Goal: Task Accomplishment & Management: Manage account settings

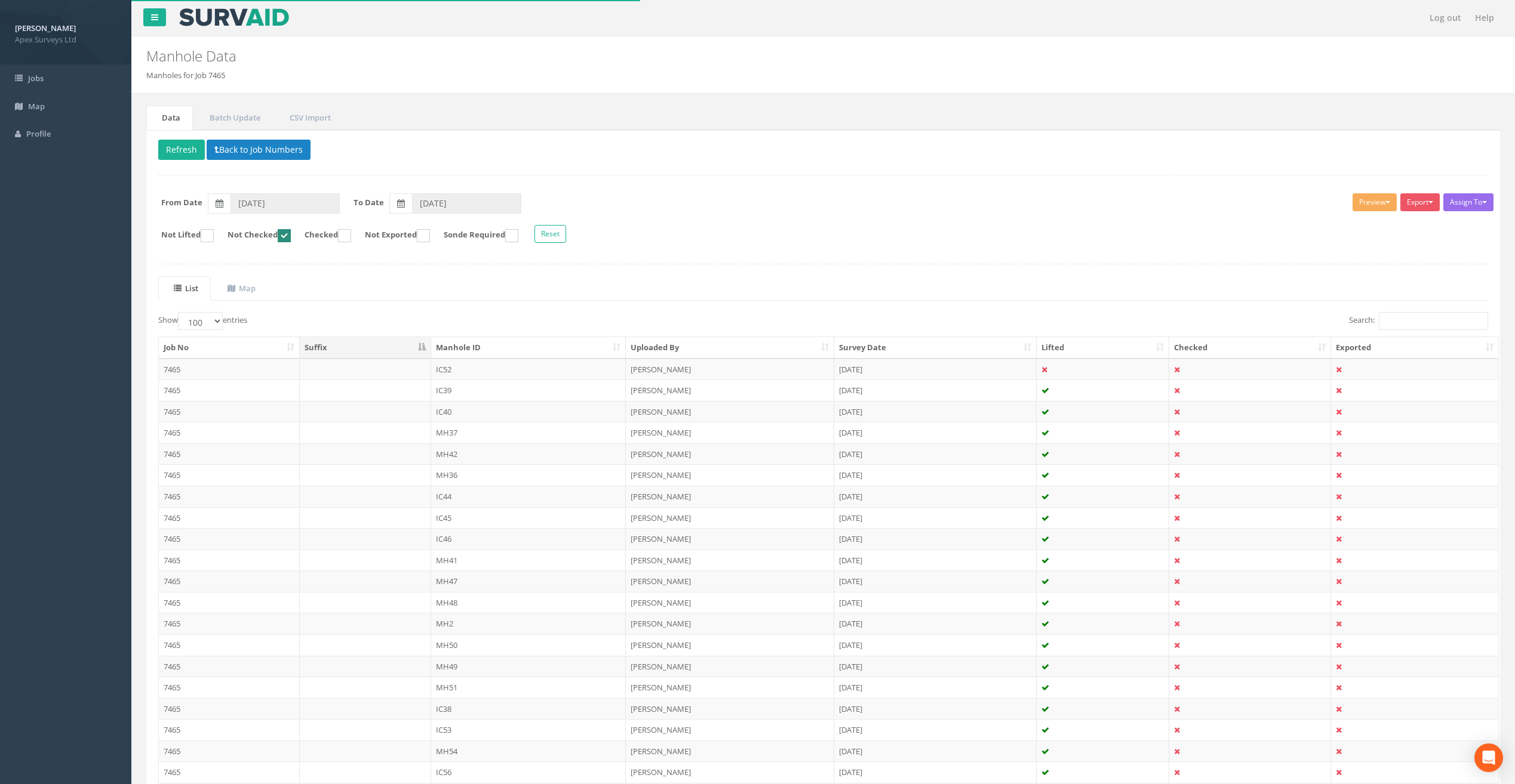
select select "100"
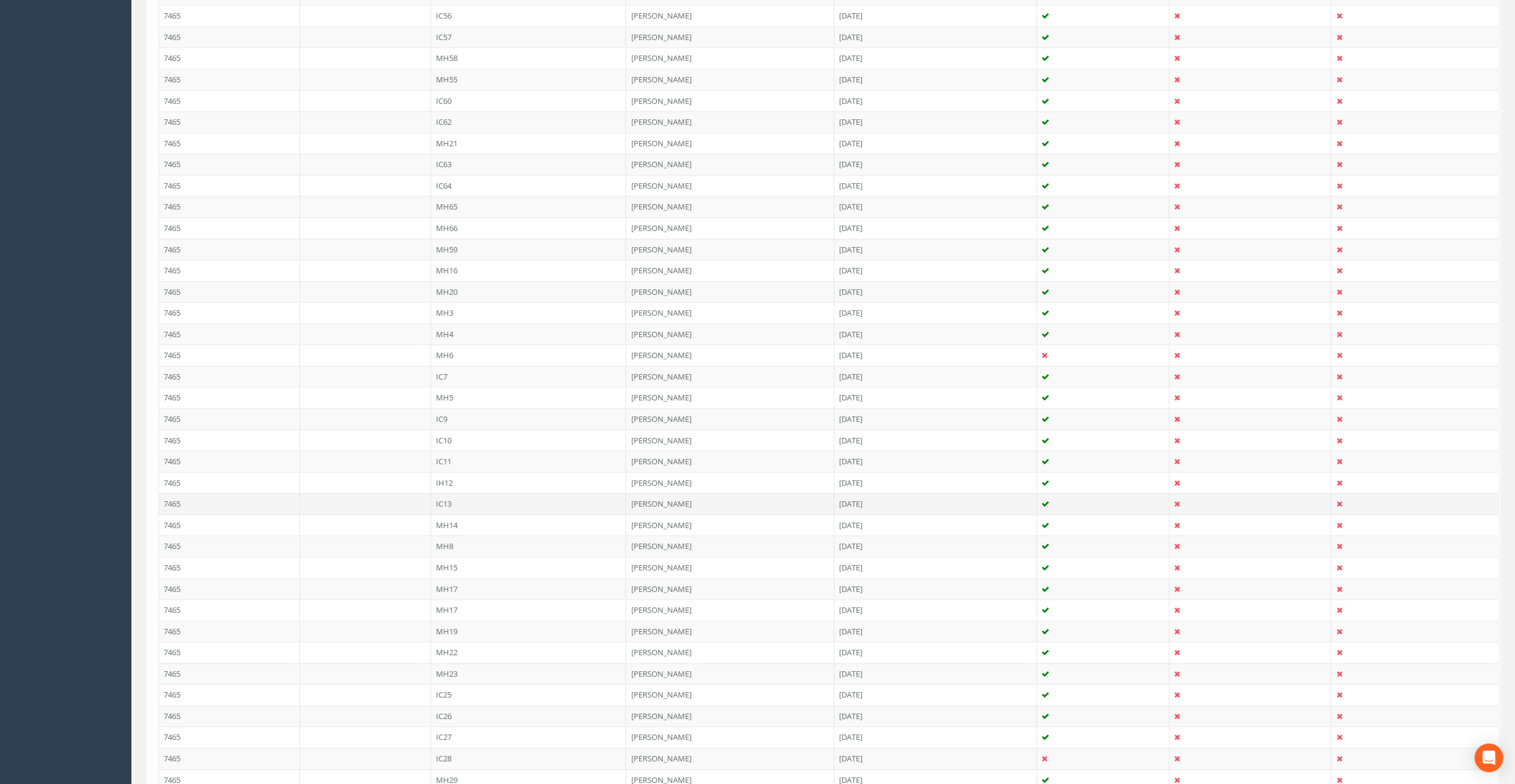
scroll to position [776, 0]
click at [452, 518] on td "MH8" at bounding box center [529, 527] width 196 height 21
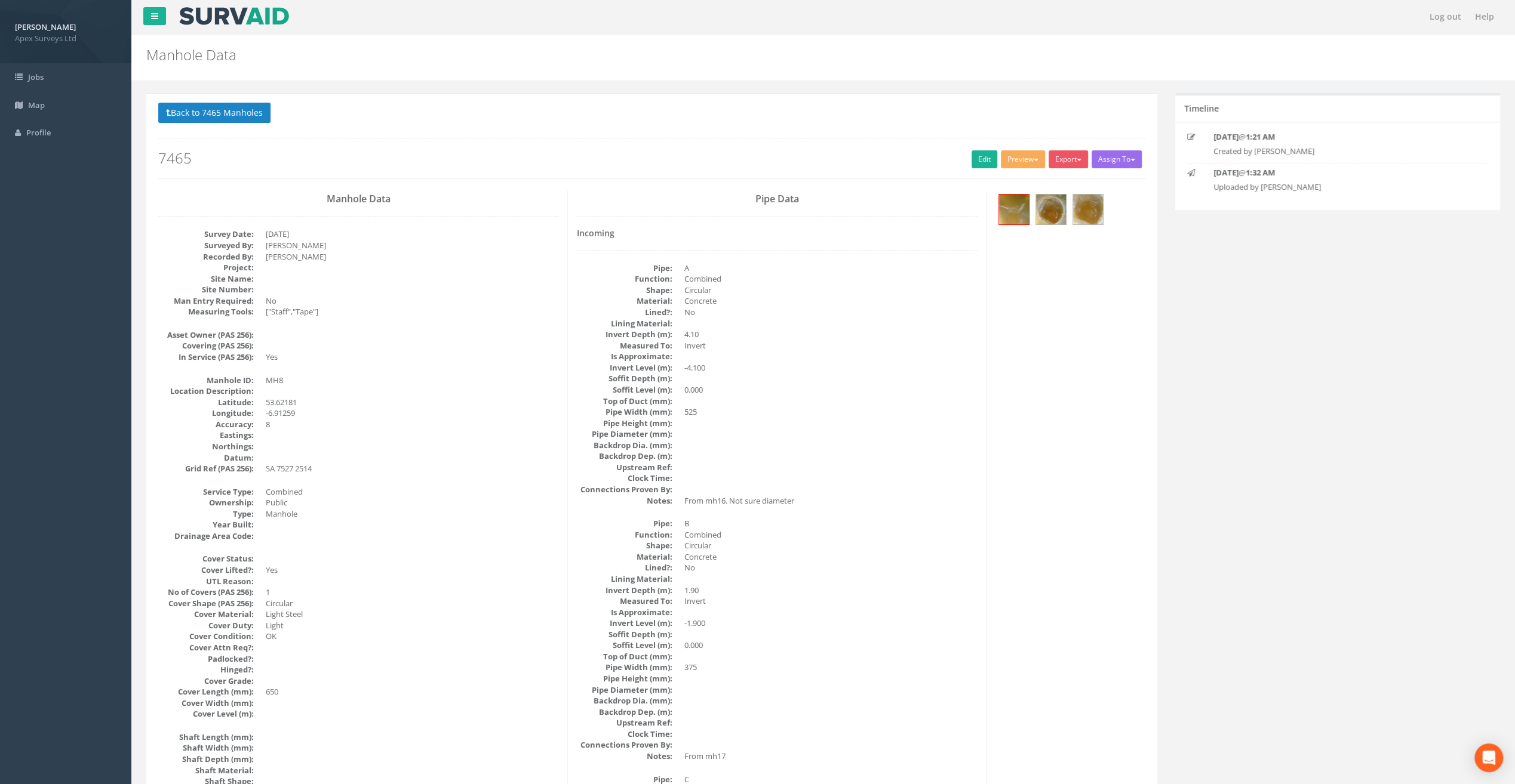
scroll to position [0, 0]
click at [230, 113] on button "Back to 7465 Manholes" at bounding box center [214, 114] width 112 height 20
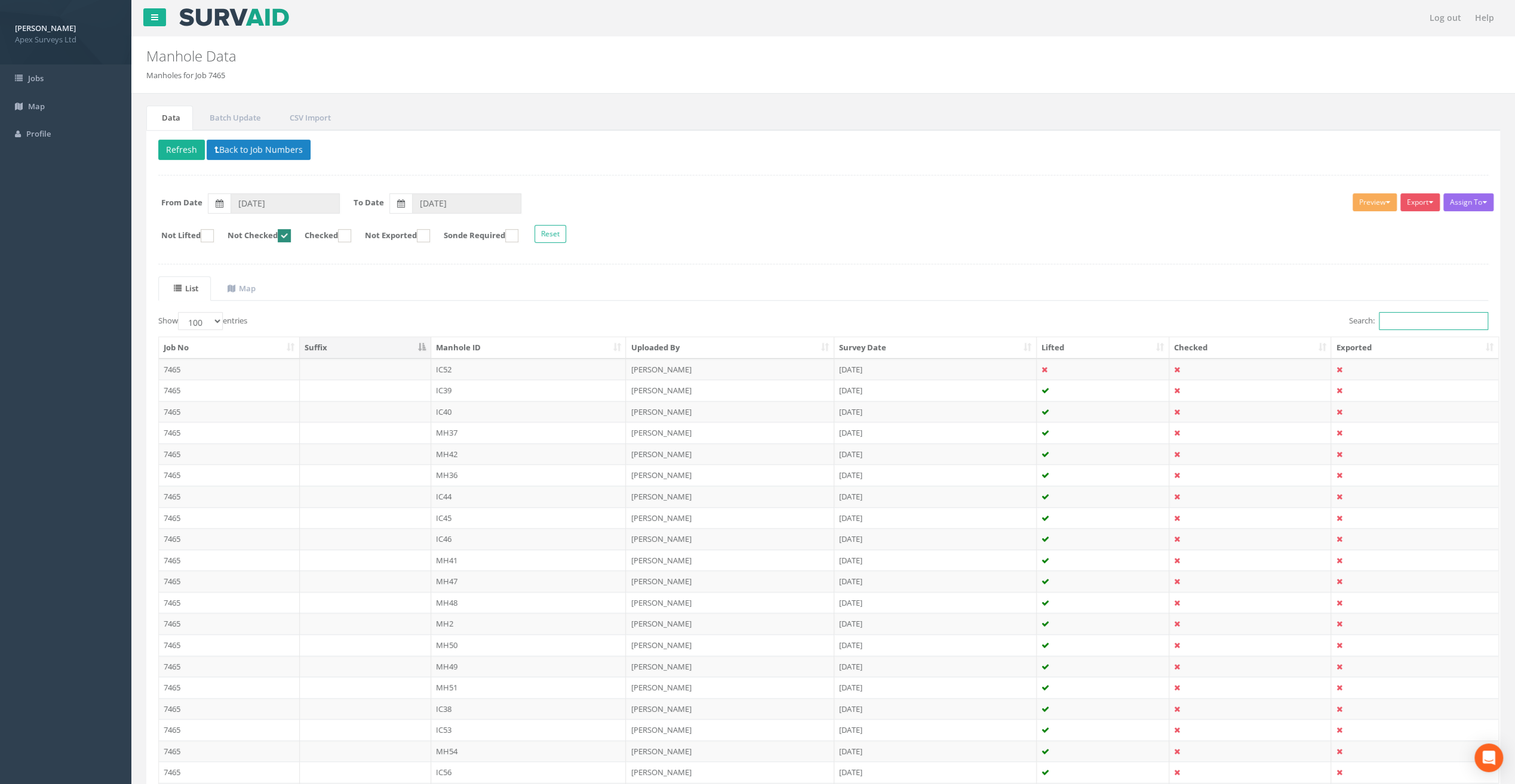
click at [1394, 322] on input "Search:" at bounding box center [1433, 321] width 109 height 18
type input "2"
click at [1421, 314] on input "2" at bounding box center [1433, 321] width 109 height 18
click at [1412, 322] on input "Search:" at bounding box center [1433, 321] width 109 height 18
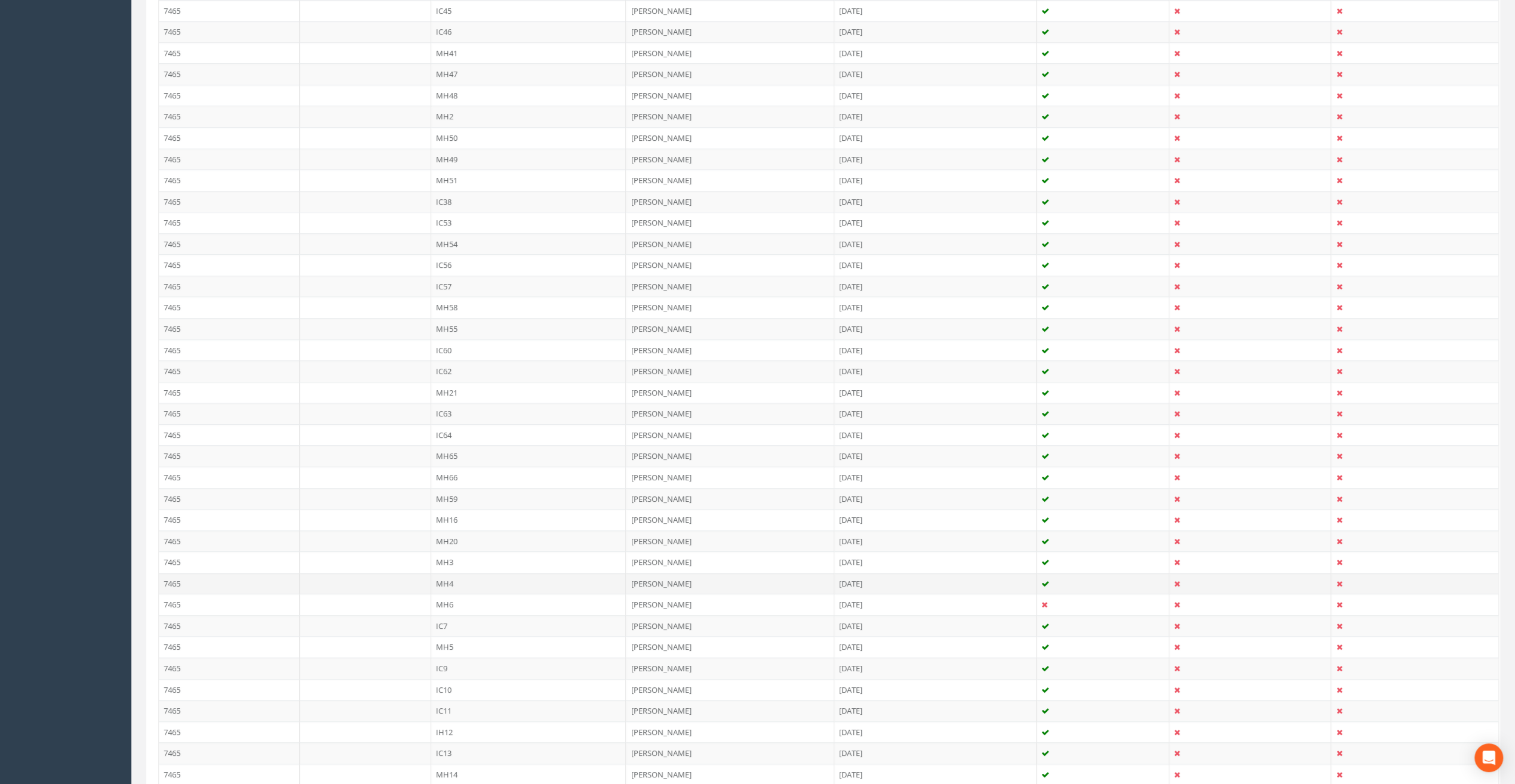
scroll to position [492, 0]
click at [452, 129] on td "MH2" at bounding box center [529, 132] width 196 height 21
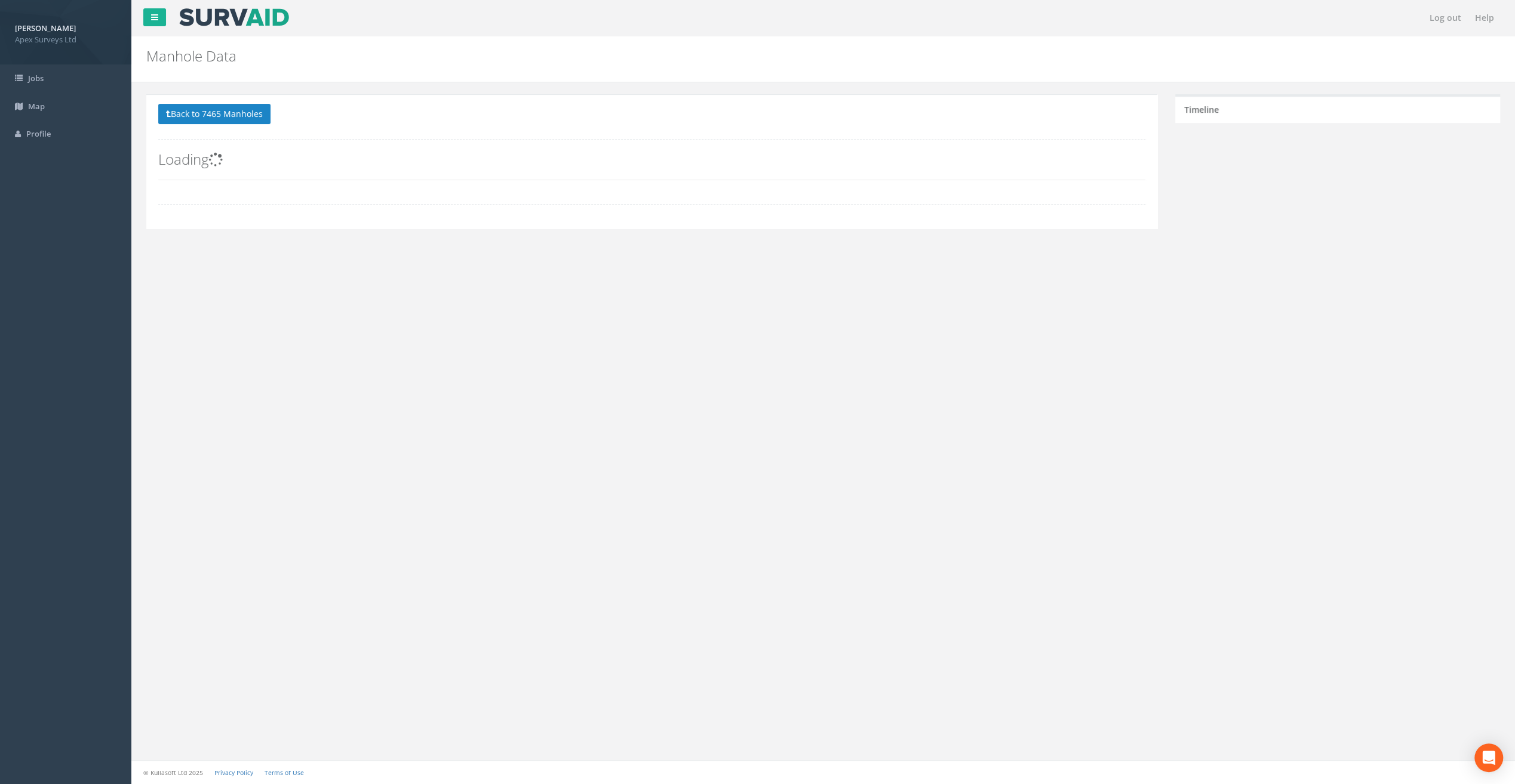
scroll to position [0, 0]
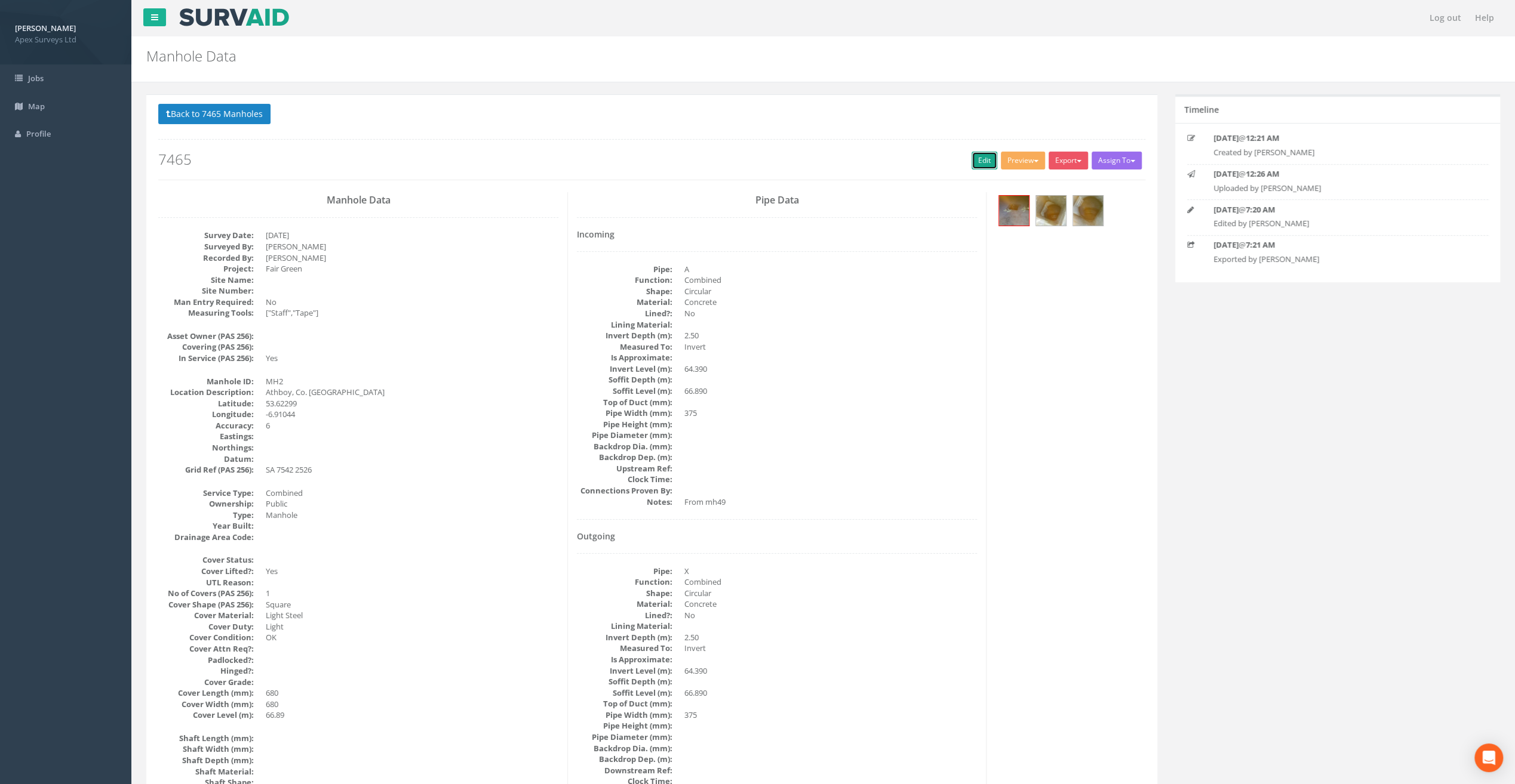
click at [981, 152] on link "Edit" at bounding box center [984, 161] width 26 height 18
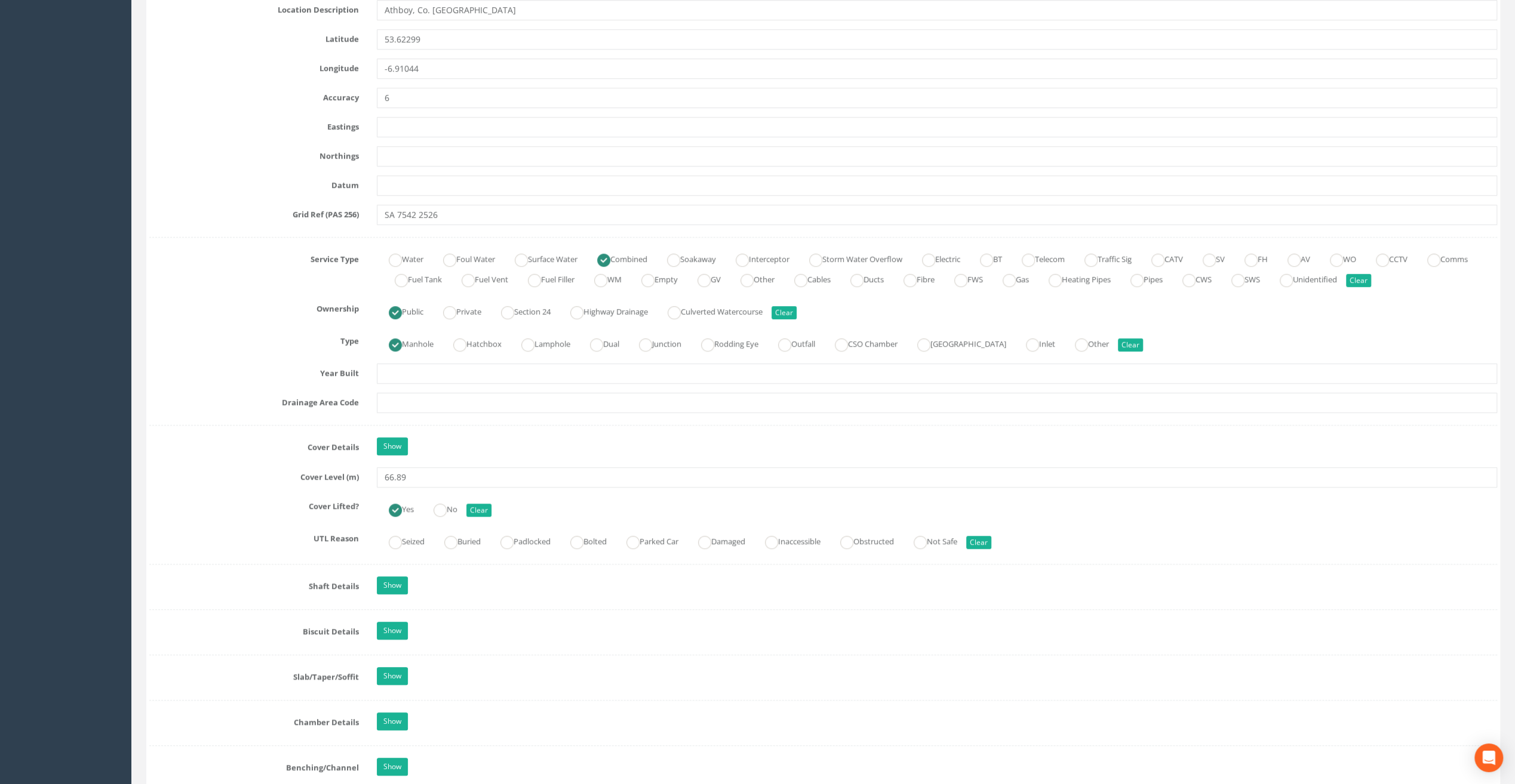
scroll to position [656, 0]
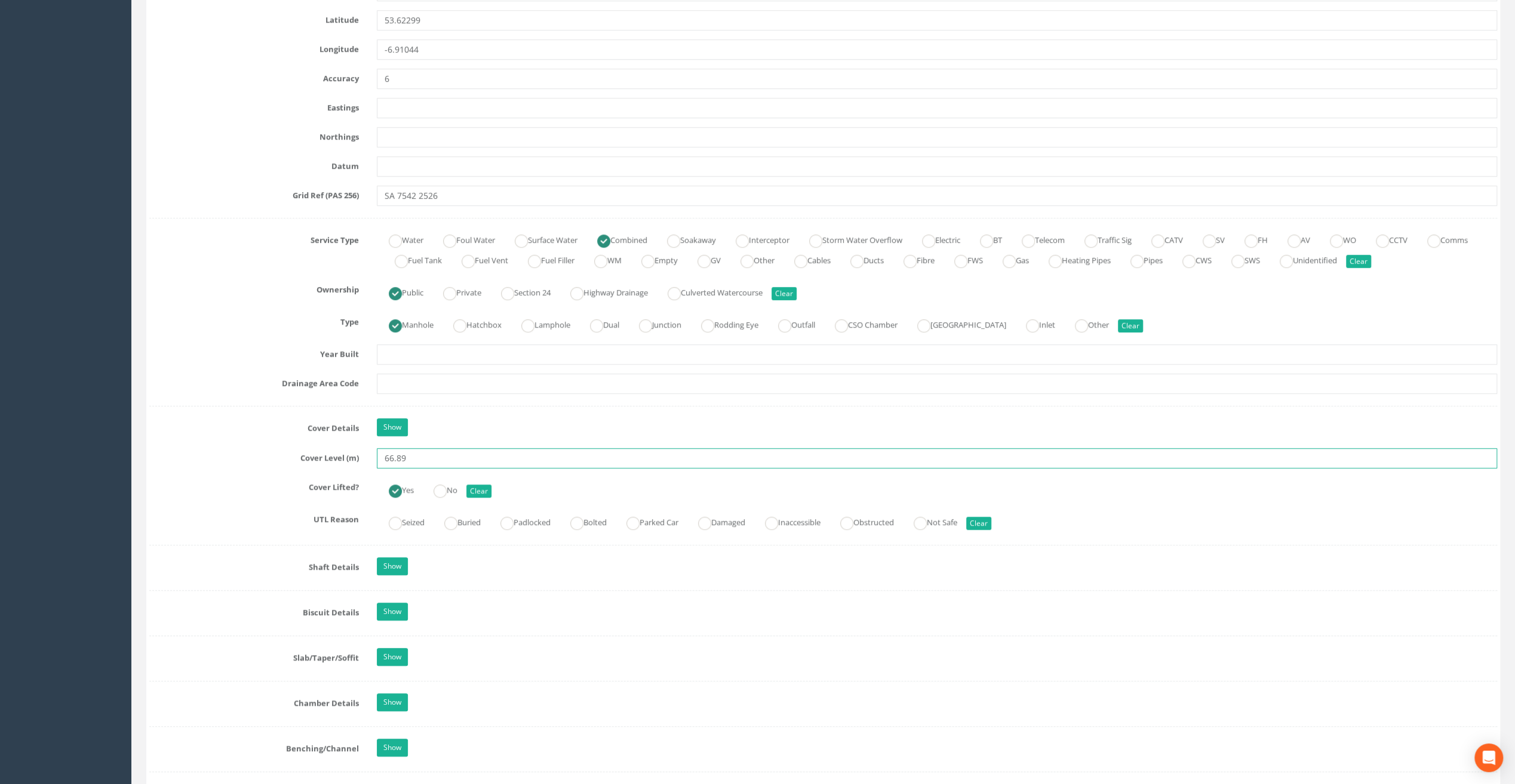
click at [422, 454] on input "66.89" at bounding box center [937, 458] width 1120 height 20
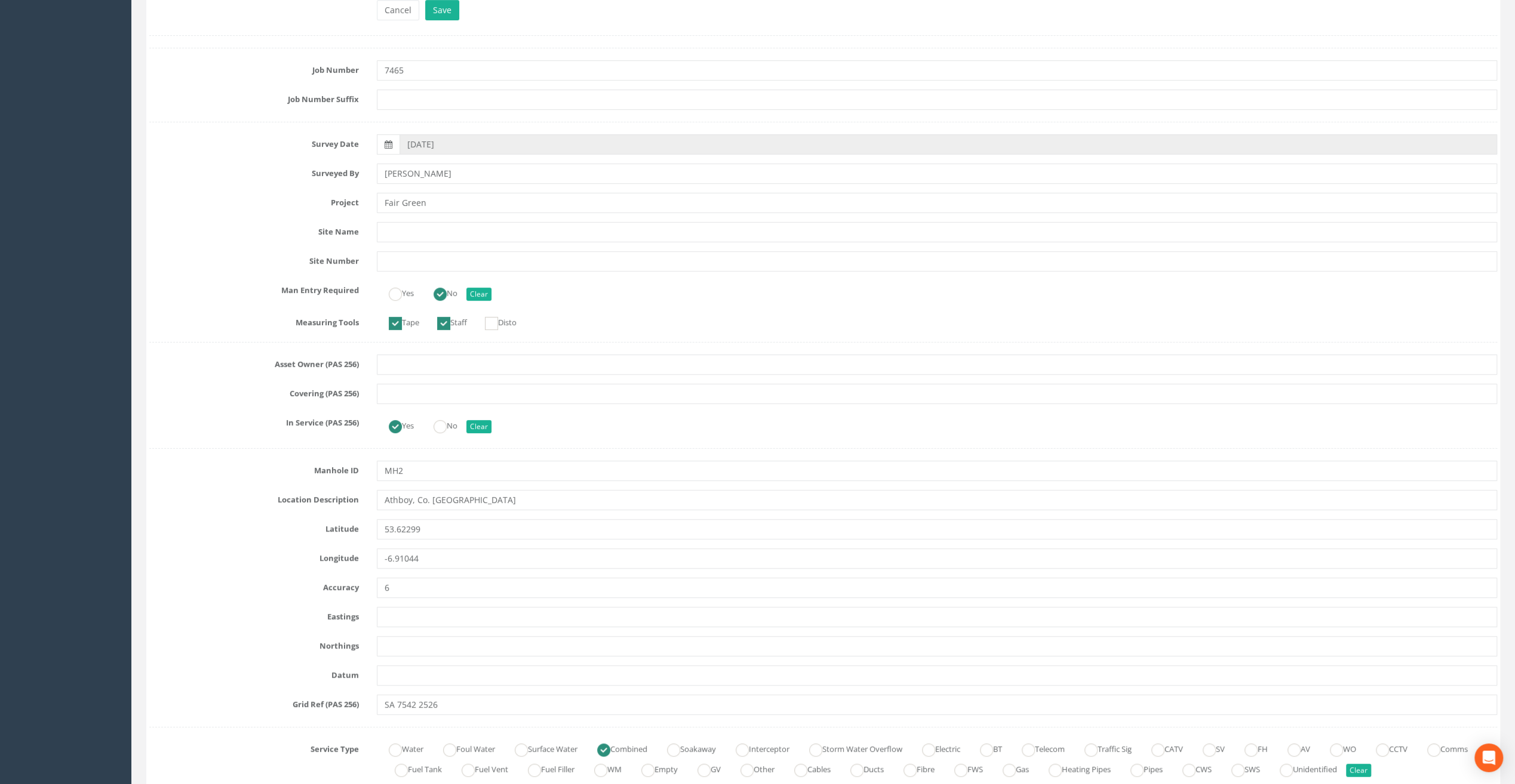
scroll to position [0, 0]
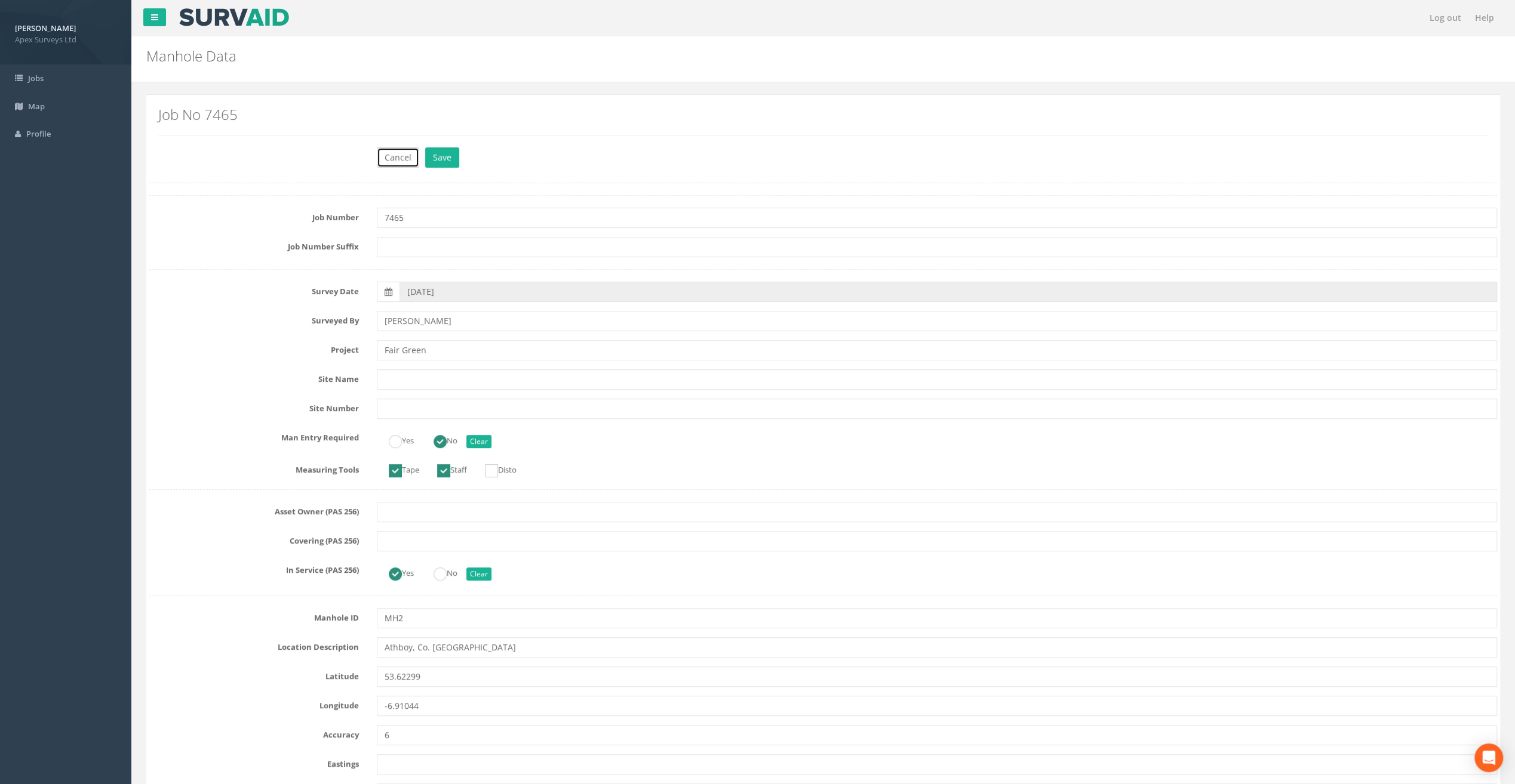
click at [392, 148] on button "Cancel" at bounding box center [397, 158] width 42 height 20
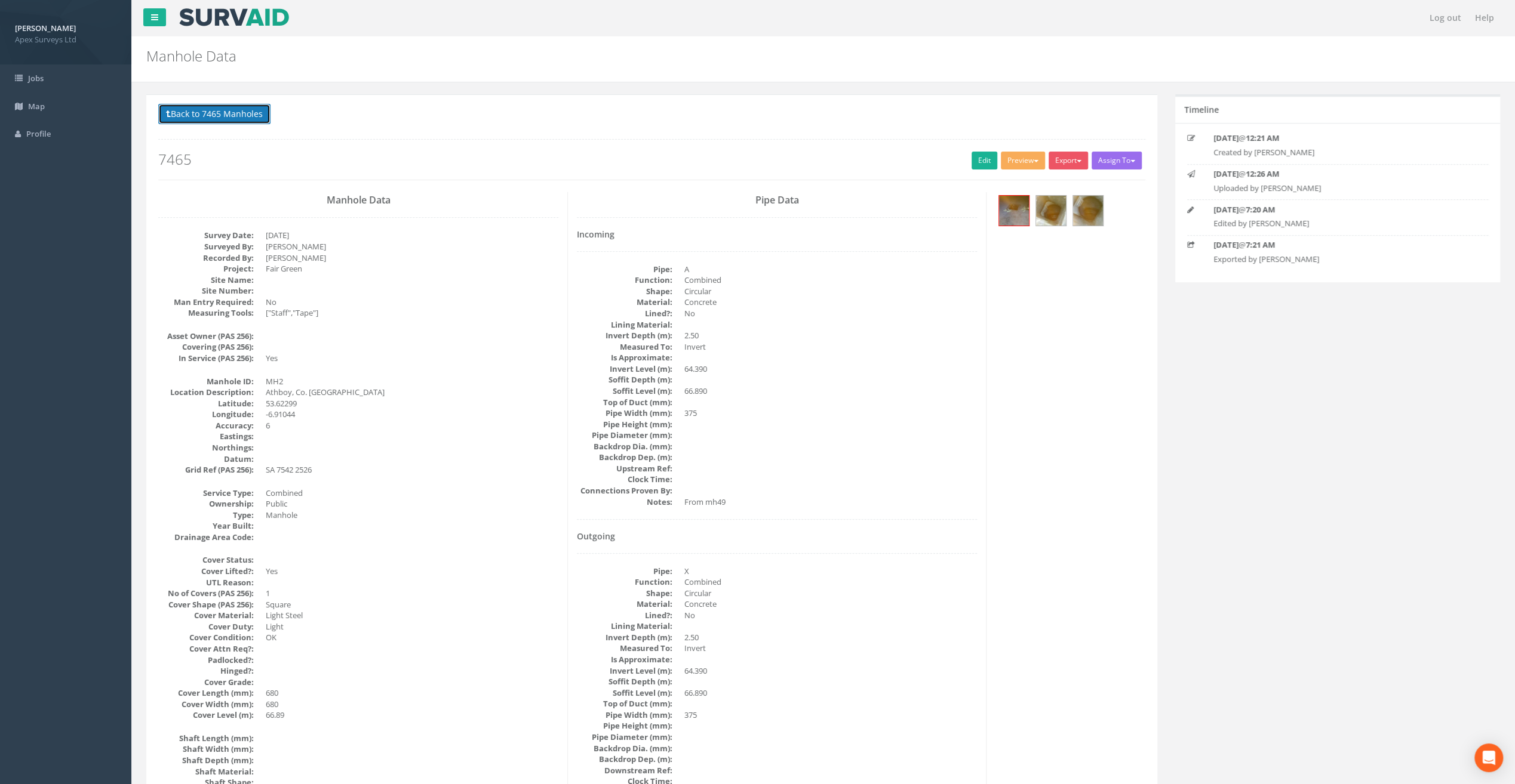
click at [193, 115] on button "Back to 7465 Manholes" at bounding box center [214, 114] width 112 height 20
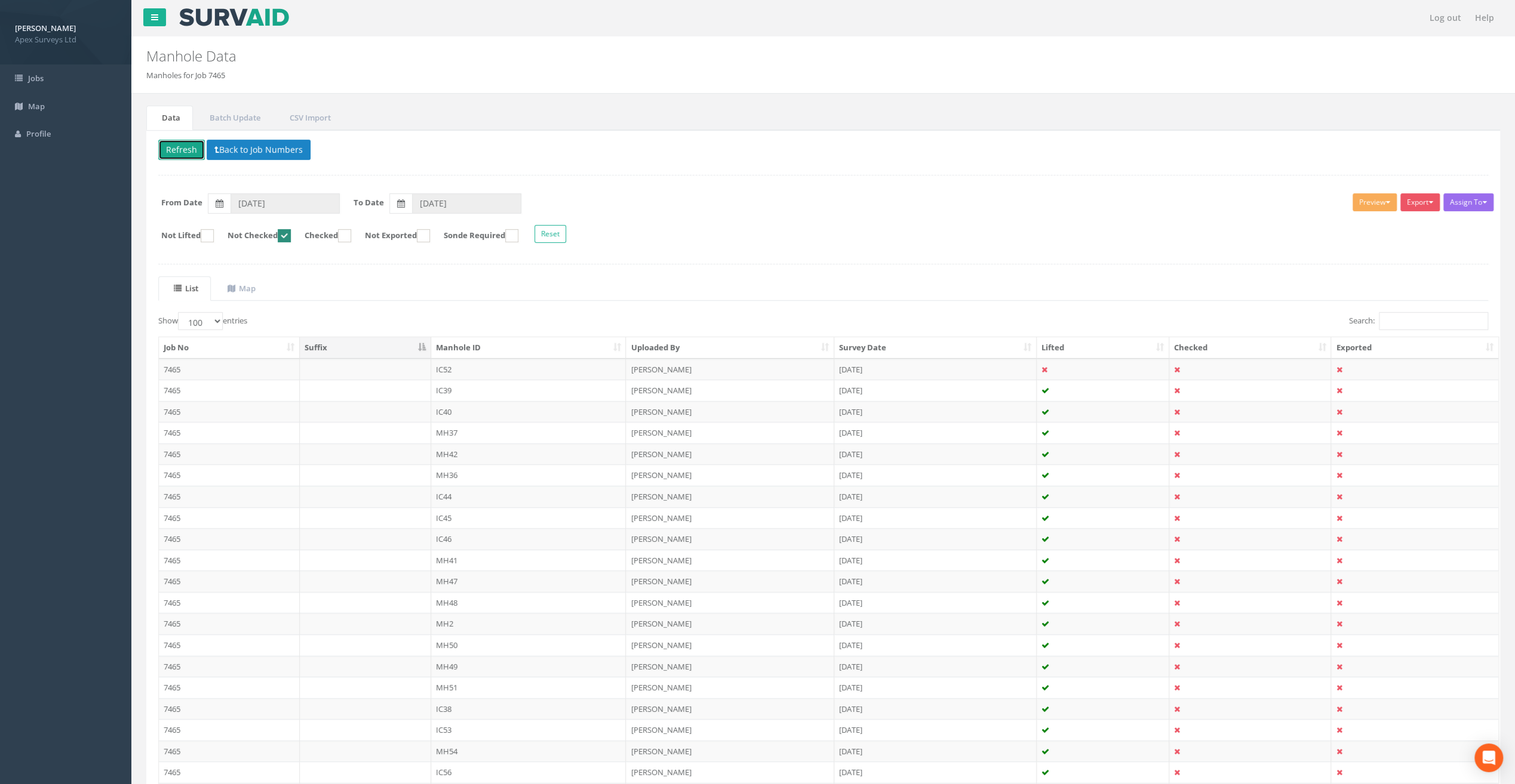
click at [183, 142] on button "Refresh" at bounding box center [181, 150] width 46 height 20
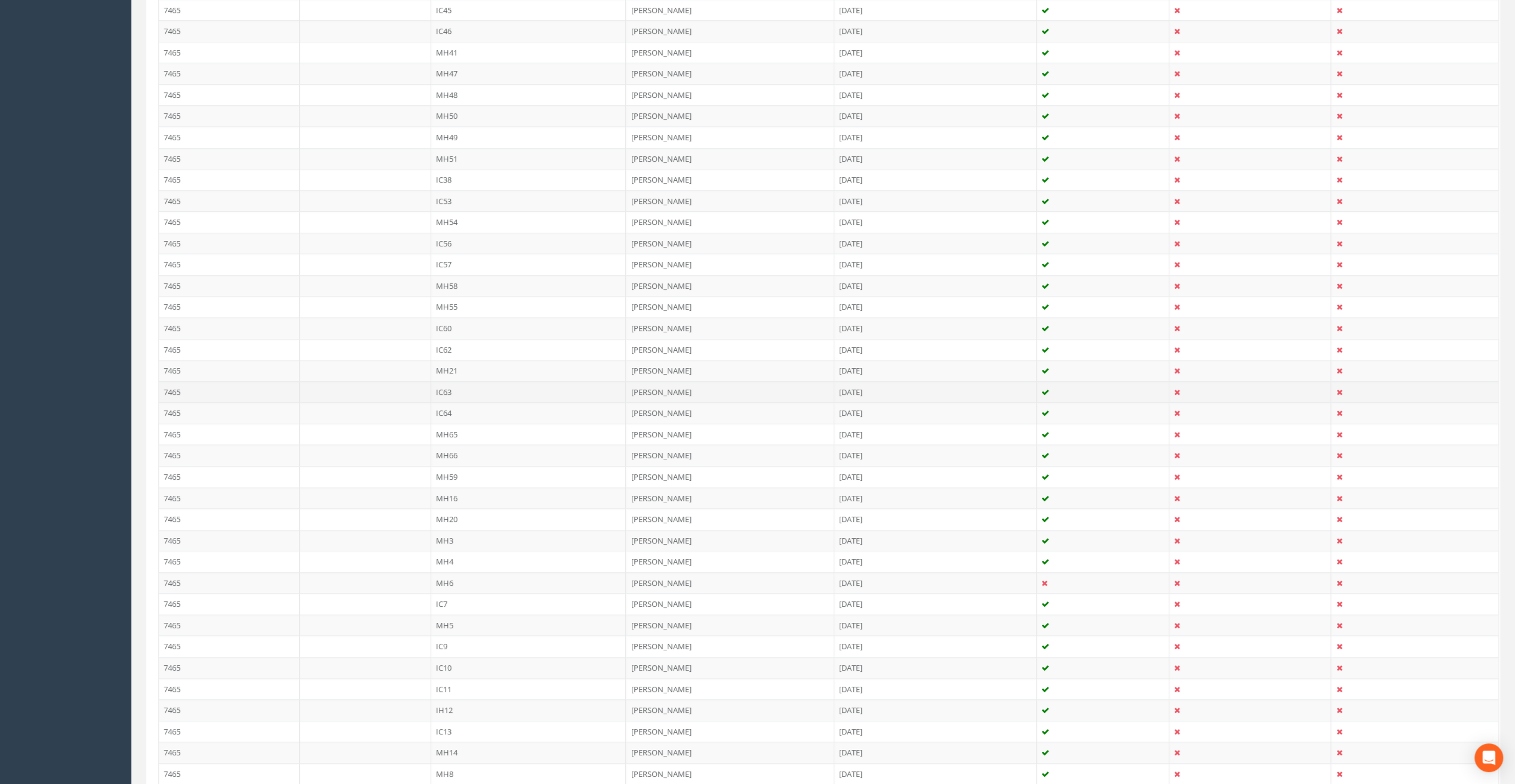
scroll to position [656, 0]
click at [440, 382] on td "MH3" at bounding box center [529, 392] width 196 height 21
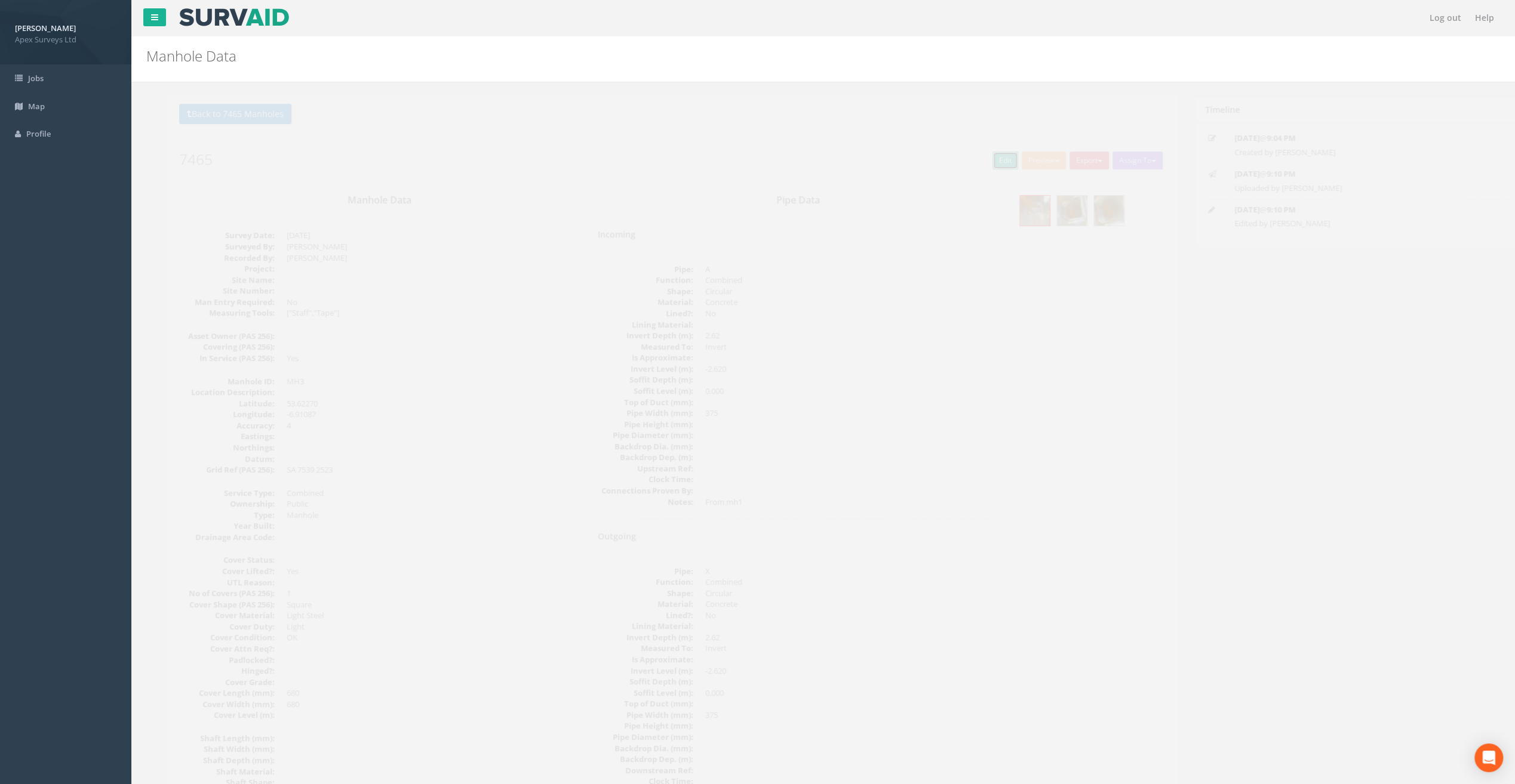
click at [973, 162] on link "Edit" at bounding box center [984, 161] width 26 height 18
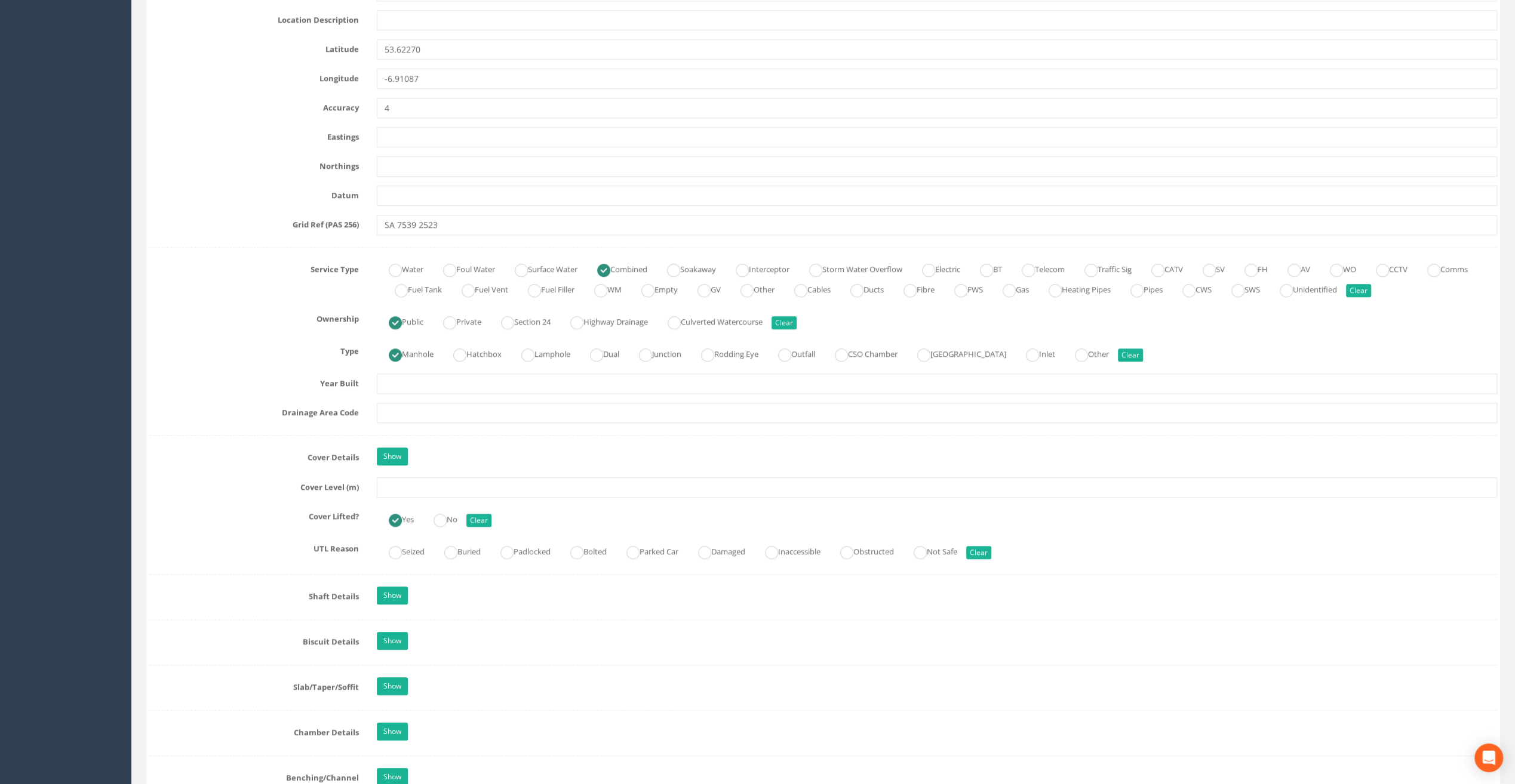
scroll to position [656, 0]
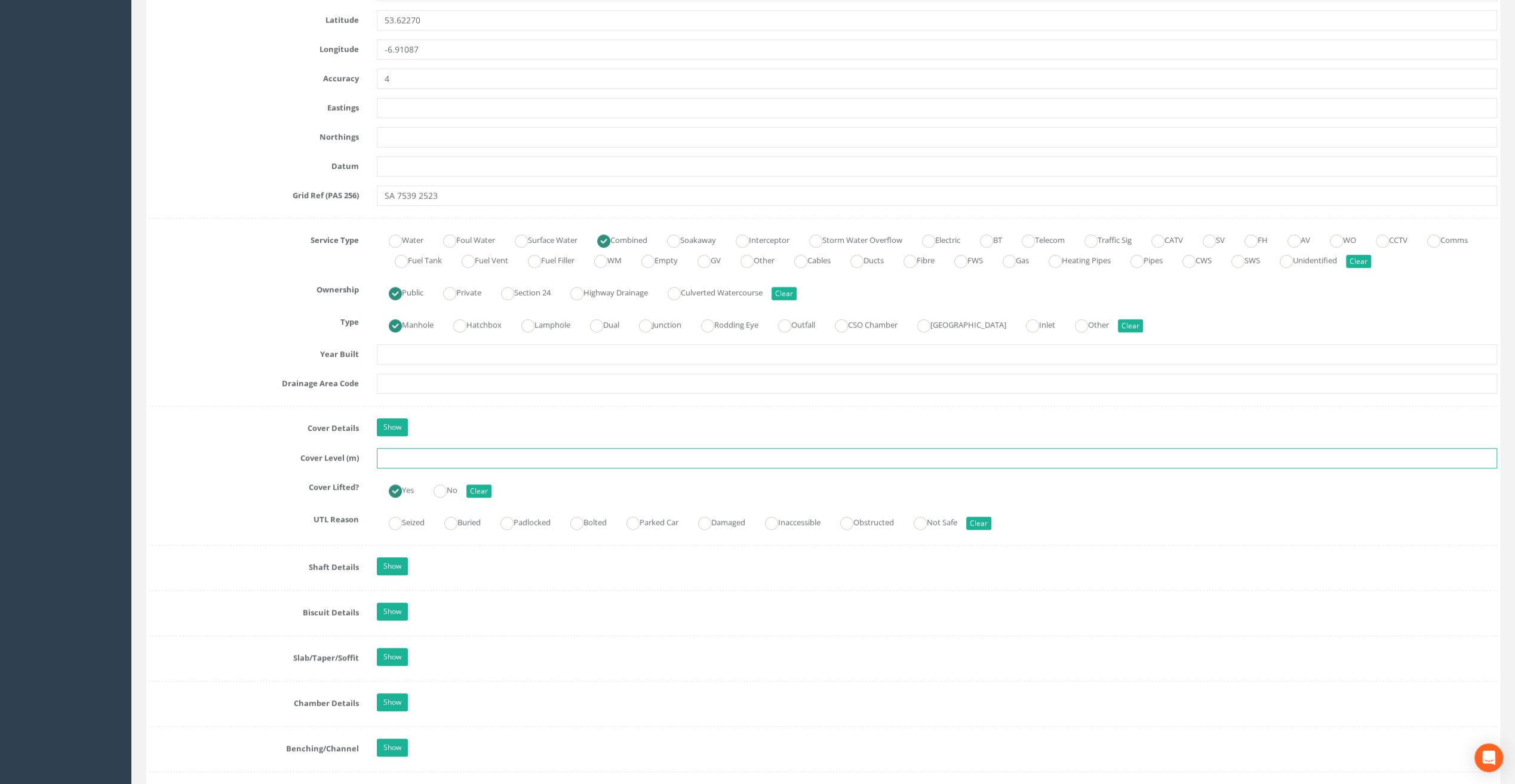
click at [410, 457] on input "text" at bounding box center [937, 458] width 1120 height 20
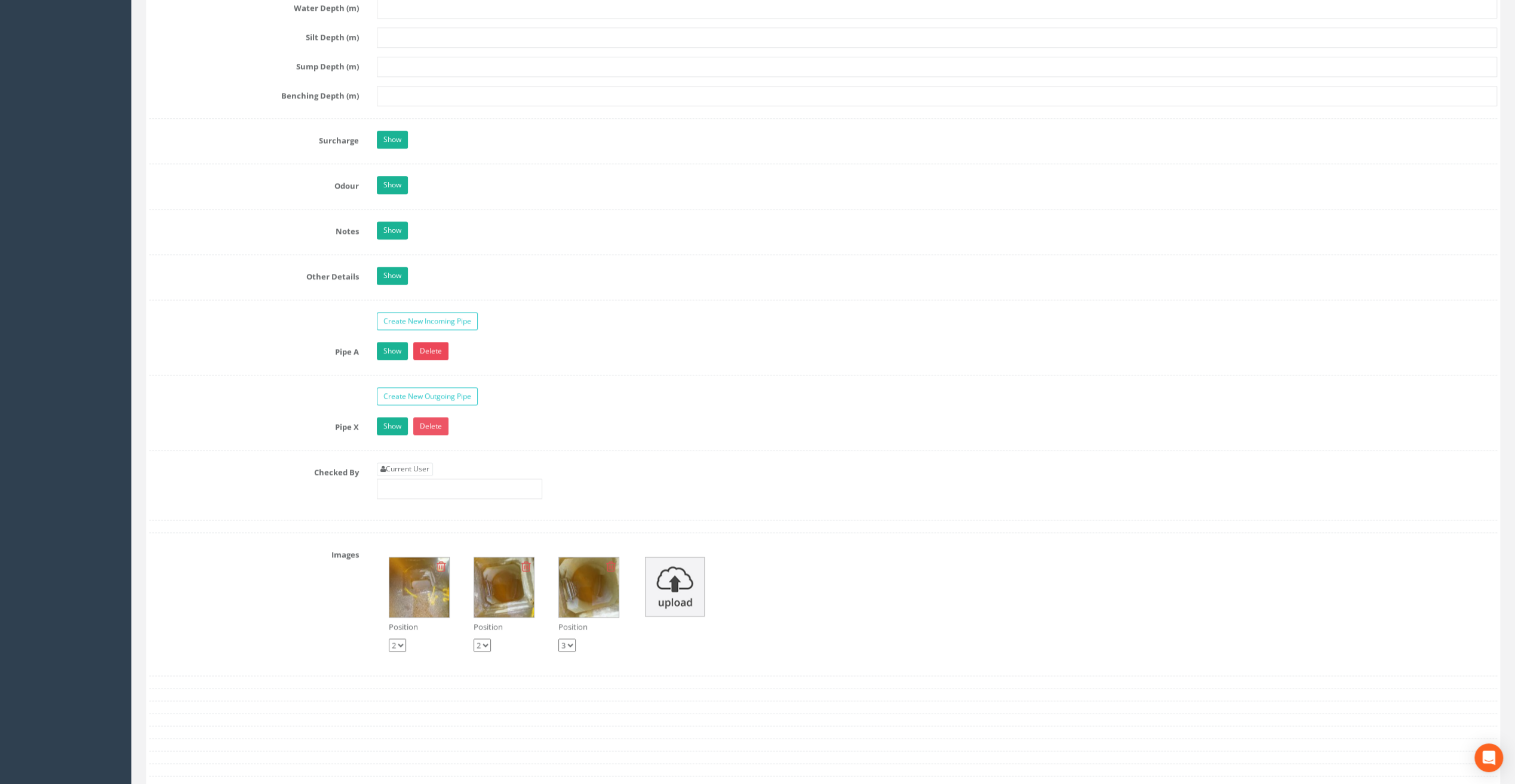
scroll to position [1671, 0]
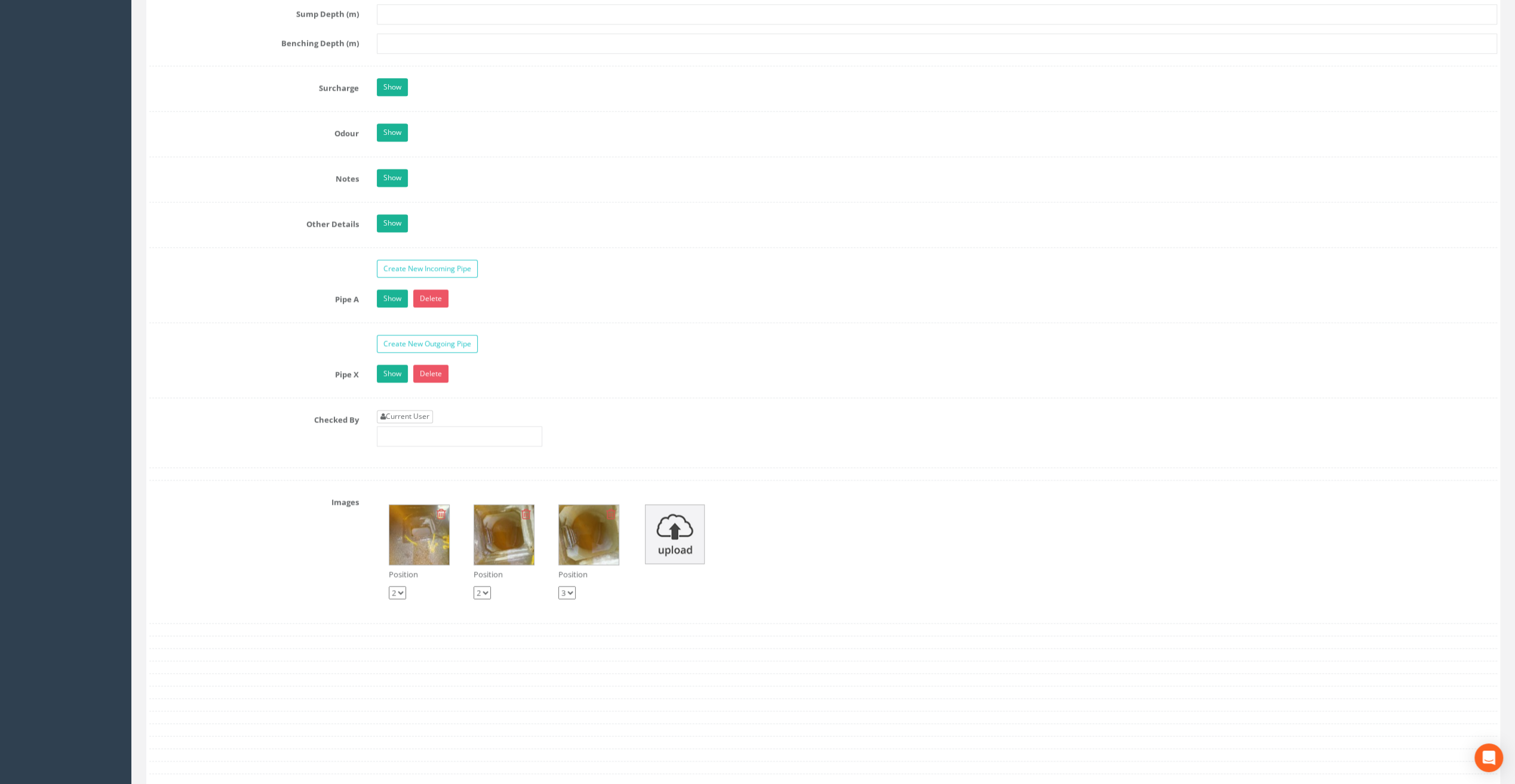
type input "66.72"
click at [412, 410] on link "Current User" at bounding box center [405, 417] width 56 height 13
type input "[PERSON_NAME]"
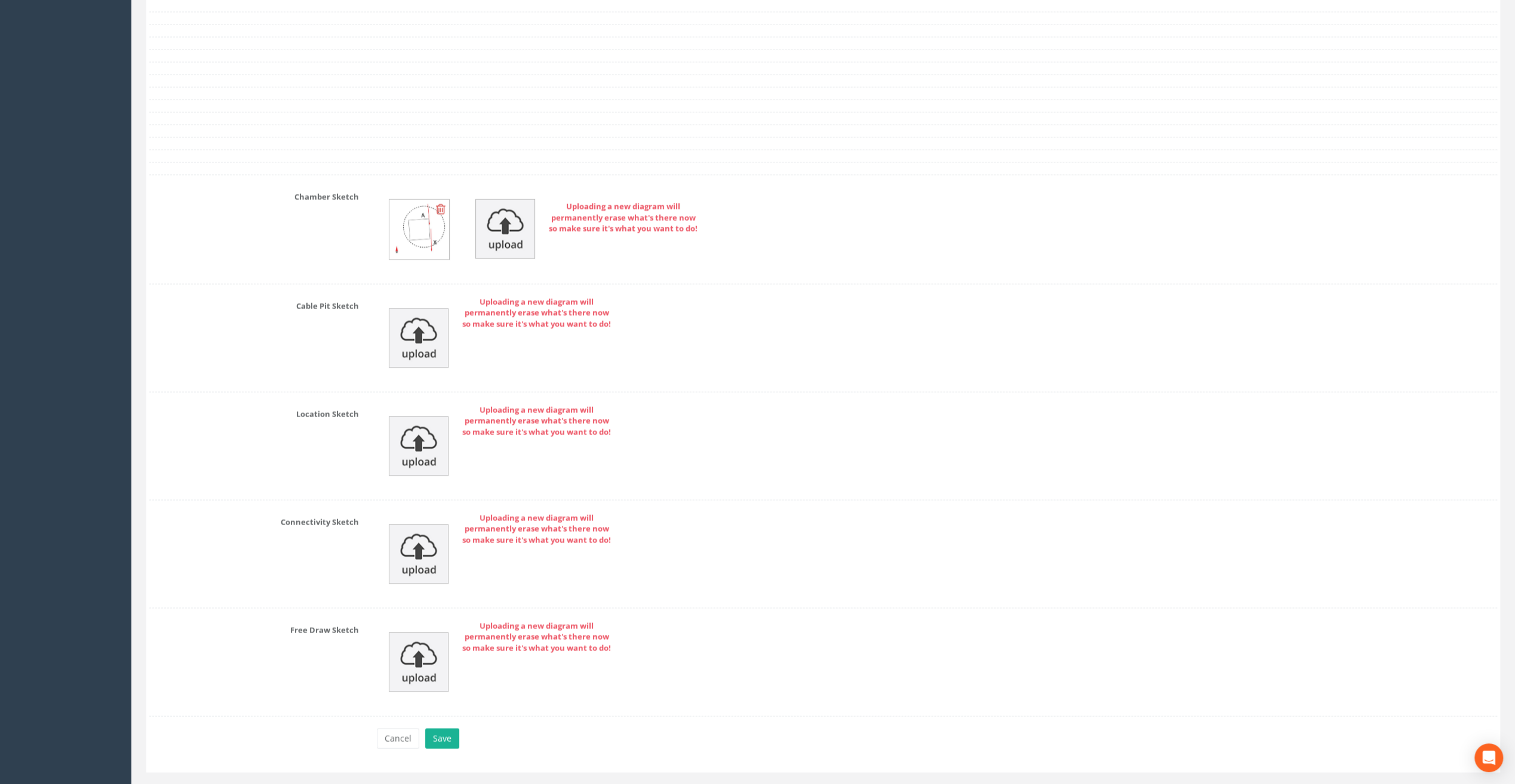
scroll to position [2298, 0]
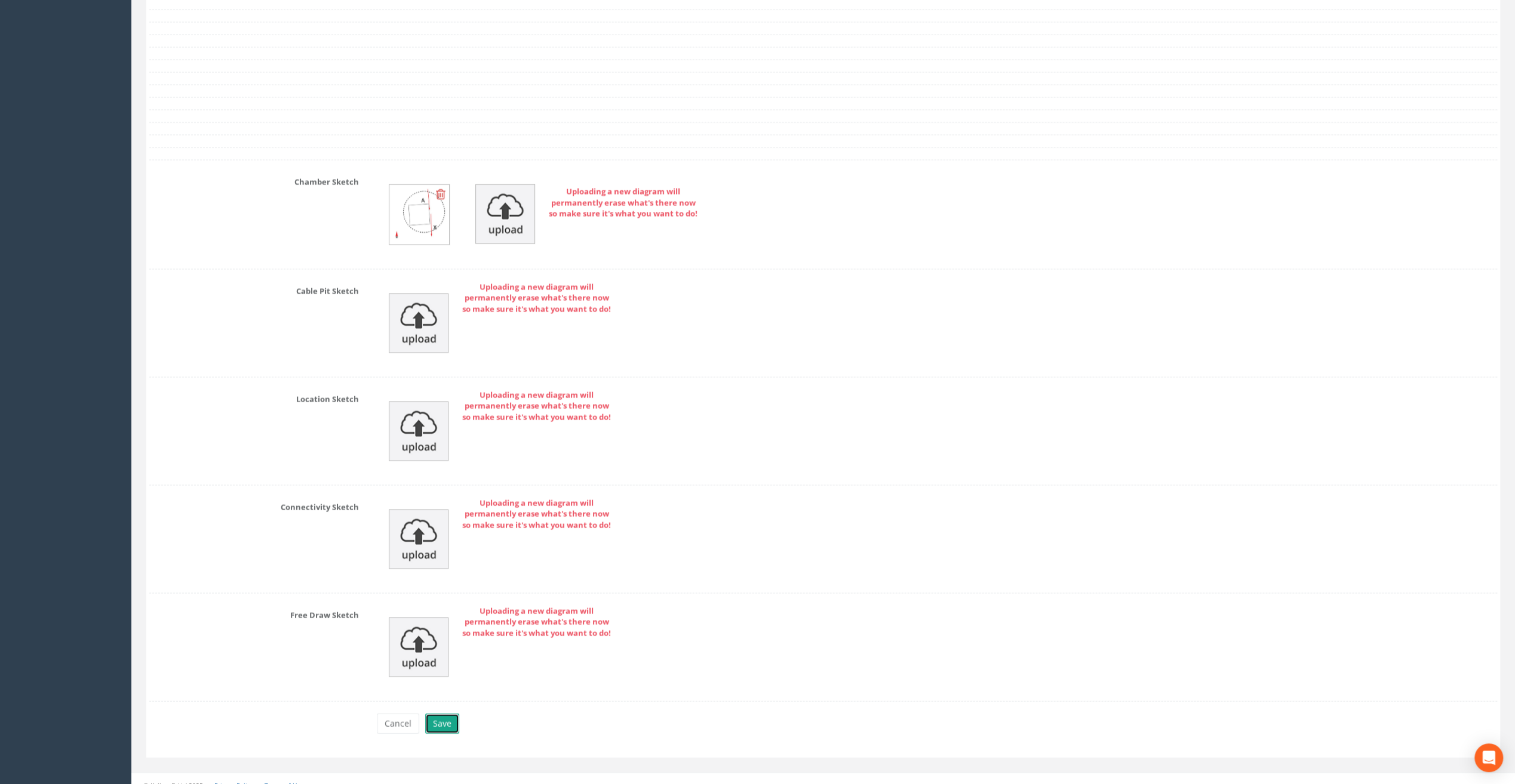
click at [447, 714] on button "Save" at bounding box center [442, 724] width 34 height 20
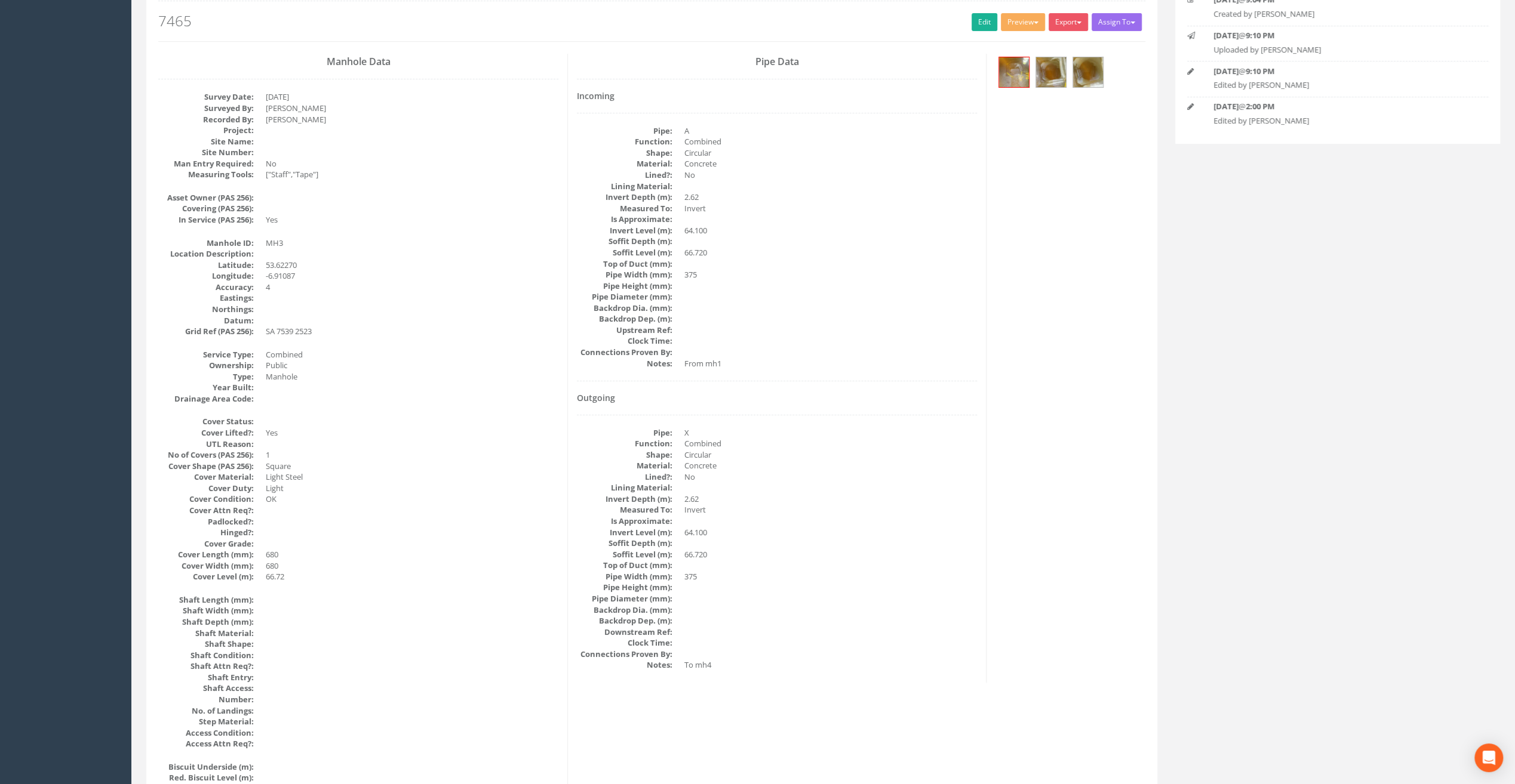
scroll to position [0, 0]
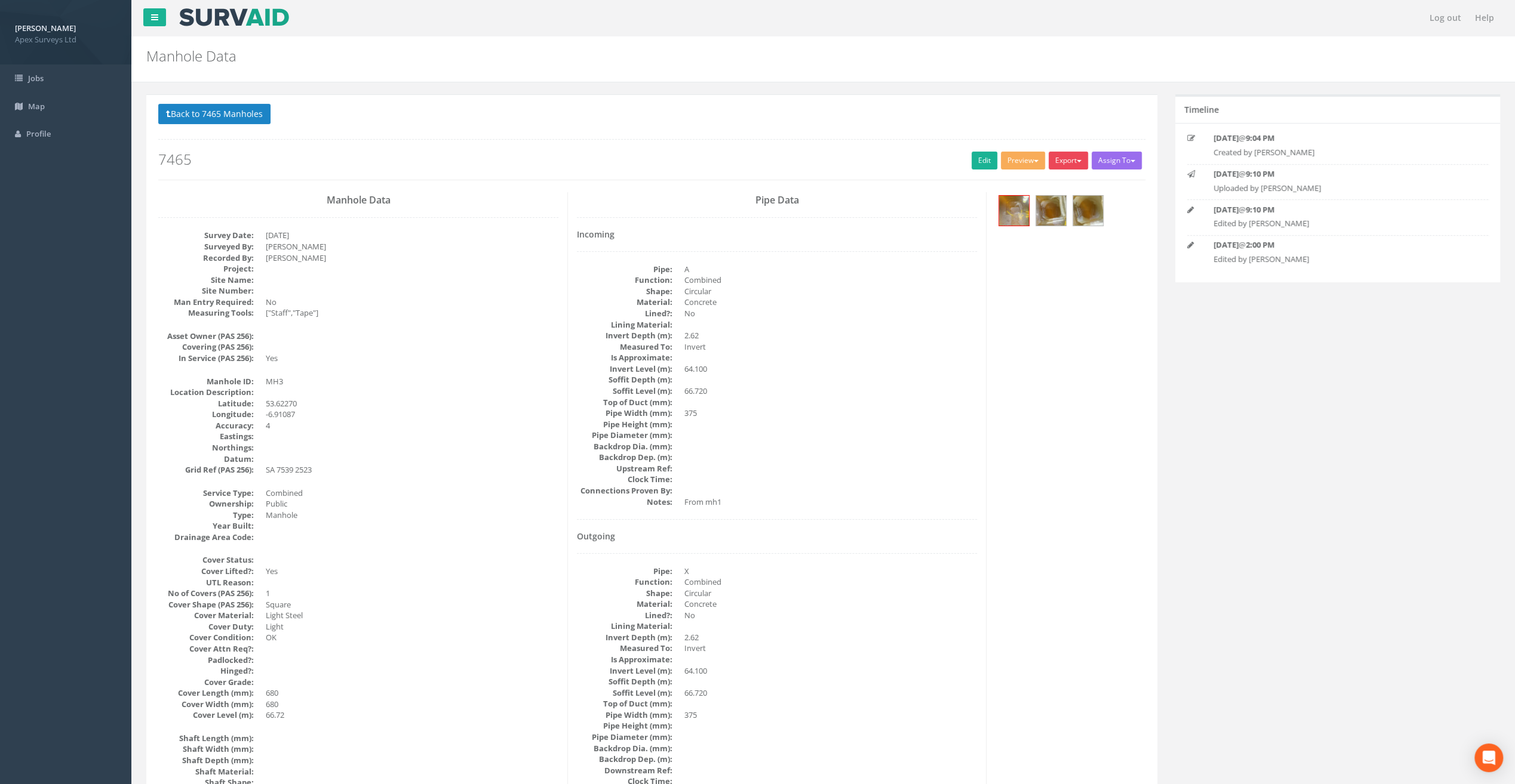
click at [1068, 160] on button "Export" at bounding box center [1068, 161] width 39 height 18
click at [1051, 253] on link "SurvAid Manhole" at bounding box center [1043, 257] width 91 height 19
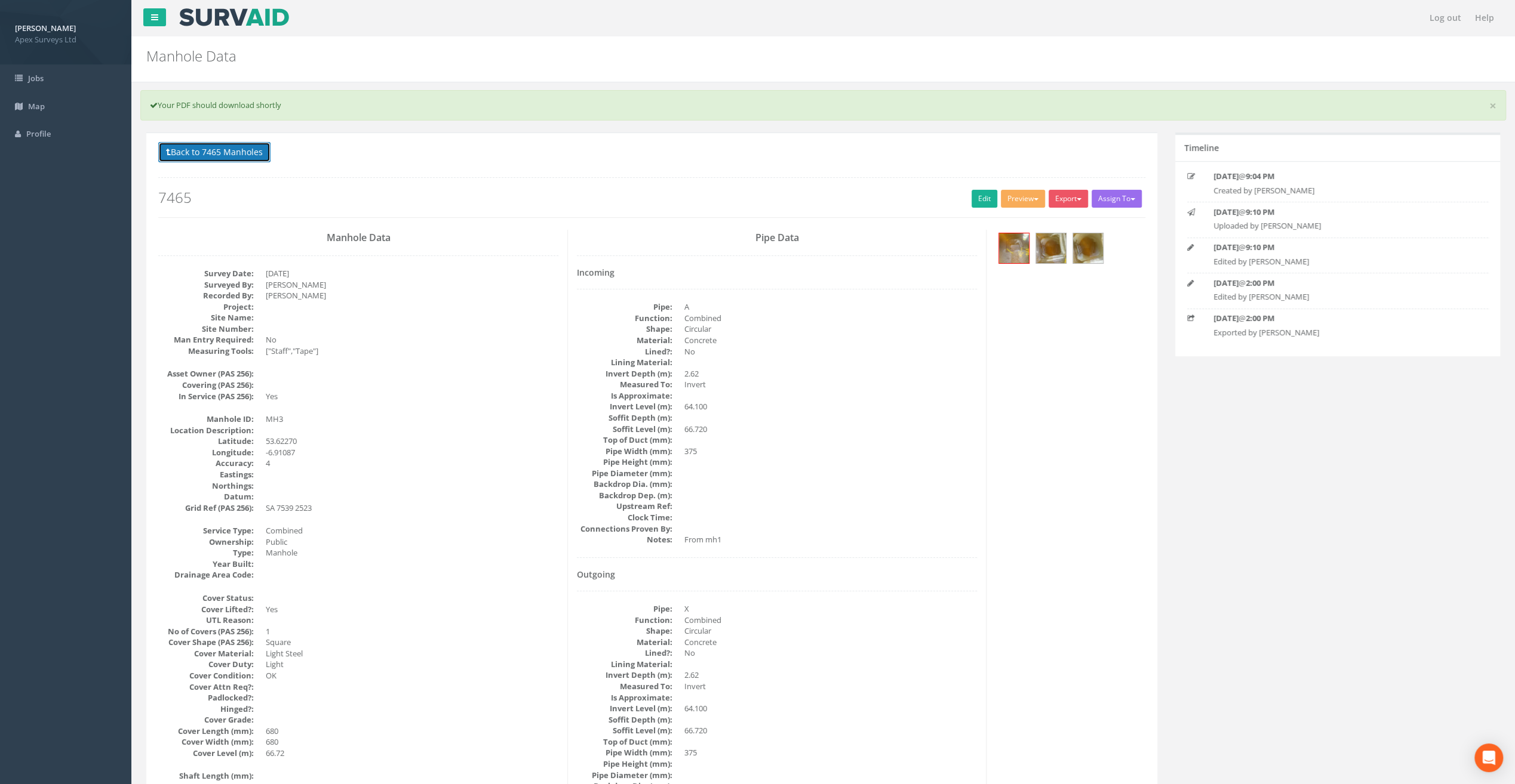
click at [201, 150] on button "Back to 7465 Manholes" at bounding box center [214, 152] width 112 height 20
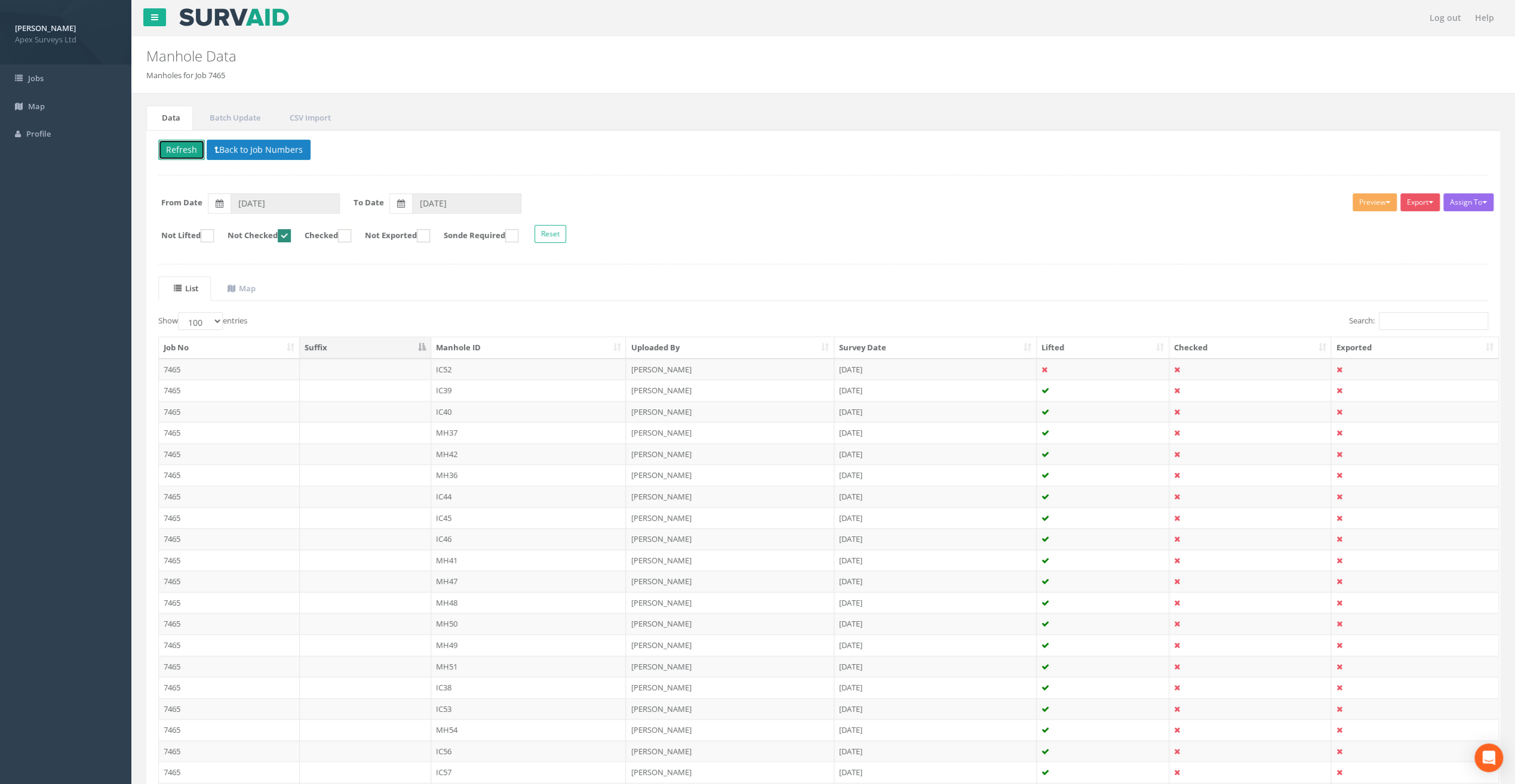
click at [172, 148] on button "Refresh" at bounding box center [181, 150] width 46 height 20
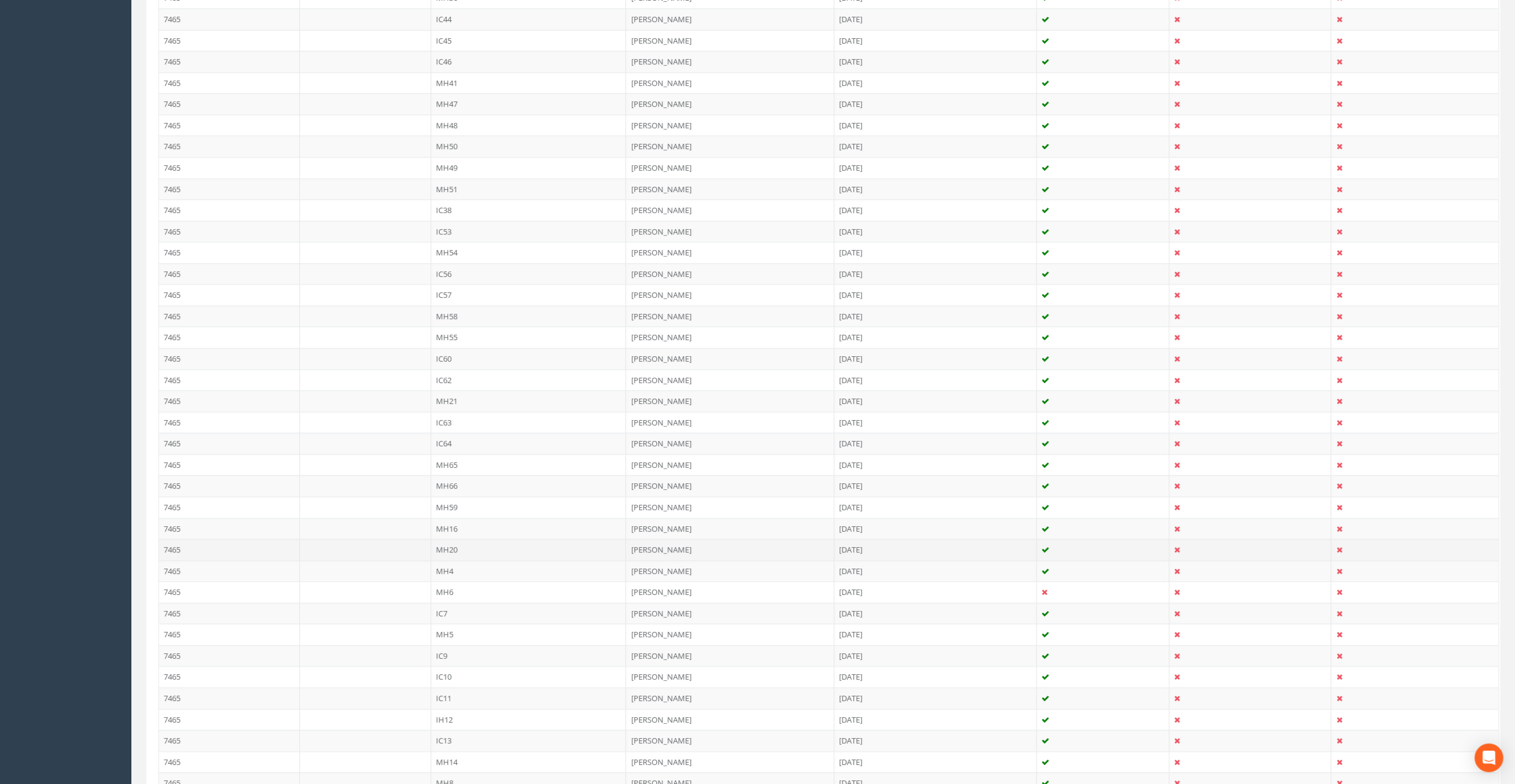
scroll to position [656, 0]
click at [447, 382] on td "MH4" at bounding box center [529, 392] width 196 height 21
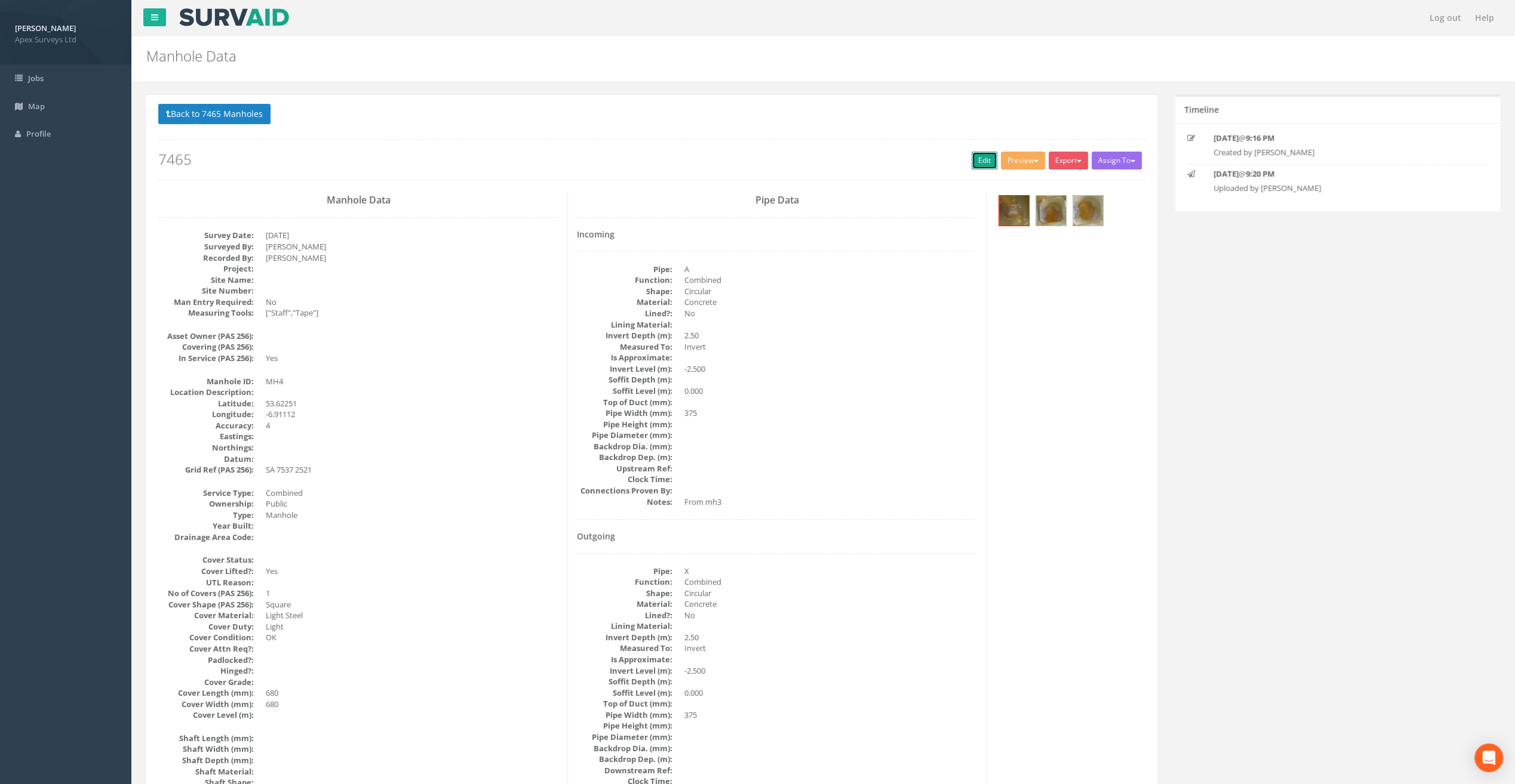
click at [971, 164] on link "Edit" at bounding box center [984, 161] width 26 height 18
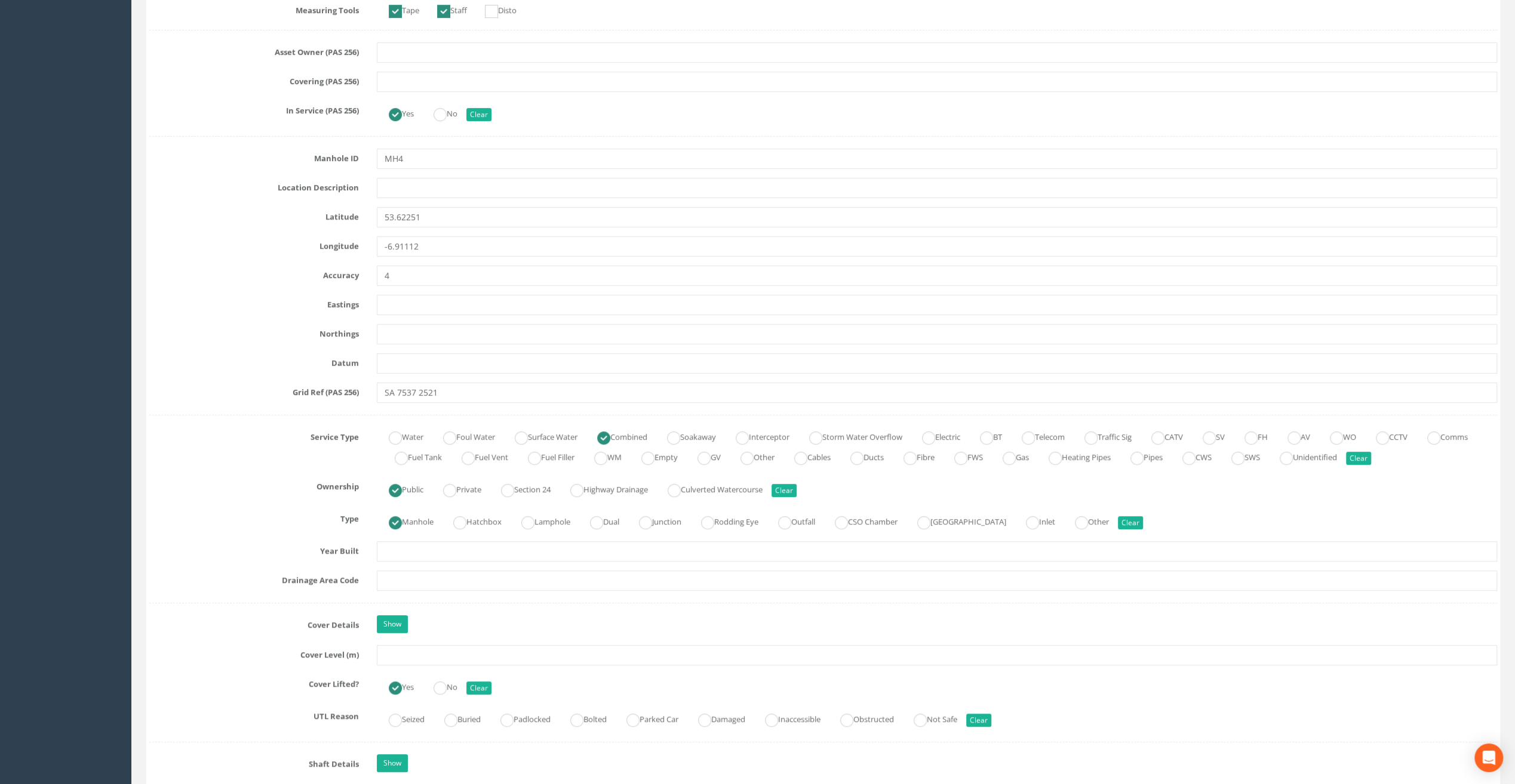
scroll to position [477, 0]
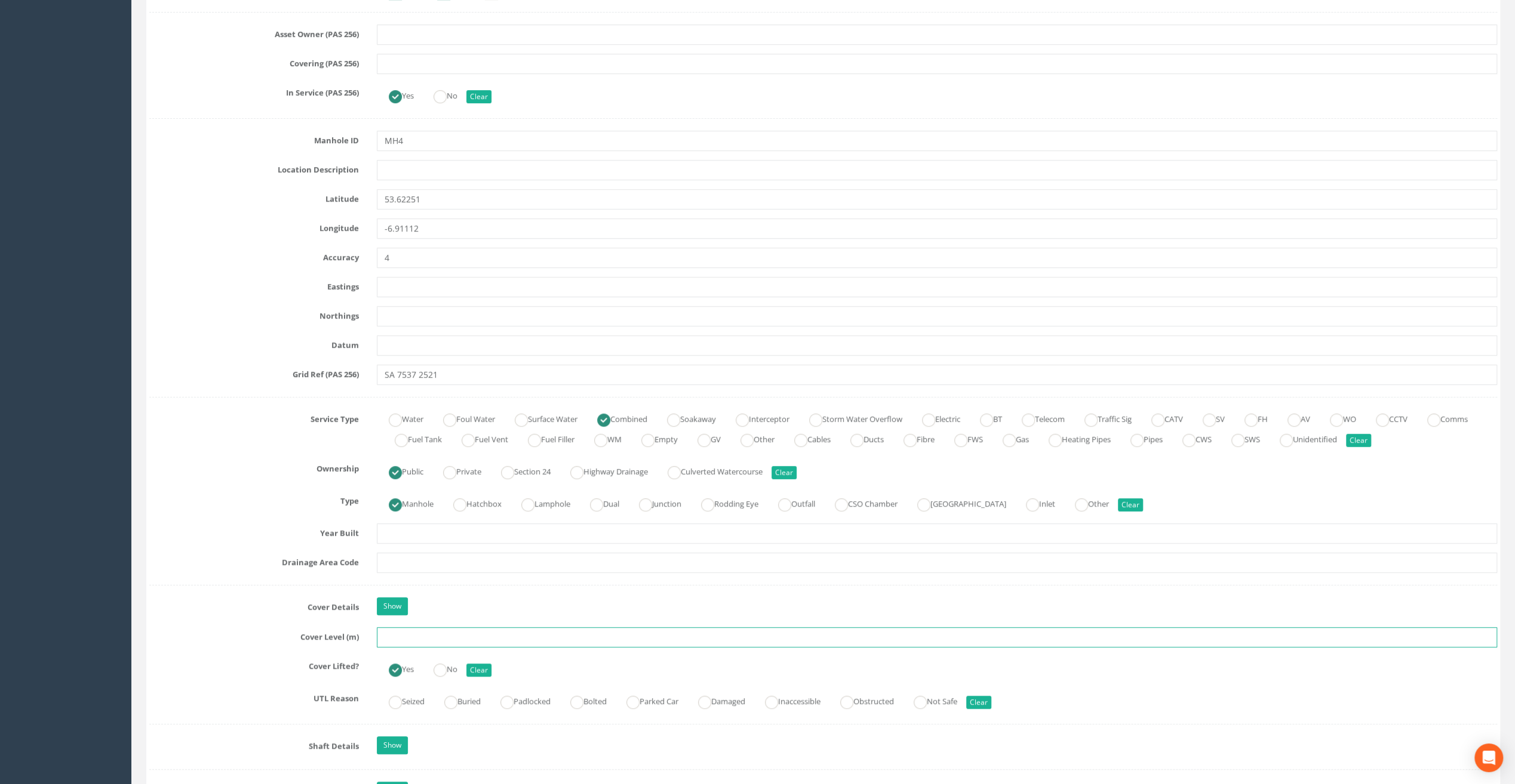
click at [405, 637] on input "text" at bounding box center [937, 637] width 1120 height 20
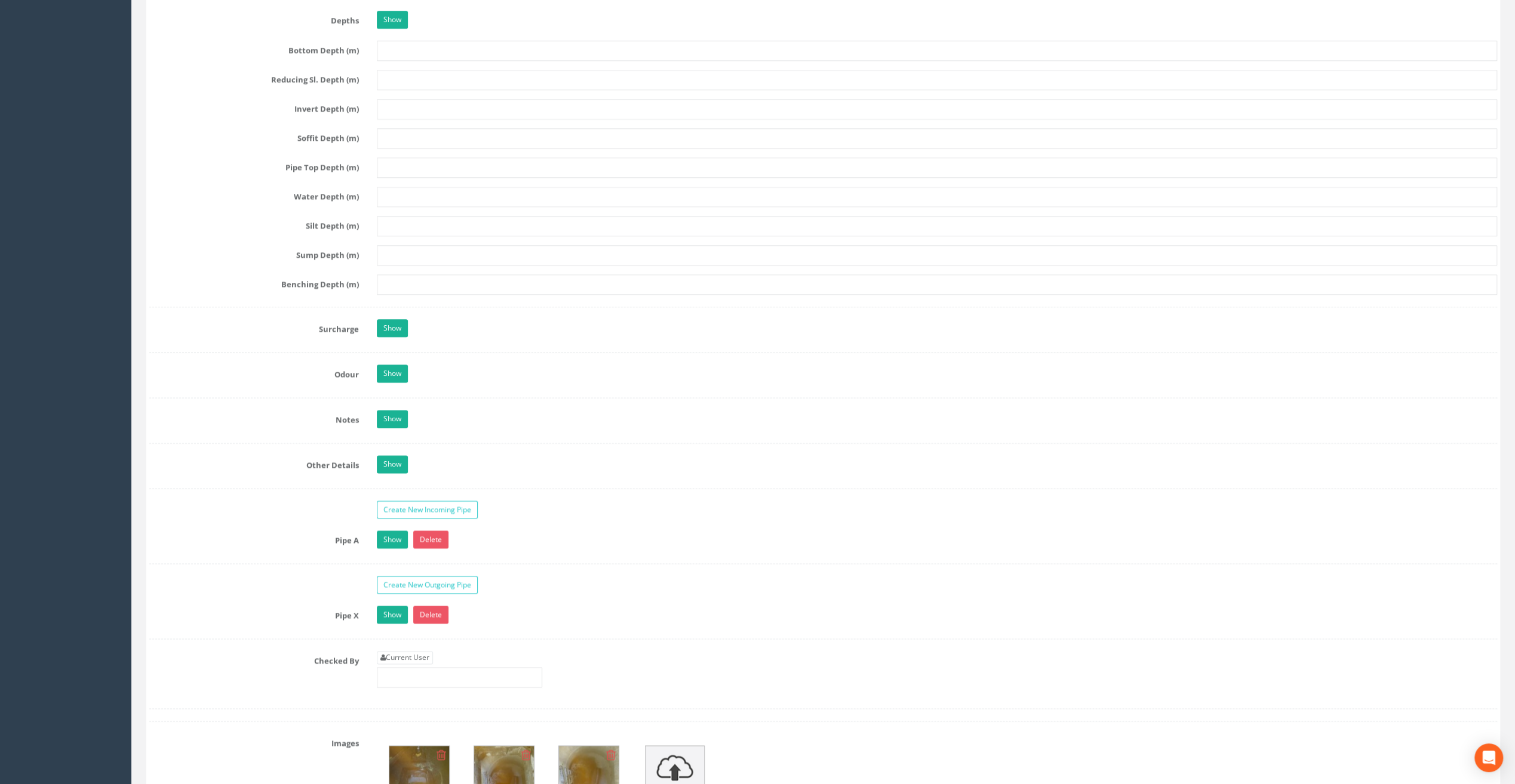
scroll to position [1612, 0]
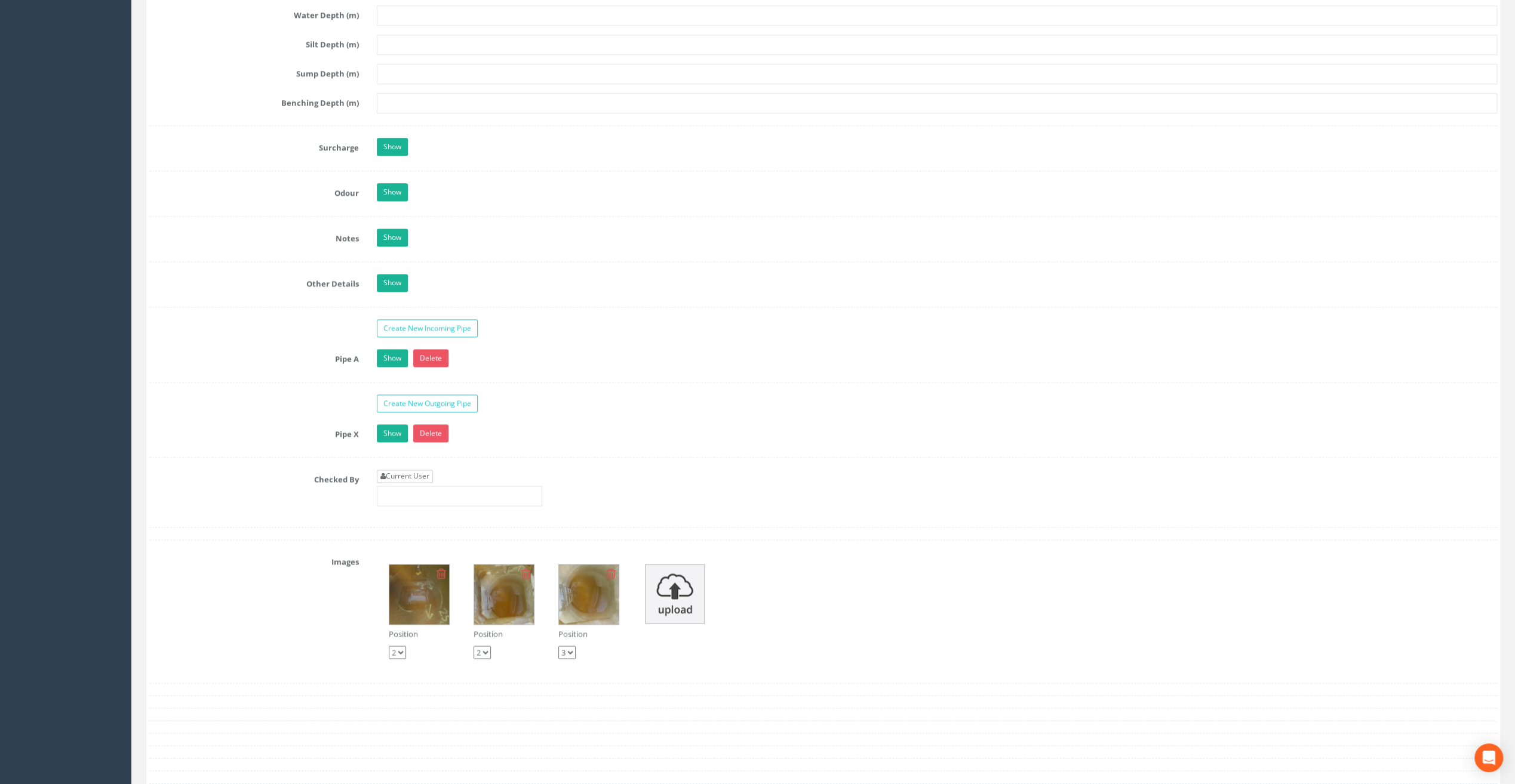
type input "66.48"
click at [416, 470] on link "Current User" at bounding box center [405, 477] width 56 height 13
type input "[PERSON_NAME]"
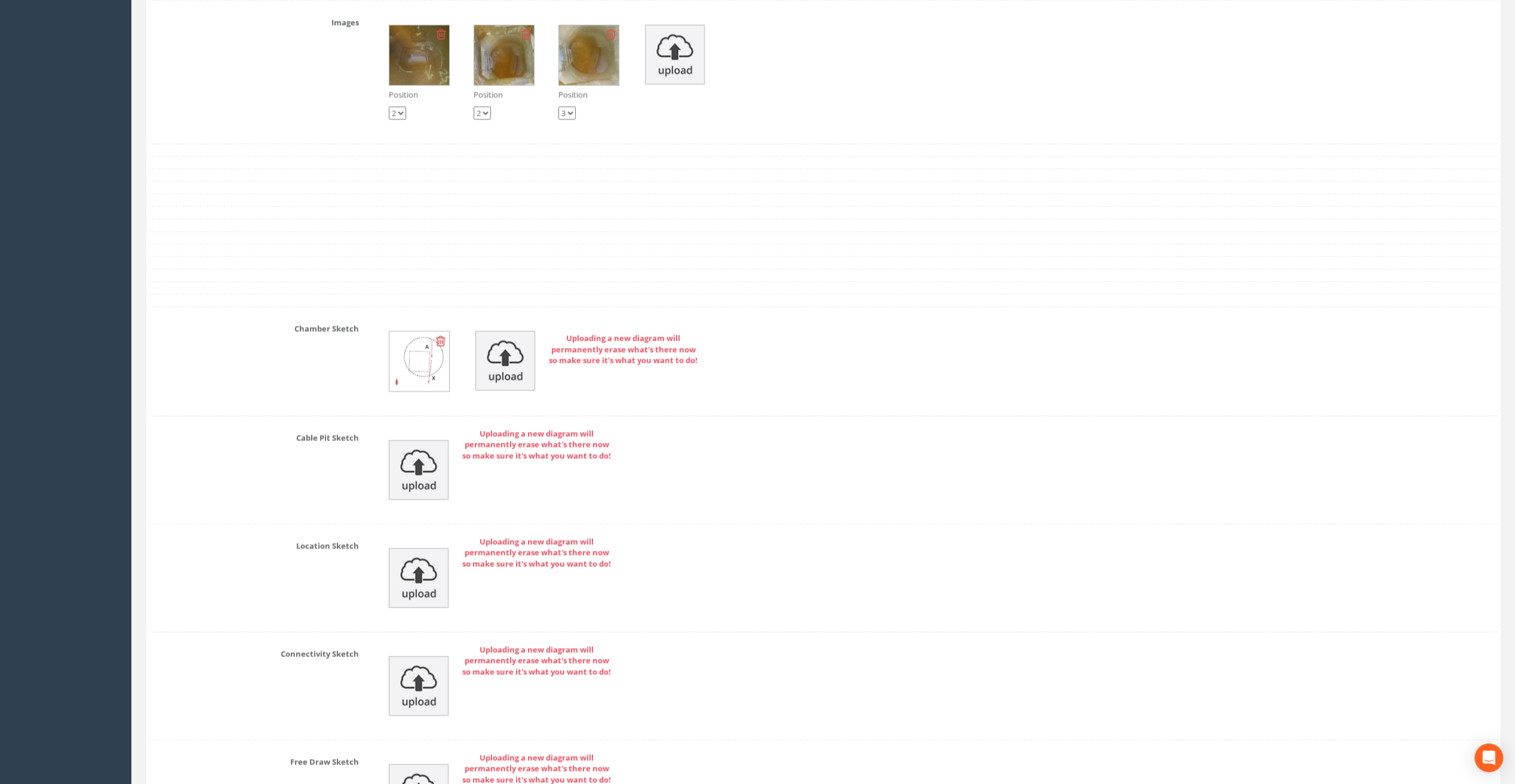
scroll to position [2298, 0]
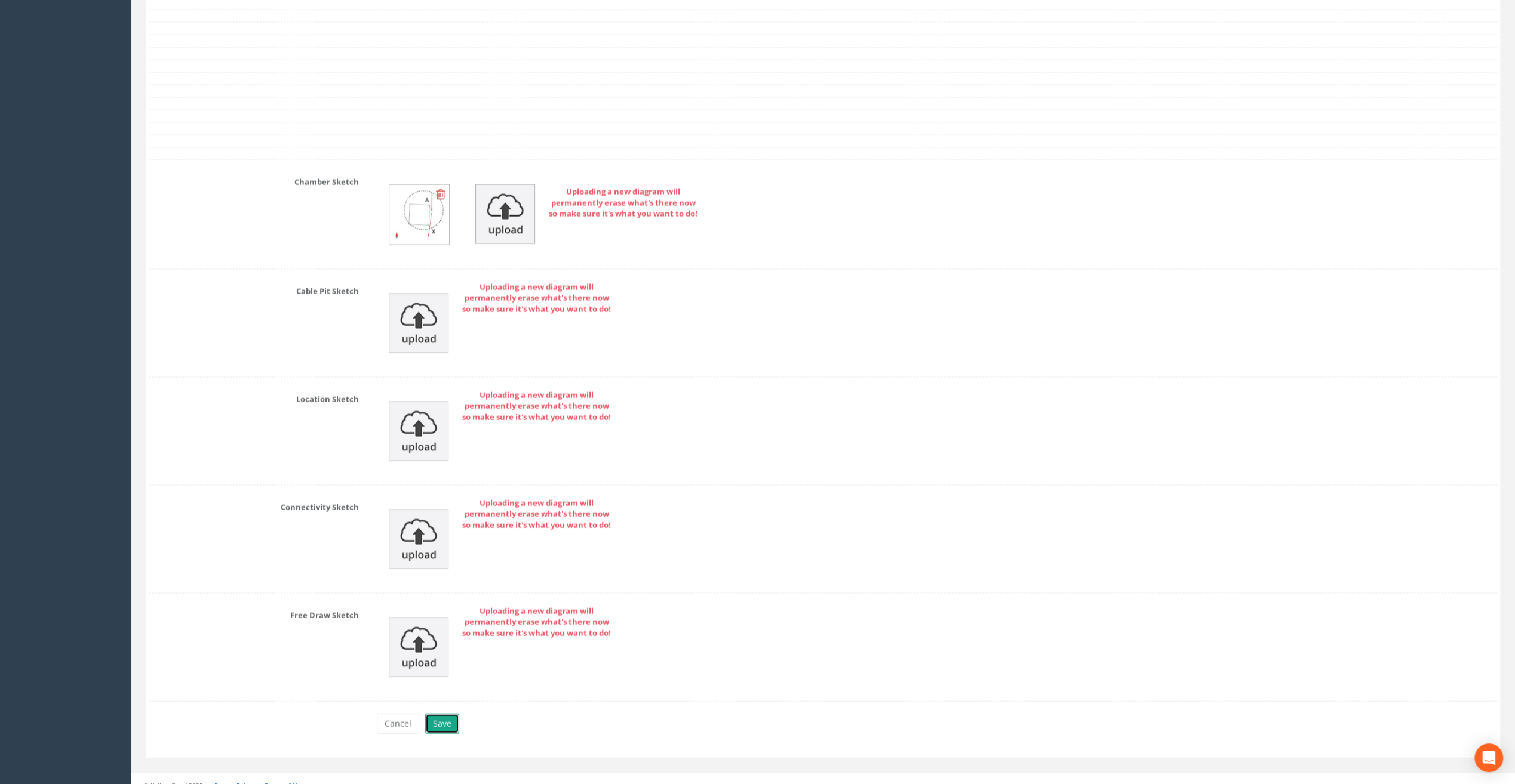
click at [445, 718] on button "Save" at bounding box center [442, 724] width 34 height 20
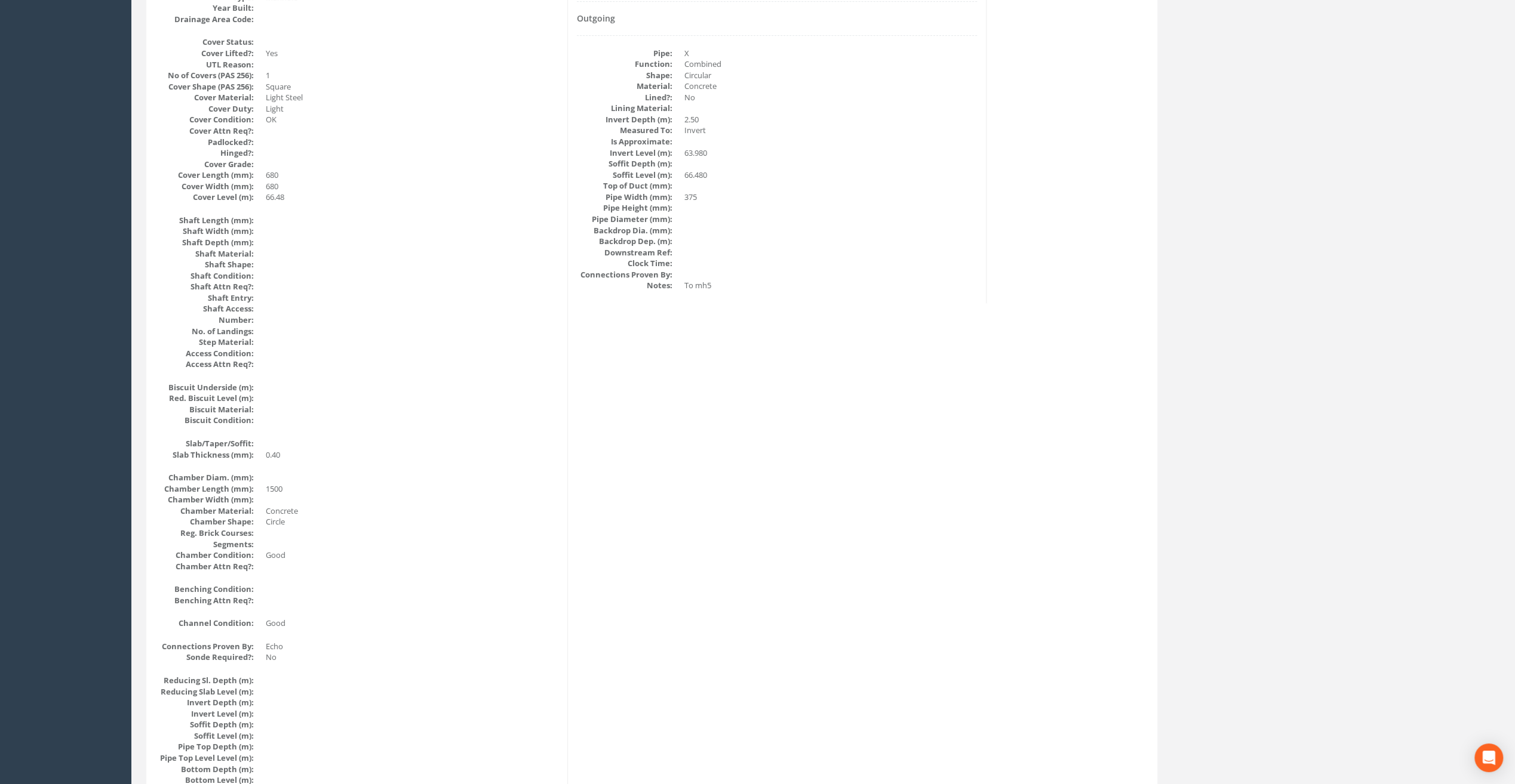
scroll to position [0, 0]
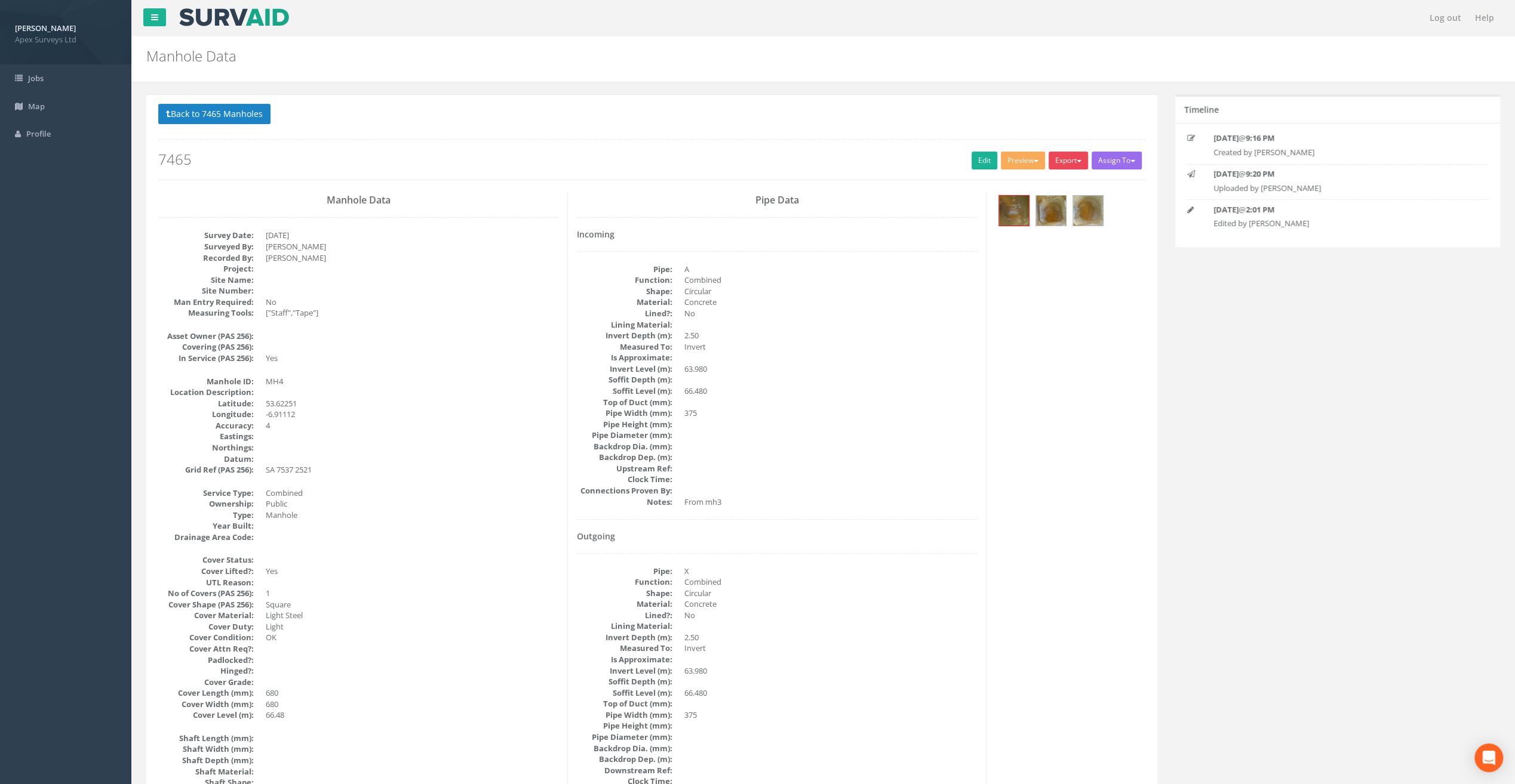
click at [1070, 159] on button "Export" at bounding box center [1068, 161] width 39 height 18
click at [1056, 258] on link "SurvAid Manhole" at bounding box center [1043, 257] width 91 height 19
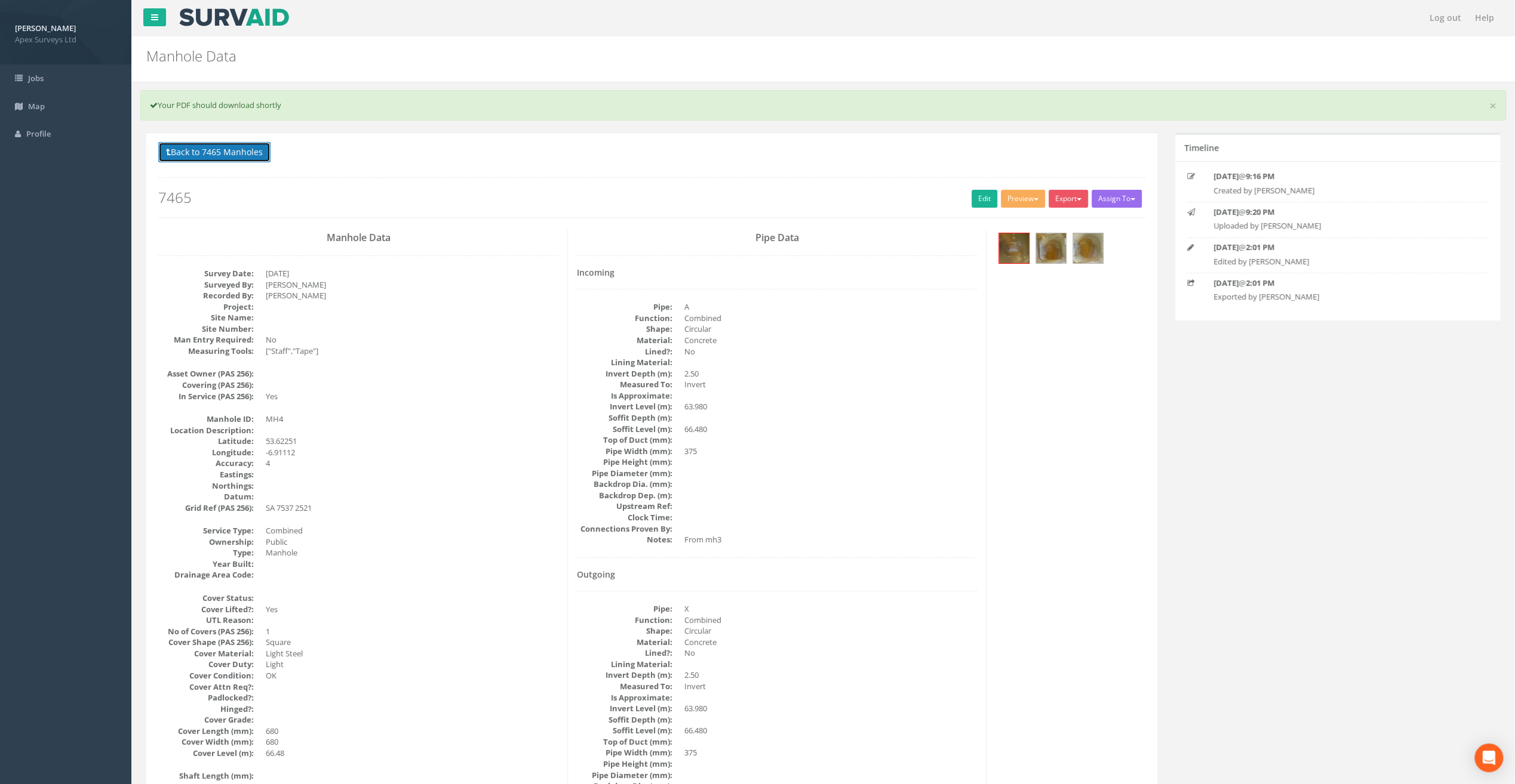
click at [214, 151] on button "Back to 7465 Manholes" at bounding box center [214, 152] width 112 height 20
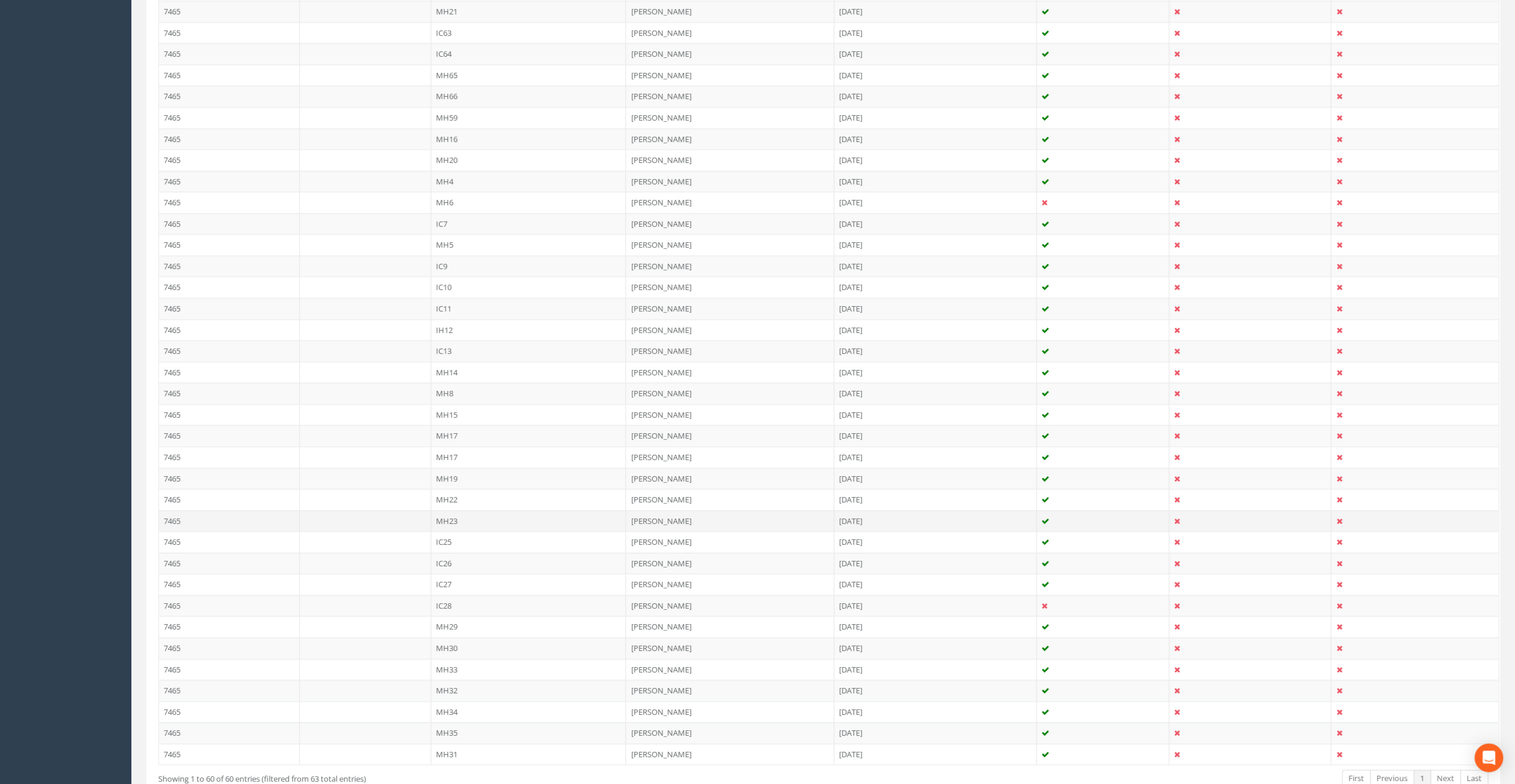
scroll to position [808, 0]
click at [445, 294] on td "MH5" at bounding box center [529, 305] width 196 height 21
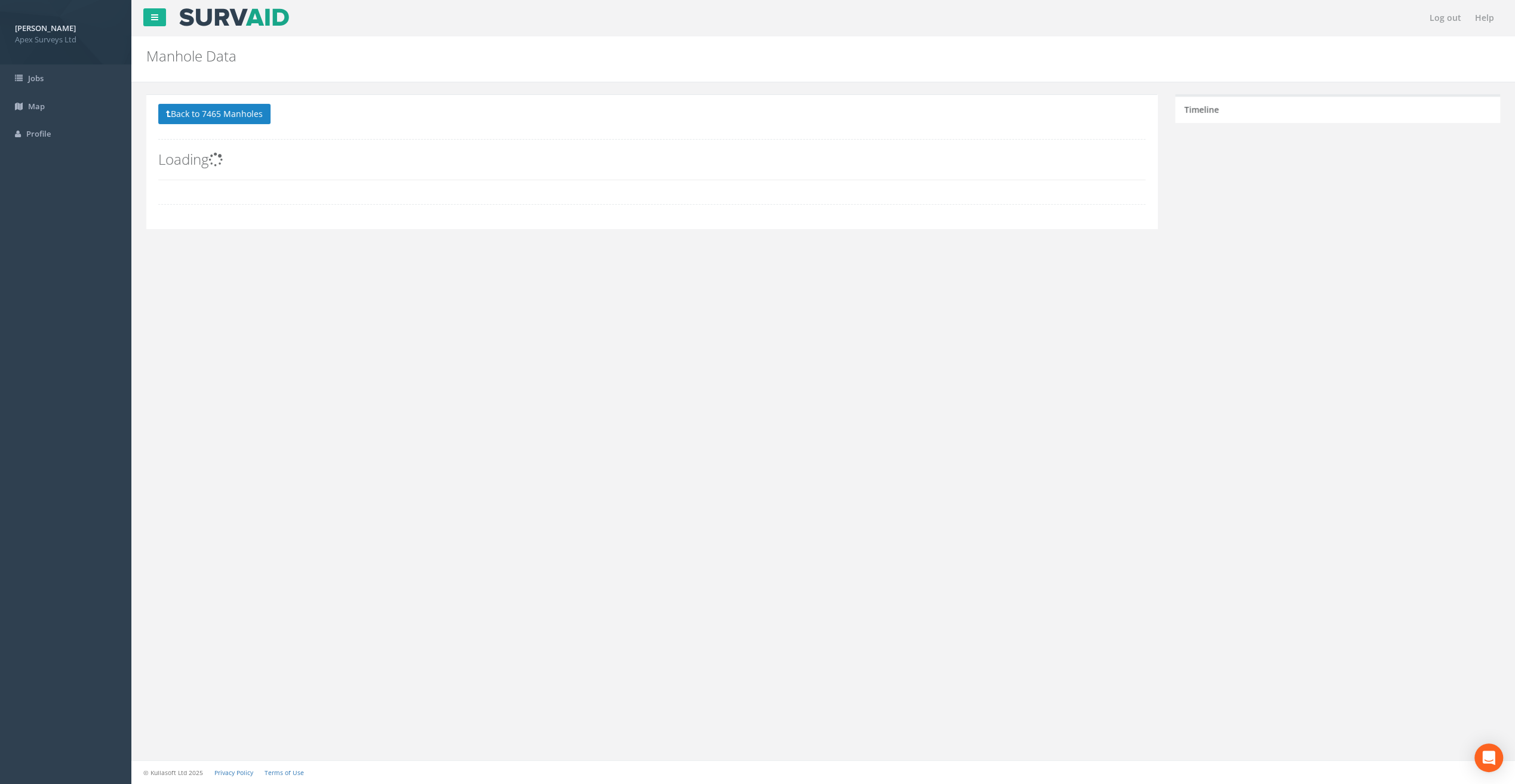
scroll to position [0, 0]
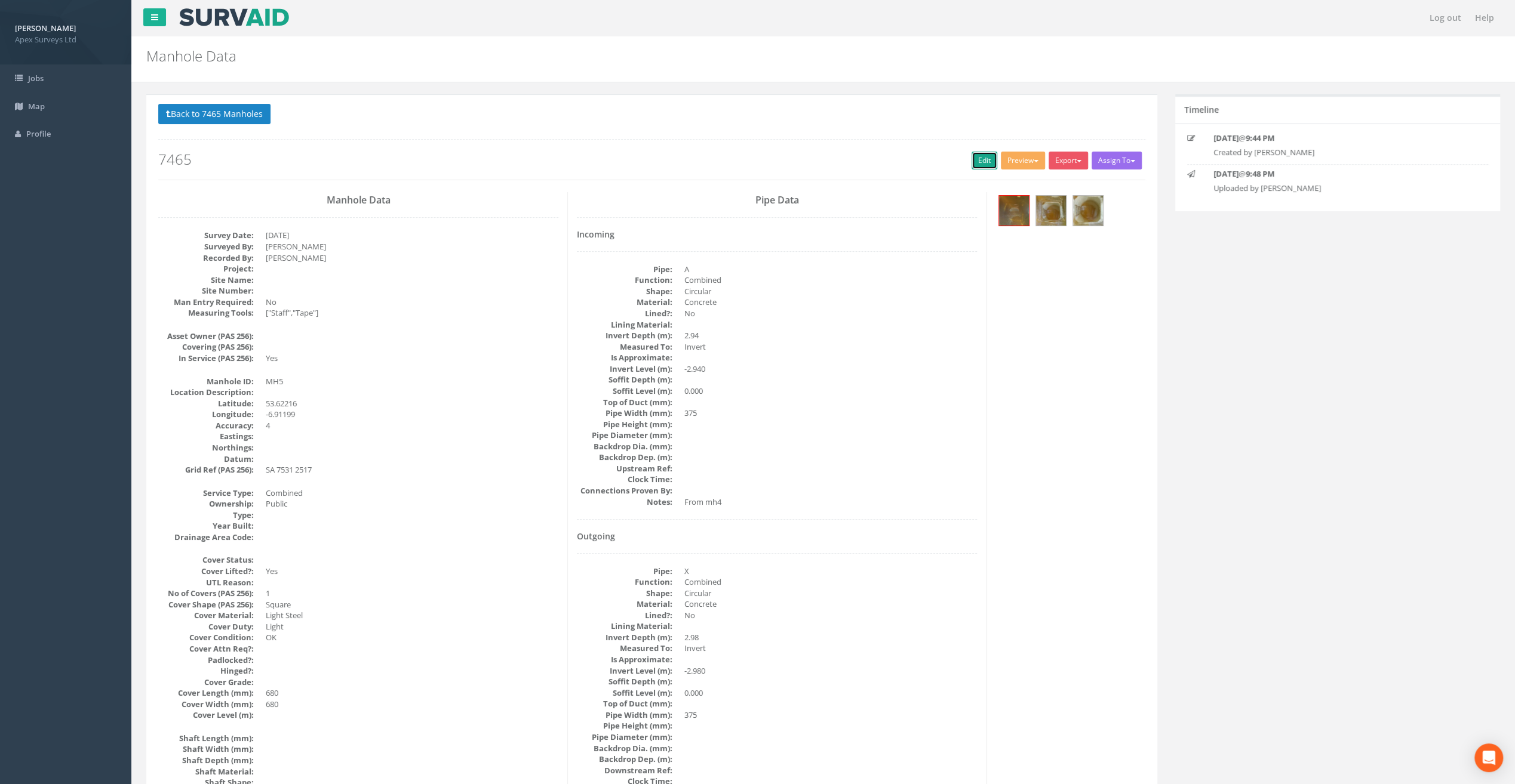
click at [979, 163] on link "Edit" at bounding box center [984, 161] width 26 height 18
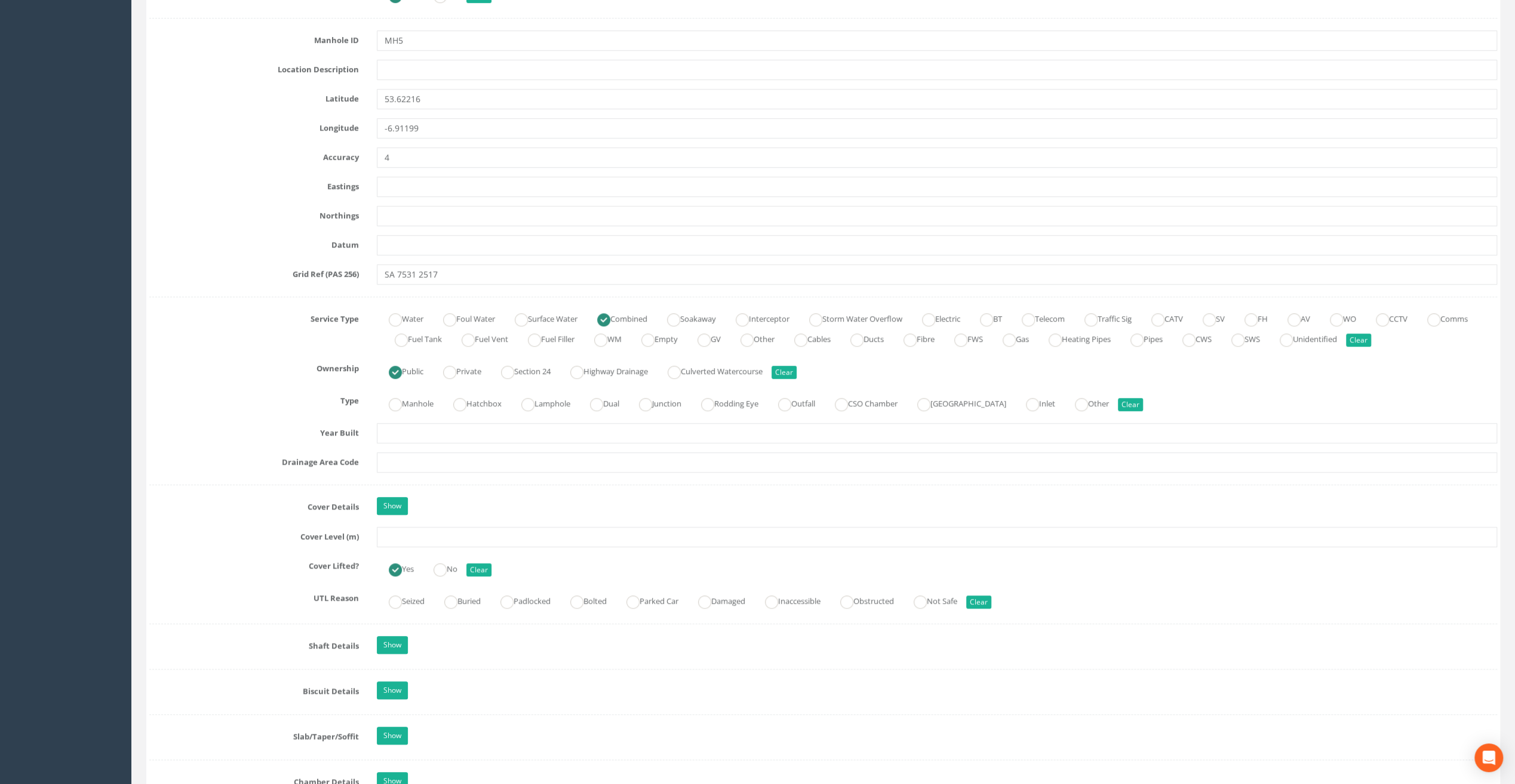
scroll to position [597, 0]
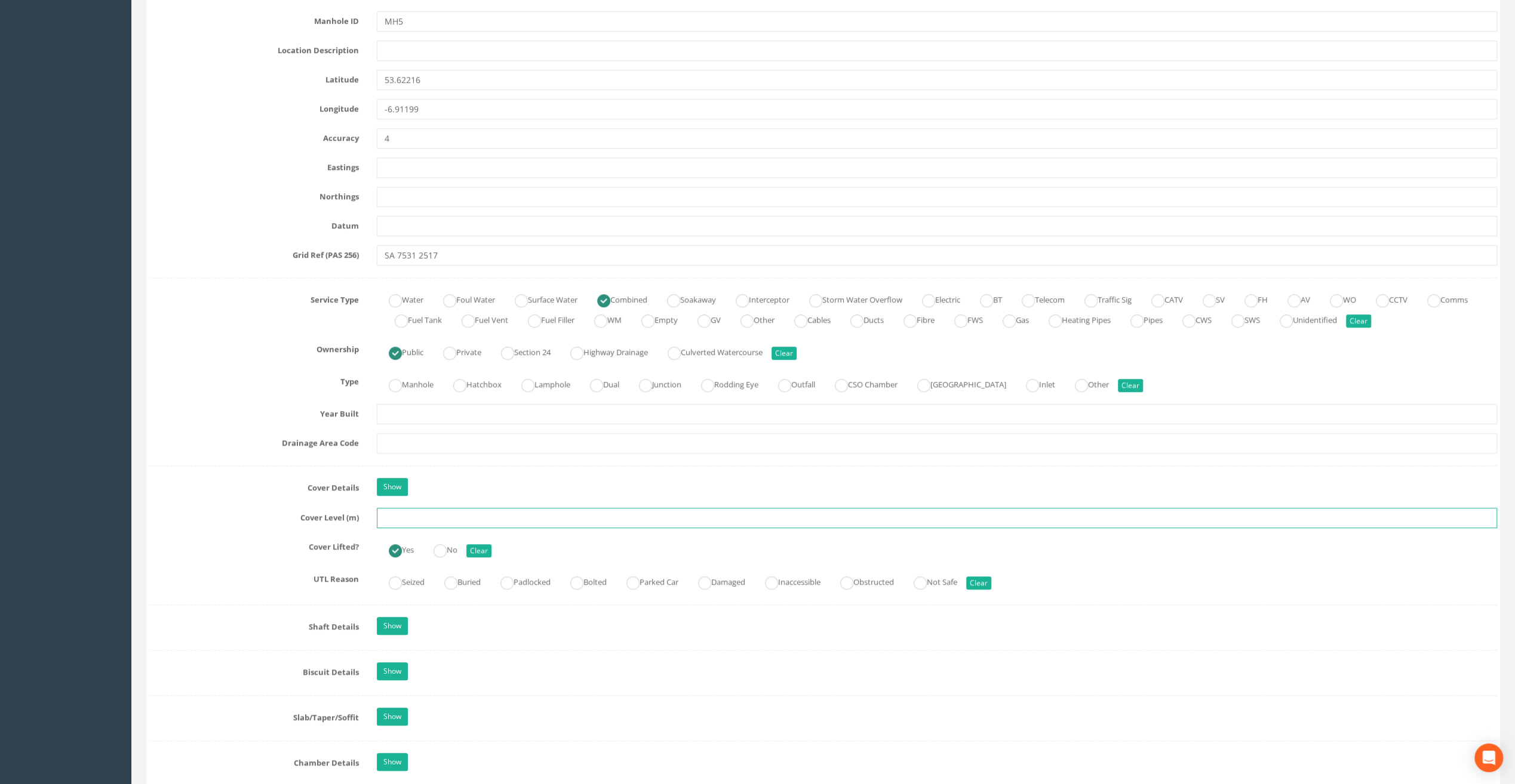
click at [405, 518] on input "text" at bounding box center [937, 518] width 1120 height 20
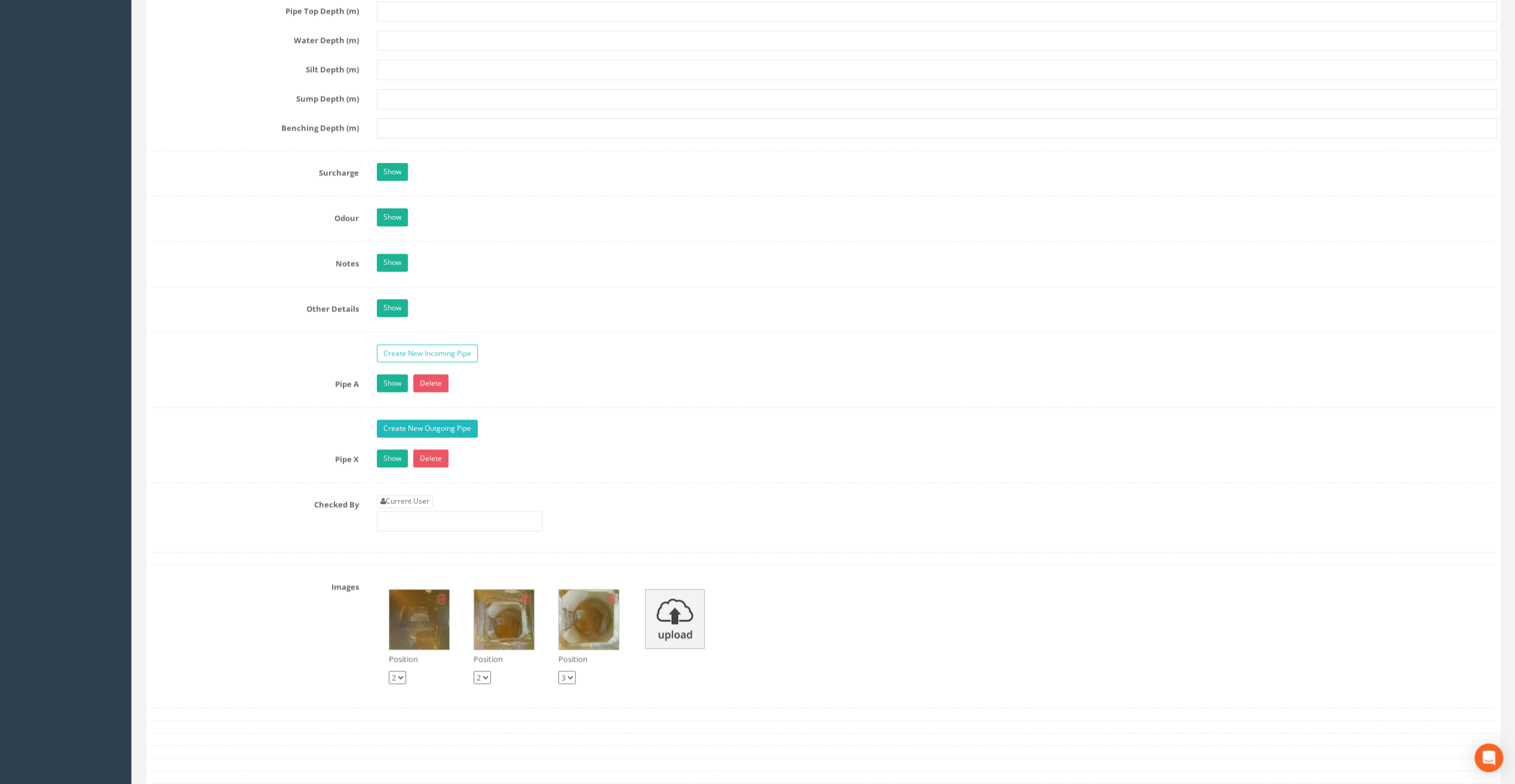
scroll to position [1731, 0]
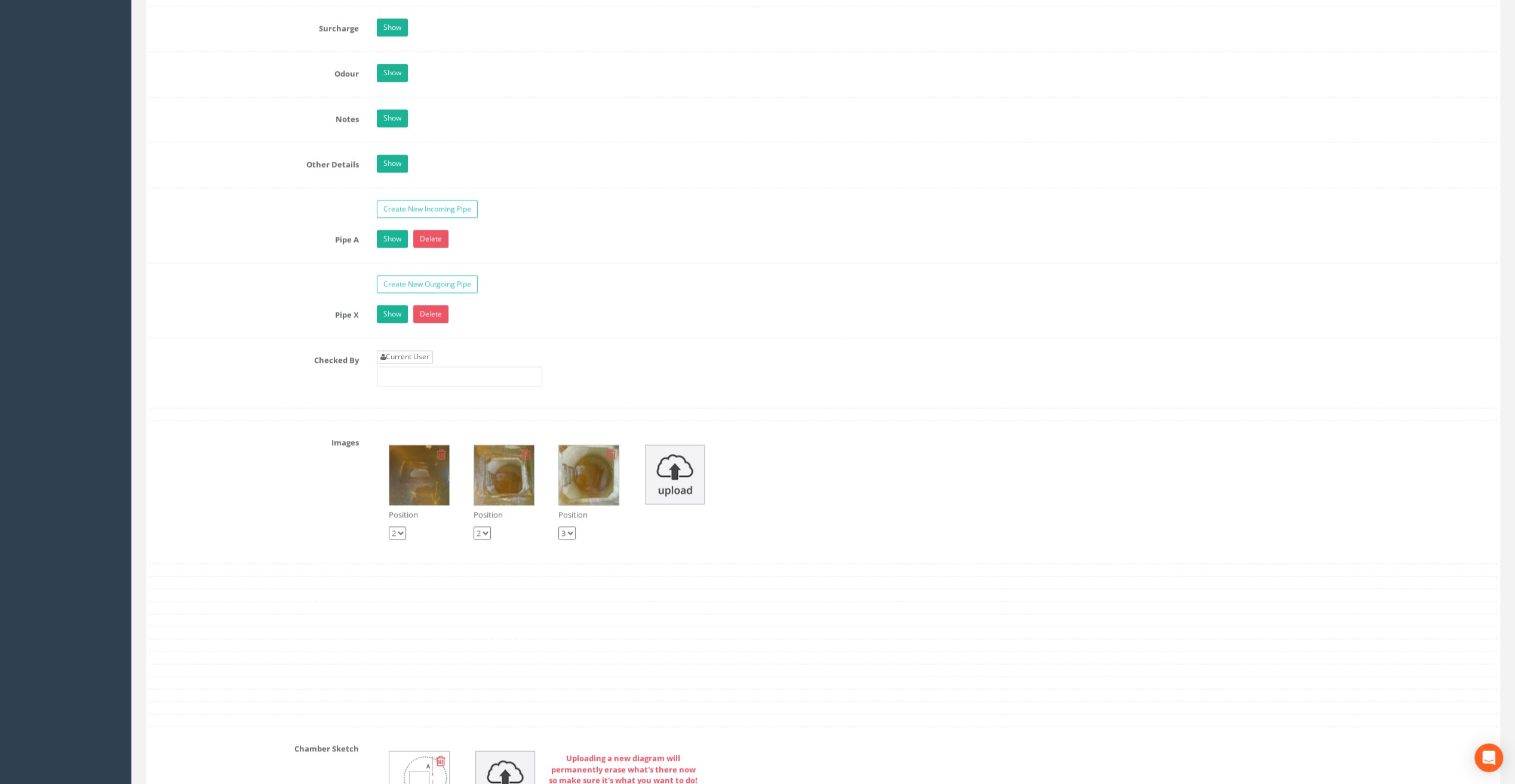
type input "66.56"
click at [410, 350] on link "Current User" at bounding box center [405, 357] width 56 height 13
type input "[PERSON_NAME]"
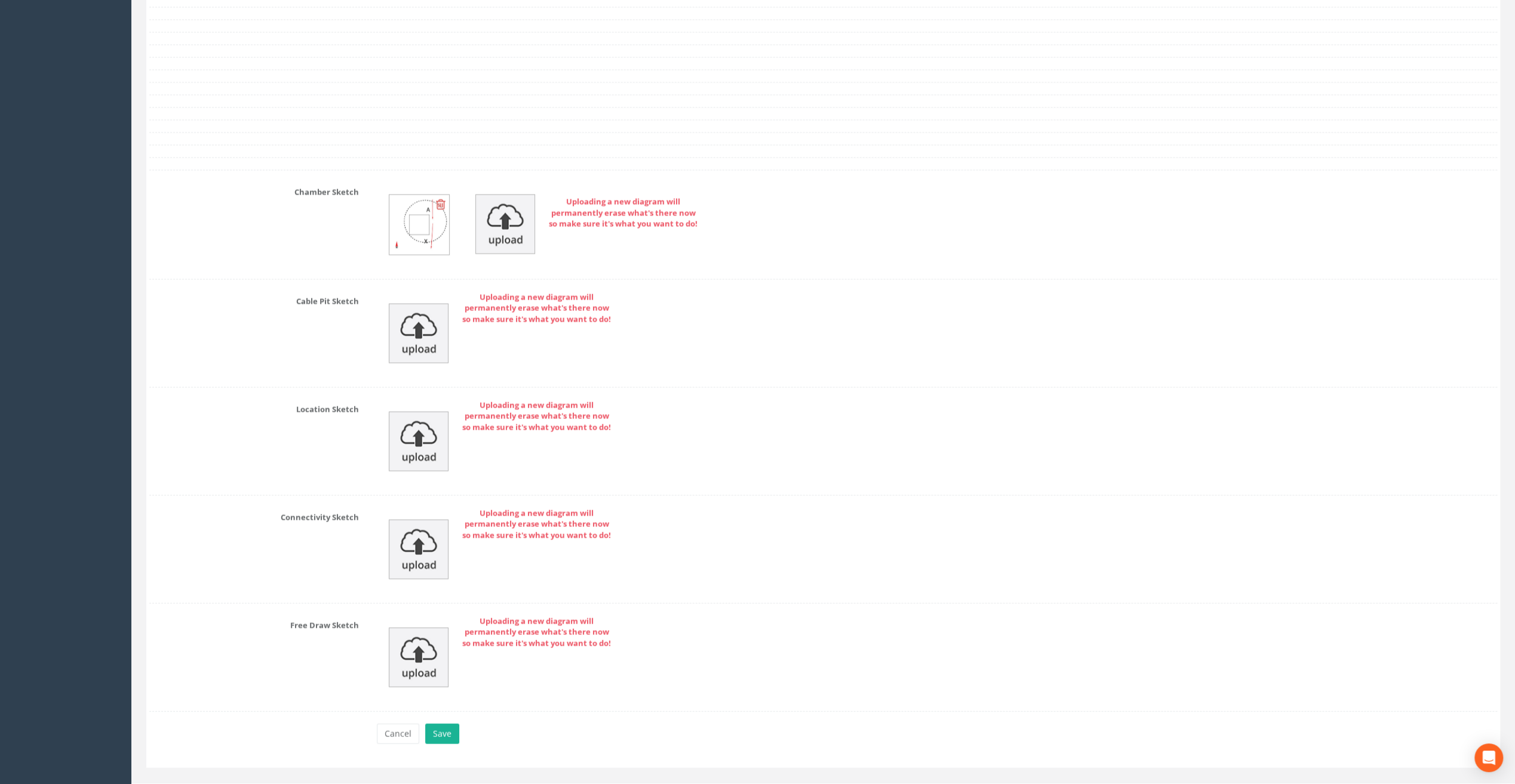
scroll to position [2298, 0]
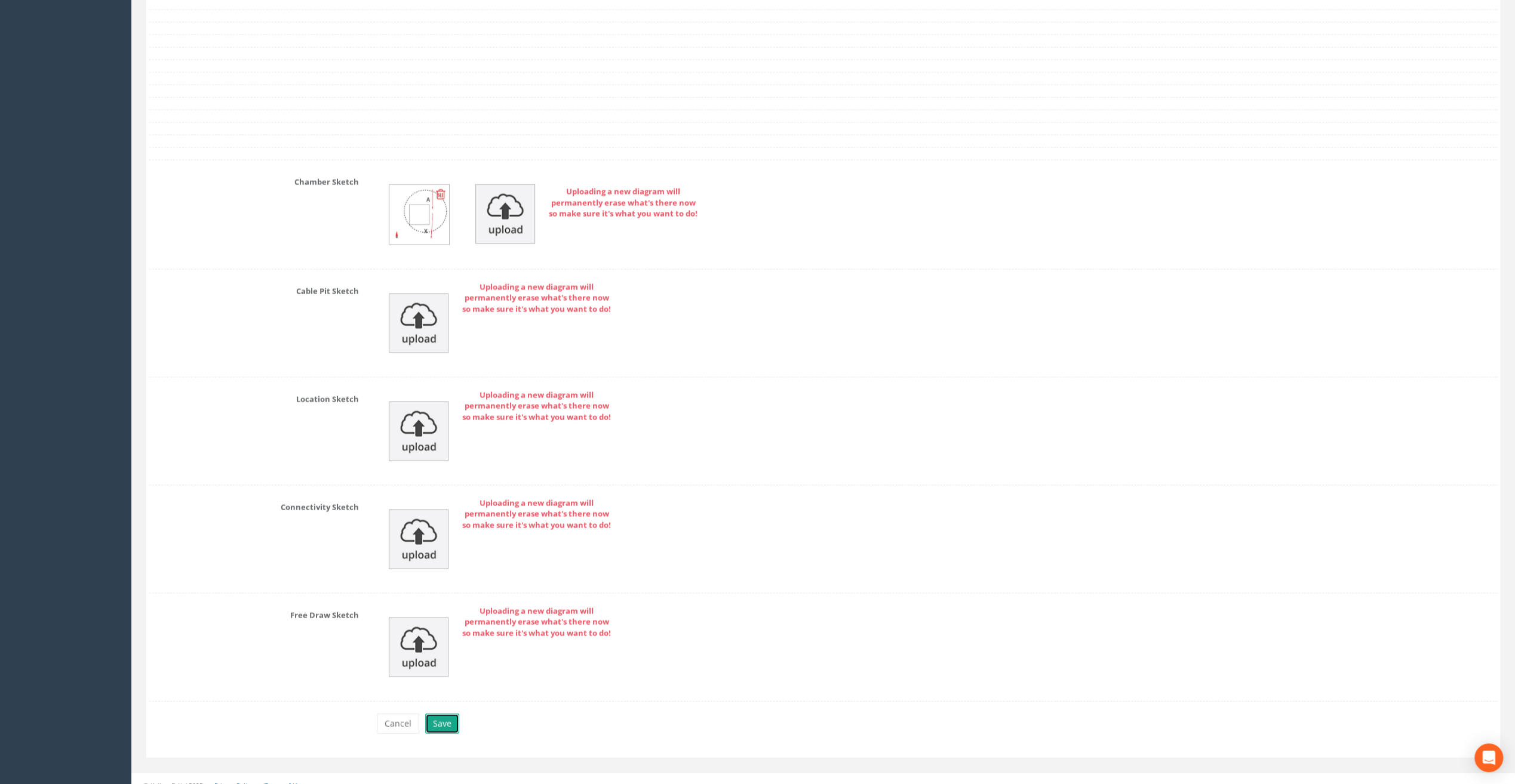
click at [442, 716] on button "Save" at bounding box center [442, 724] width 34 height 20
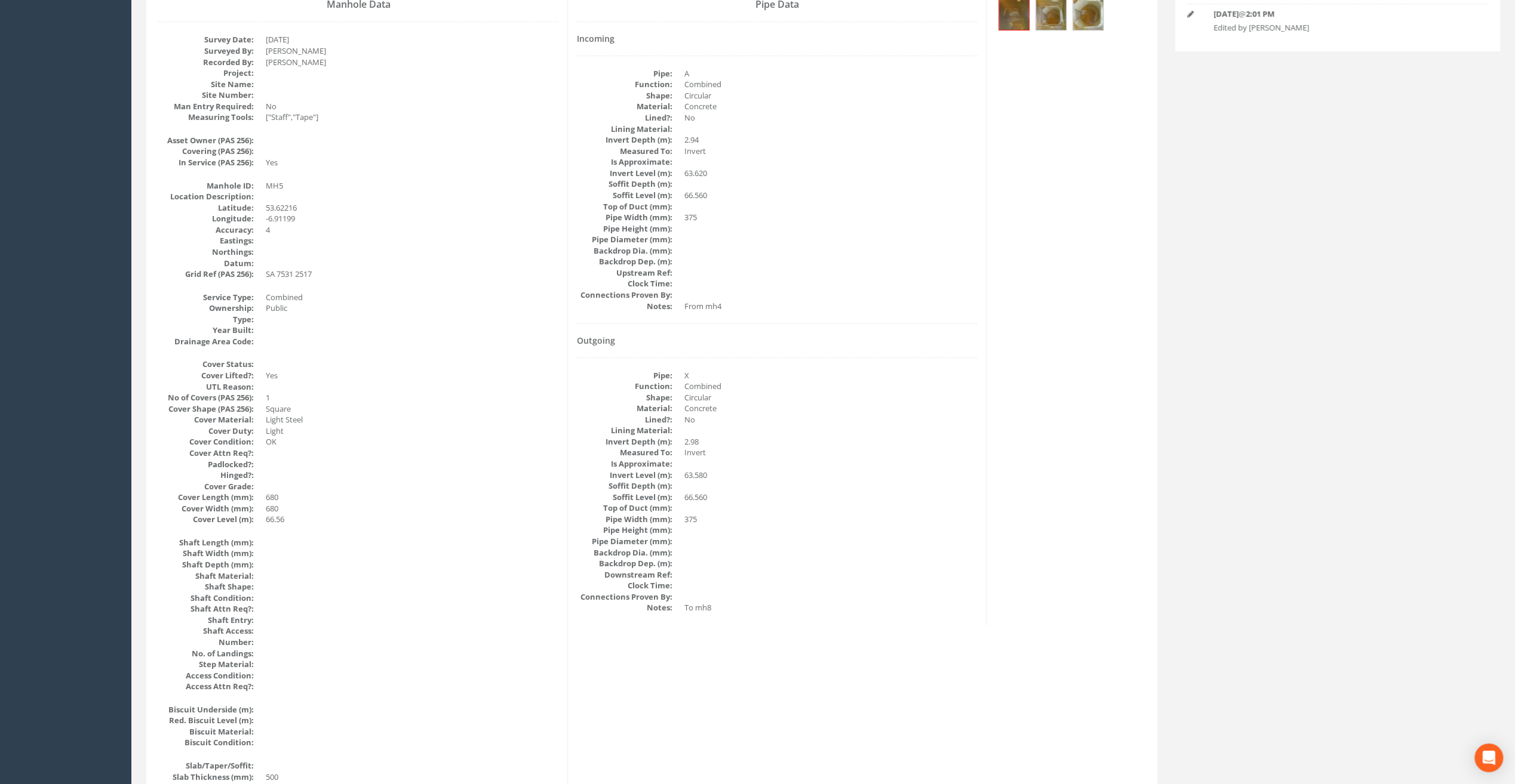
scroll to position [0, 0]
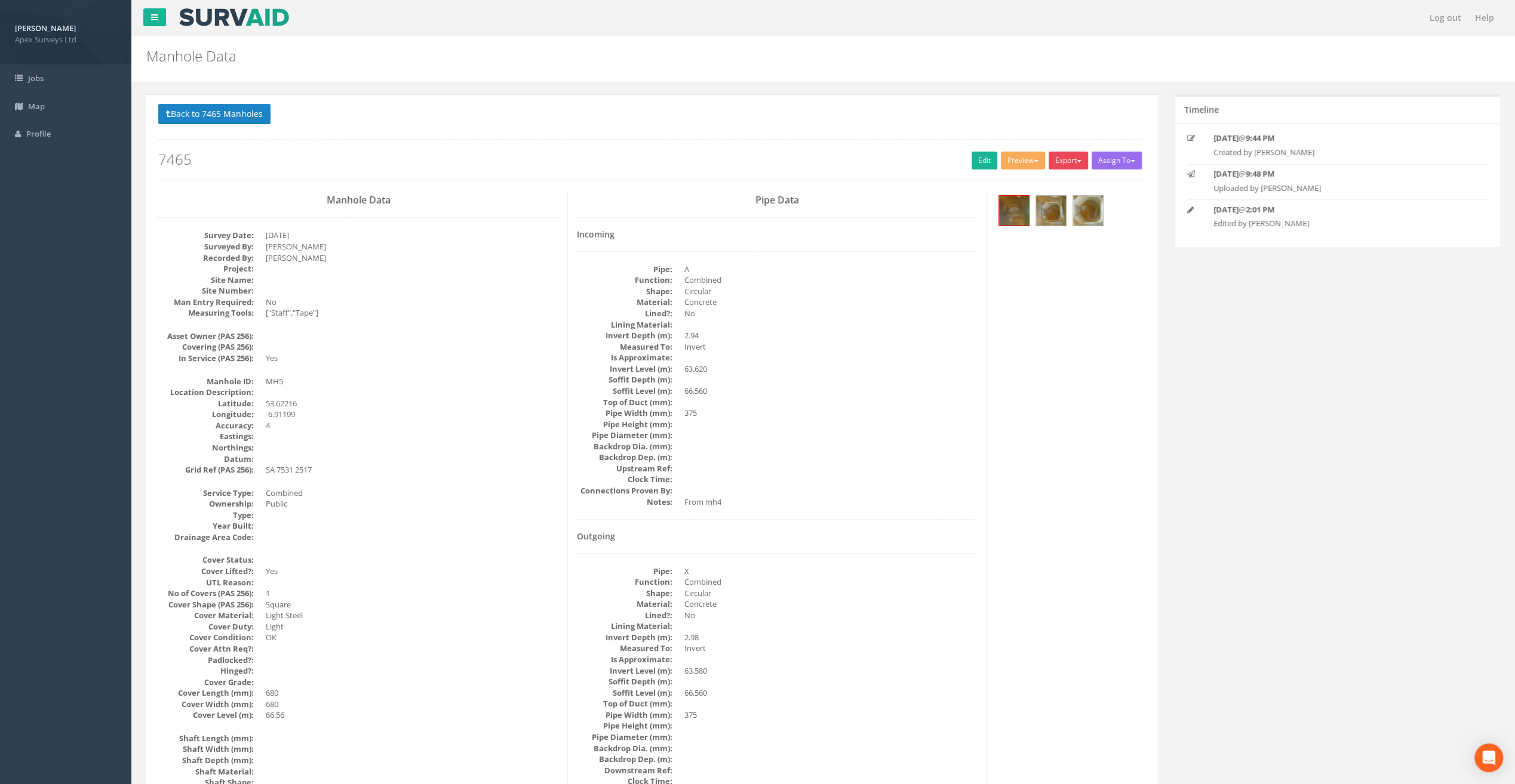
click at [1066, 158] on button "Export" at bounding box center [1068, 161] width 39 height 18
click at [1053, 256] on link "SurvAid Manhole" at bounding box center [1043, 257] width 91 height 19
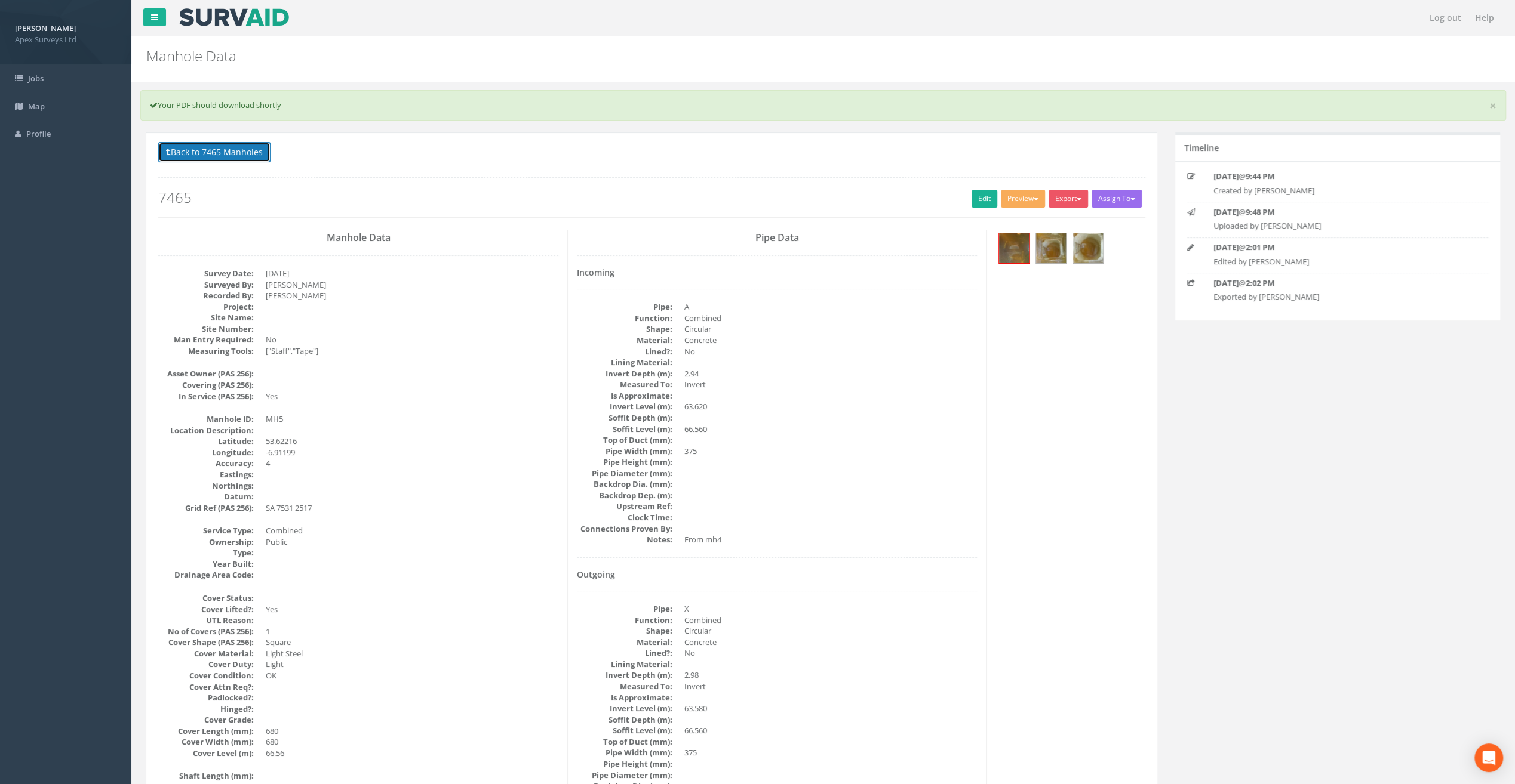
click at [218, 156] on button "Back to 7465 Manholes" at bounding box center [214, 152] width 112 height 20
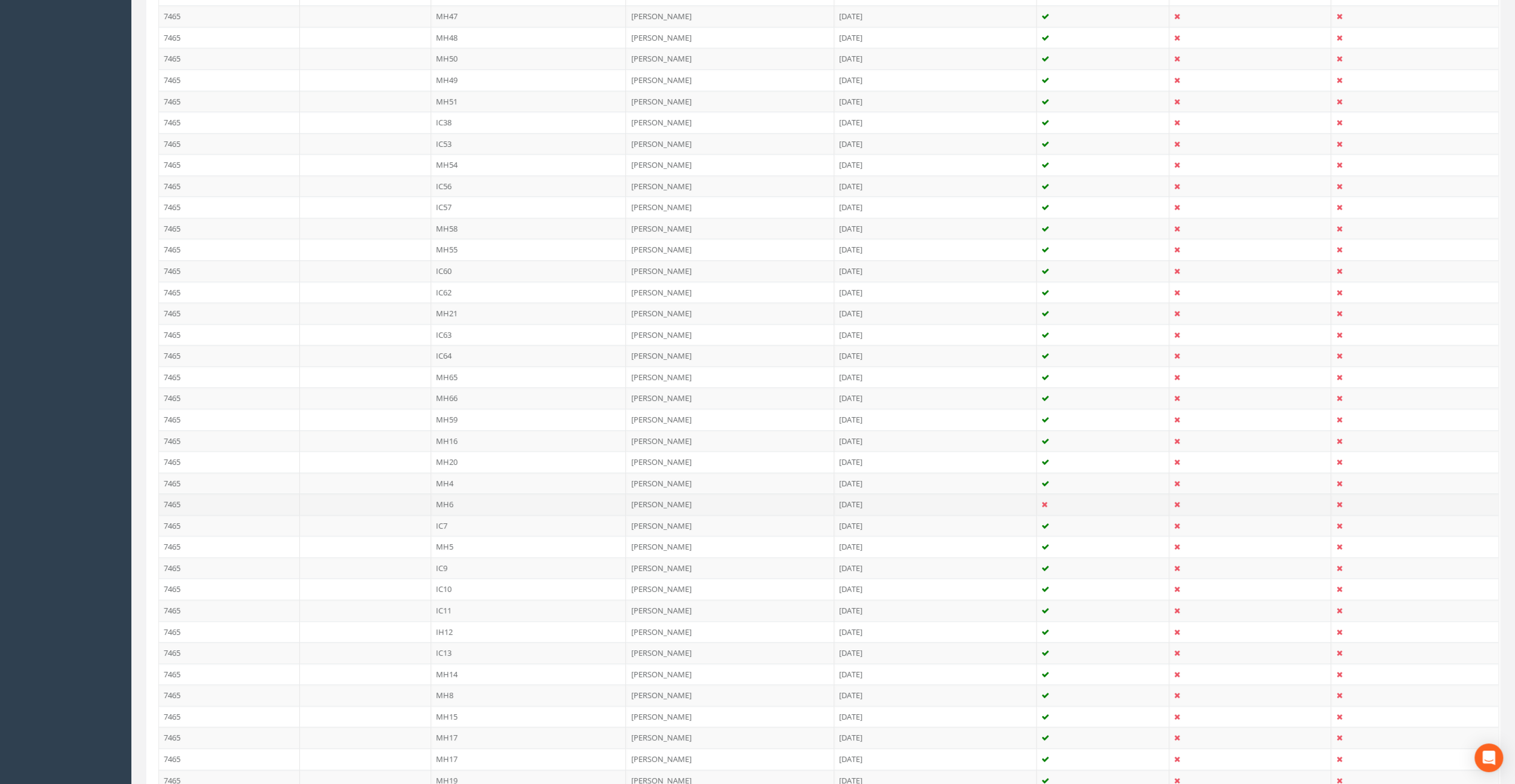
scroll to position [597, 0]
click at [450, 469] on td "MH6" at bounding box center [529, 473] width 196 height 21
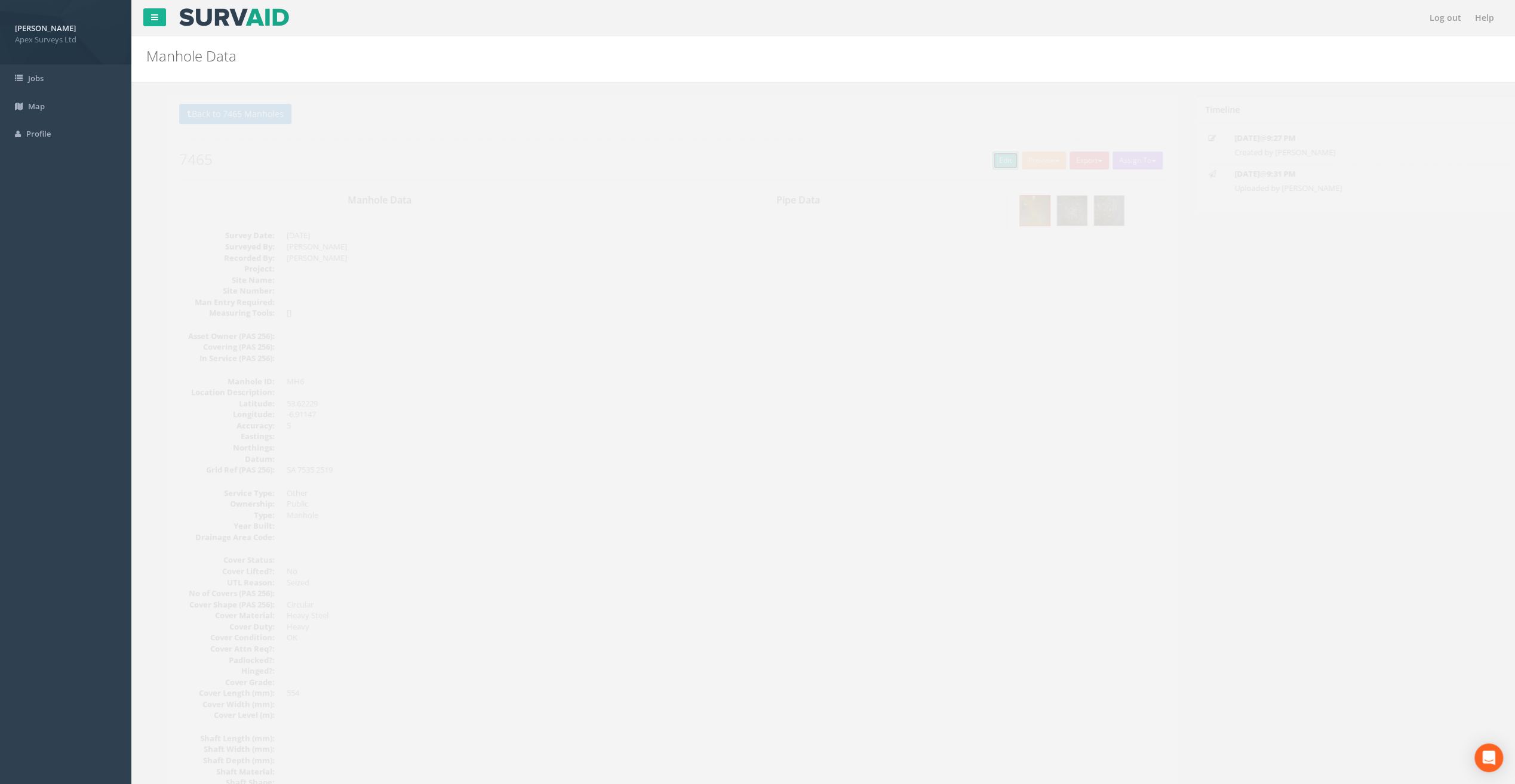
click at [972, 161] on link "Edit" at bounding box center [984, 161] width 26 height 18
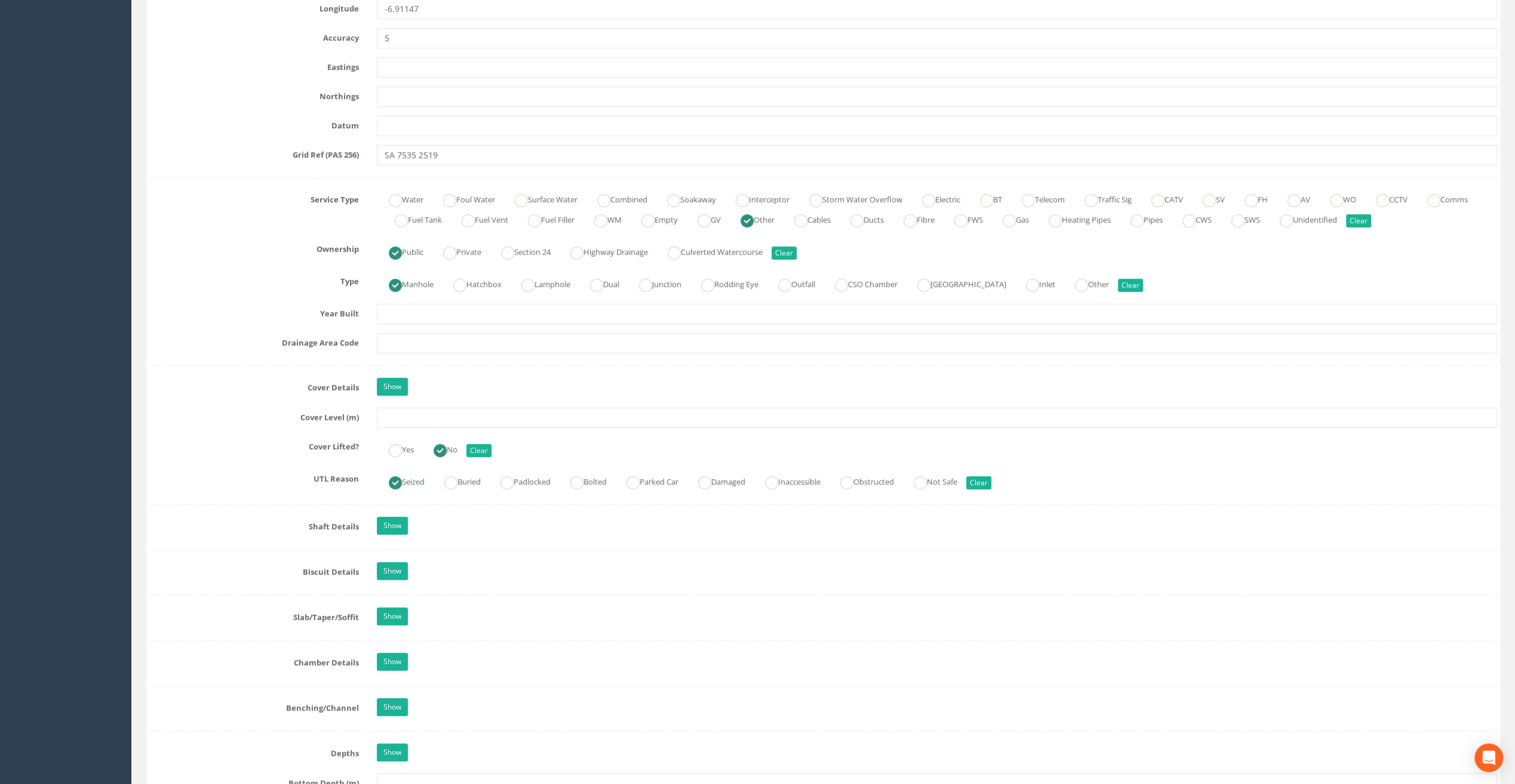
scroll to position [716, 0]
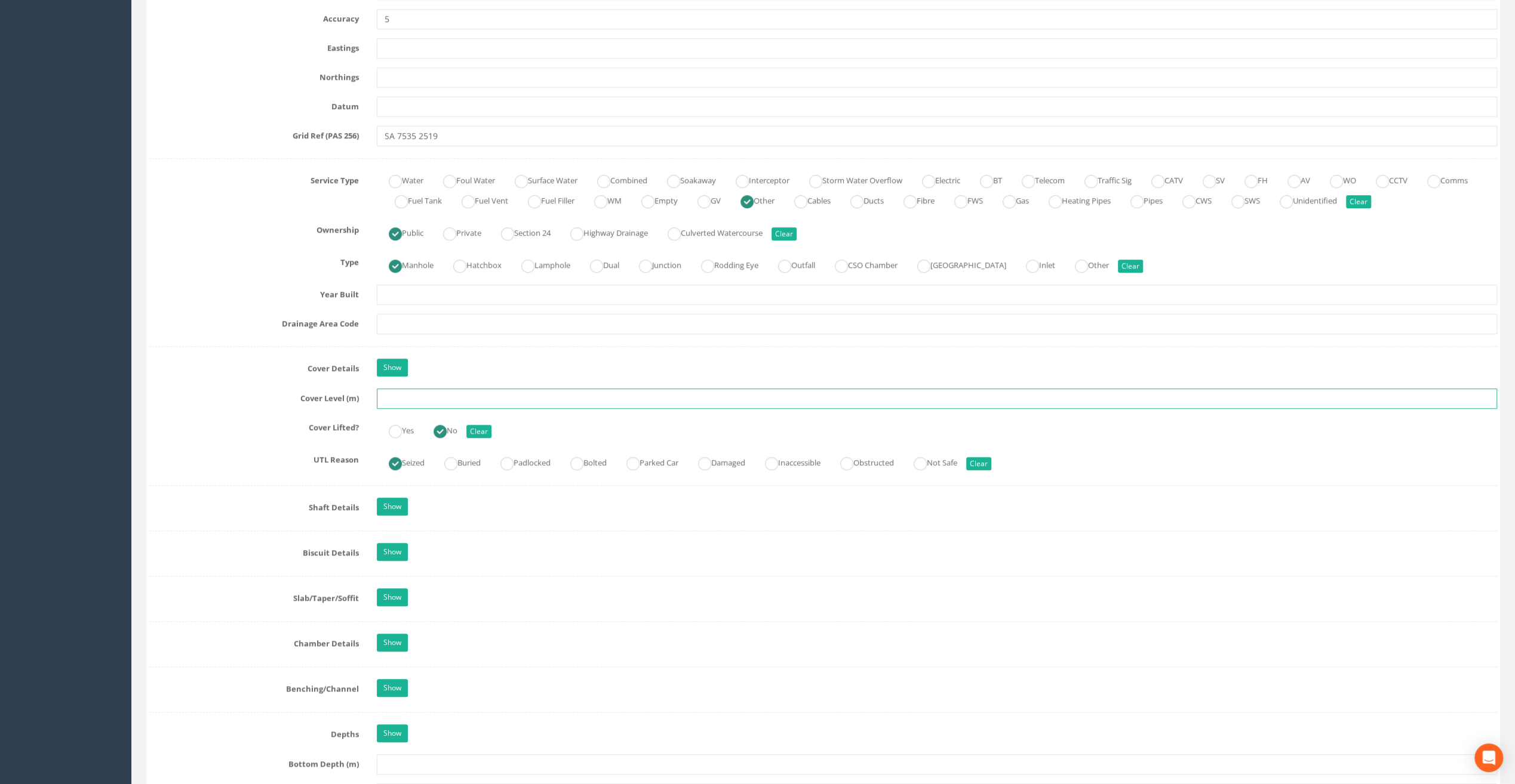
click at [457, 397] on input "text" at bounding box center [937, 399] width 1120 height 20
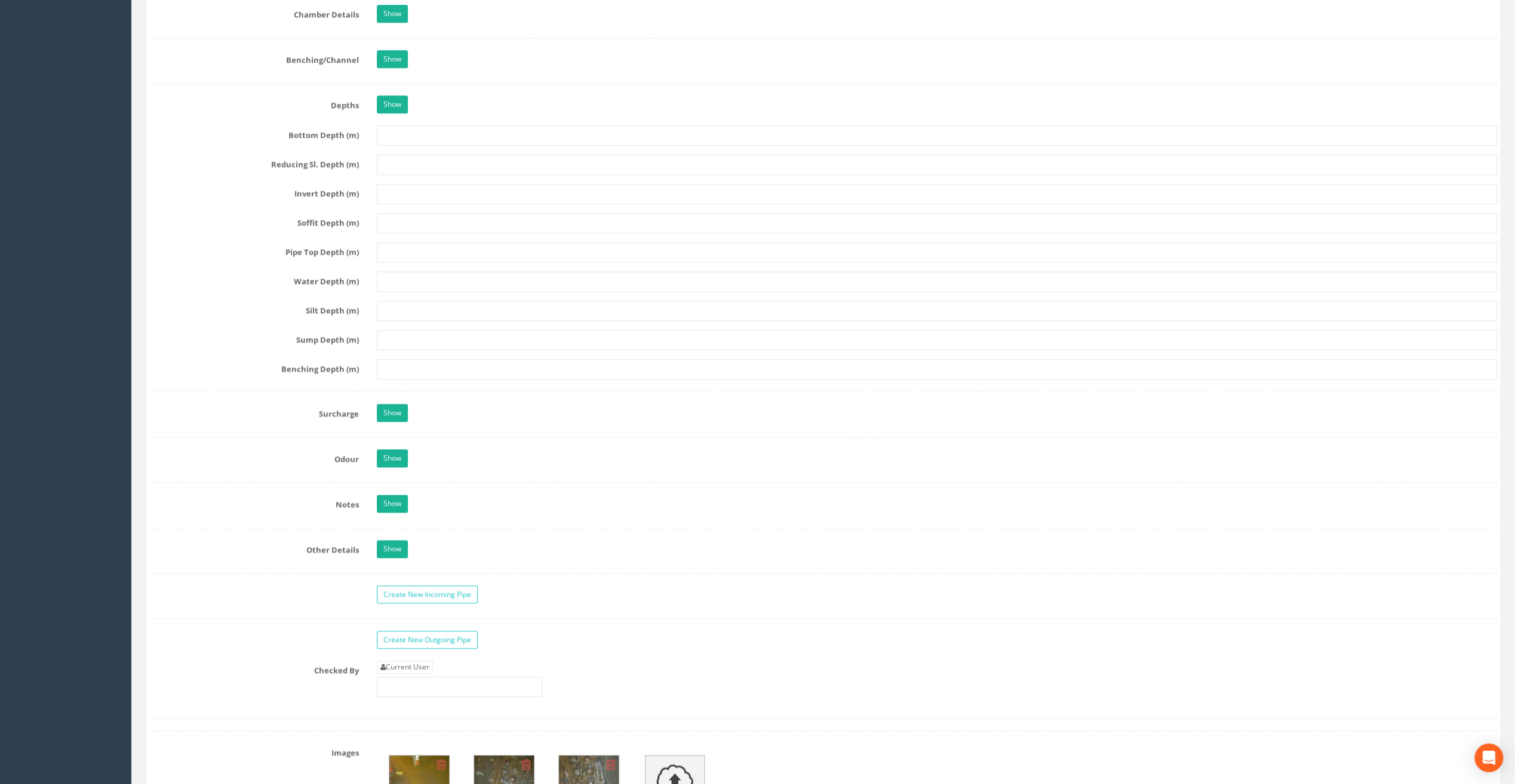
scroll to position [1432, 0]
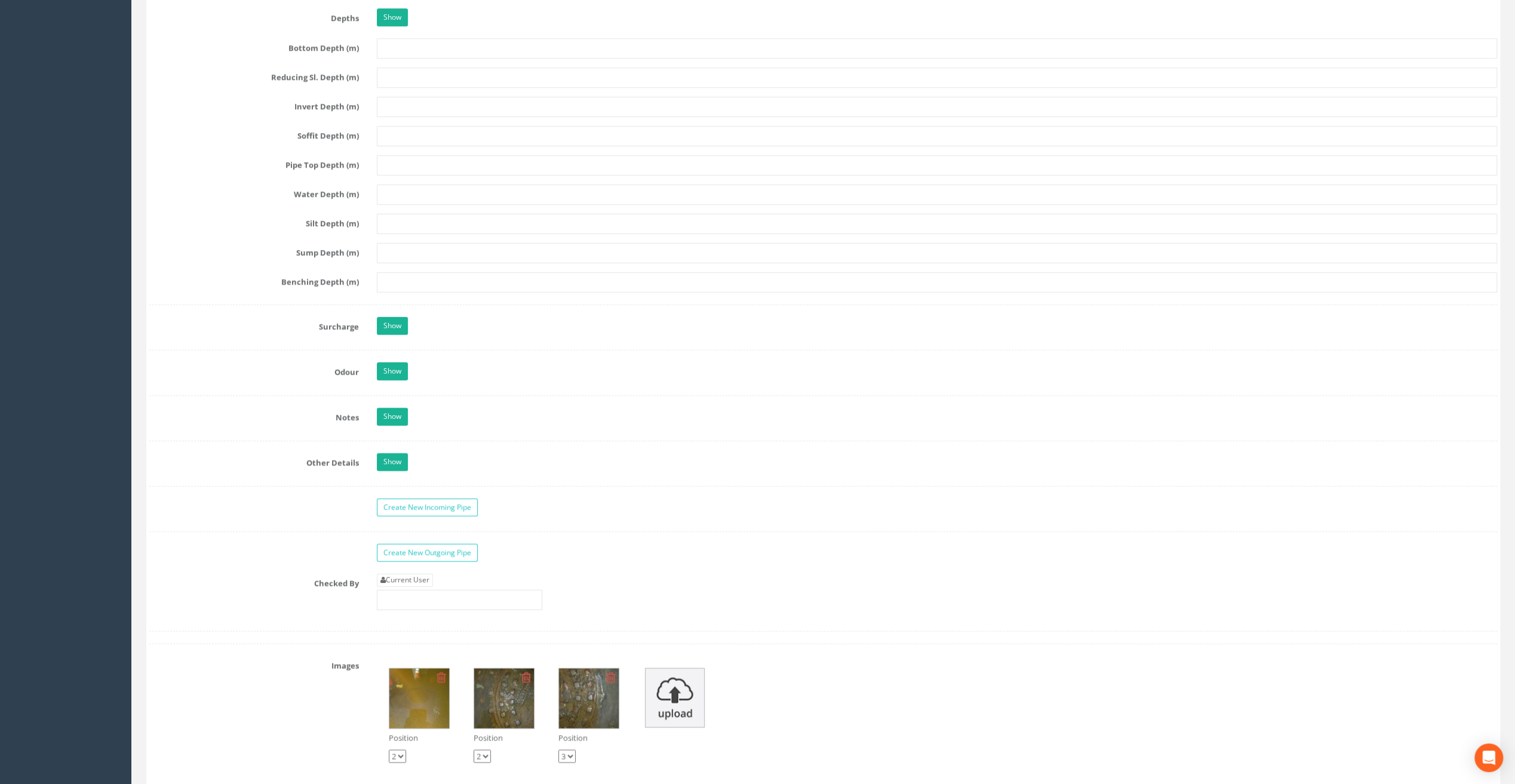
type input "66.59"
click at [419, 578] on div "Current User" at bounding box center [460, 591] width 166 height 36
click at [415, 574] on link "Current User" at bounding box center [405, 580] width 56 height 13
type input "[PERSON_NAME]"
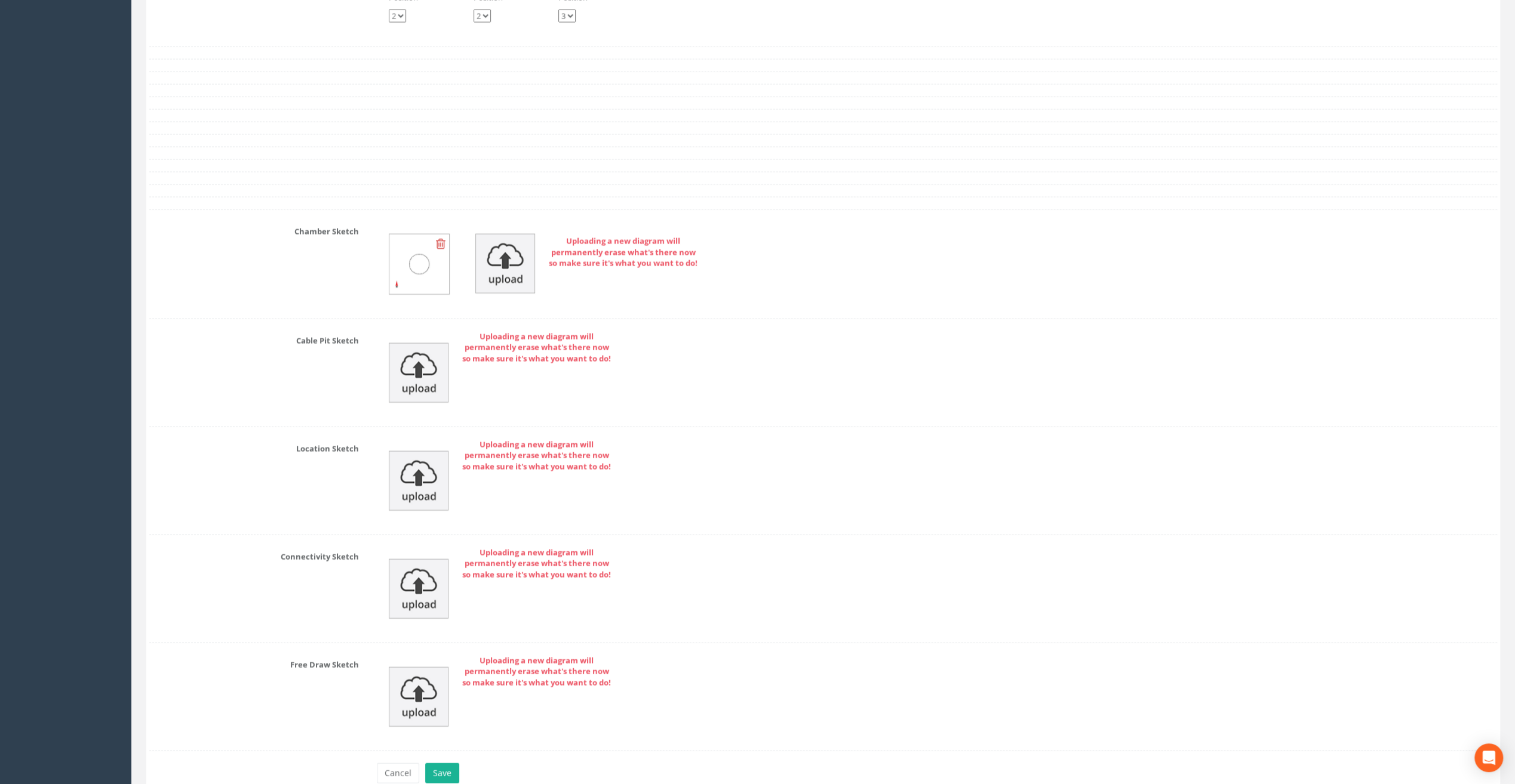
scroll to position [2223, 0]
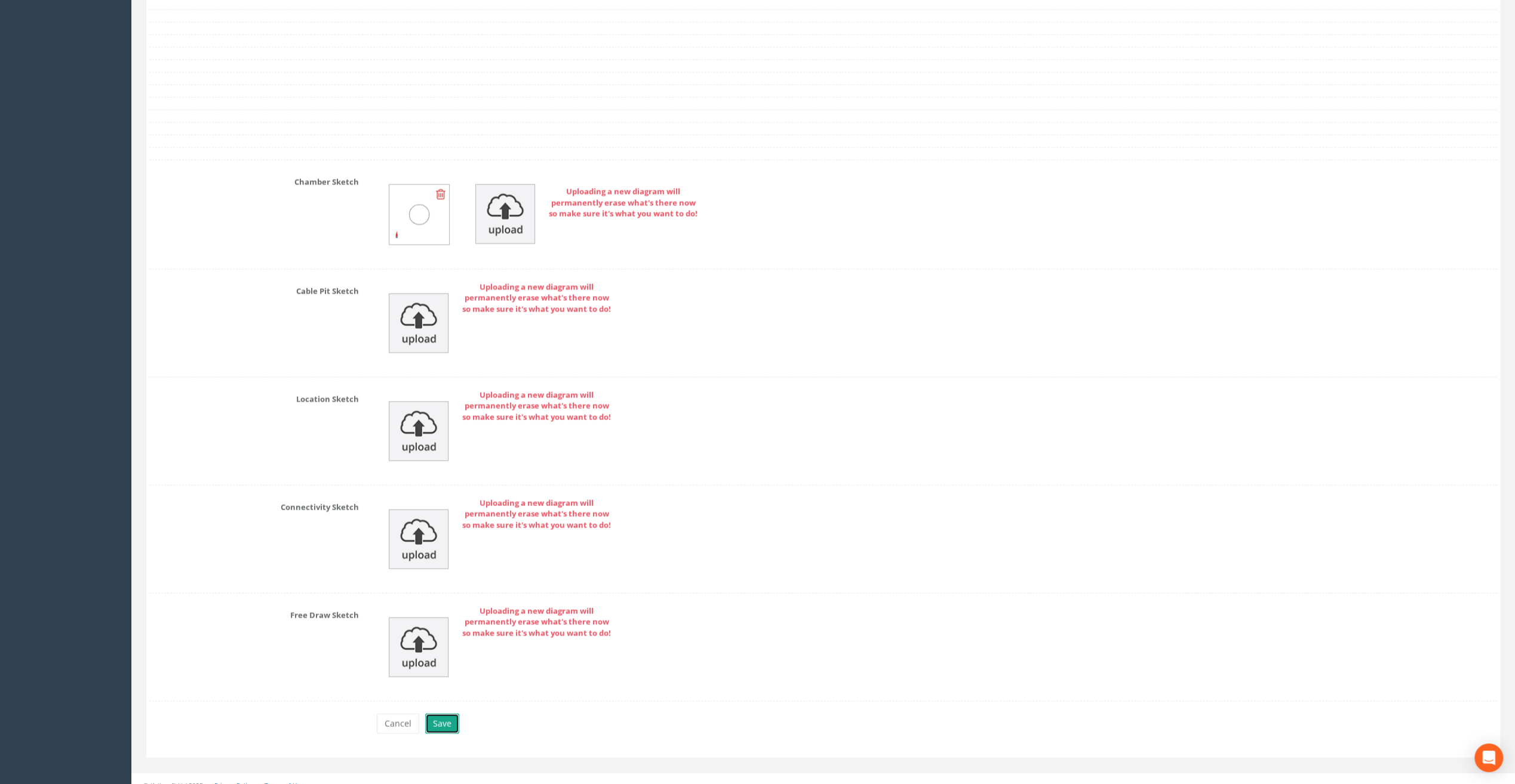
click at [445, 713] on button "Save" at bounding box center [442, 723] width 34 height 20
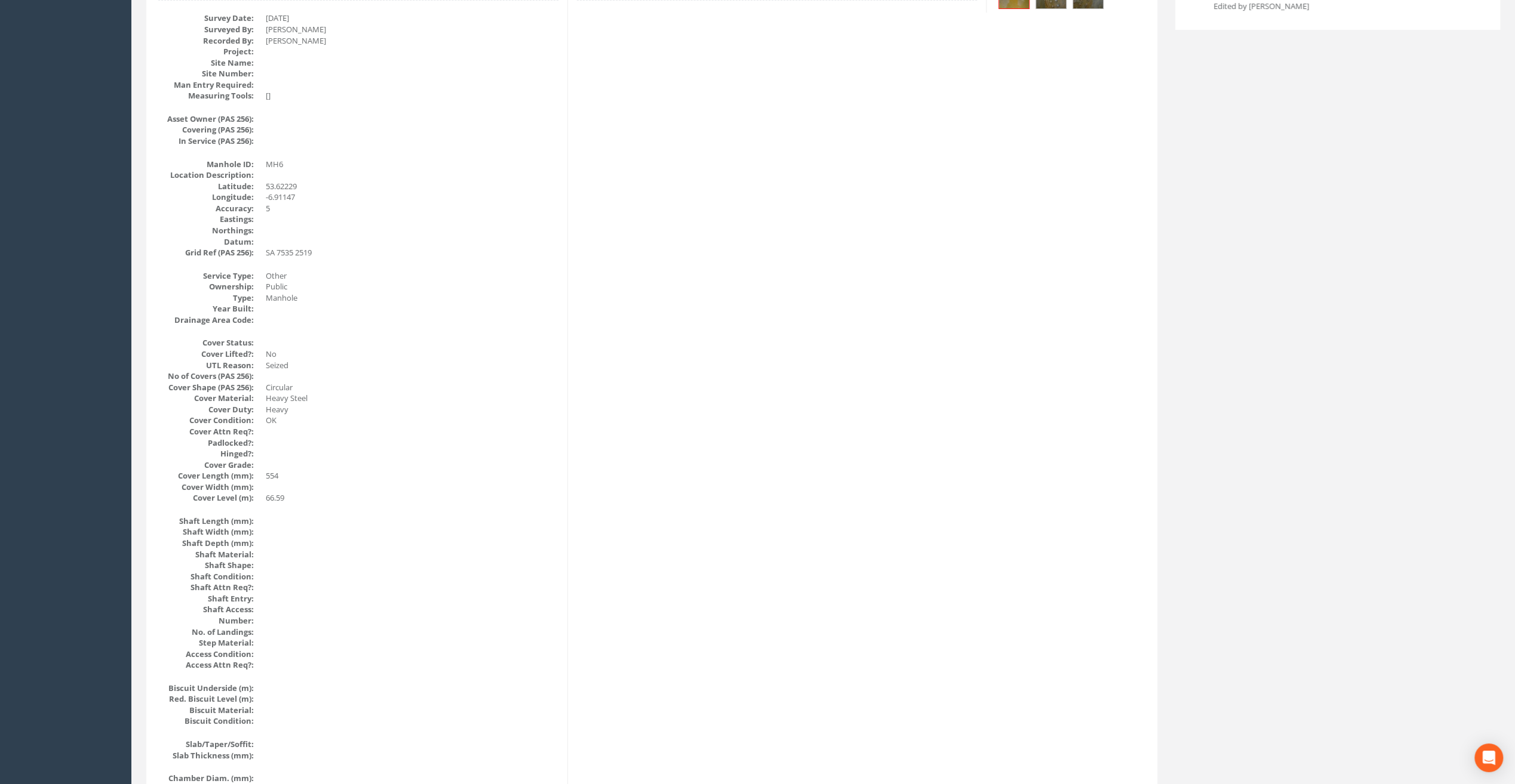
scroll to position [0, 0]
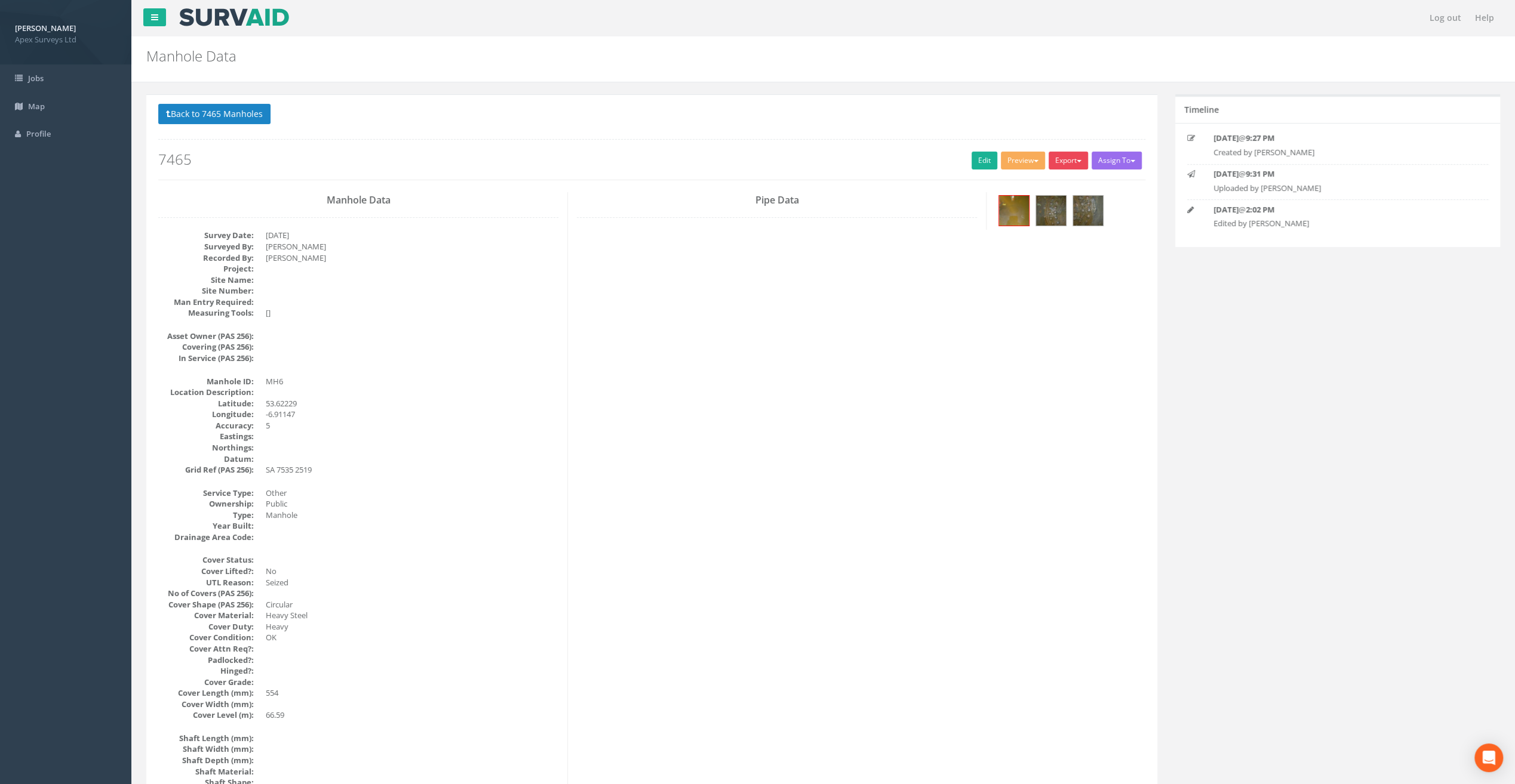
click at [1070, 156] on button "Export" at bounding box center [1068, 161] width 39 height 18
click at [1044, 258] on link "SurvAid Manhole" at bounding box center [1043, 257] width 91 height 19
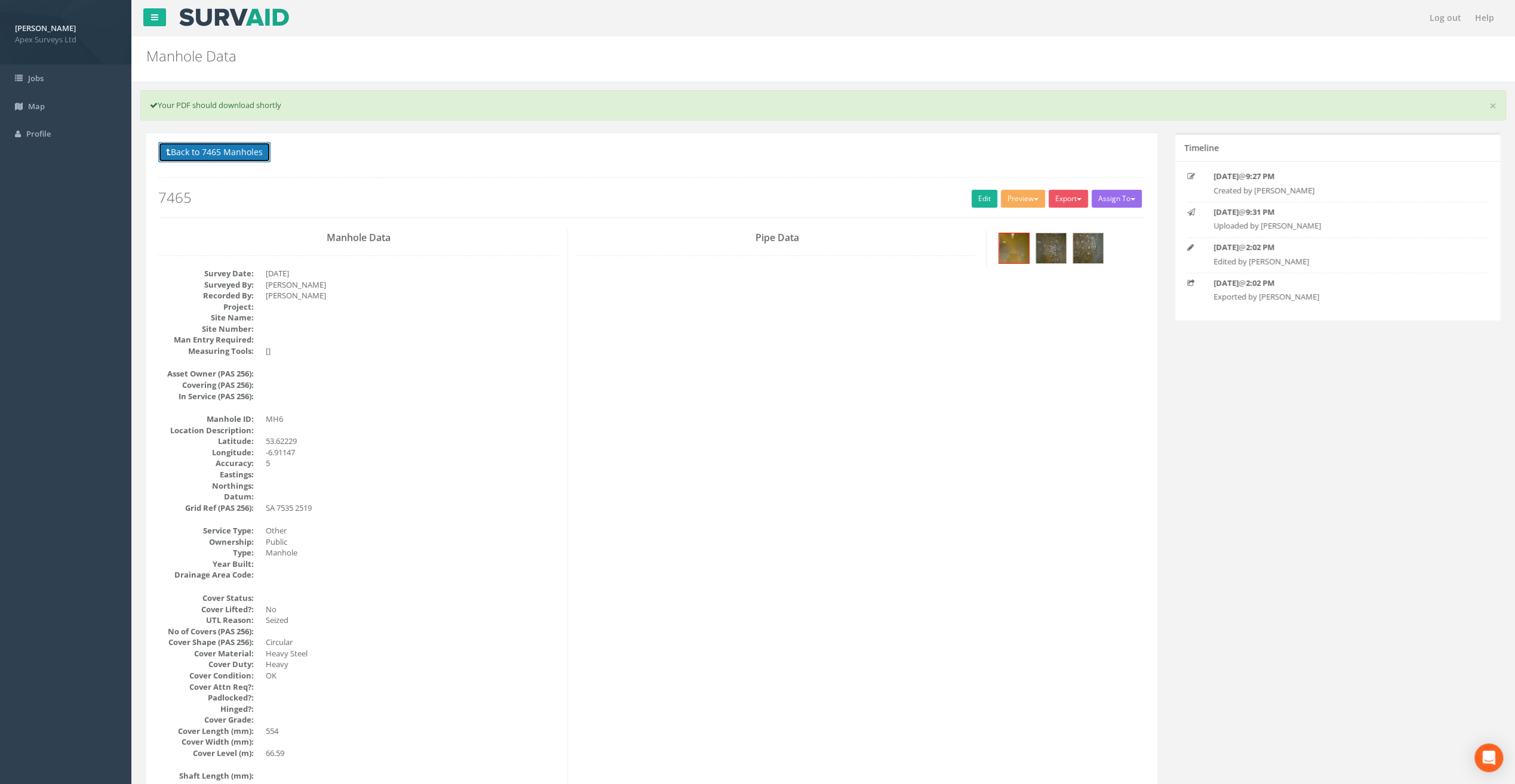
click at [202, 153] on button "Back to 7465 Manholes" at bounding box center [214, 152] width 112 height 20
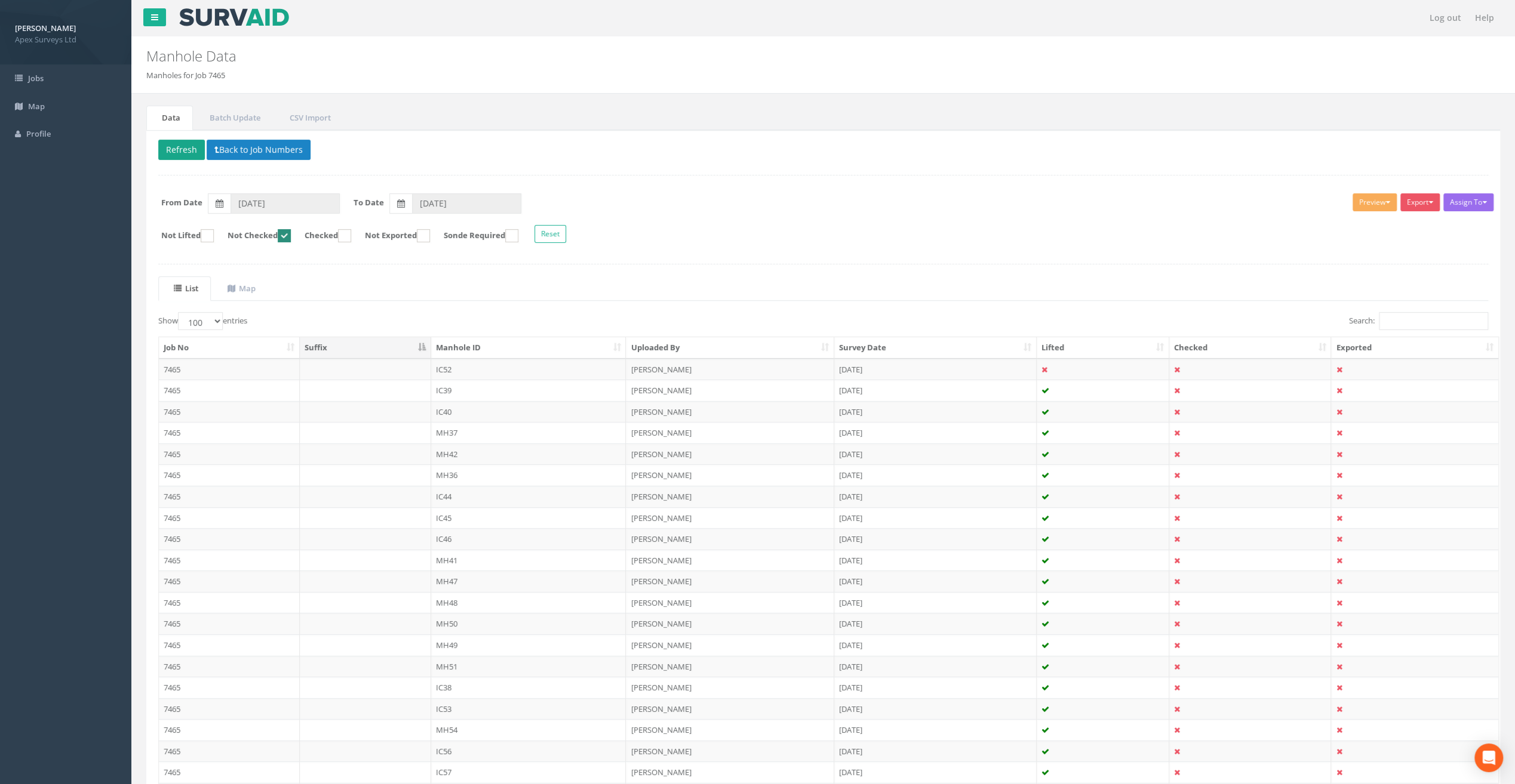
click at [179, 153] on button "Refresh" at bounding box center [181, 150] width 46 height 20
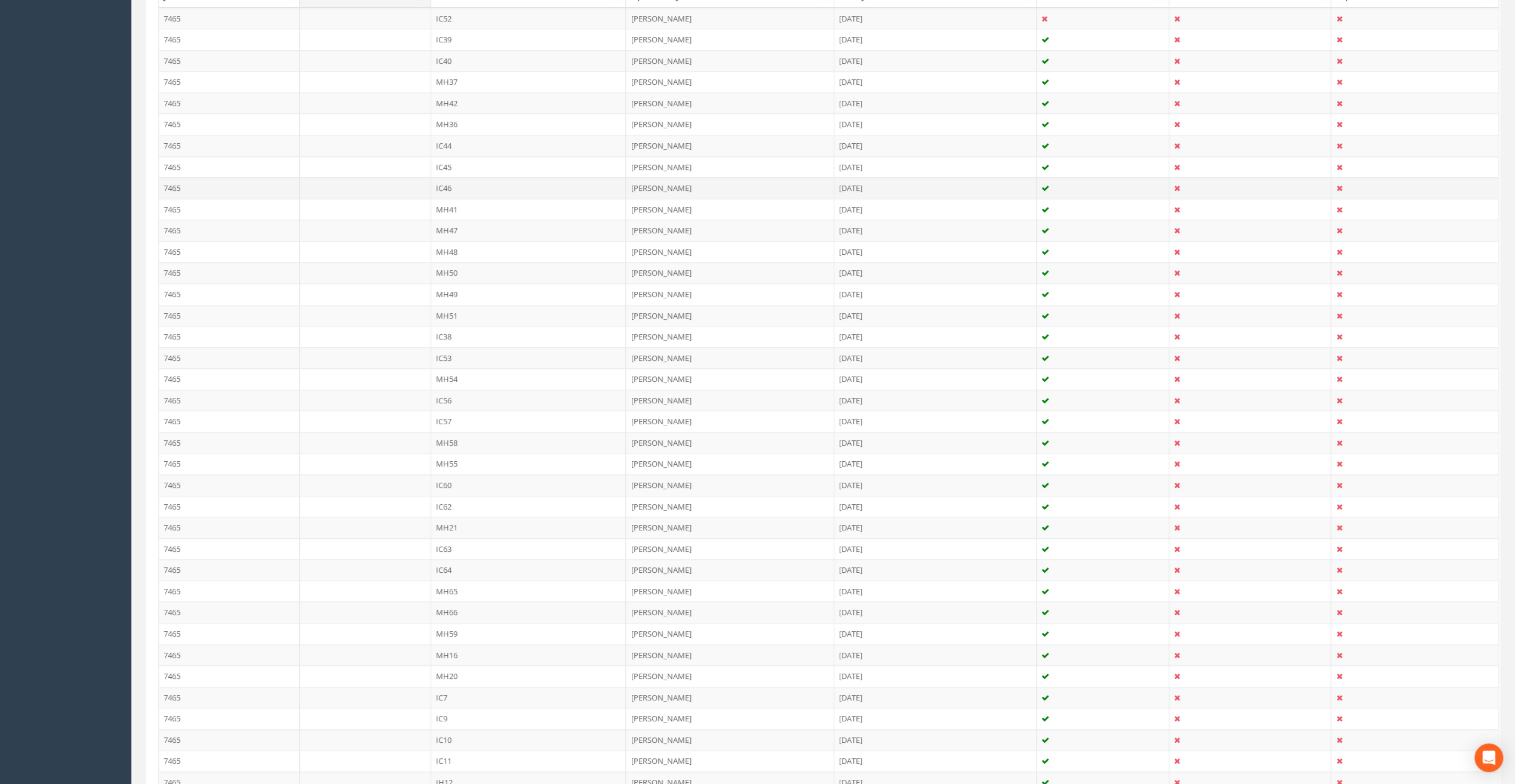
scroll to position [358, 0]
click at [464, 682] on td "IC7" at bounding box center [529, 691] width 196 height 21
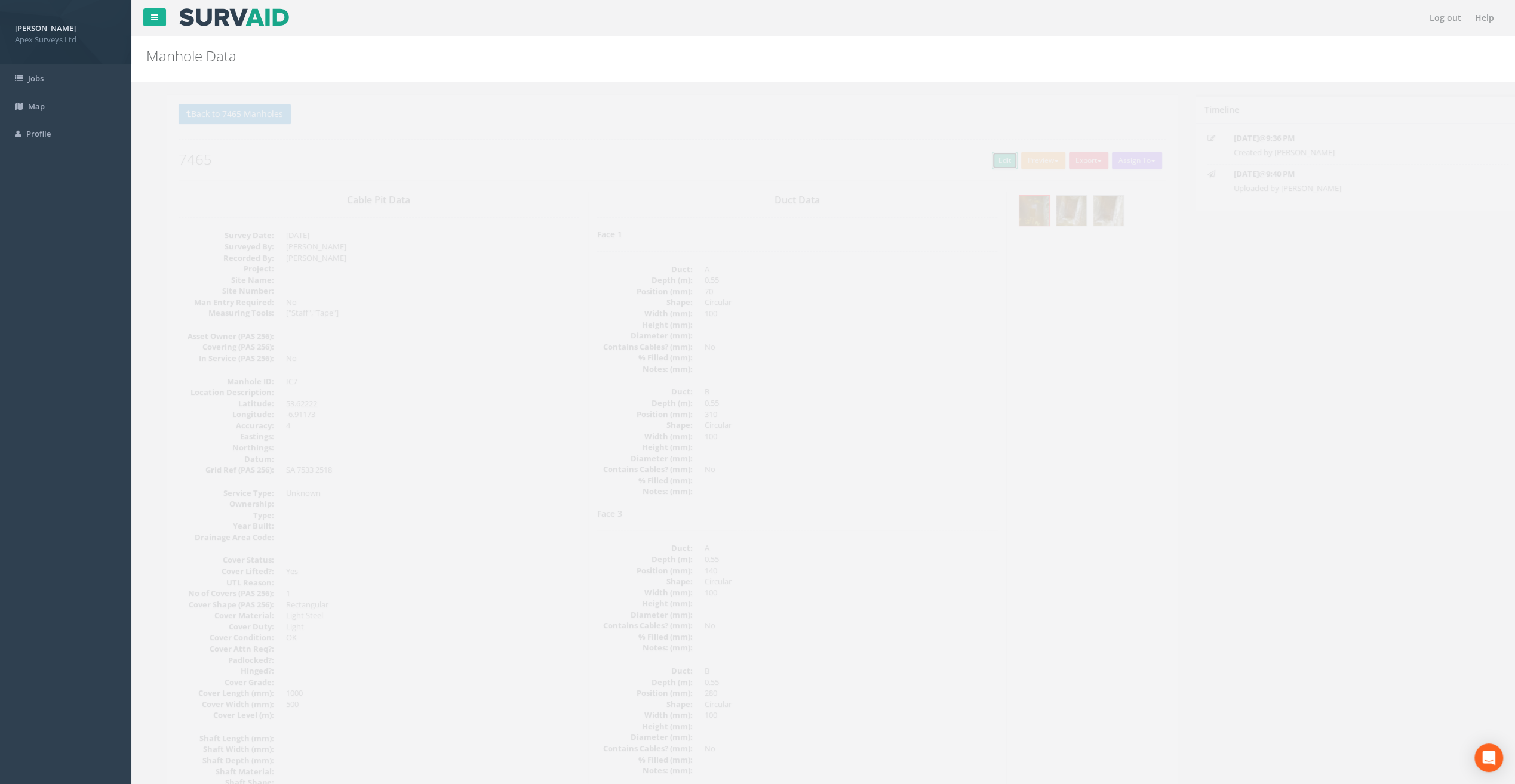
click at [979, 160] on link "Edit" at bounding box center [984, 161] width 26 height 18
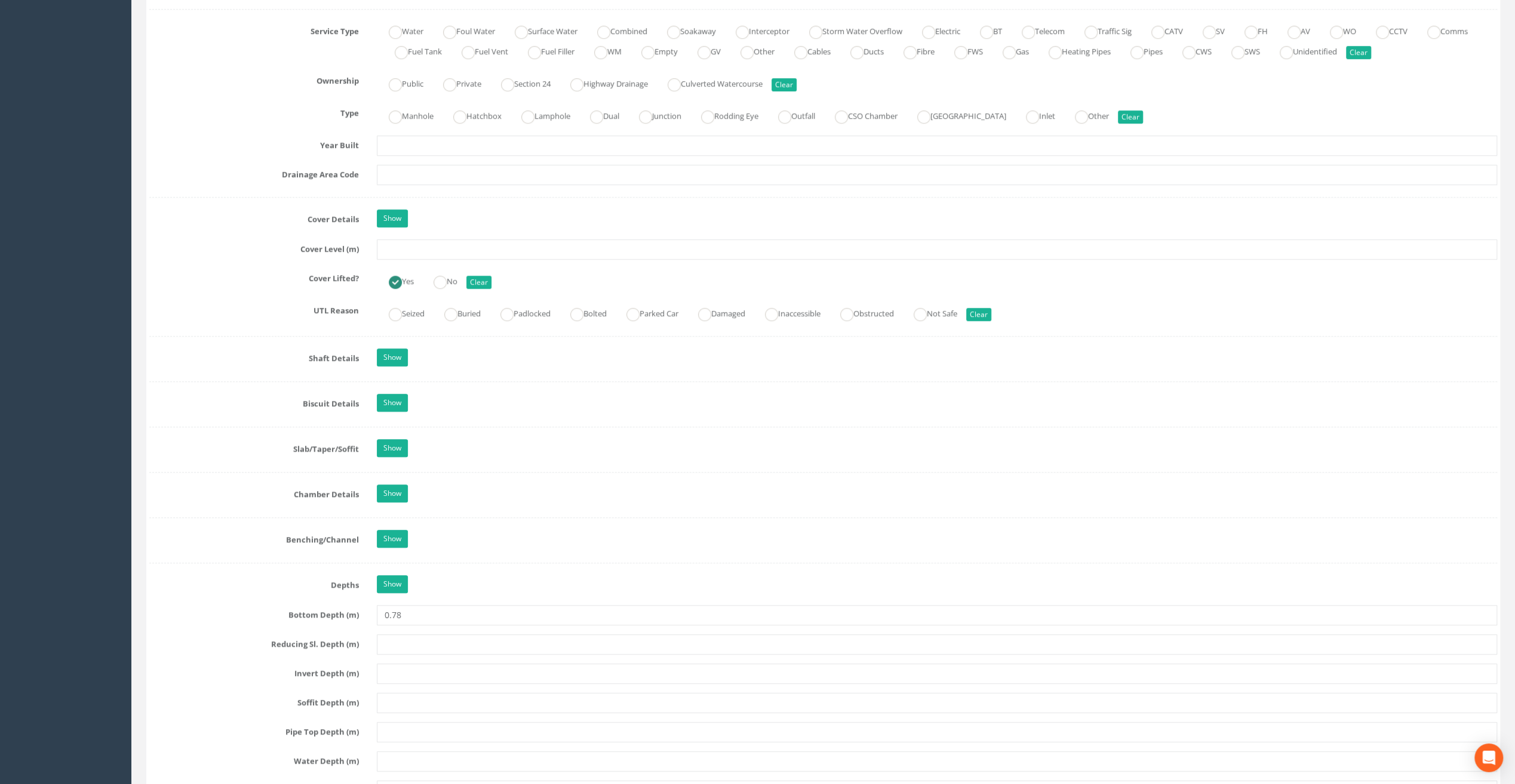
scroll to position [776, 0]
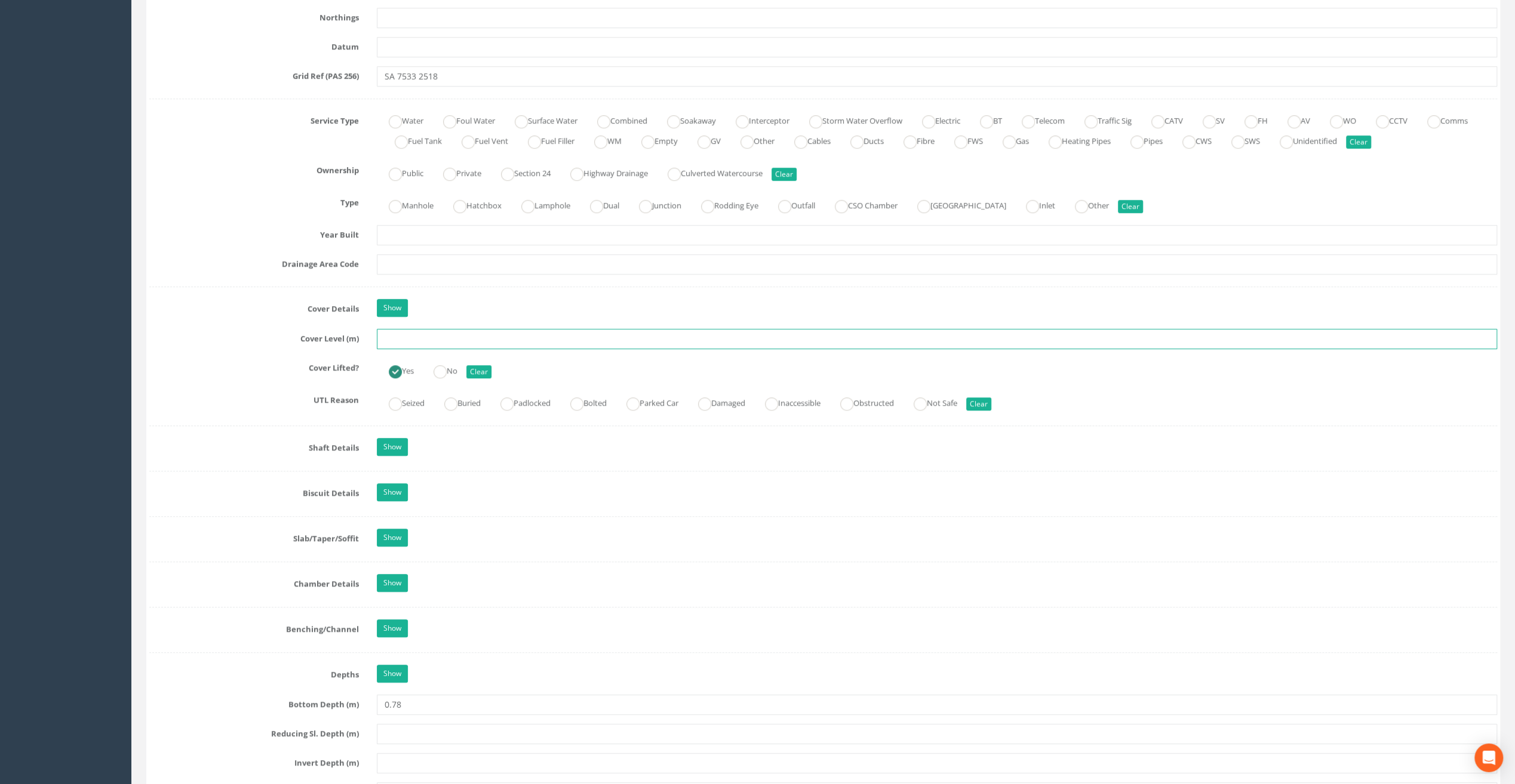
click at [425, 335] on input "text" at bounding box center [937, 339] width 1120 height 20
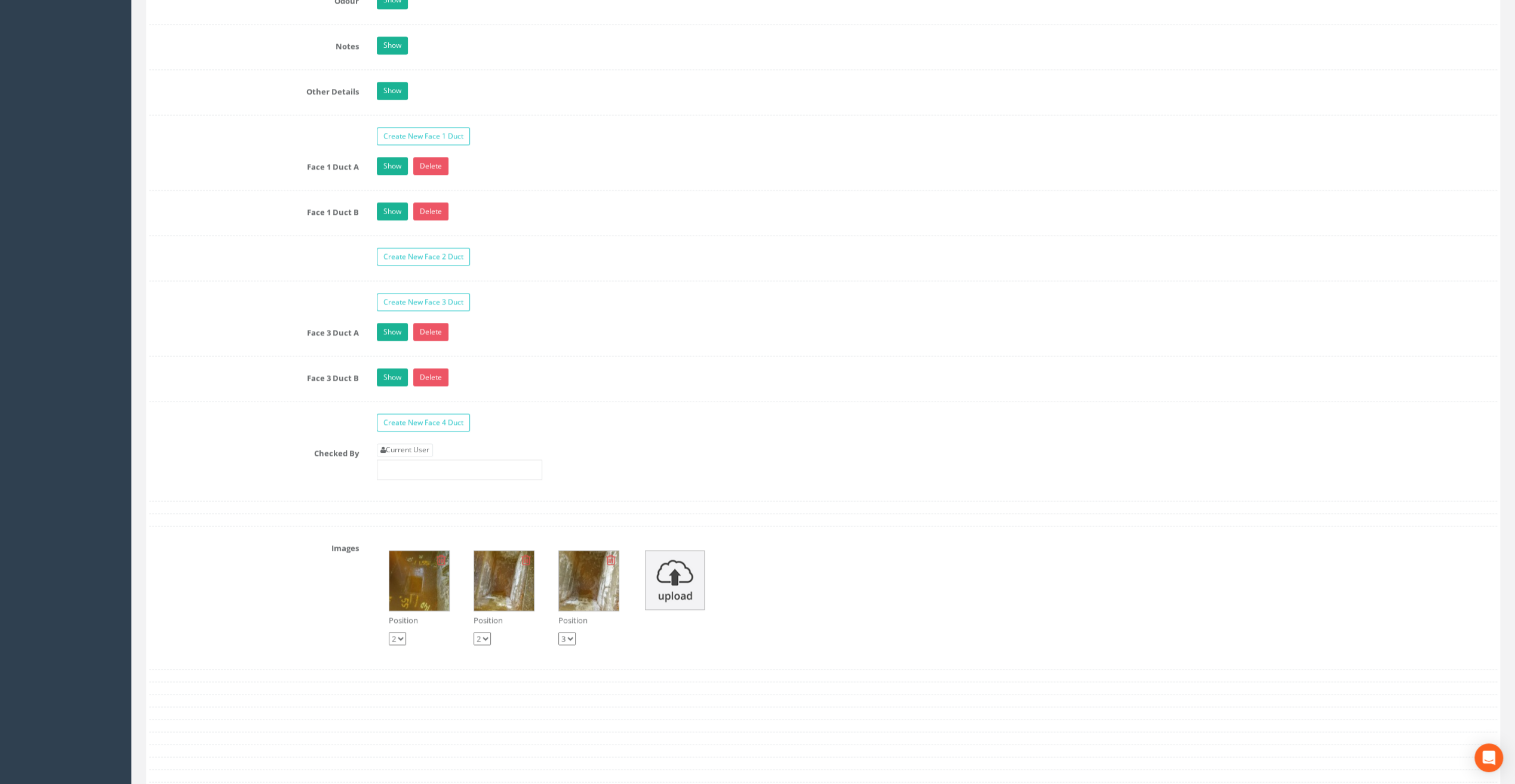
scroll to position [1850, 0]
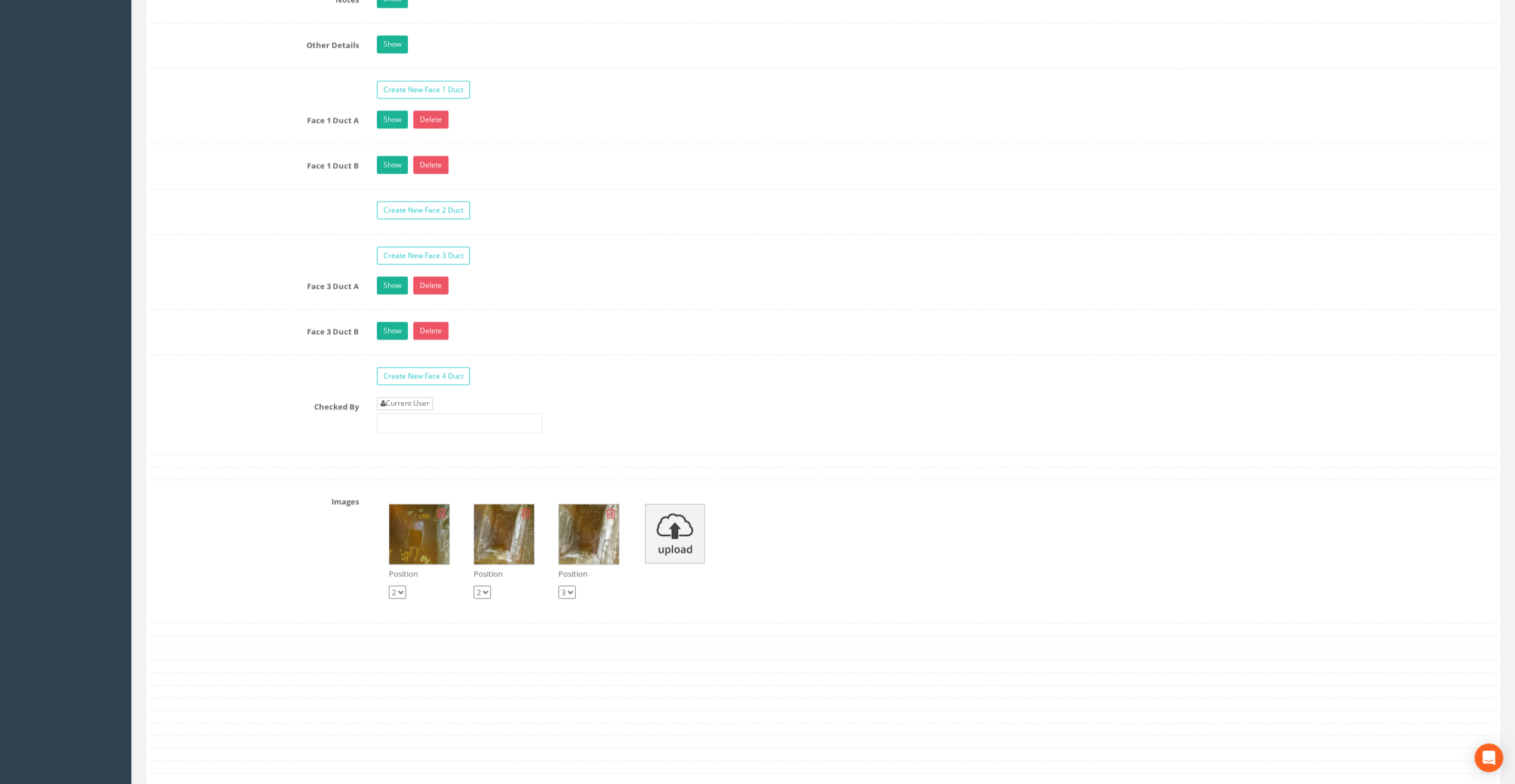
type input "66.63"
drag, startPoint x: 395, startPoint y: 386, endPoint x: 403, endPoint y: 406, distance: 21.5
click at [395, 397] on link "Current User" at bounding box center [405, 403] width 56 height 13
type input "[PERSON_NAME]"
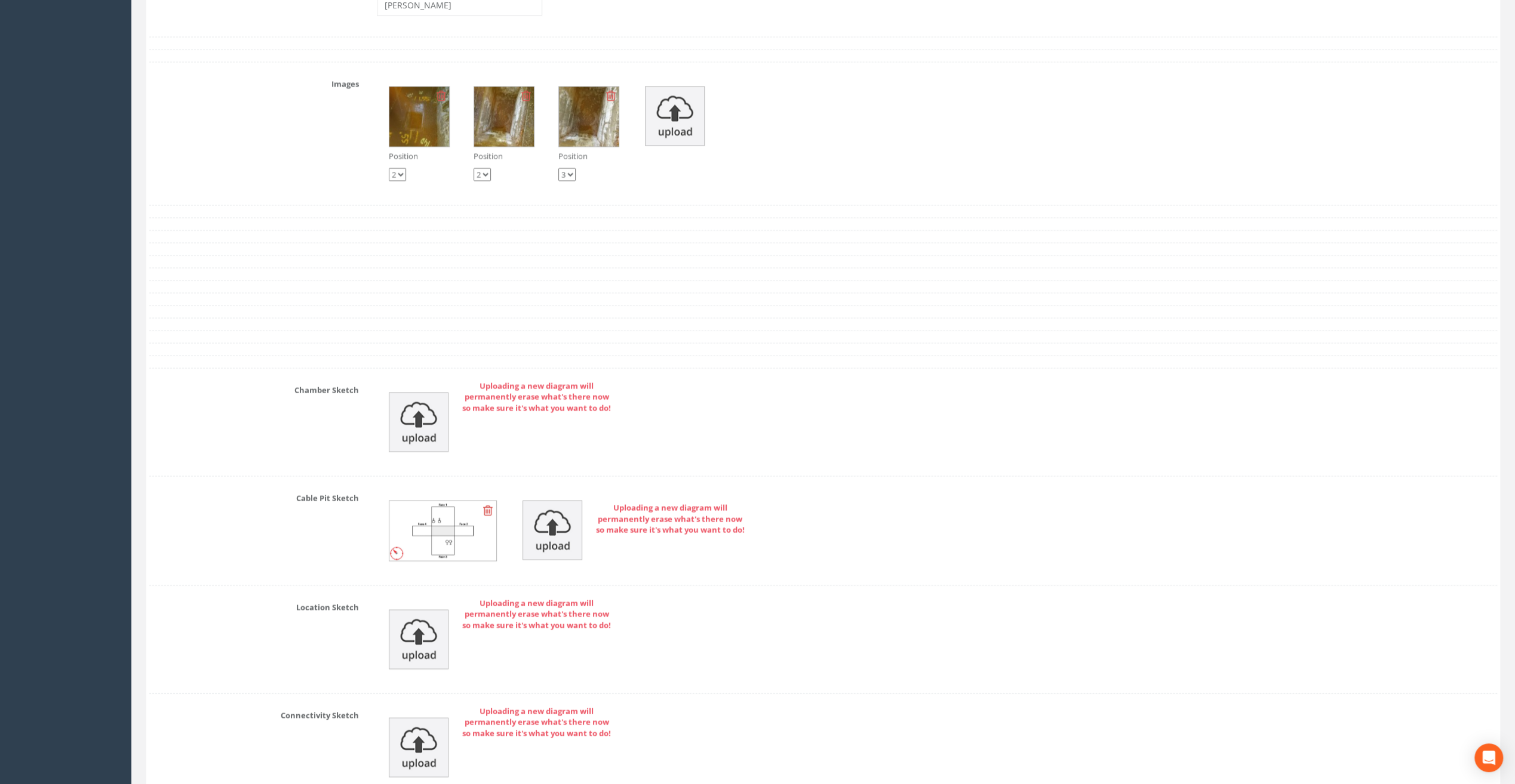
scroll to position [2474, 0]
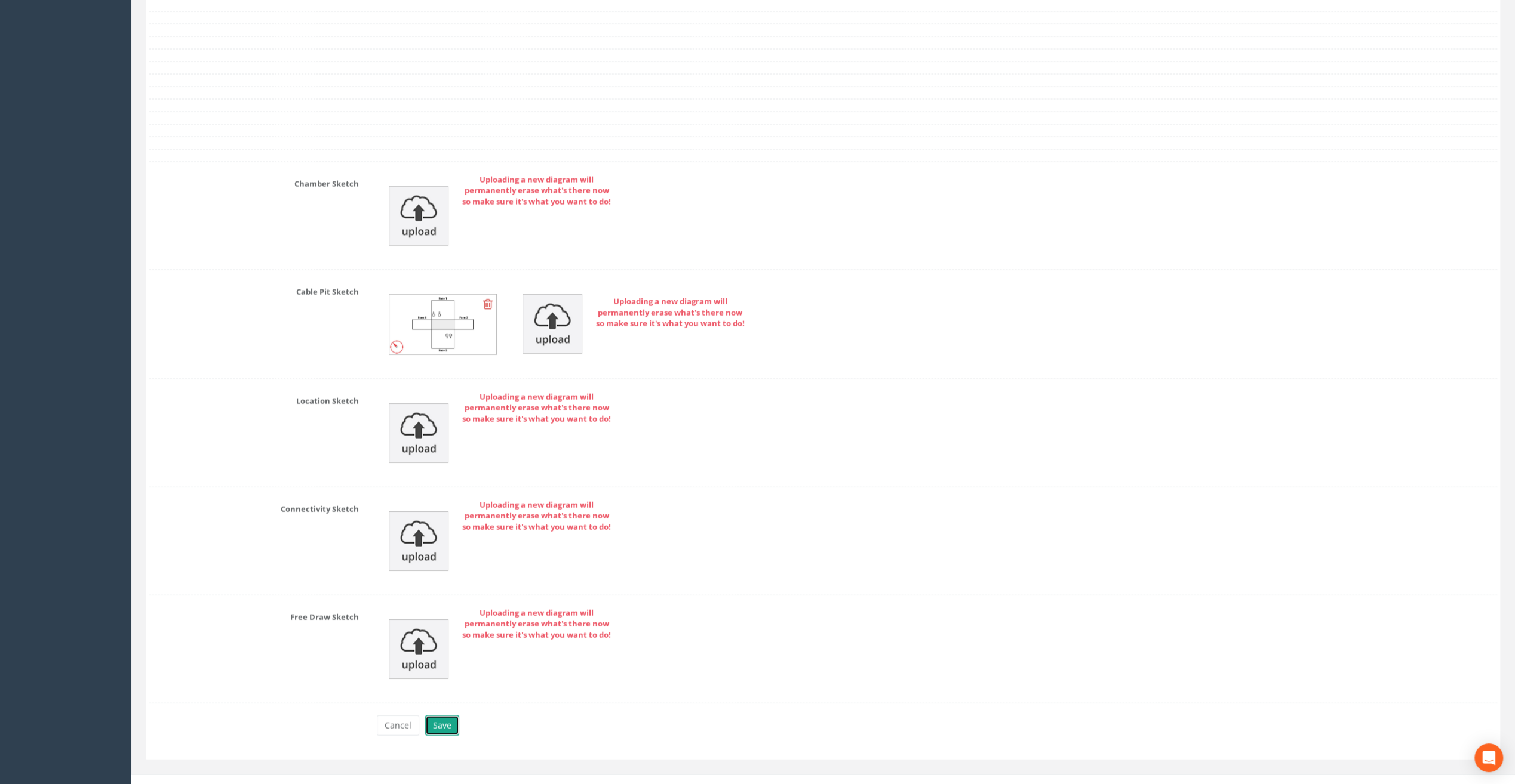
click at [445, 716] on button "Save" at bounding box center [442, 726] width 34 height 20
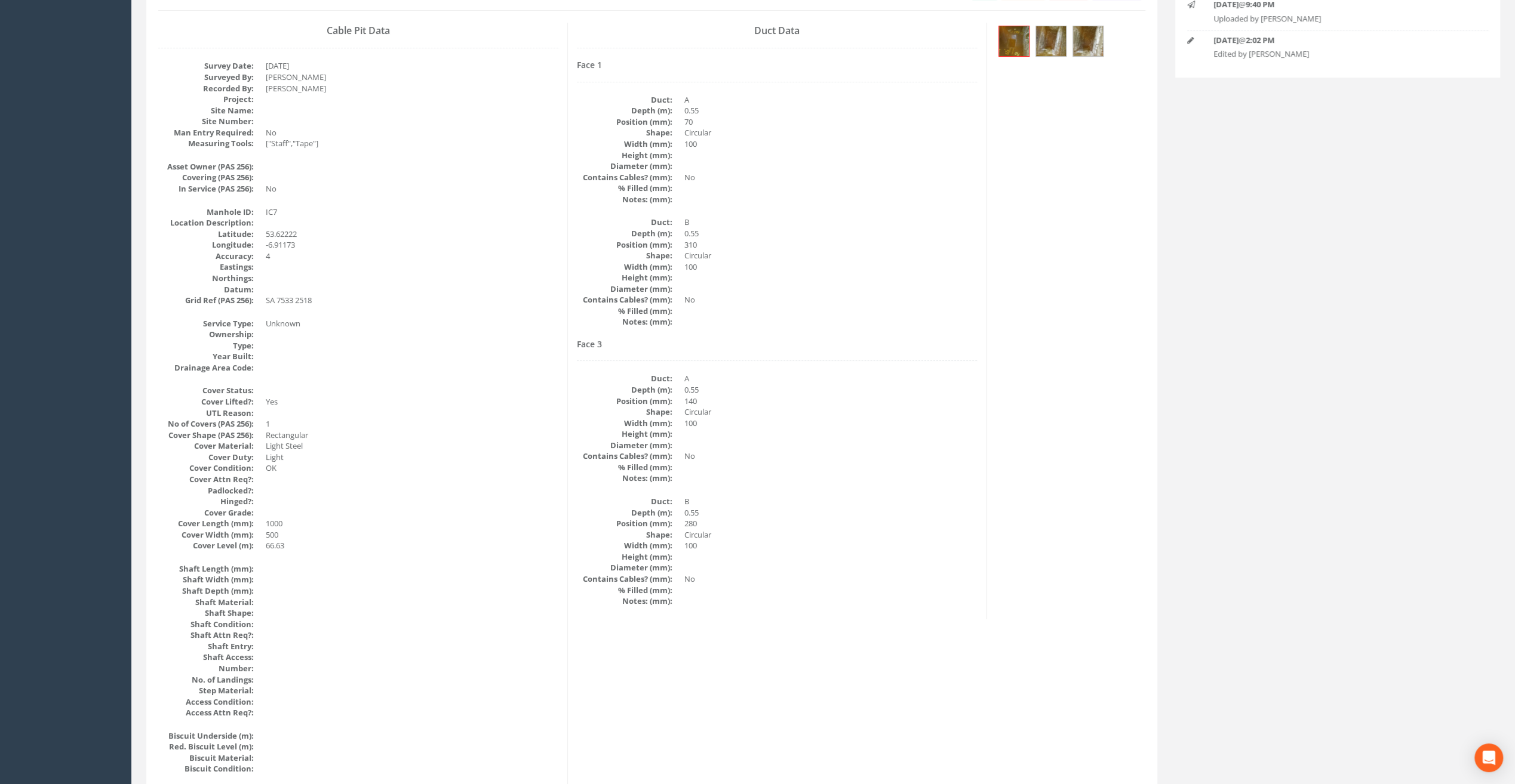
scroll to position [0, 0]
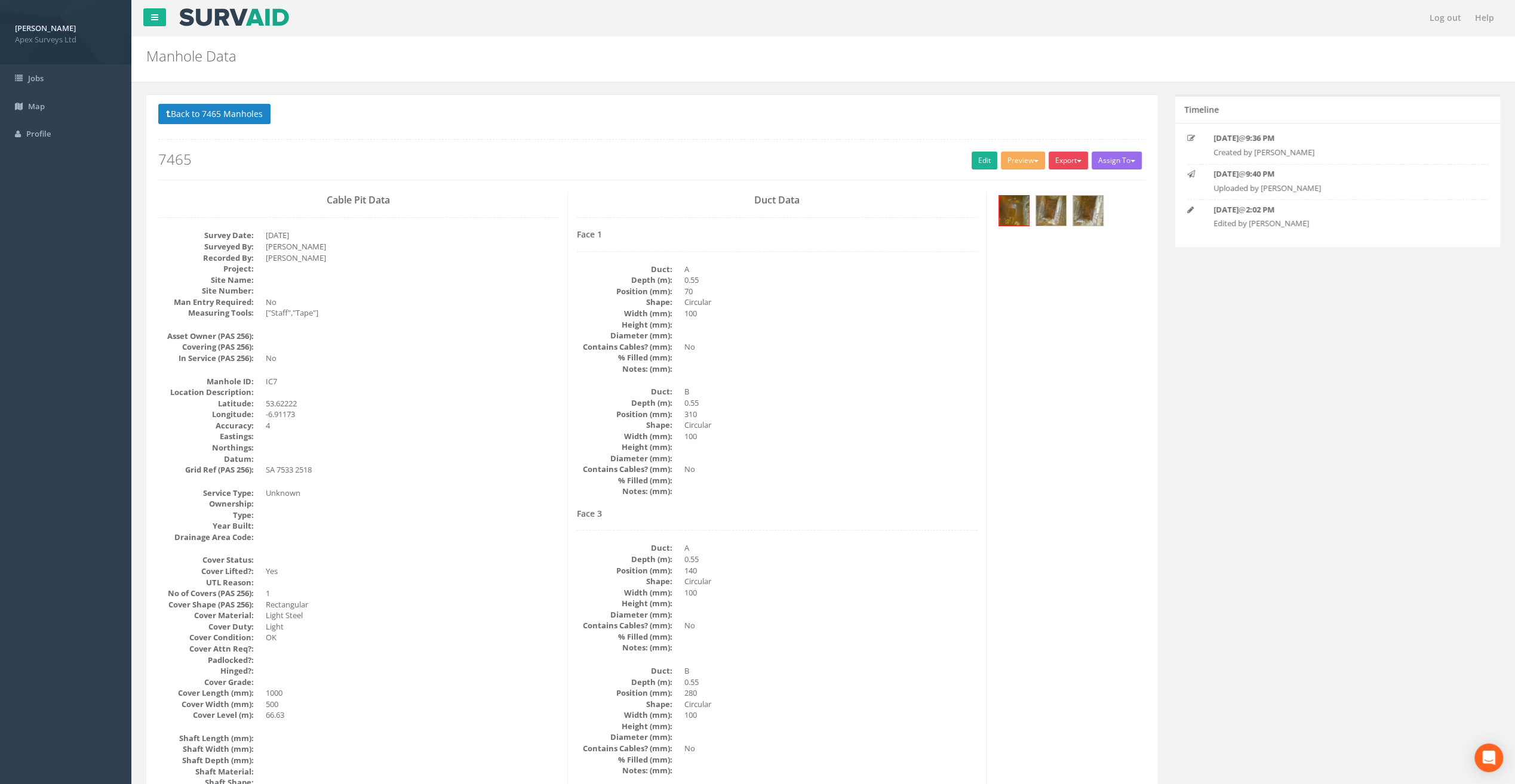
click at [1059, 158] on button "Export" at bounding box center [1068, 161] width 39 height 18
click at [1058, 232] on link "SurvAid IC" at bounding box center [1043, 236] width 91 height 19
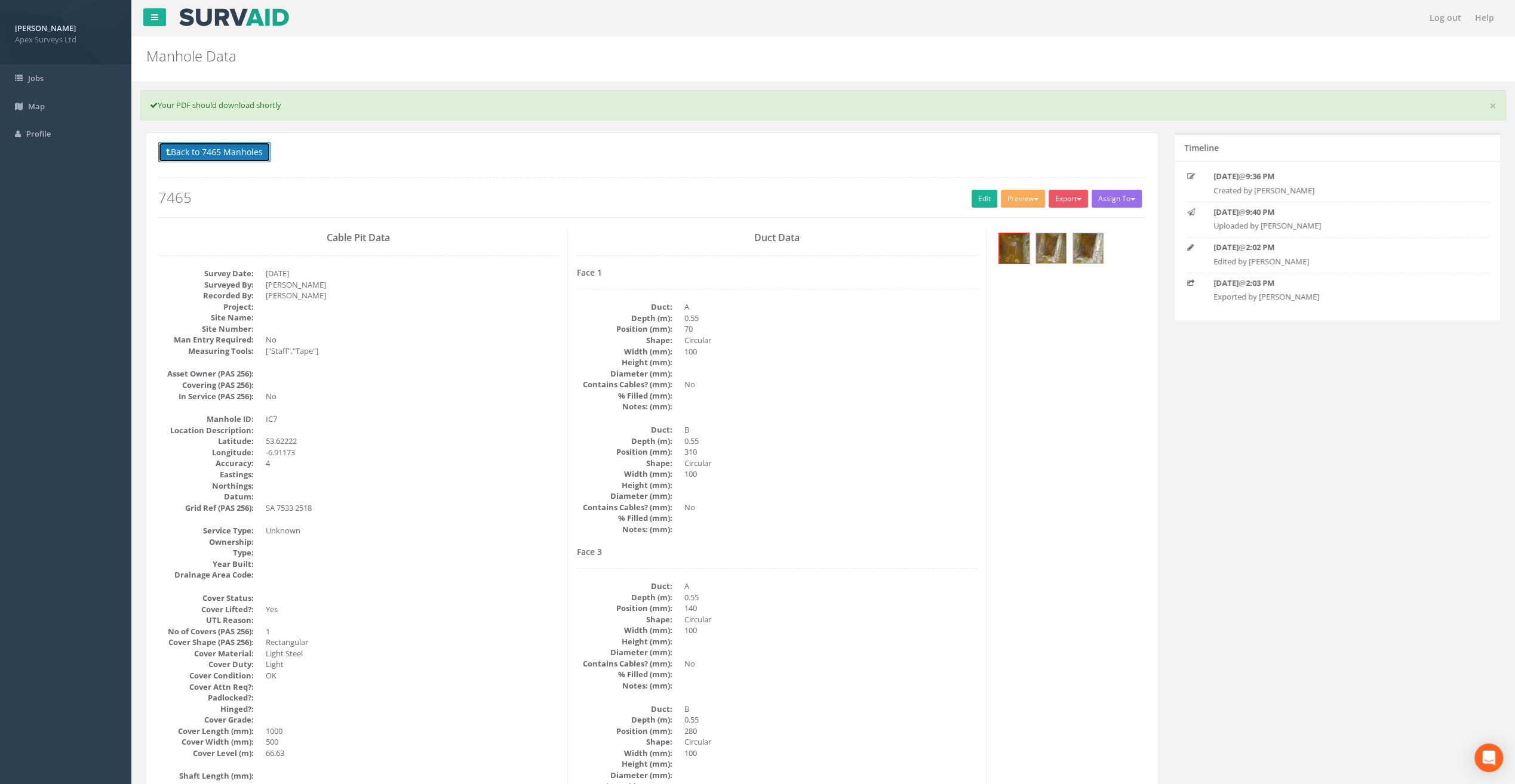
click at [188, 152] on button "Back to 7465 Manholes" at bounding box center [214, 152] width 112 height 20
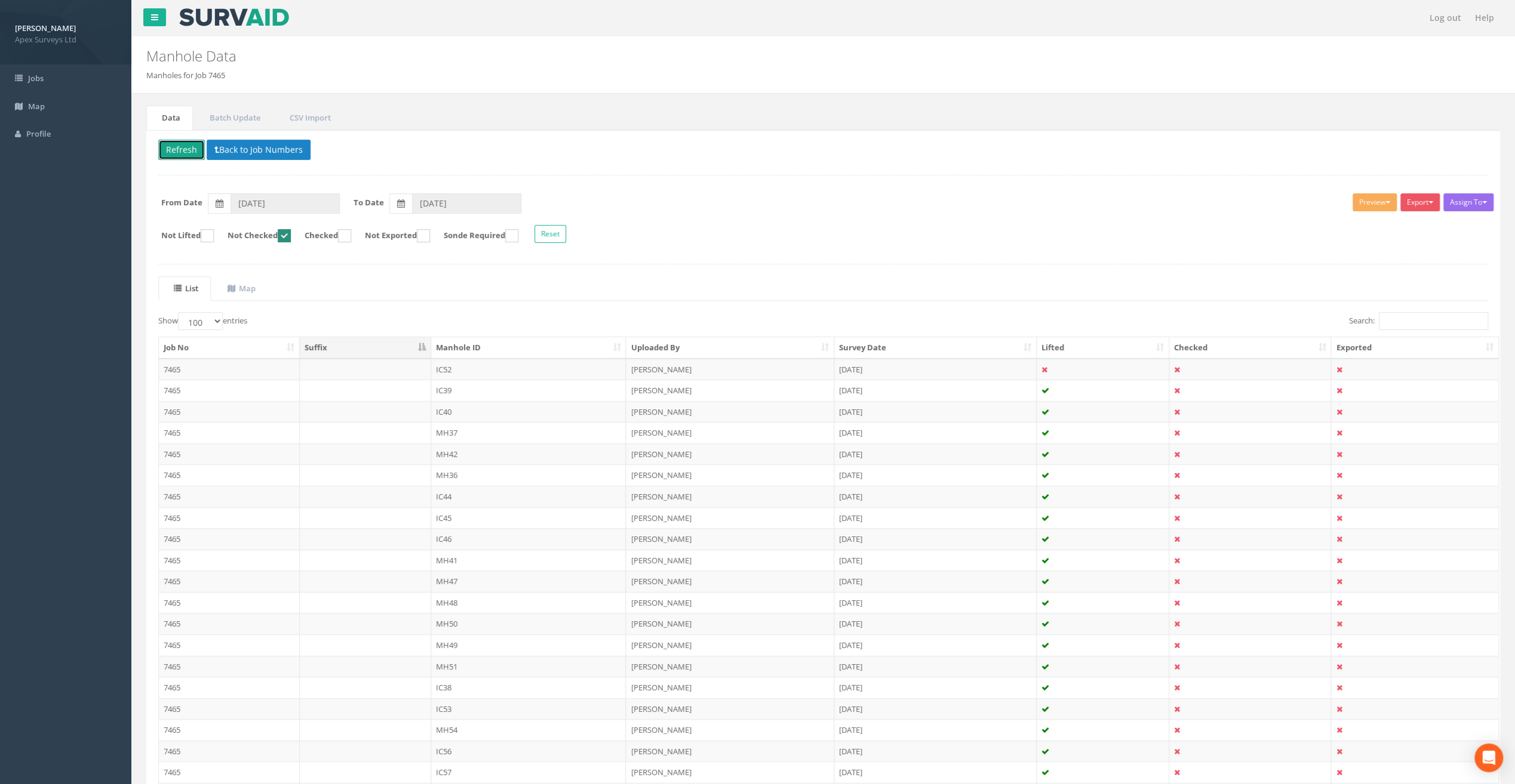
click at [178, 149] on button "Refresh" at bounding box center [181, 150] width 46 height 20
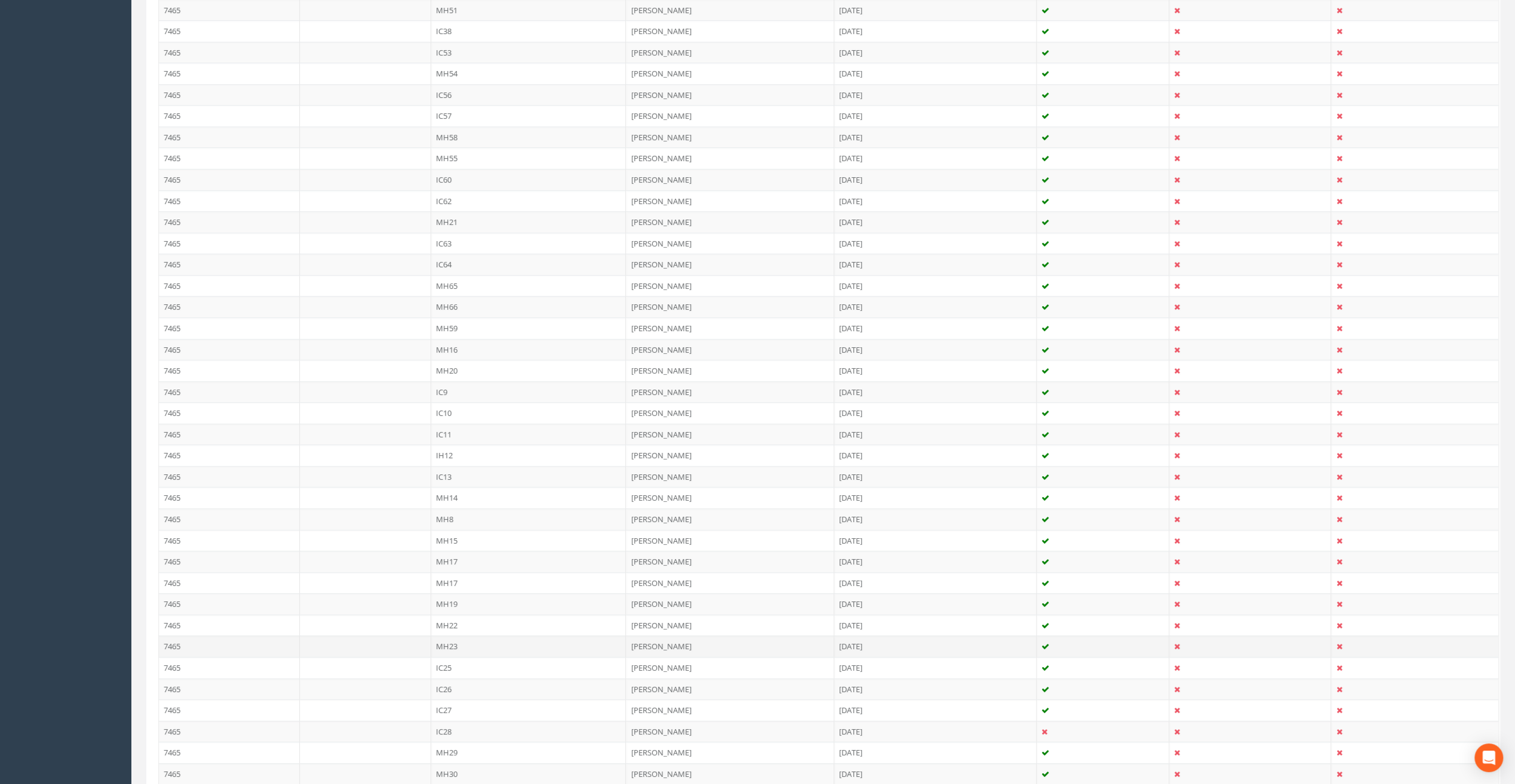
scroll to position [776, 0]
click at [452, 390] on td "MH8" at bounding box center [529, 400] width 196 height 21
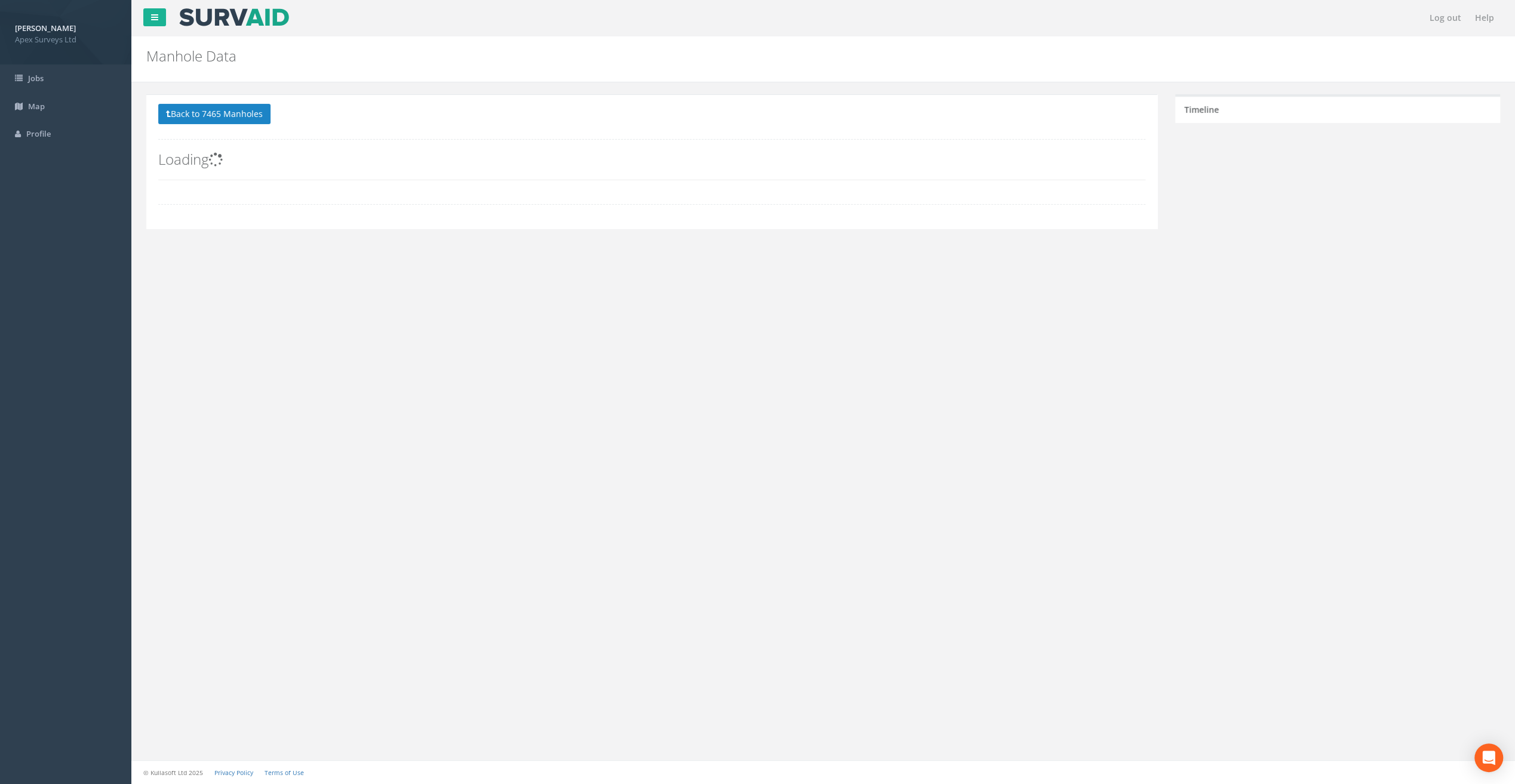
scroll to position [0, 0]
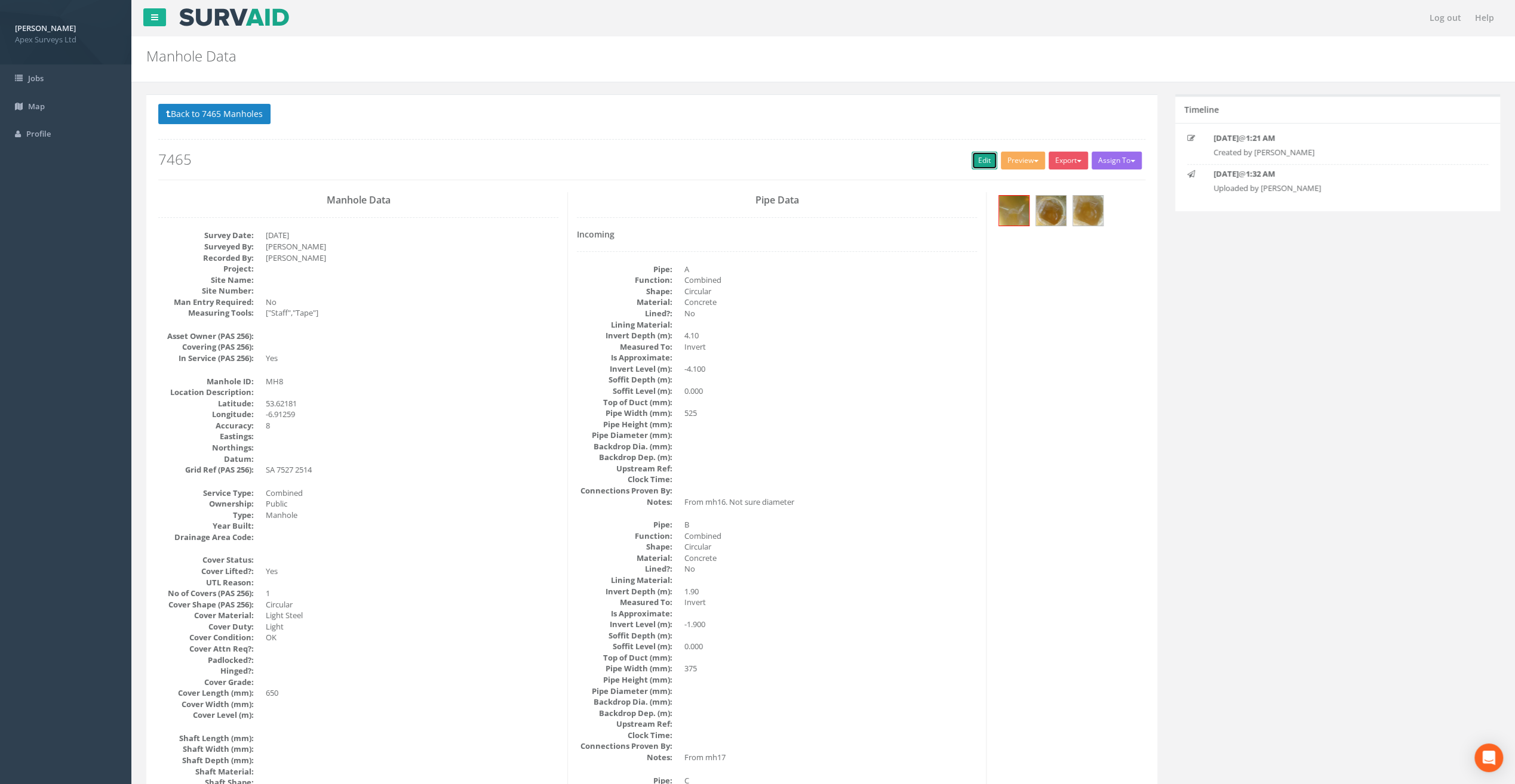
click at [981, 156] on link "Edit" at bounding box center [984, 161] width 26 height 18
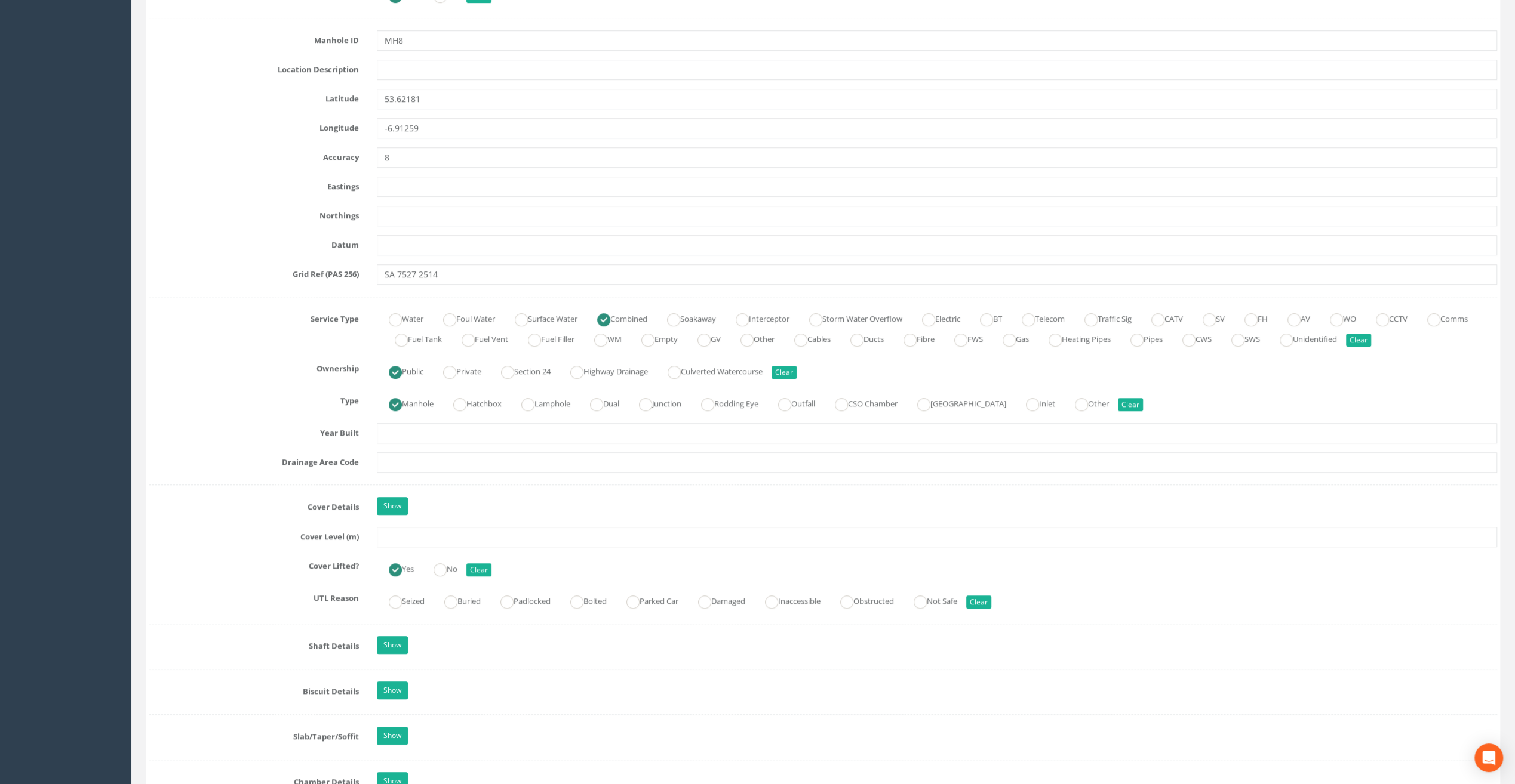
scroll to position [597, 0]
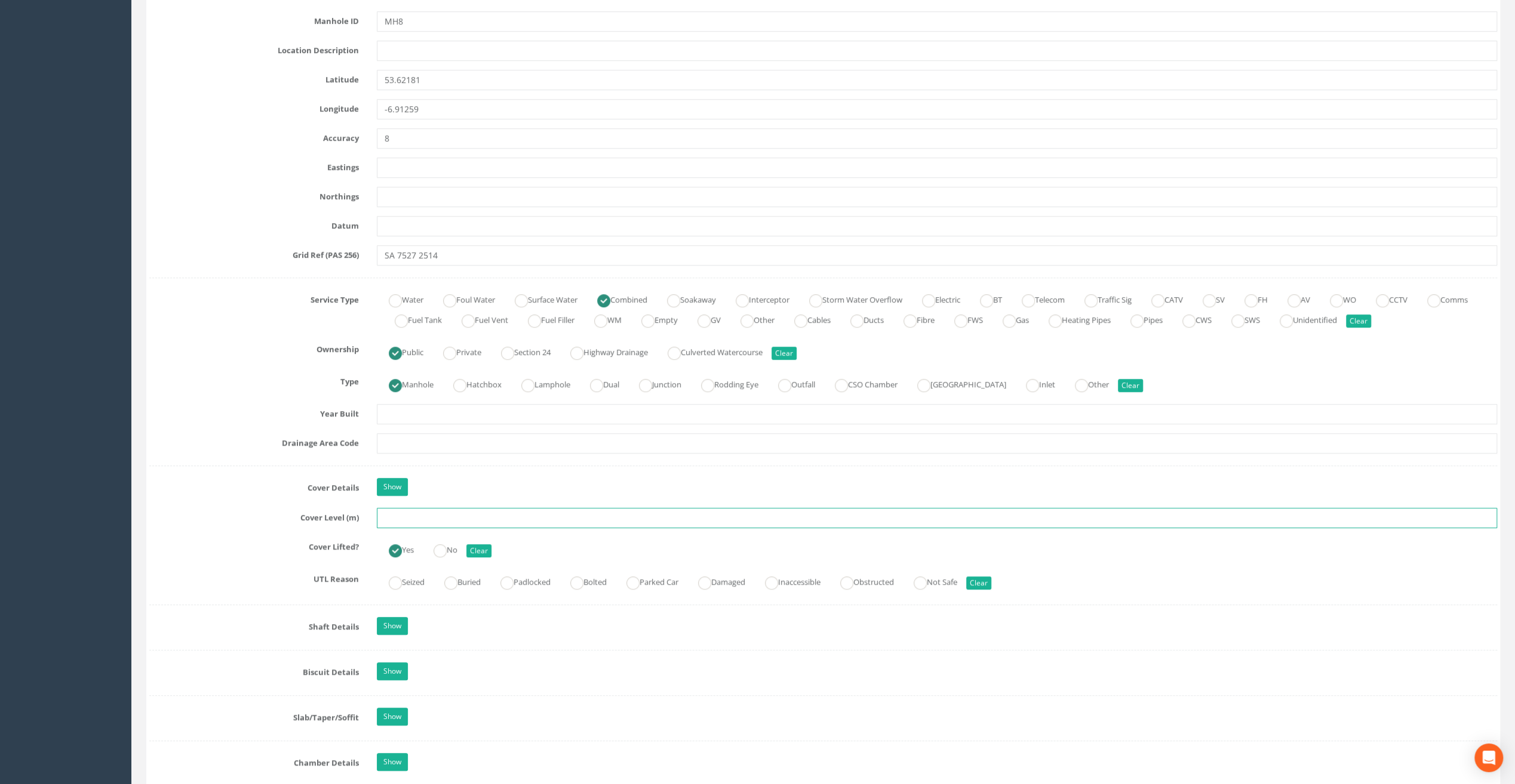
click at [422, 521] on input "text" at bounding box center [937, 518] width 1120 height 20
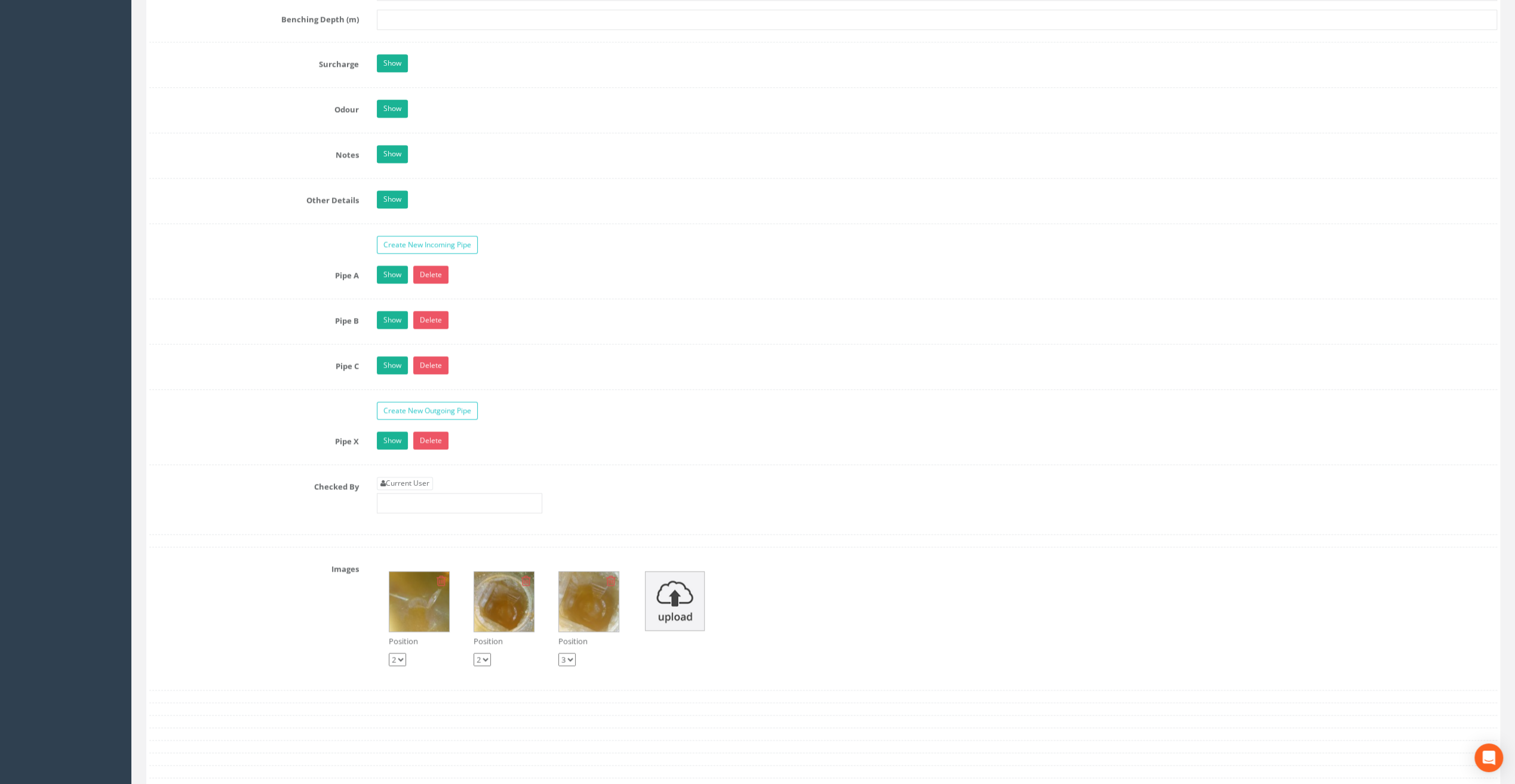
scroll to position [1552, 0]
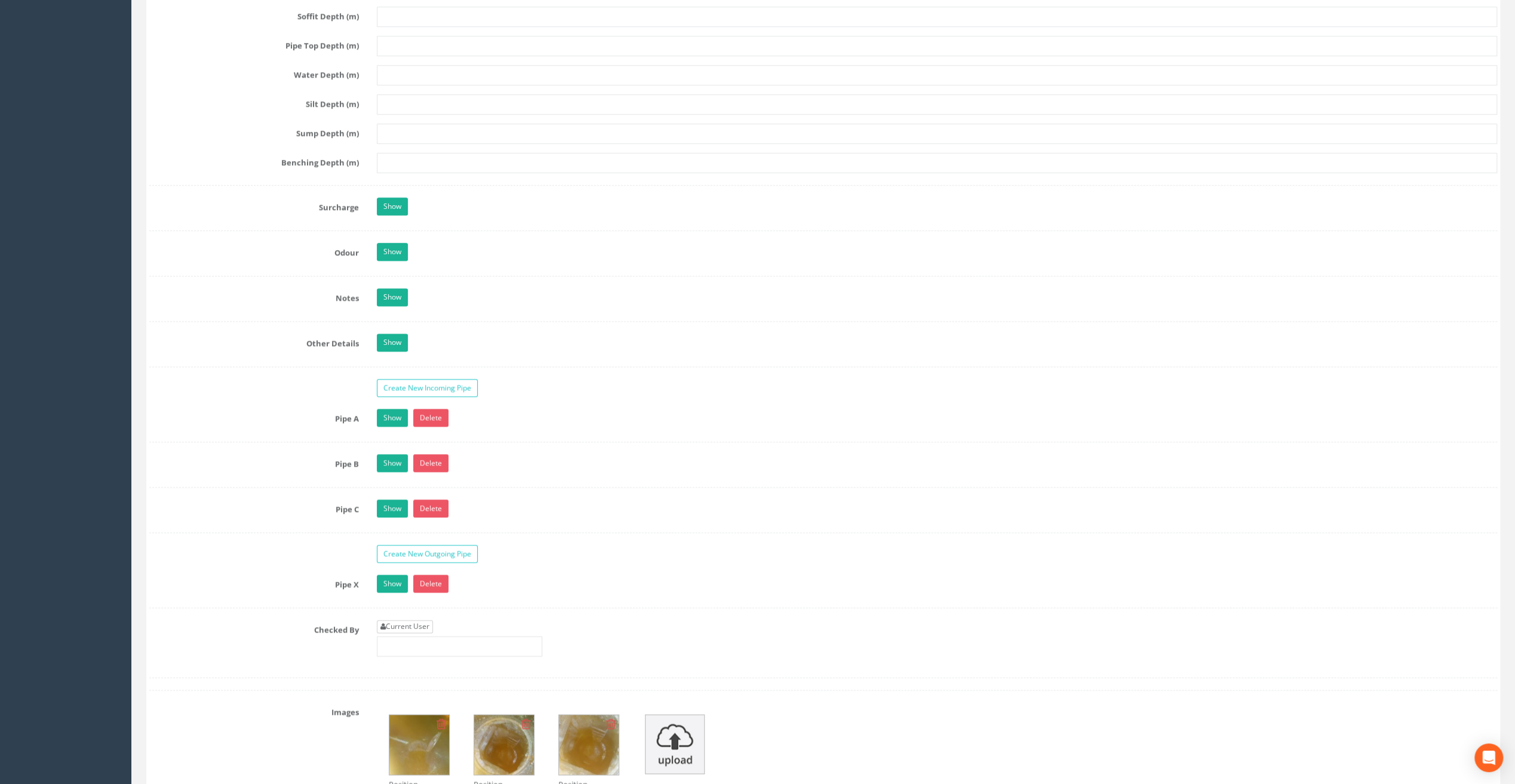
type input "67.21"
click at [415, 620] on link "Current User" at bounding box center [405, 626] width 56 height 13
type input "[PERSON_NAME]"
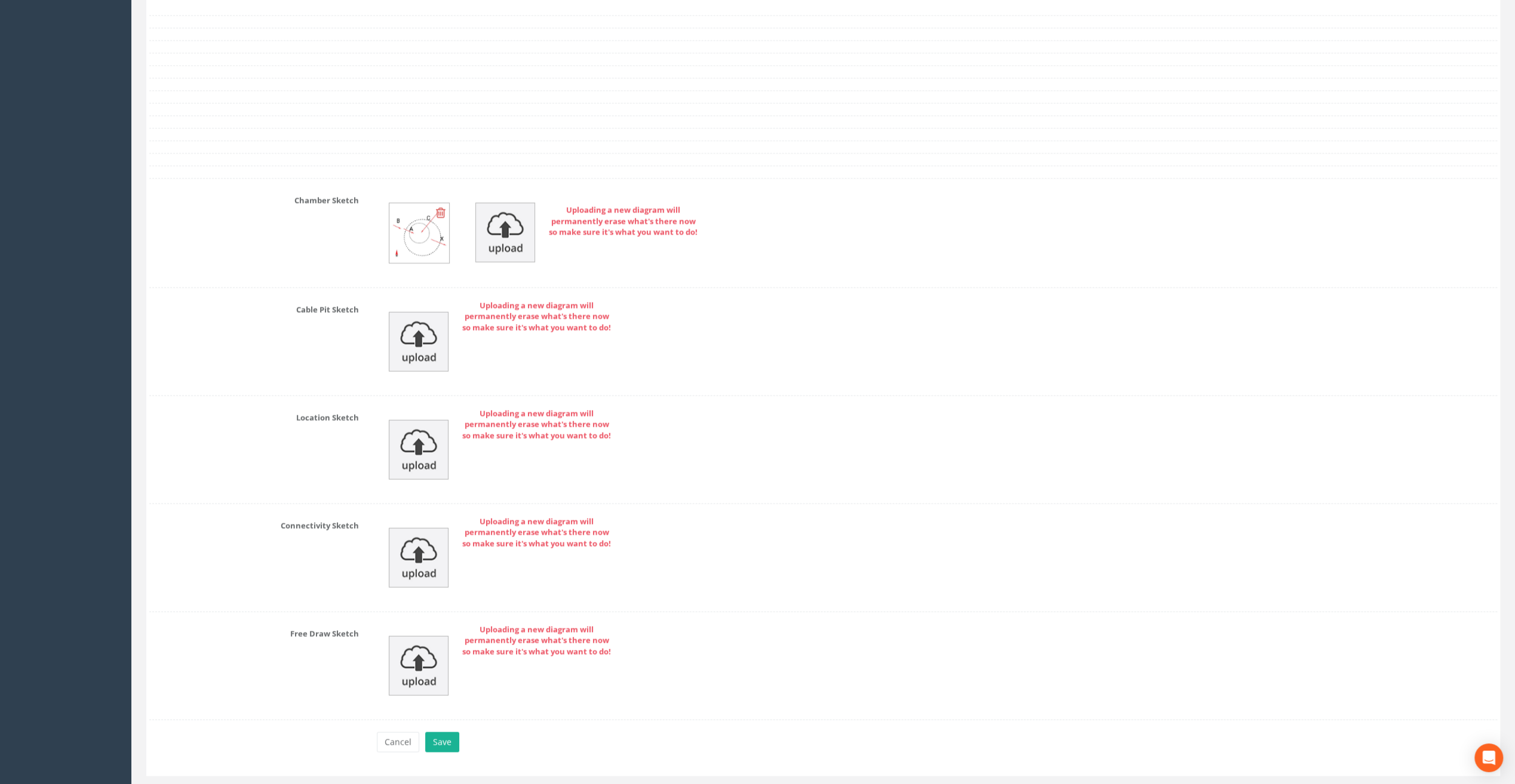
scroll to position [2388, 0]
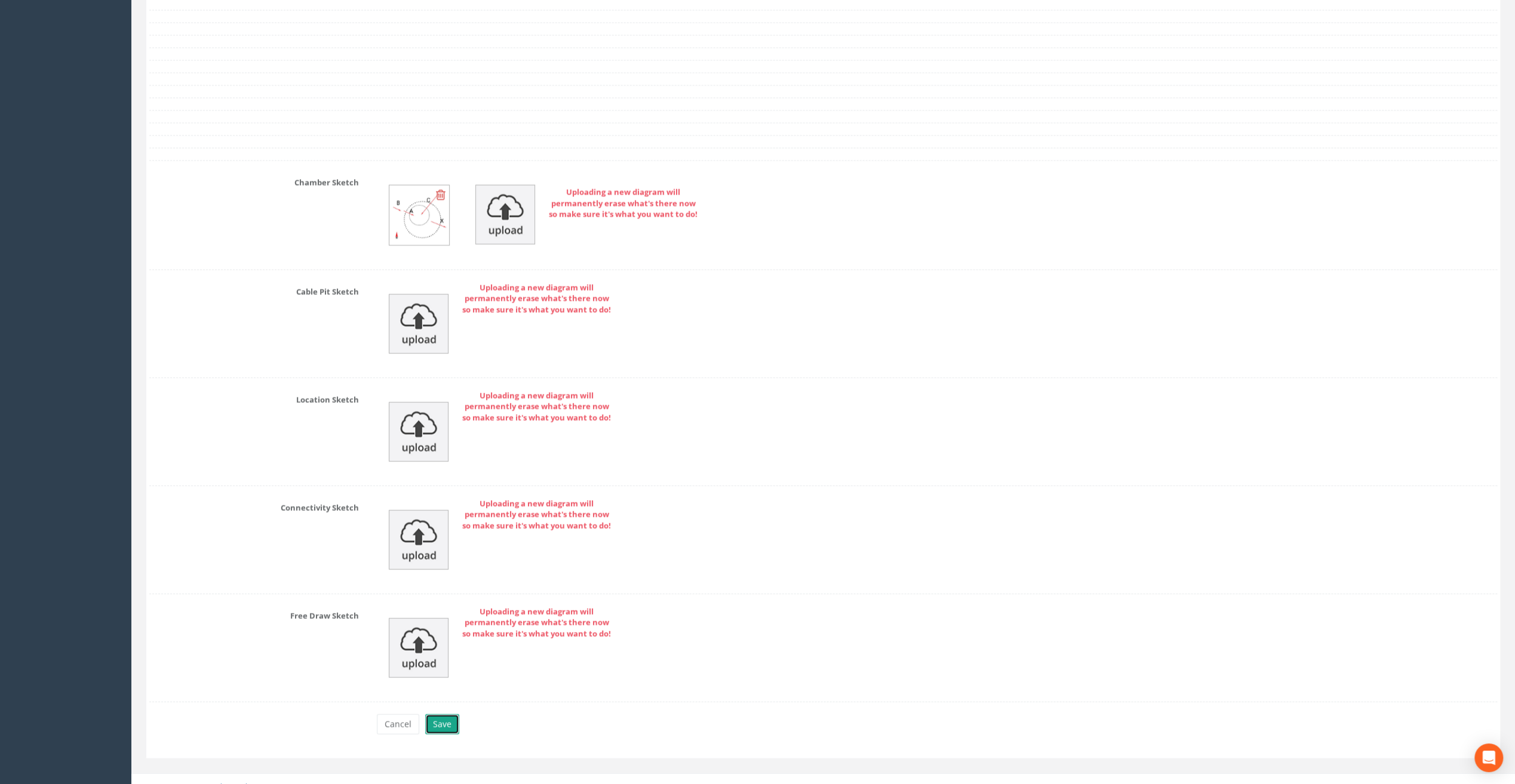
click at [446, 715] on button "Save" at bounding box center [442, 725] width 34 height 20
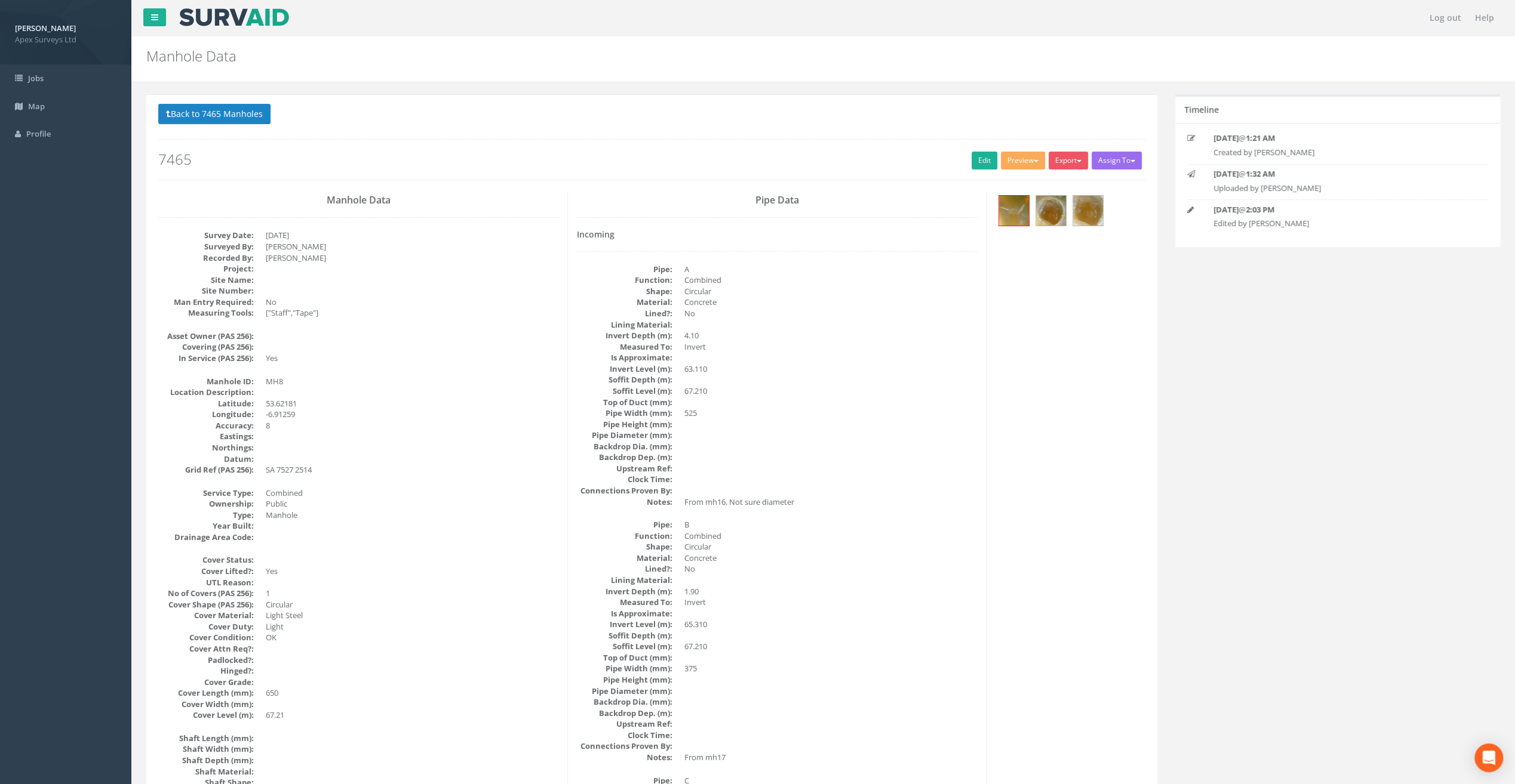
scroll to position [0, 0]
click at [1074, 161] on button "Export" at bounding box center [1068, 161] width 39 height 18
click at [1052, 253] on link "SurvAid Manhole" at bounding box center [1043, 257] width 91 height 19
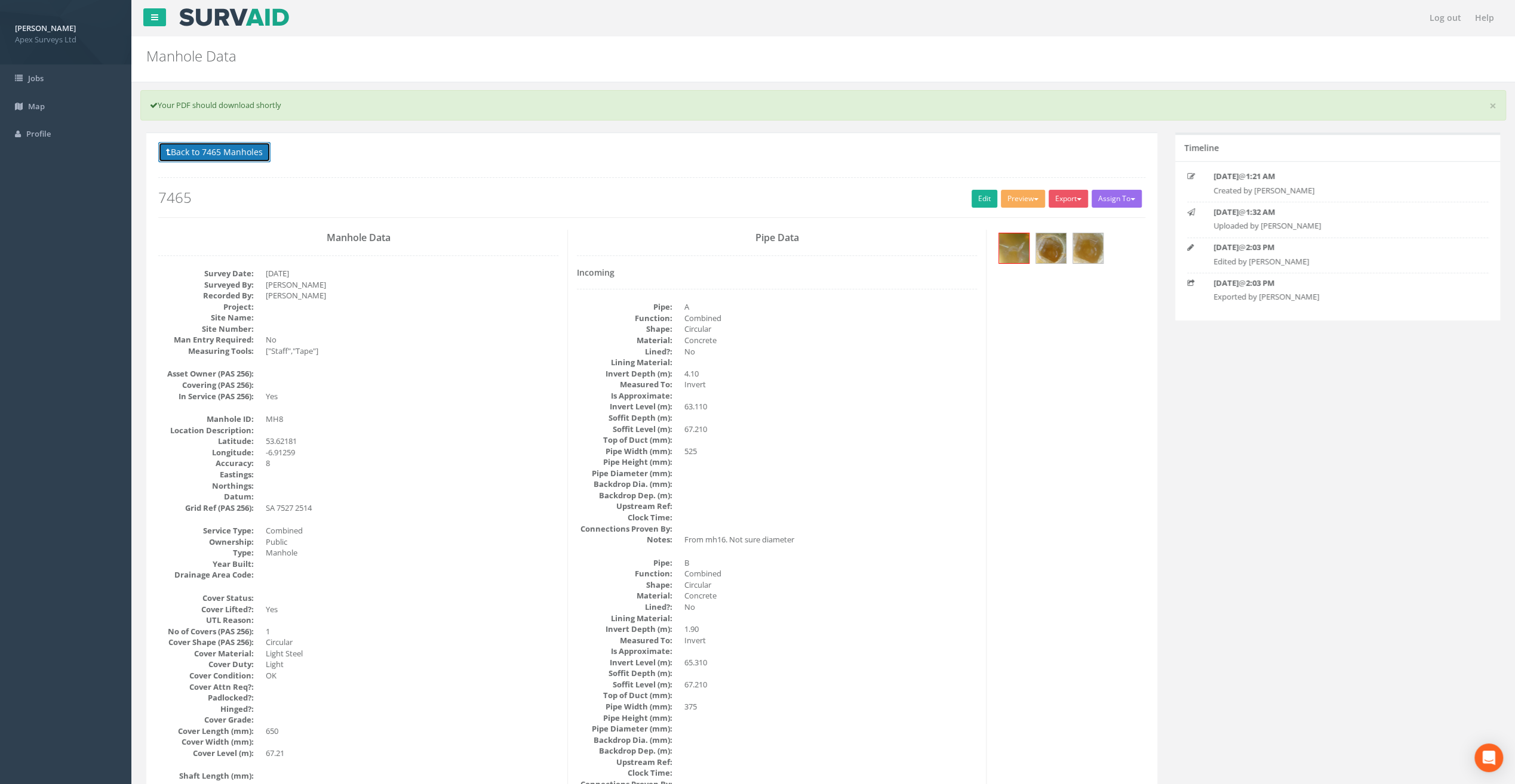
click at [203, 152] on button "Back to 7465 Manholes" at bounding box center [214, 152] width 112 height 20
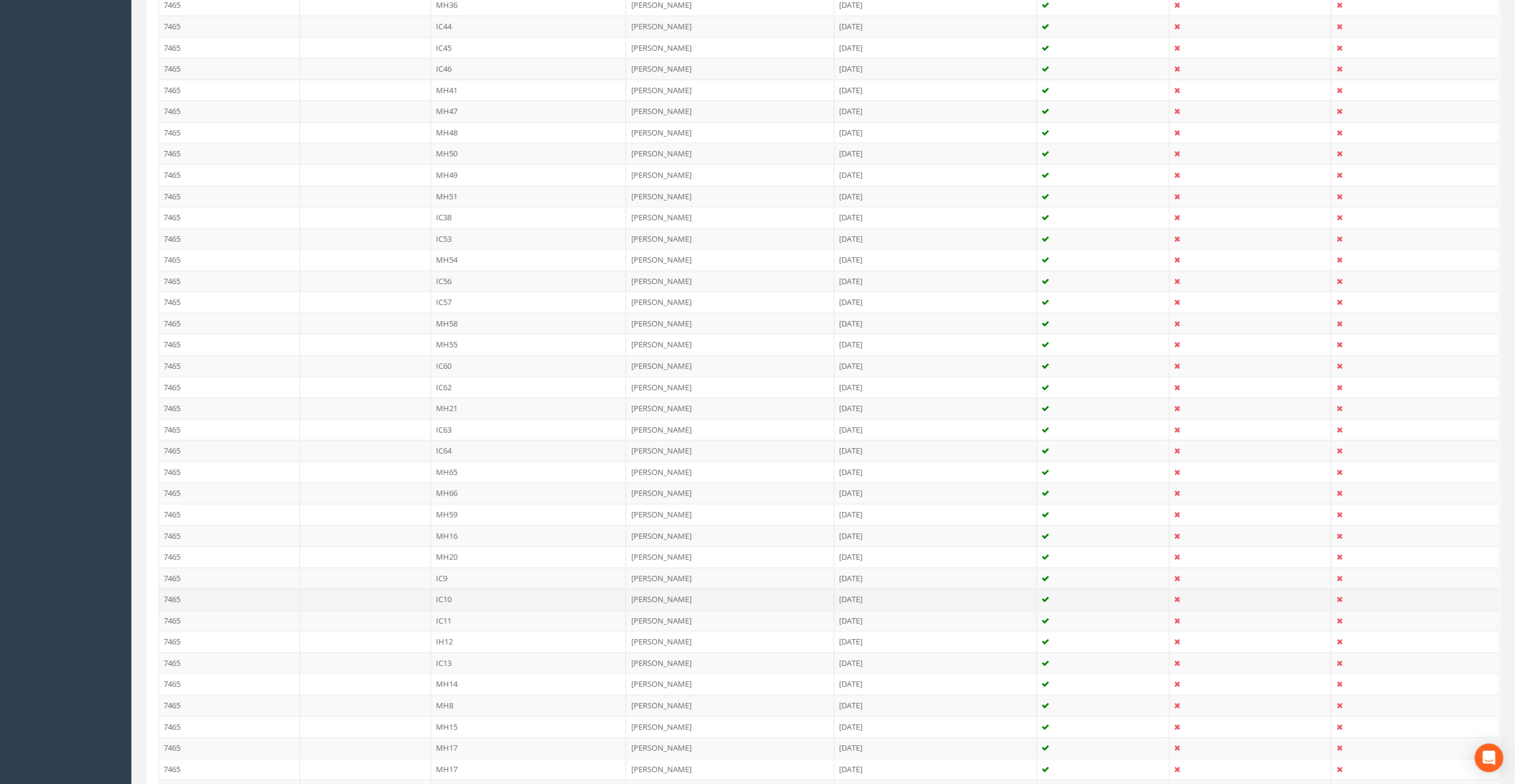
scroll to position [477, 0]
click at [459, 565] on td "IC9" at bounding box center [529, 571] width 196 height 21
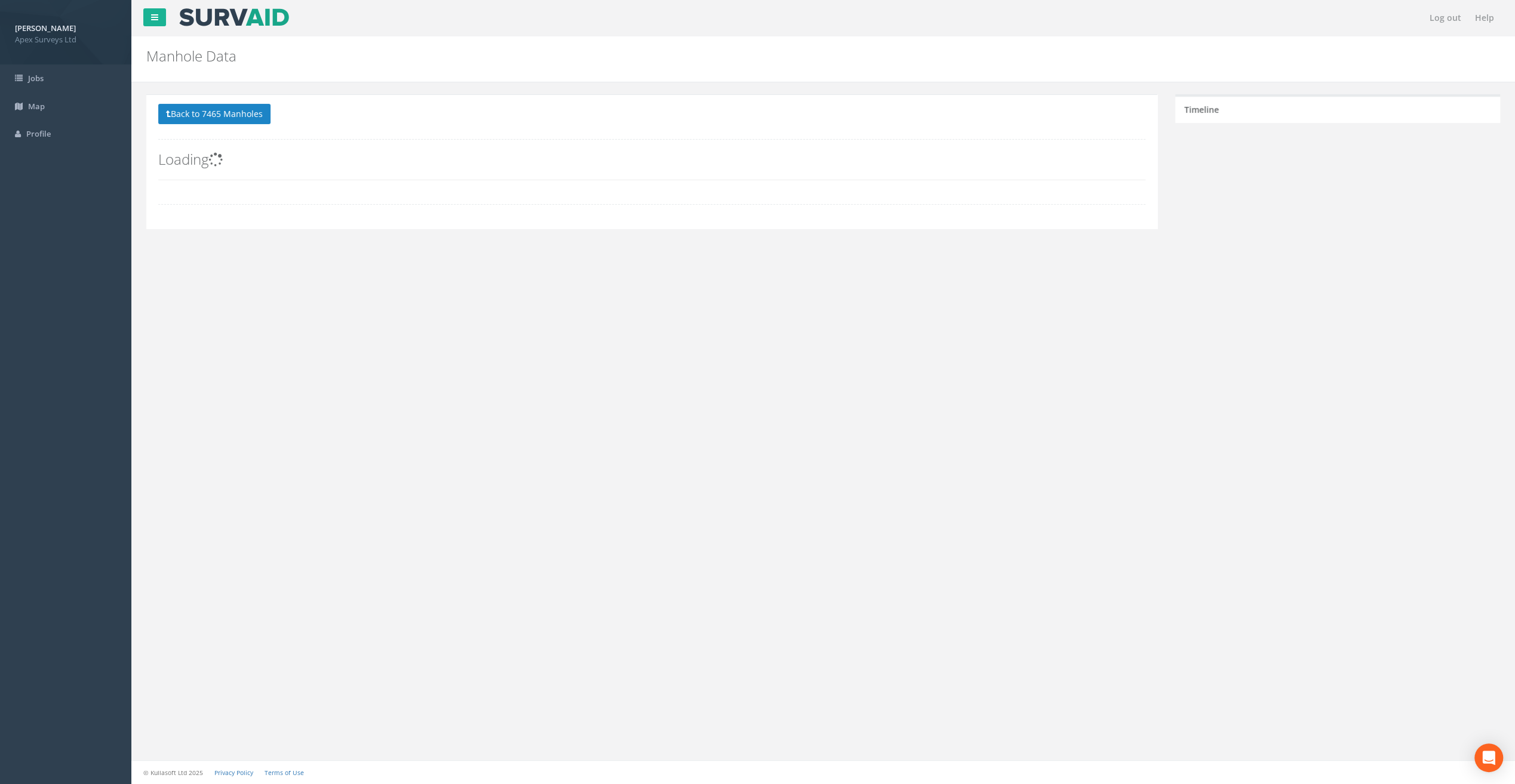
scroll to position [0, 0]
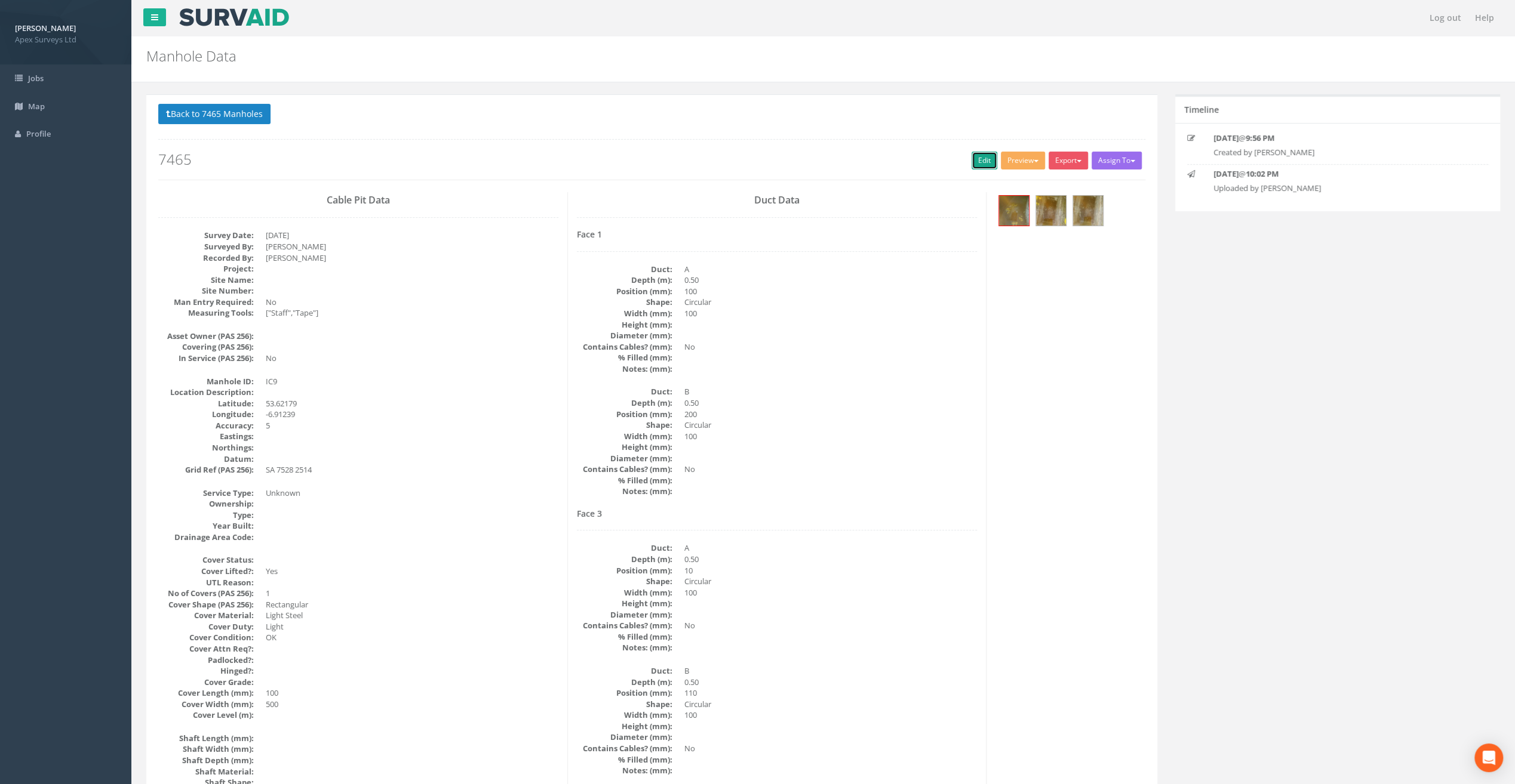
click at [978, 161] on link "Edit" at bounding box center [984, 161] width 26 height 18
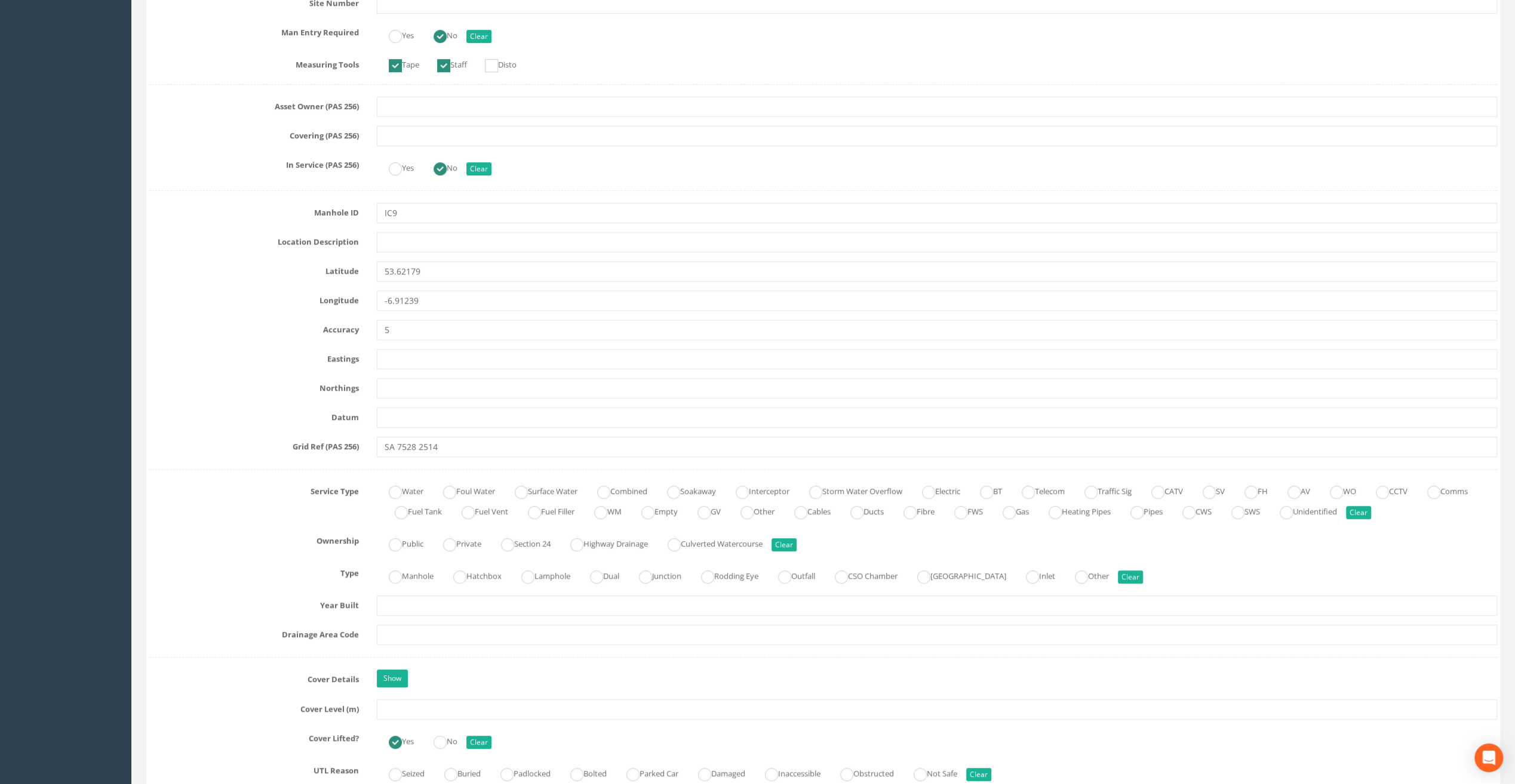
scroll to position [477, 0]
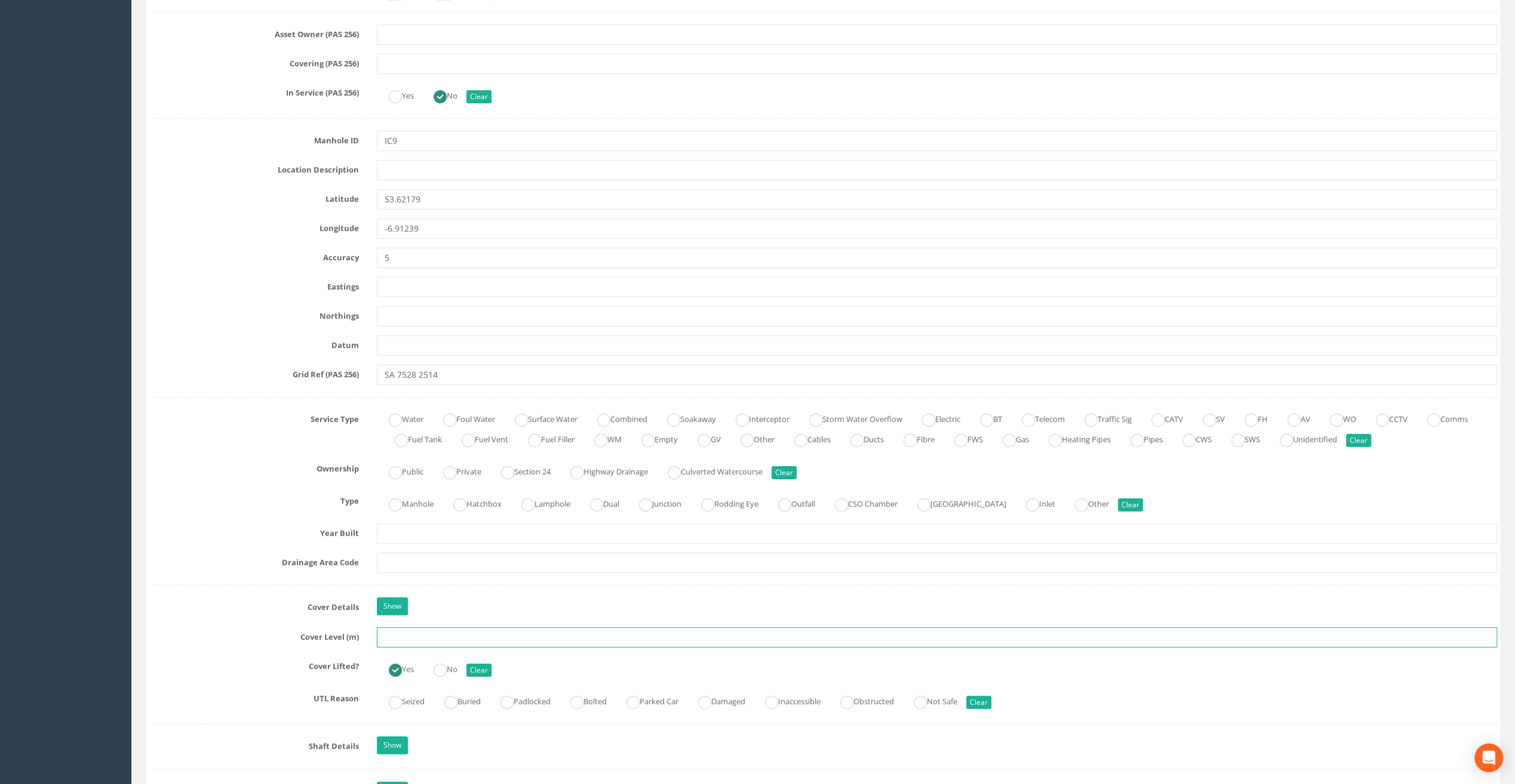
click at [409, 627] on input "text" at bounding box center [937, 637] width 1120 height 20
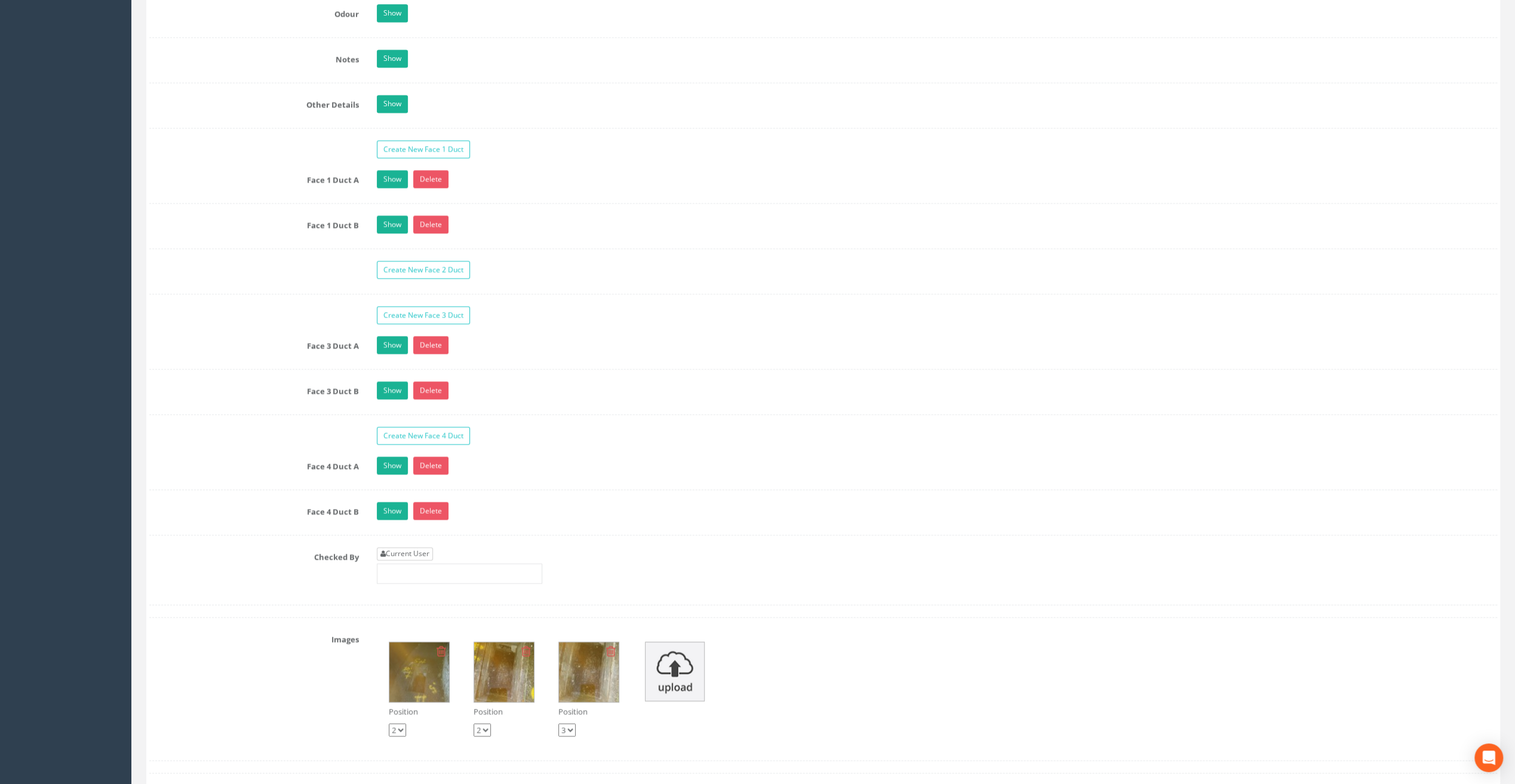
type input "67.08"
click at [417, 547] on link "Current User" at bounding box center [405, 554] width 56 height 13
type input "[PERSON_NAME]"
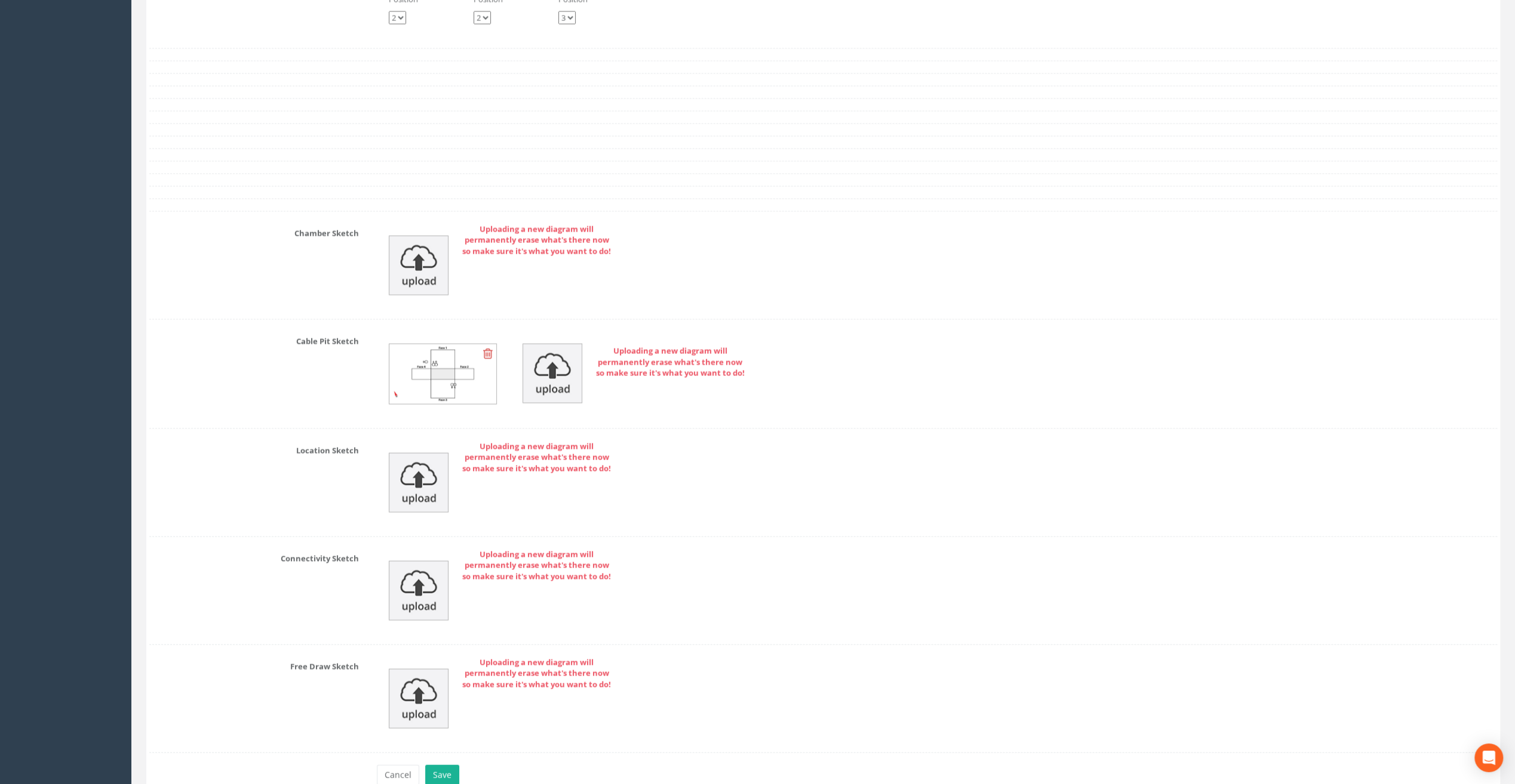
scroll to position [2552, 0]
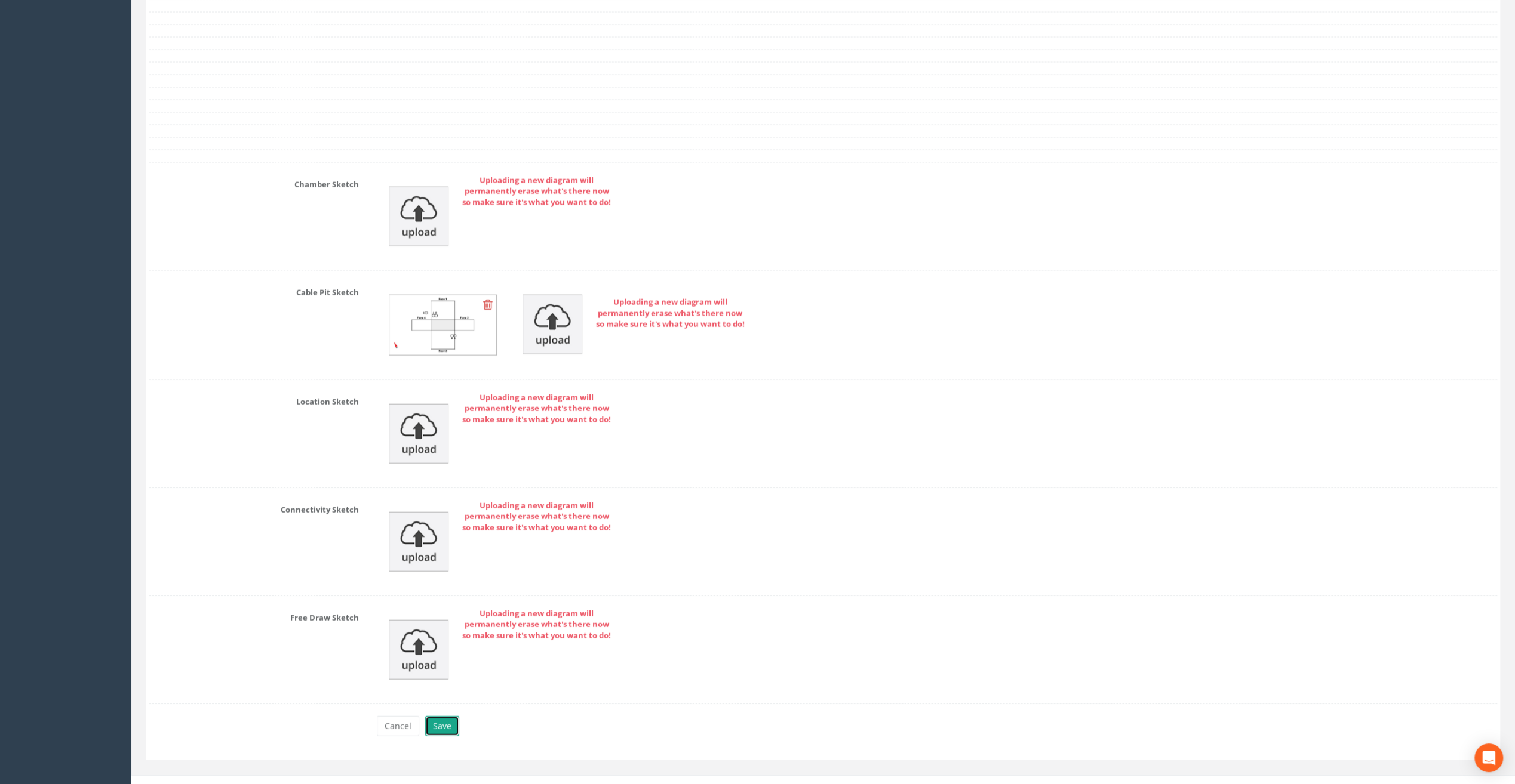
click at [440, 716] on button "Save" at bounding box center [442, 726] width 34 height 20
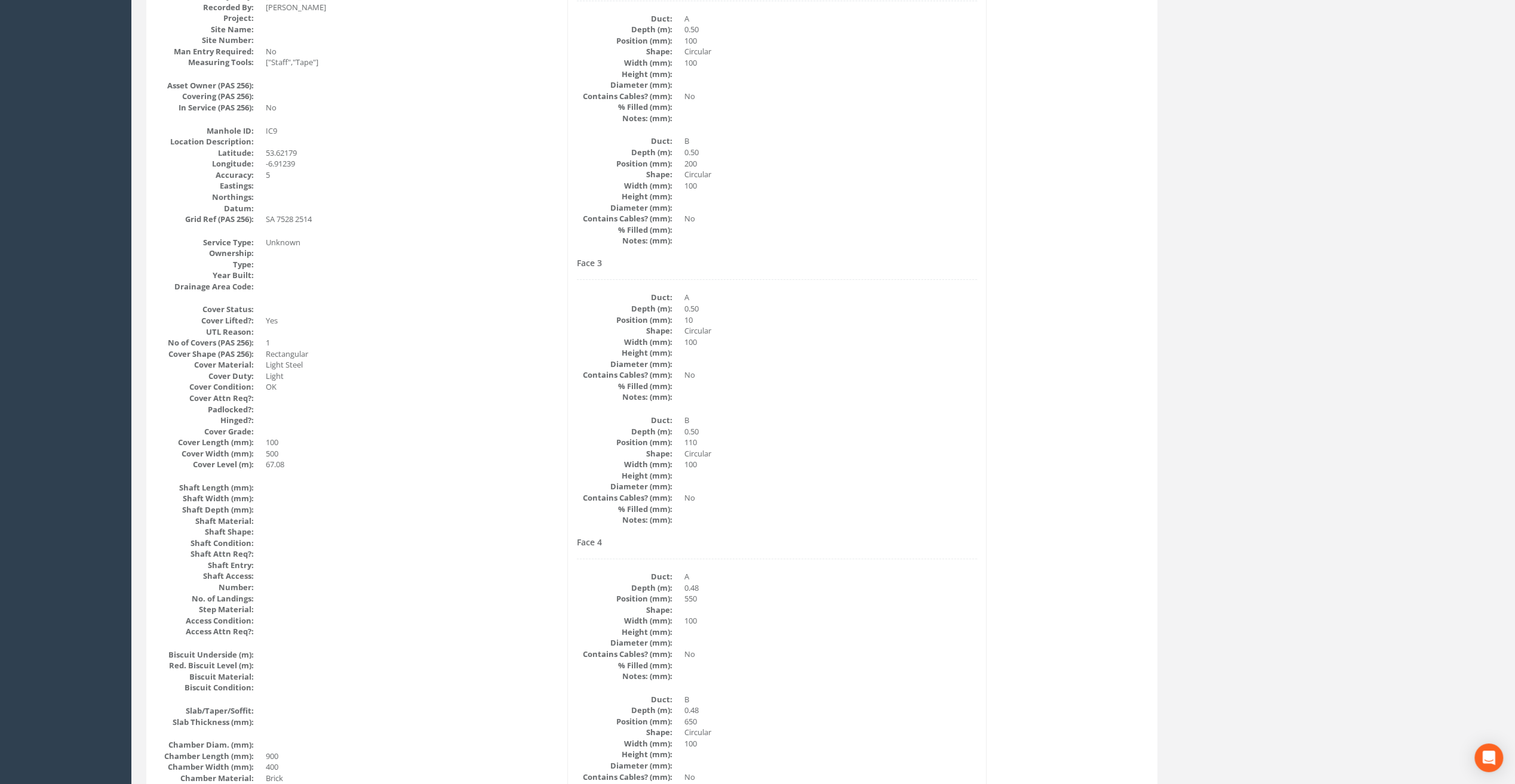
scroll to position [0, 0]
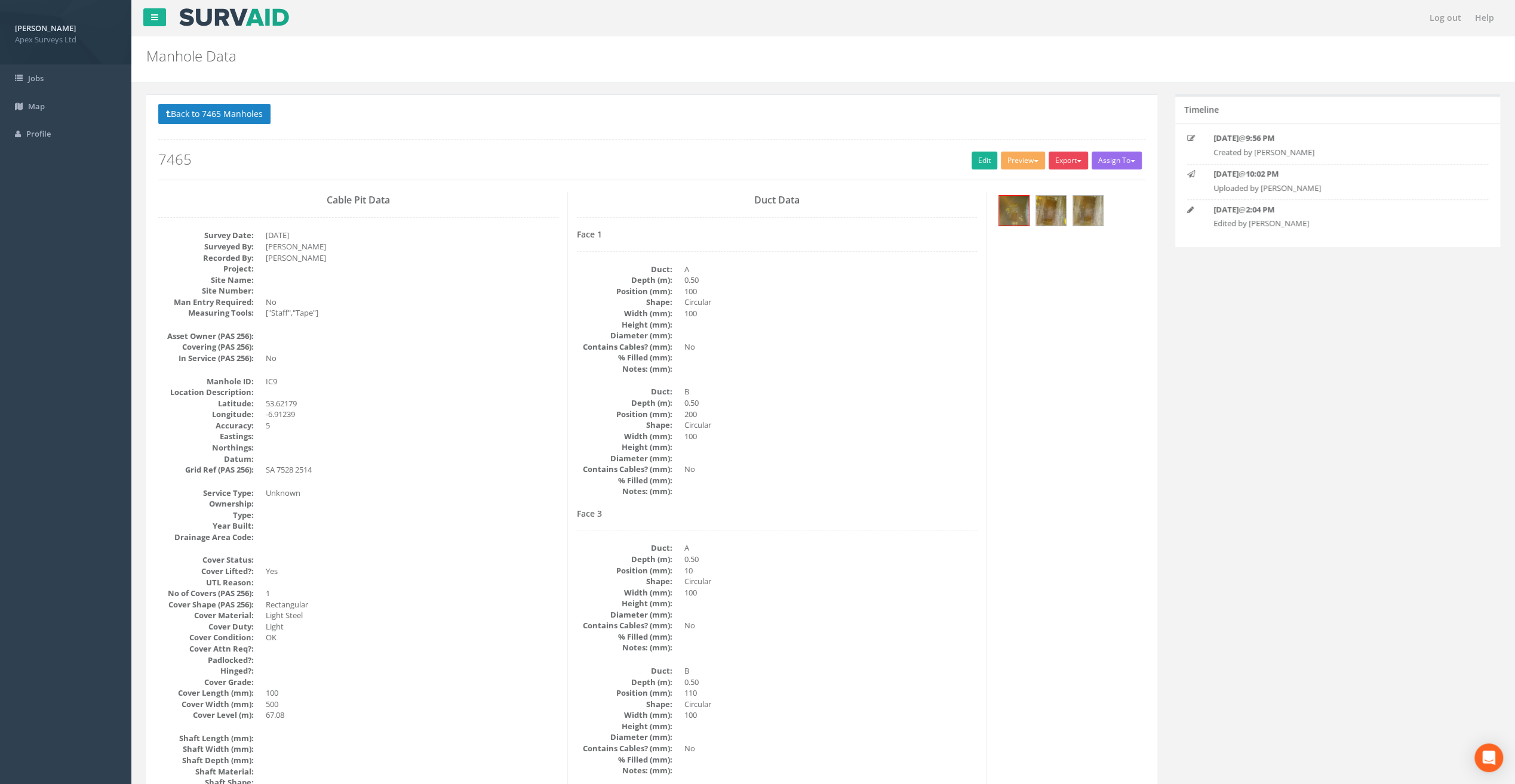
click at [1071, 154] on button "Export" at bounding box center [1068, 161] width 39 height 18
click at [1043, 234] on link "SurvAid IC" at bounding box center [1043, 236] width 91 height 19
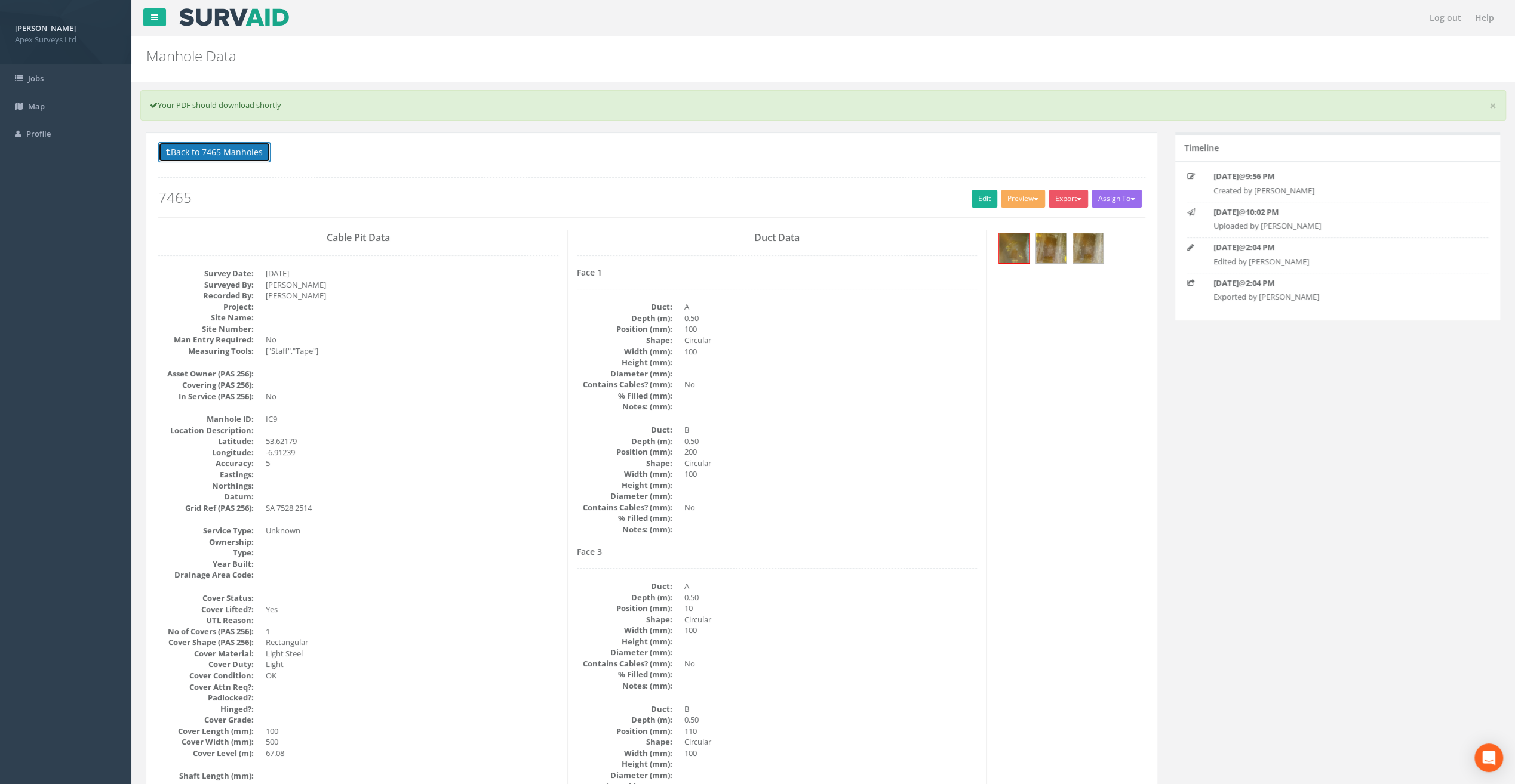
click at [213, 154] on button "Back to 7465 Manholes" at bounding box center [214, 152] width 112 height 20
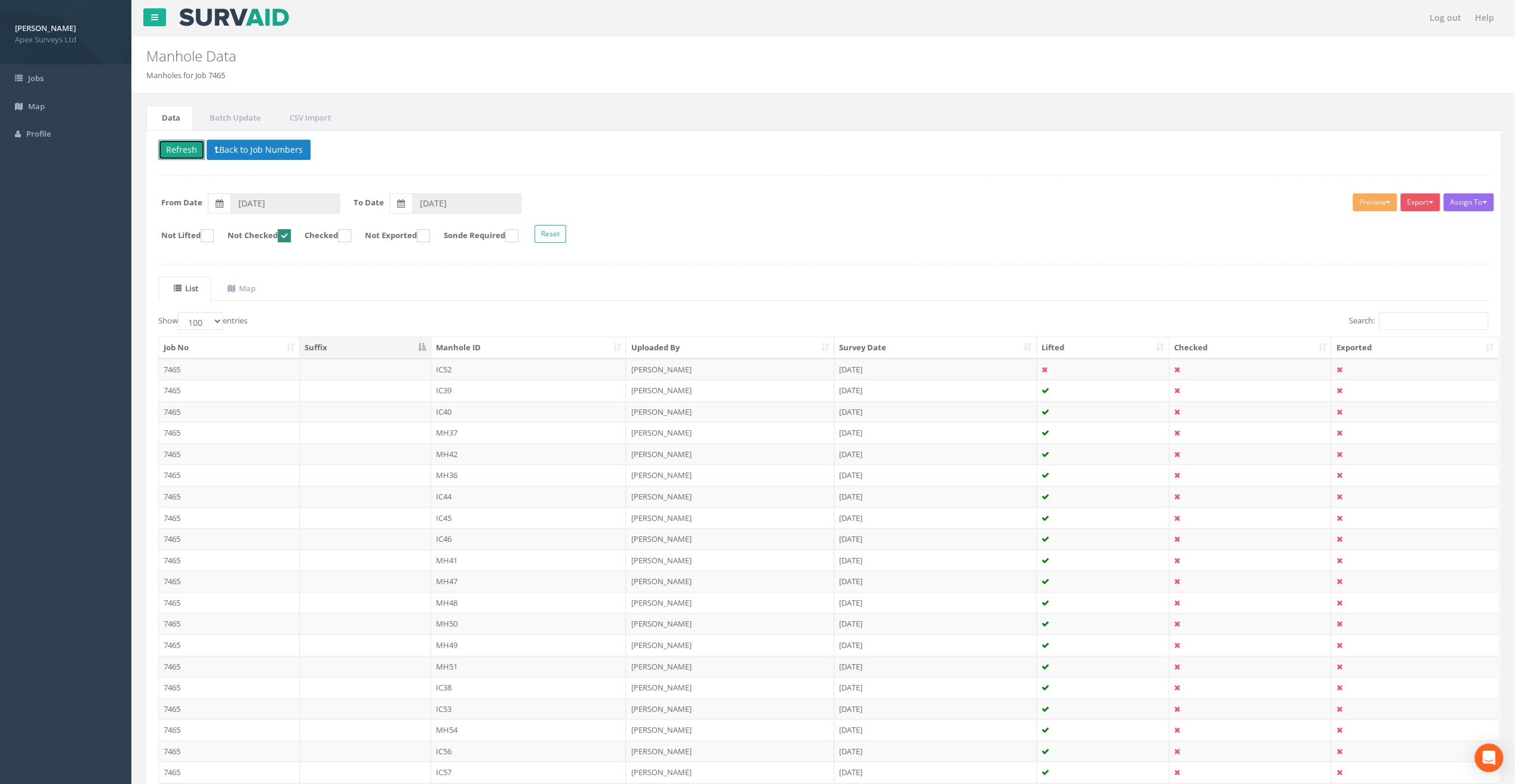
click at [176, 146] on button "Refresh" at bounding box center [181, 150] width 46 height 20
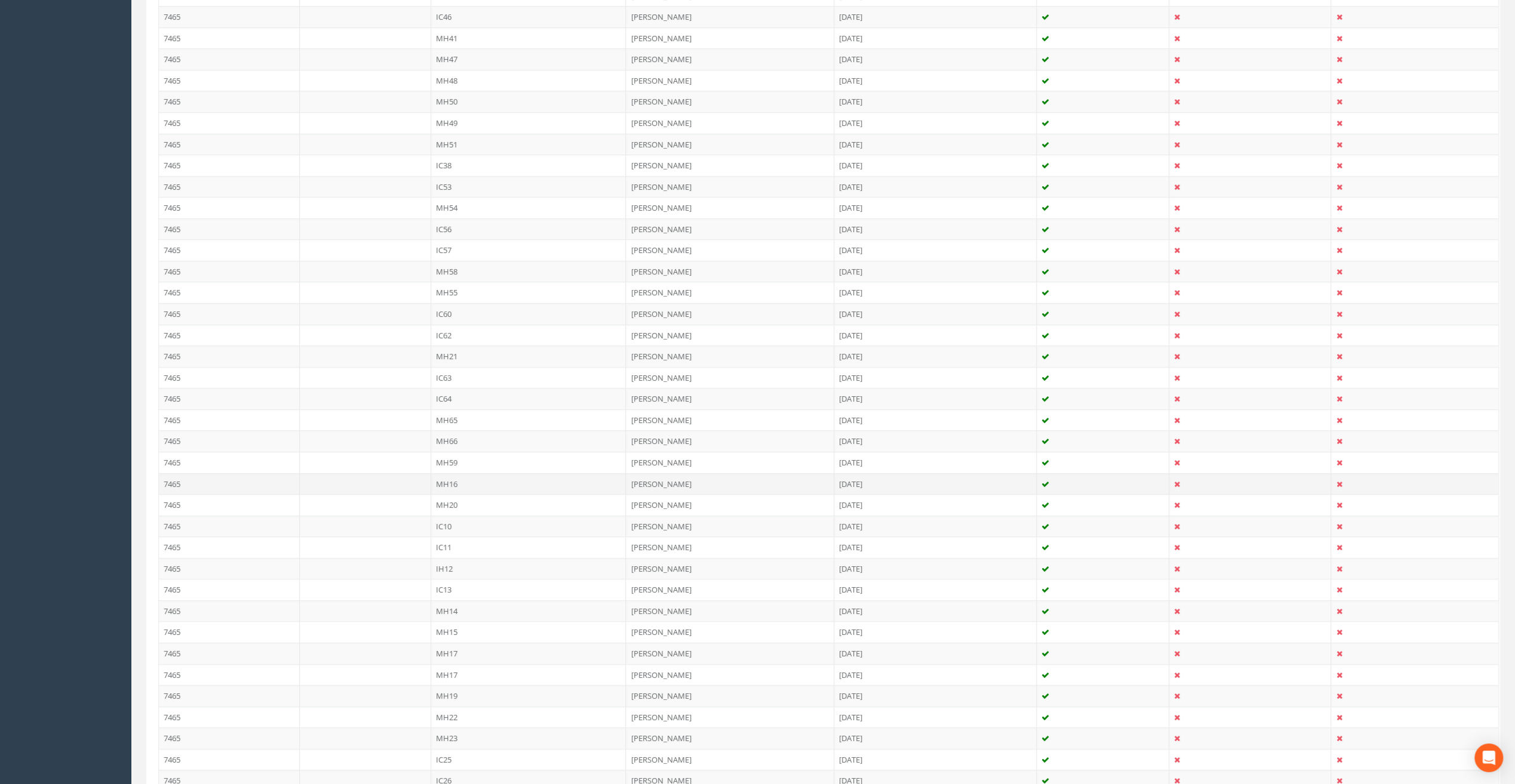
scroll to position [537, 0]
click at [447, 504] on td "IC10" at bounding box center [529, 511] width 196 height 21
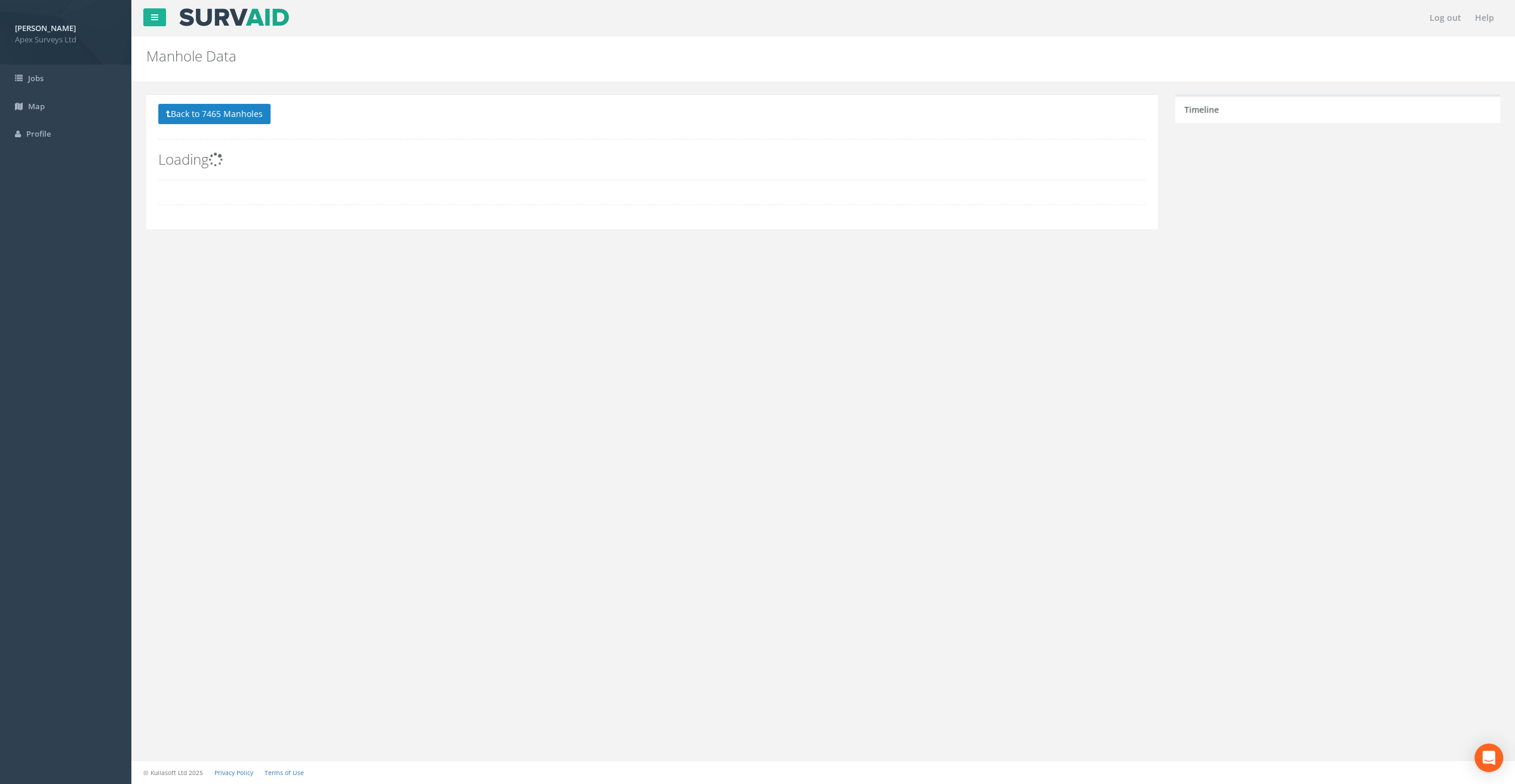
scroll to position [0, 0]
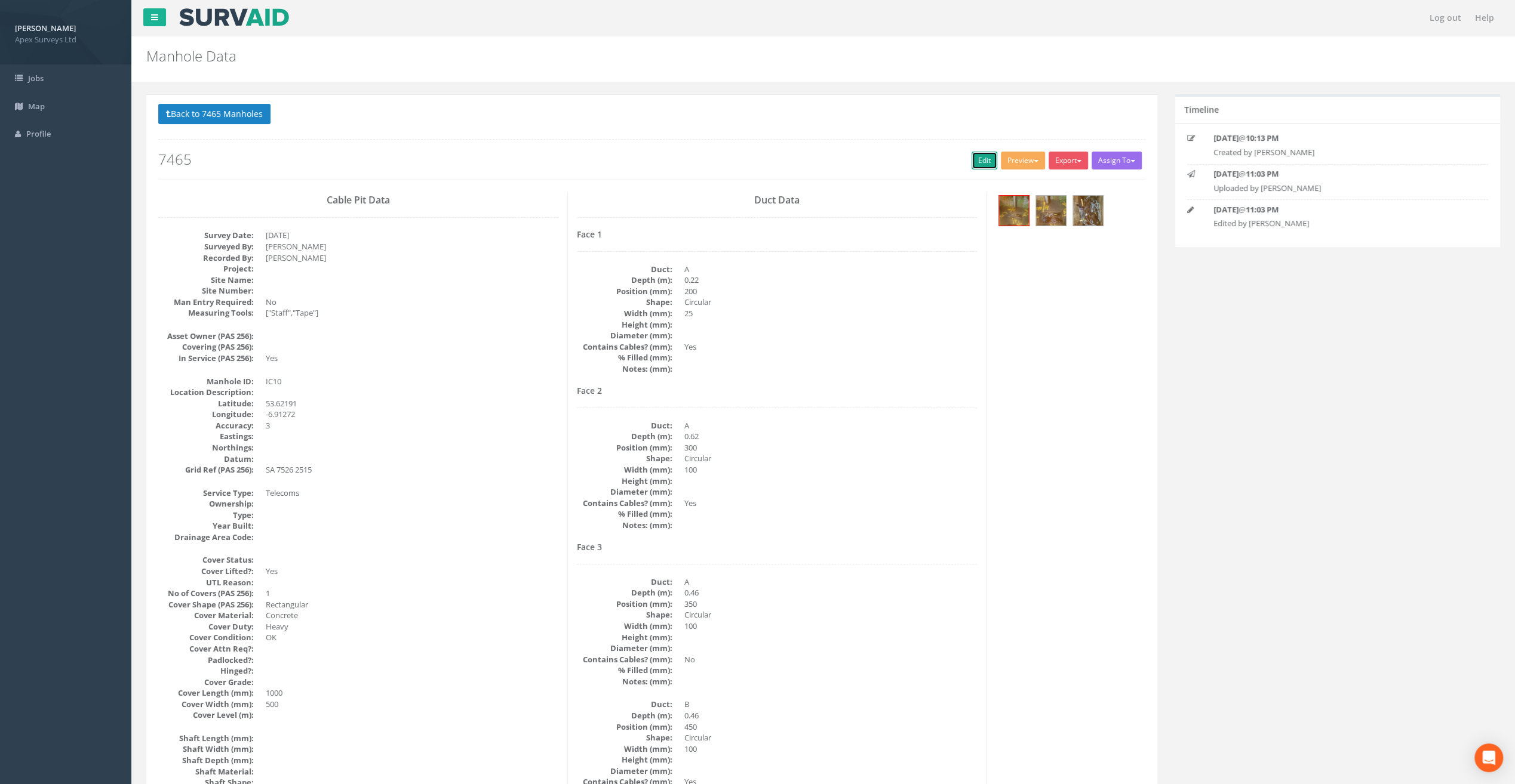
click at [981, 158] on link "Edit" at bounding box center [984, 161] width 26 height 18
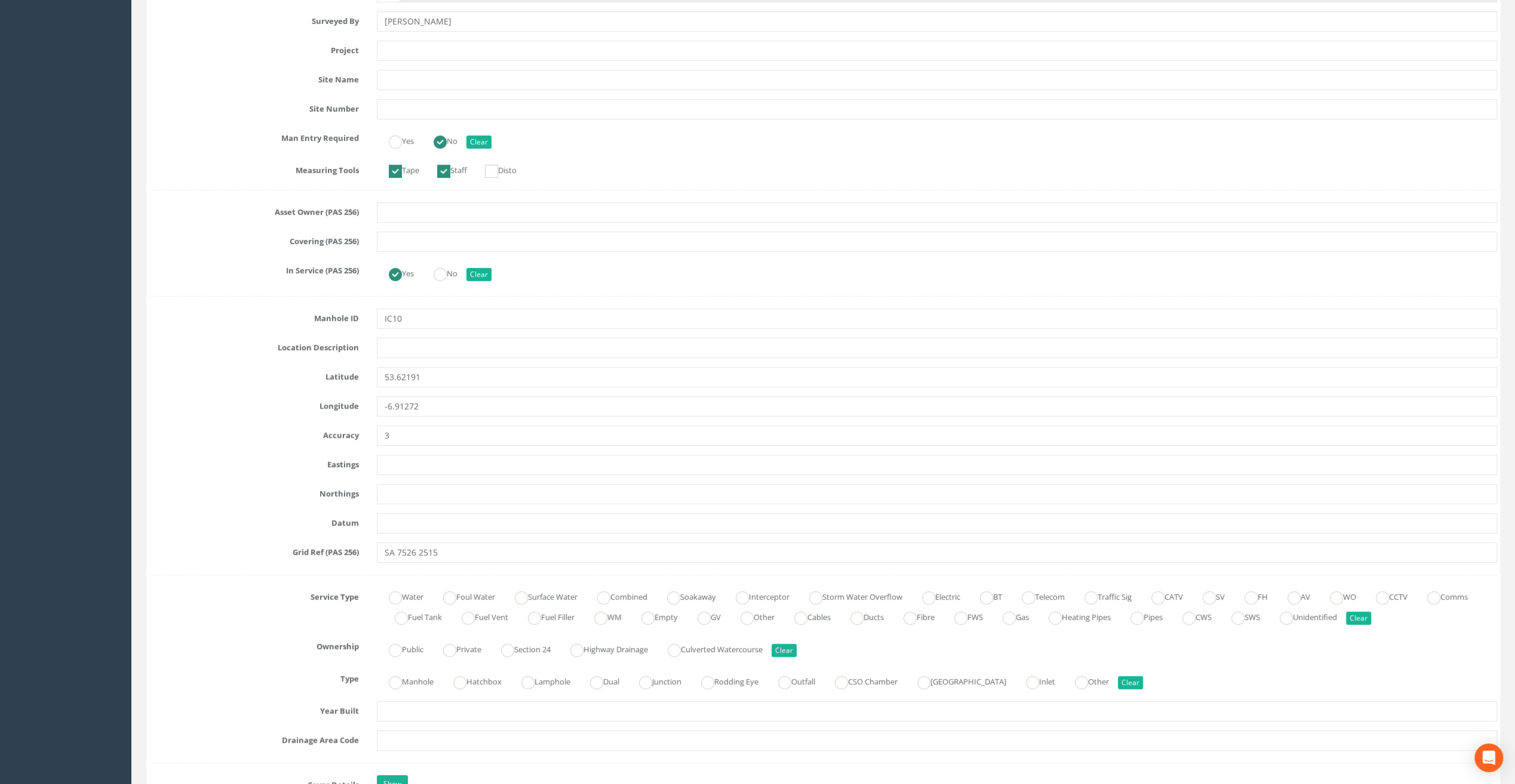
scroll to position [418, 0]
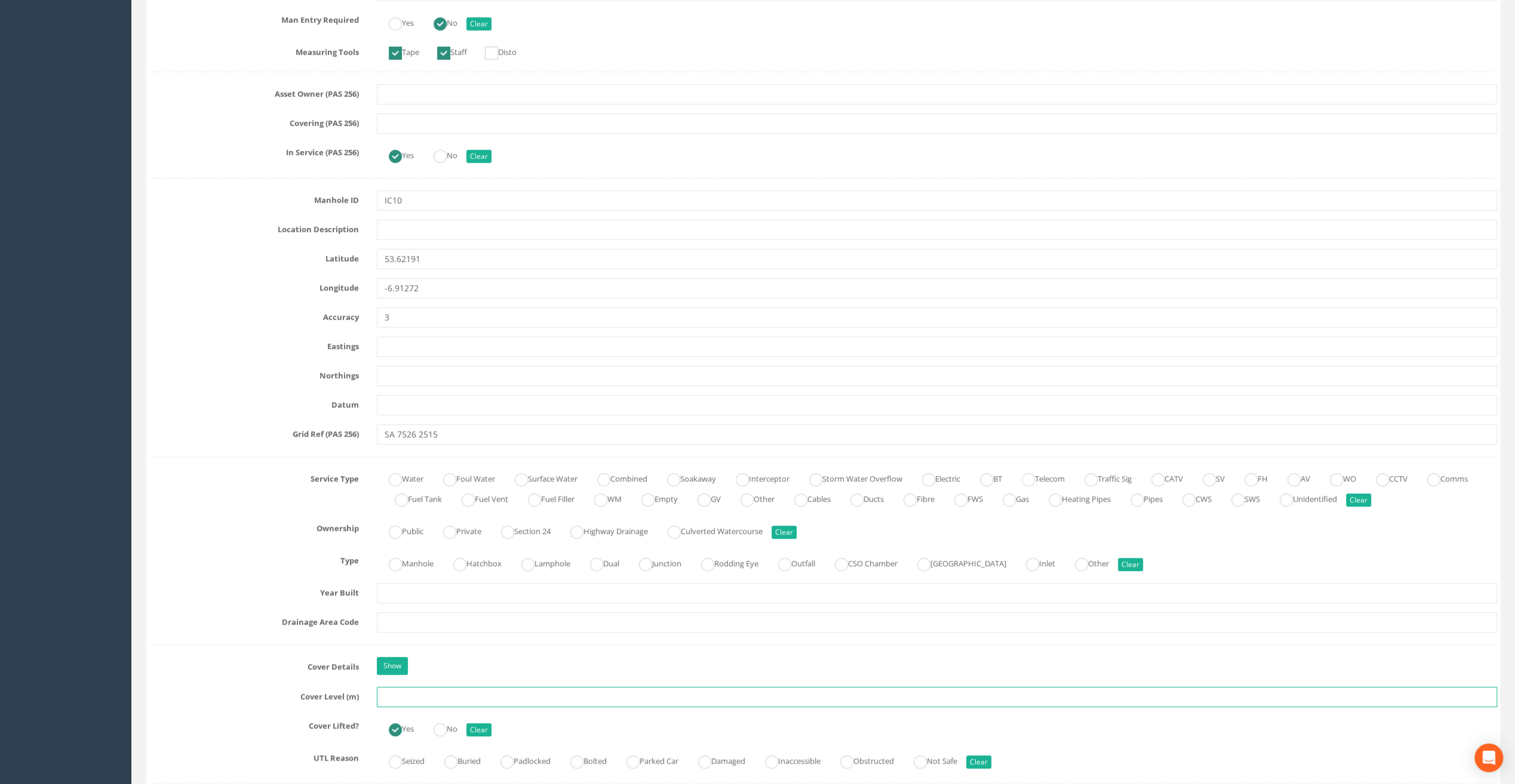
drag, startPoint x: 422, startPoint y: 691, endPoint x: 607, endPoint y: 638, distance: 192.4
click at [421, 691] on input "text" at bounding box center [937, 697] width 1120 height 20
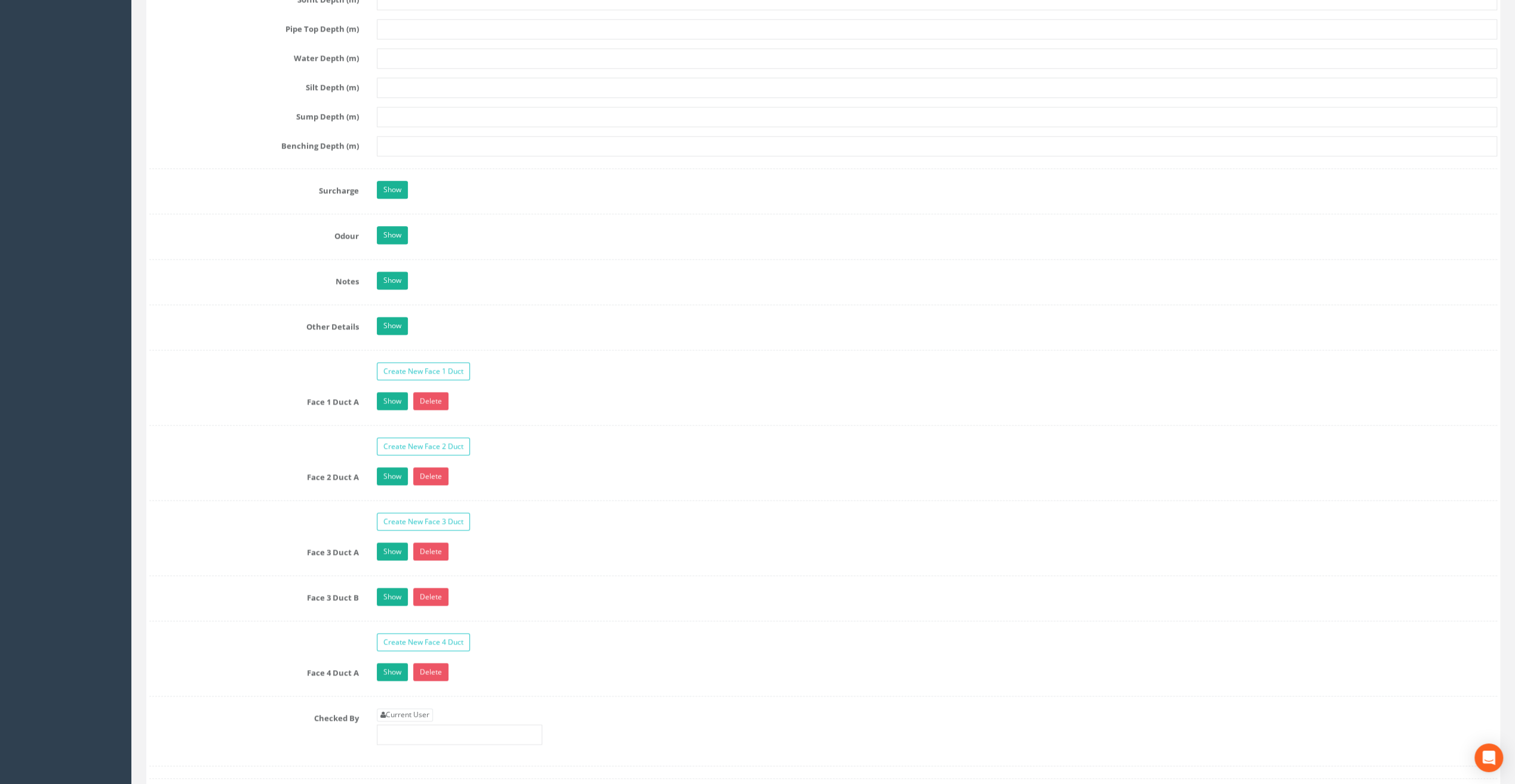
scroll to position [1612, 0]
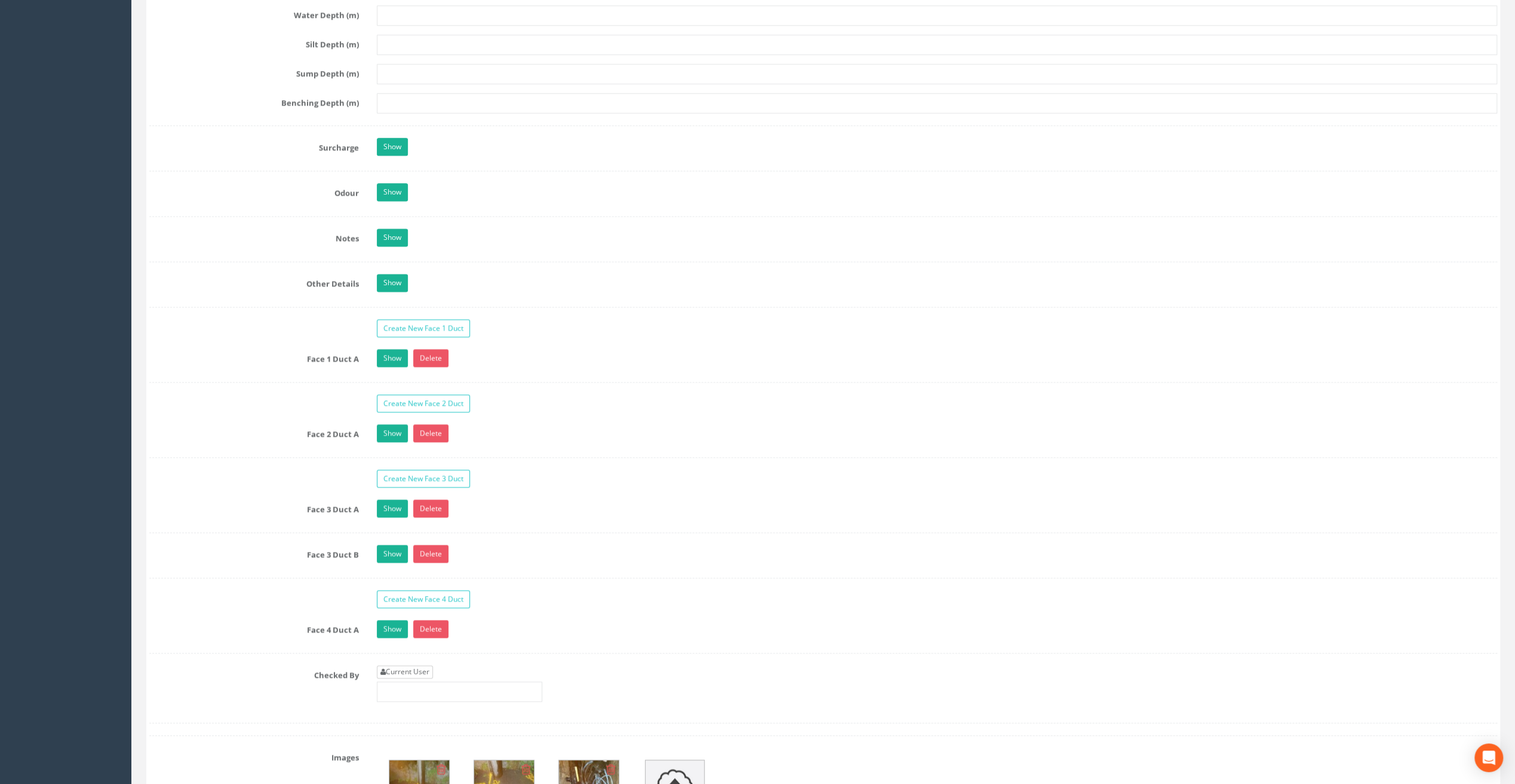
type input "67.80"
click at [418, 666] on link "Current User" at bounding box center [405, 672] width 56 height 13
type input "[PERSON_NAME]"
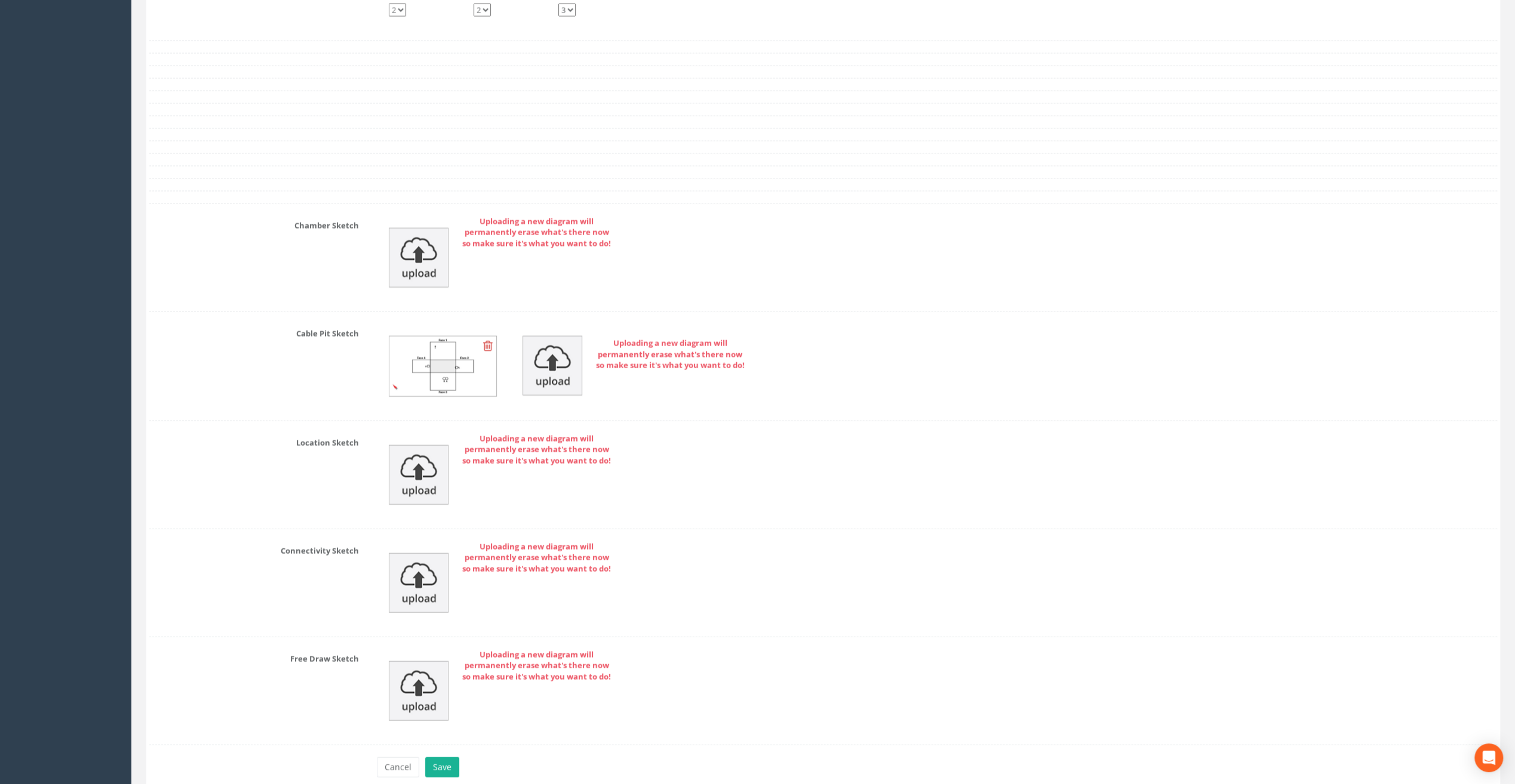
scroll to position [2492, 0]
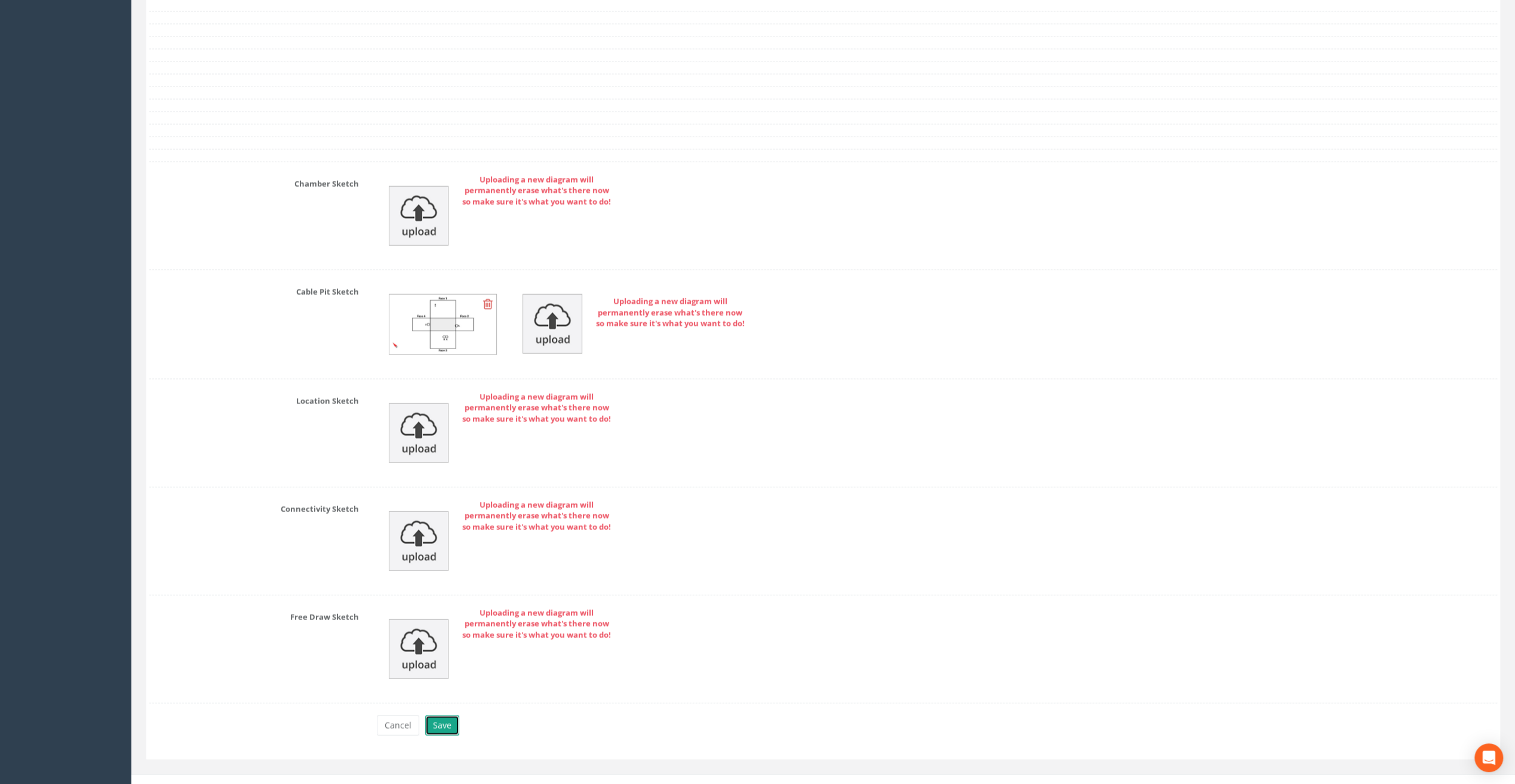
click at [440, 716] on button "Save" at bounding box center [442, 726] width 34 height 20
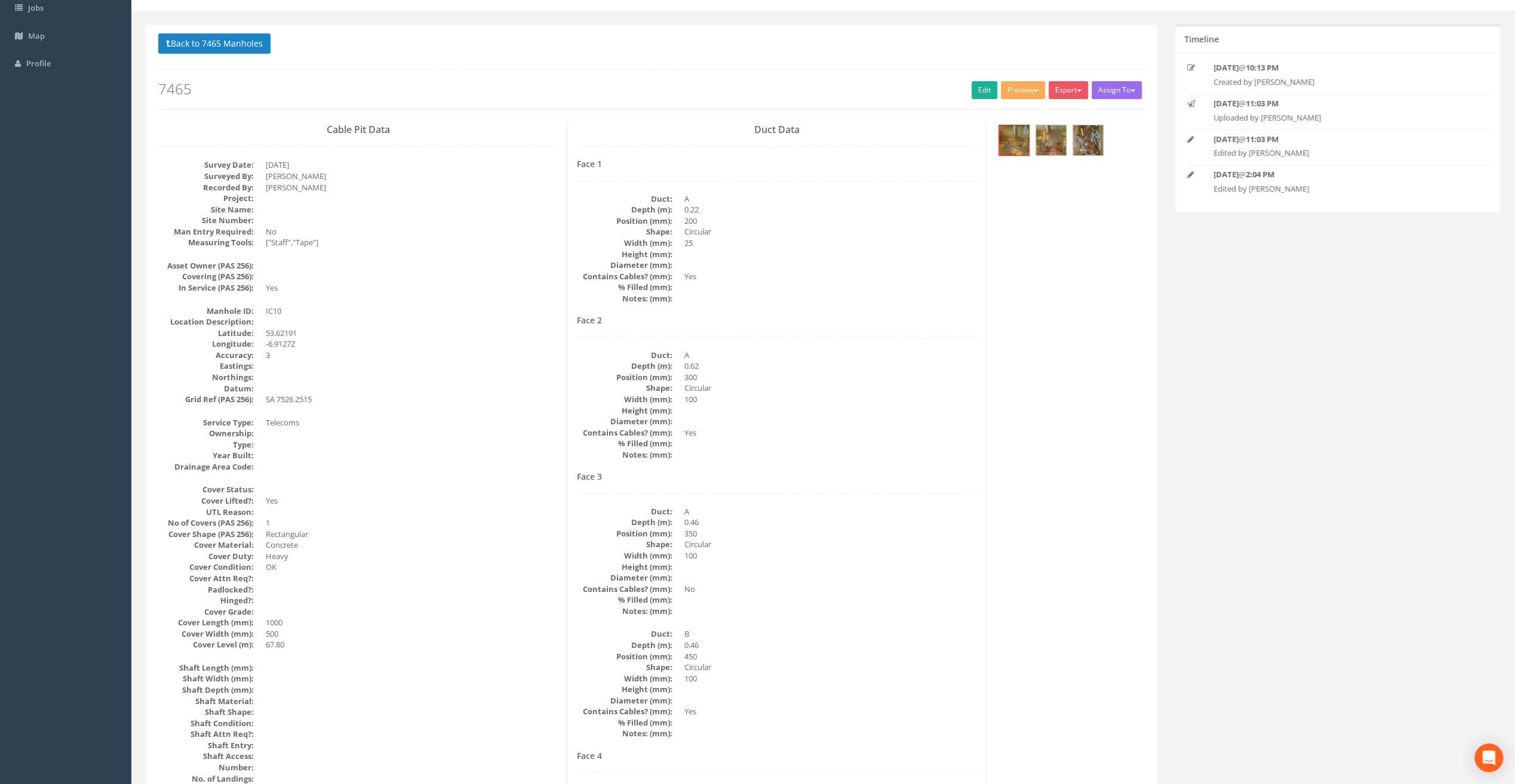
scroll to position [0, 0]
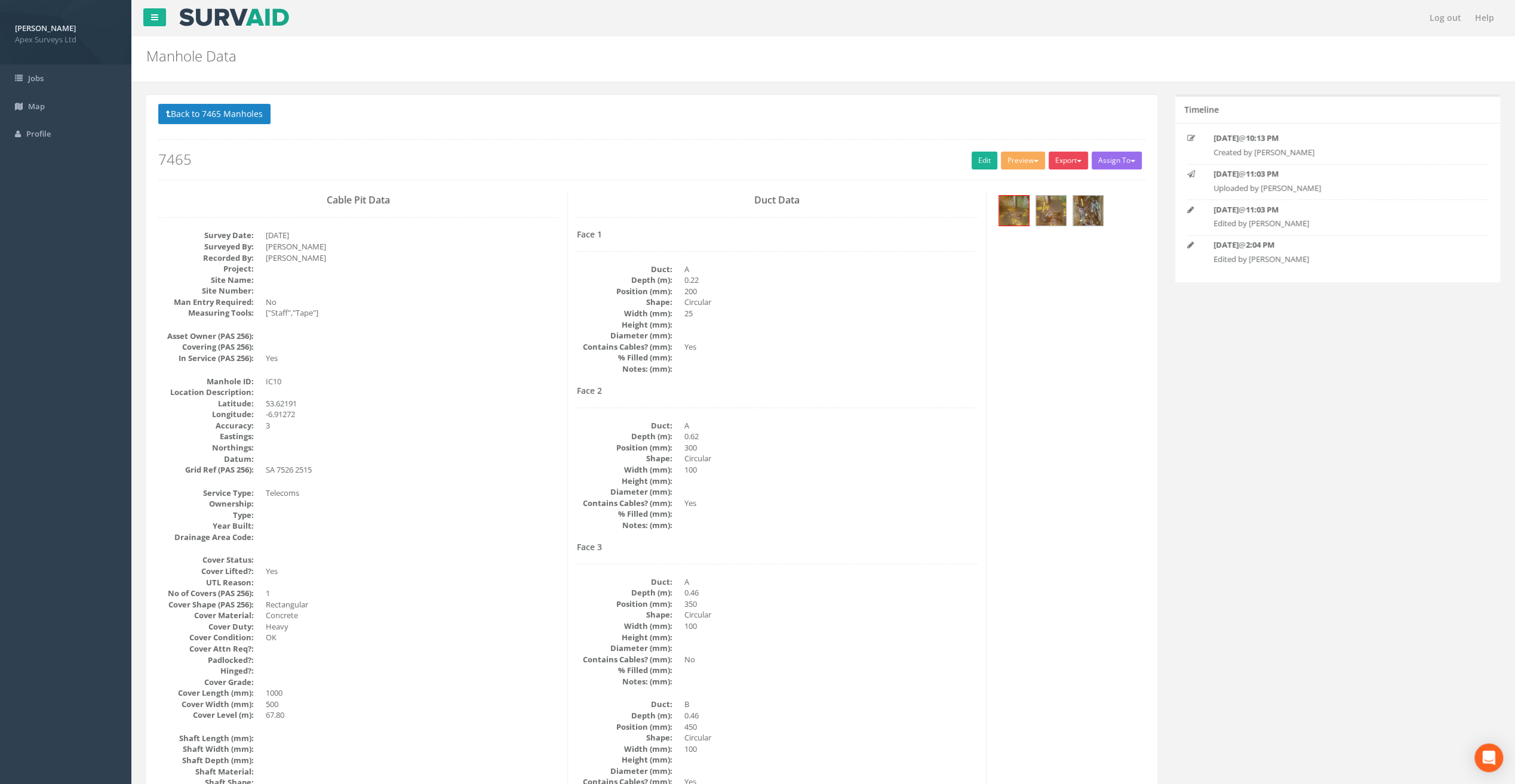
click at [1075, 163] on button "Export" at bounding box center [1068, 161] width 39 height 18
click at [1053, 231] on link "SurvAid IC" at bounding box center [1043, 236] width 91 height 19
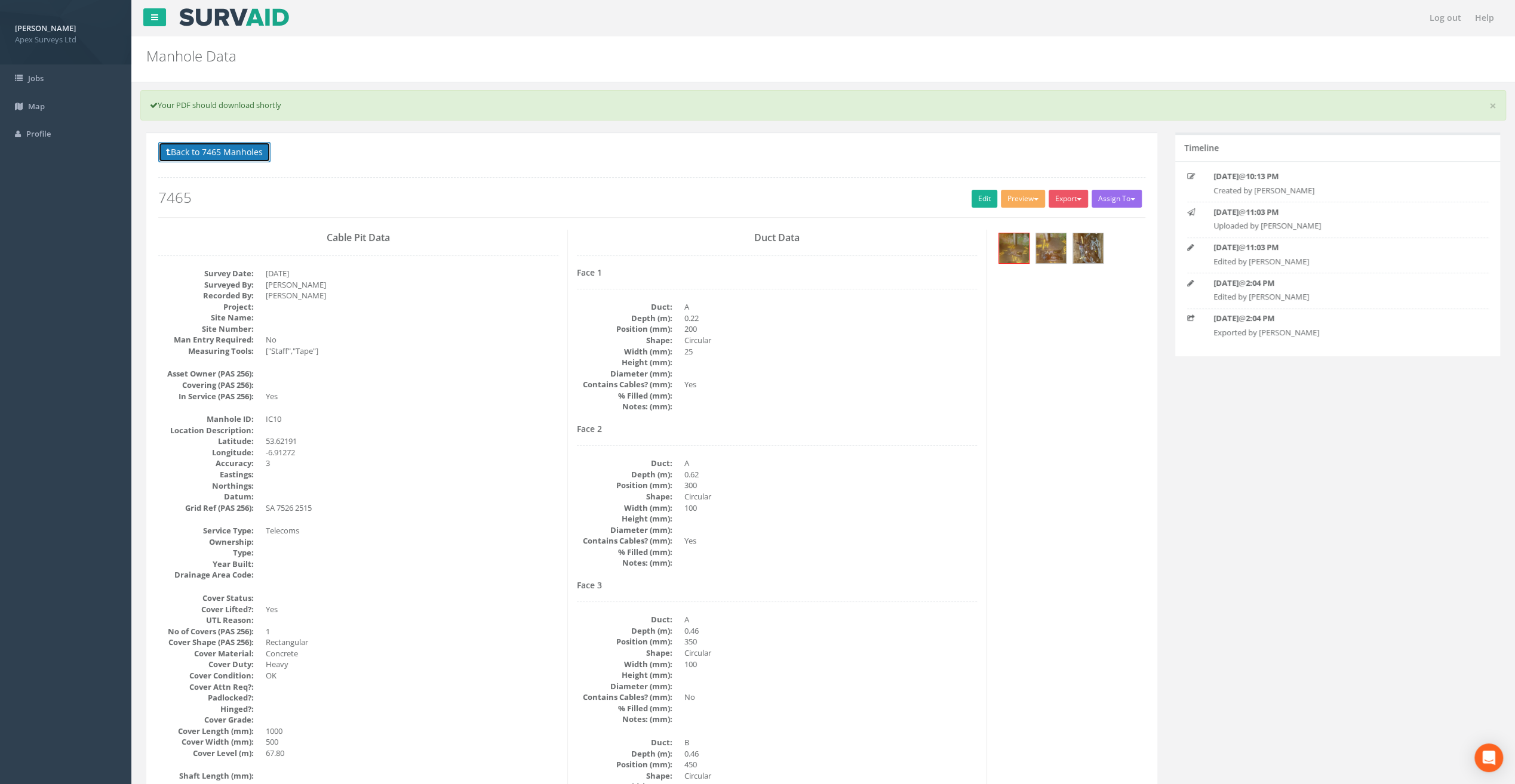
click at [207, 152] on button "Back to 7465 Manholes" at bounding box center [214, 152] width 112 height 20
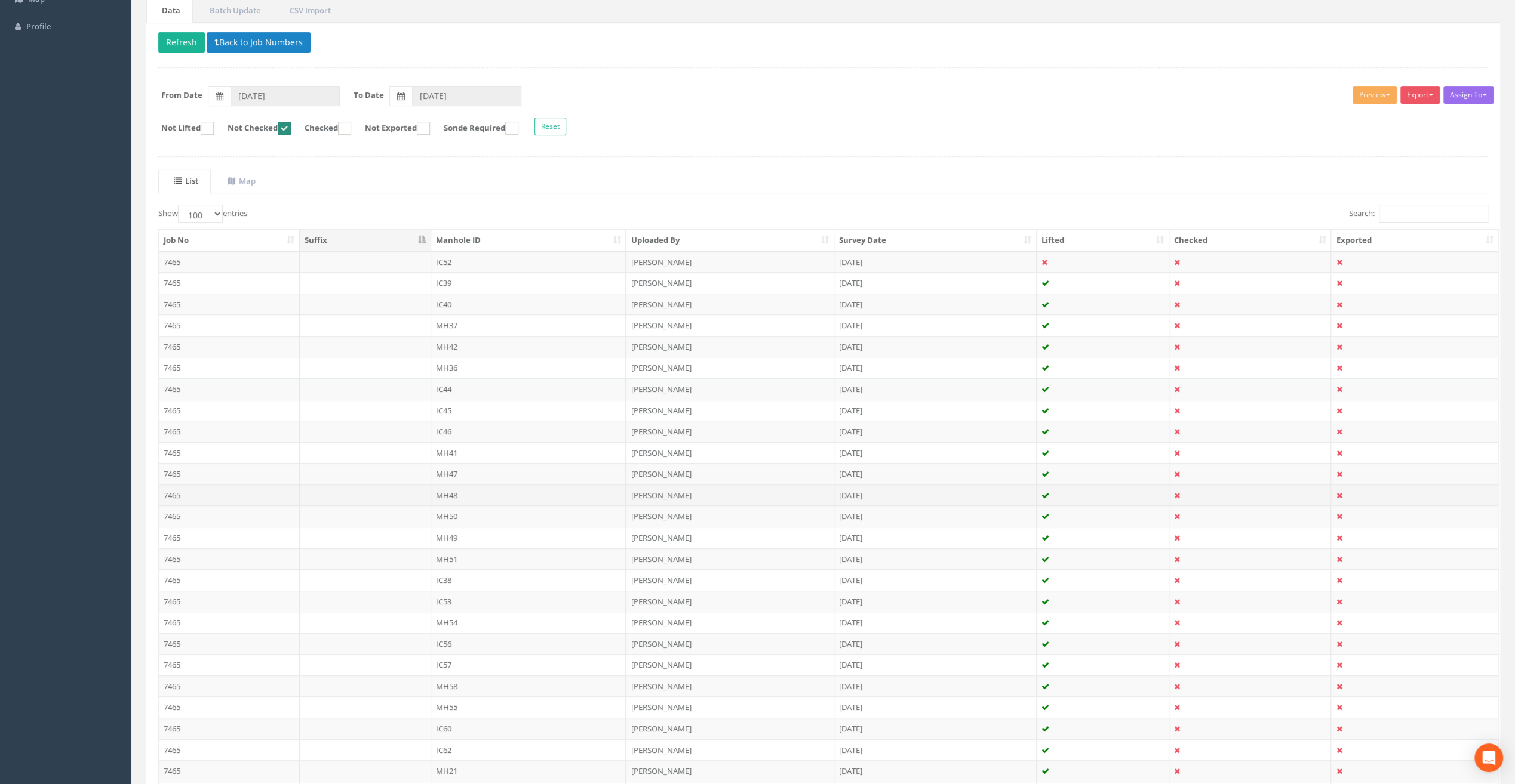
scroll to position [477, 0]
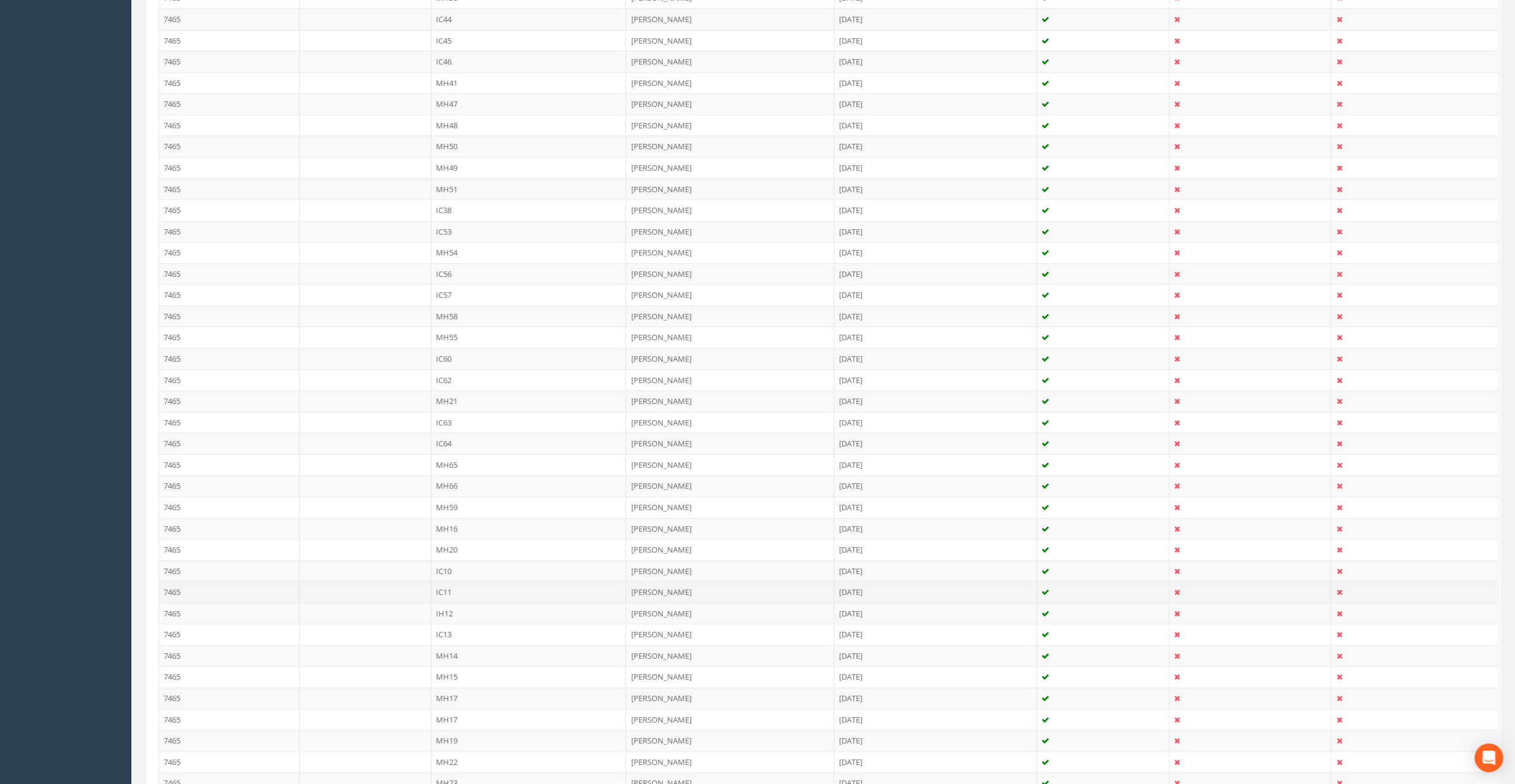
click at [450, 586] on td "IC11" at bounding box center [529, 592] width 196 height 21
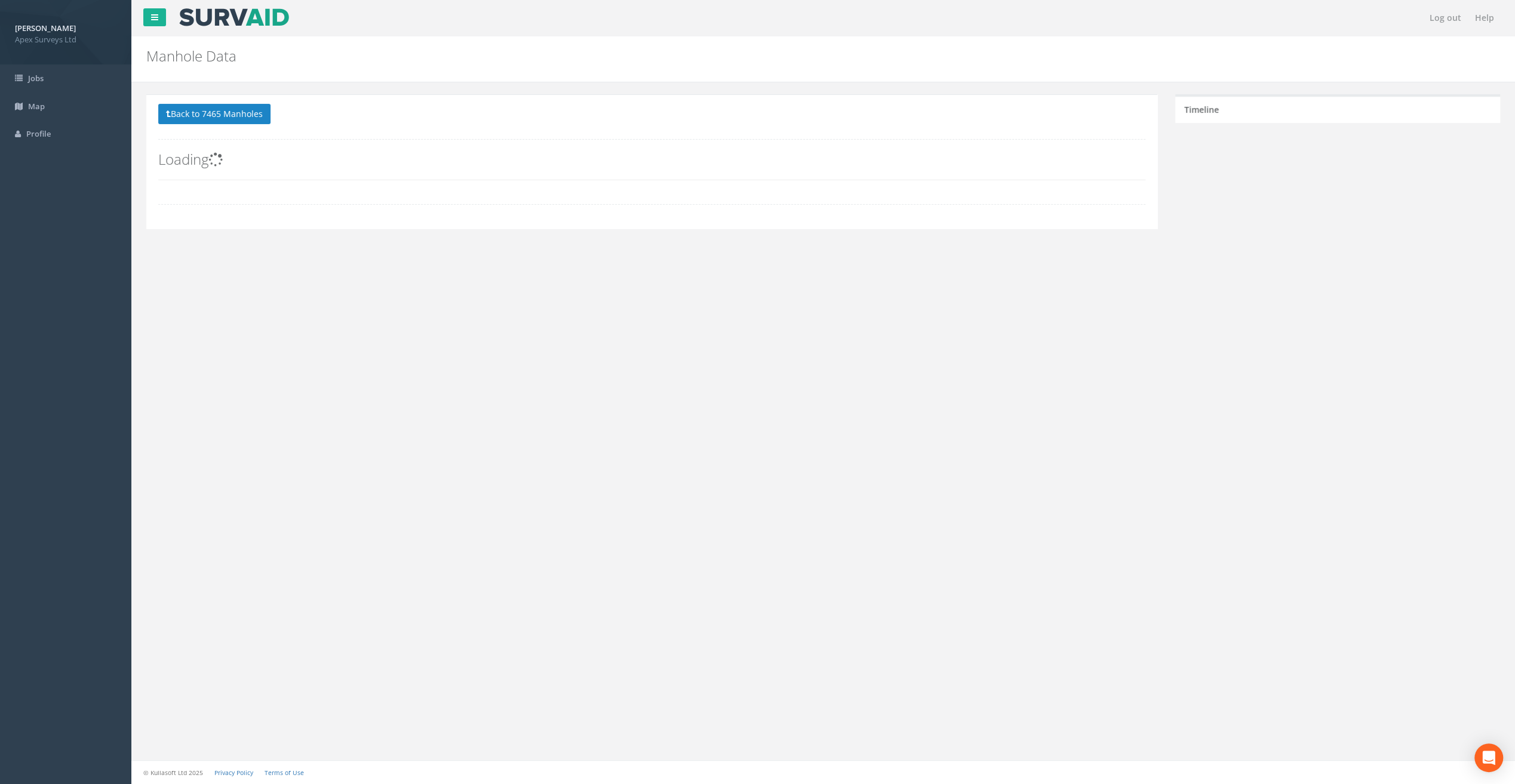
scroll to position [0, 0]
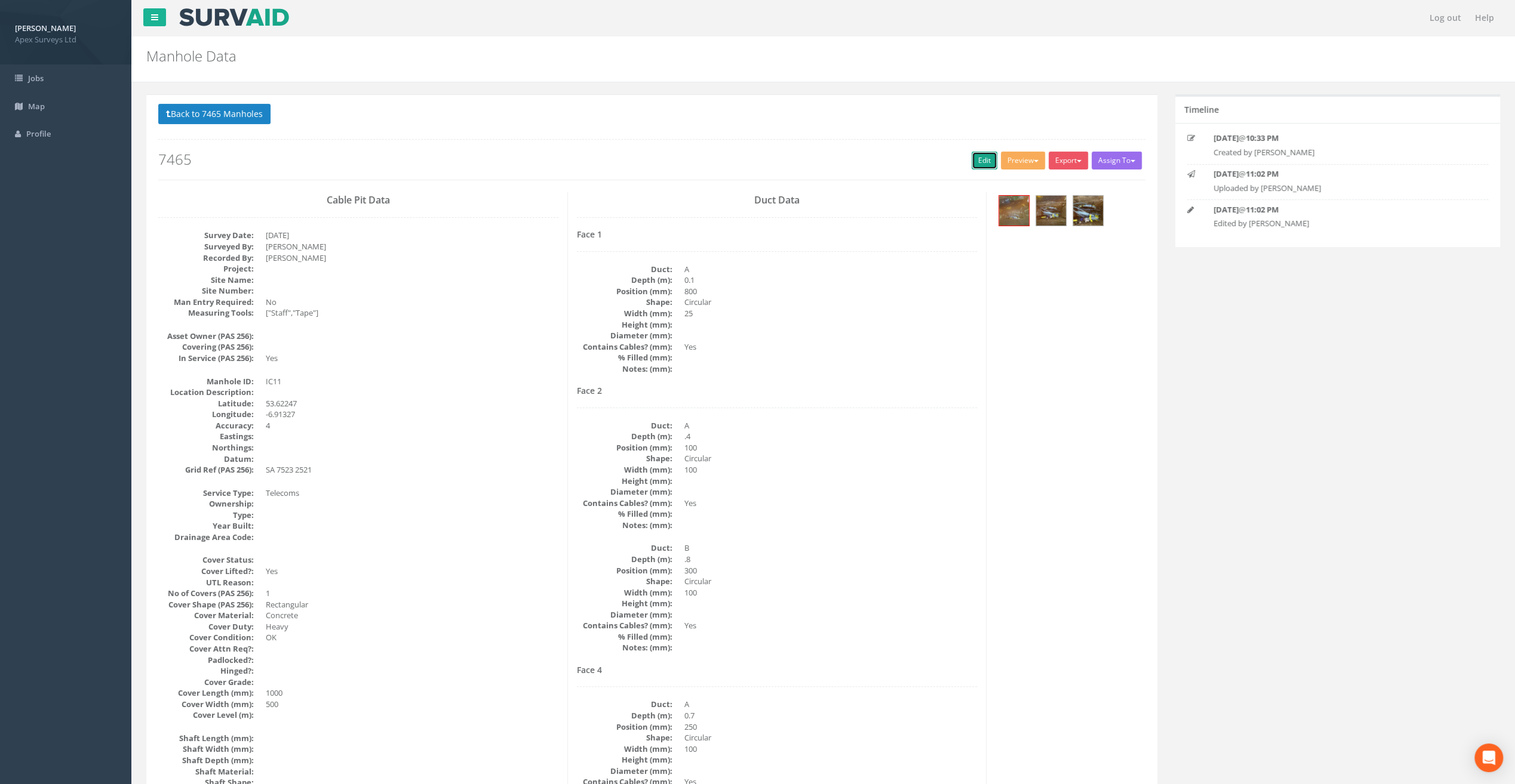
click at [976, 164] on link "Edit" at bounding box center [984, 161] width 26 height 18
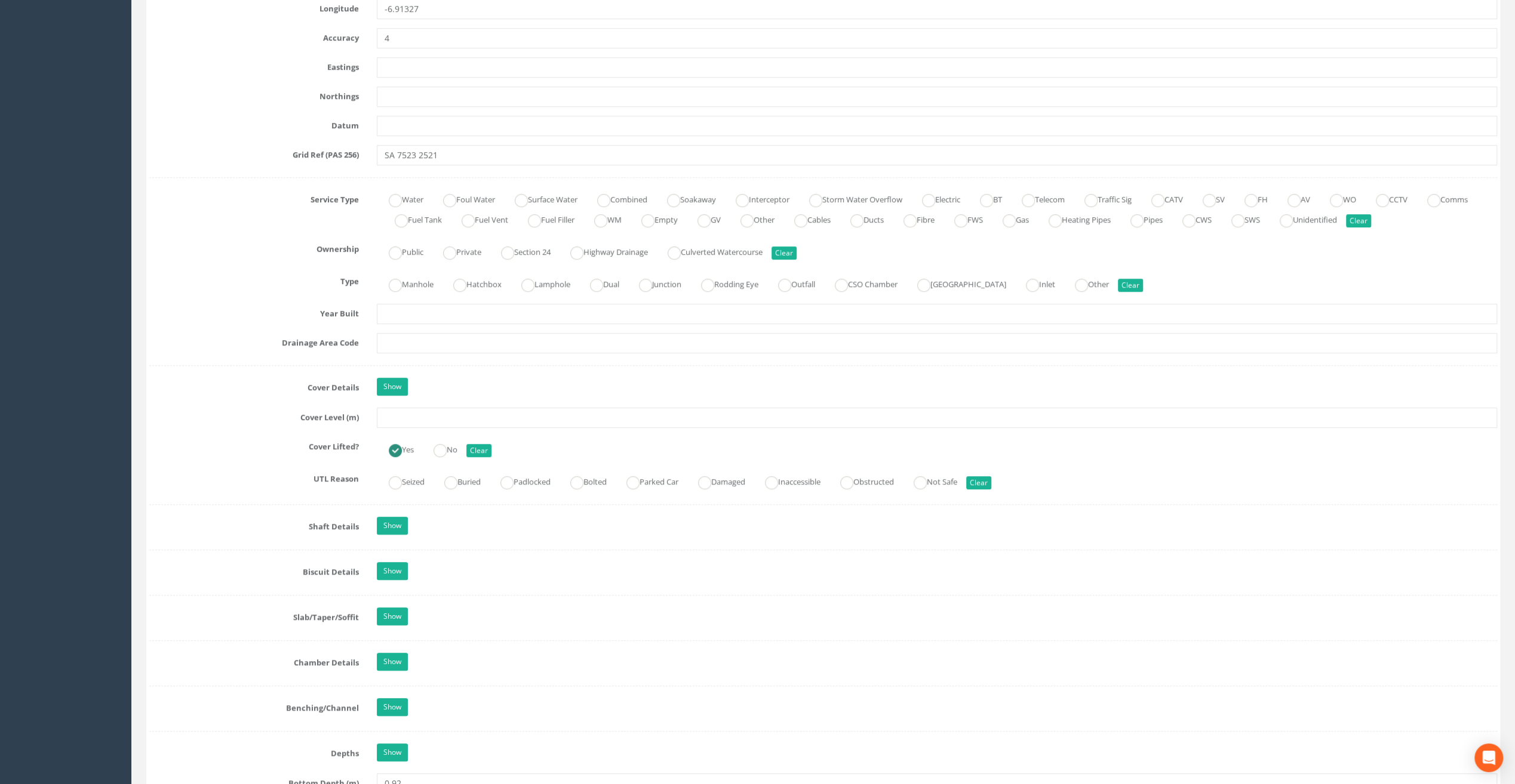
scroll to position [716, 0]
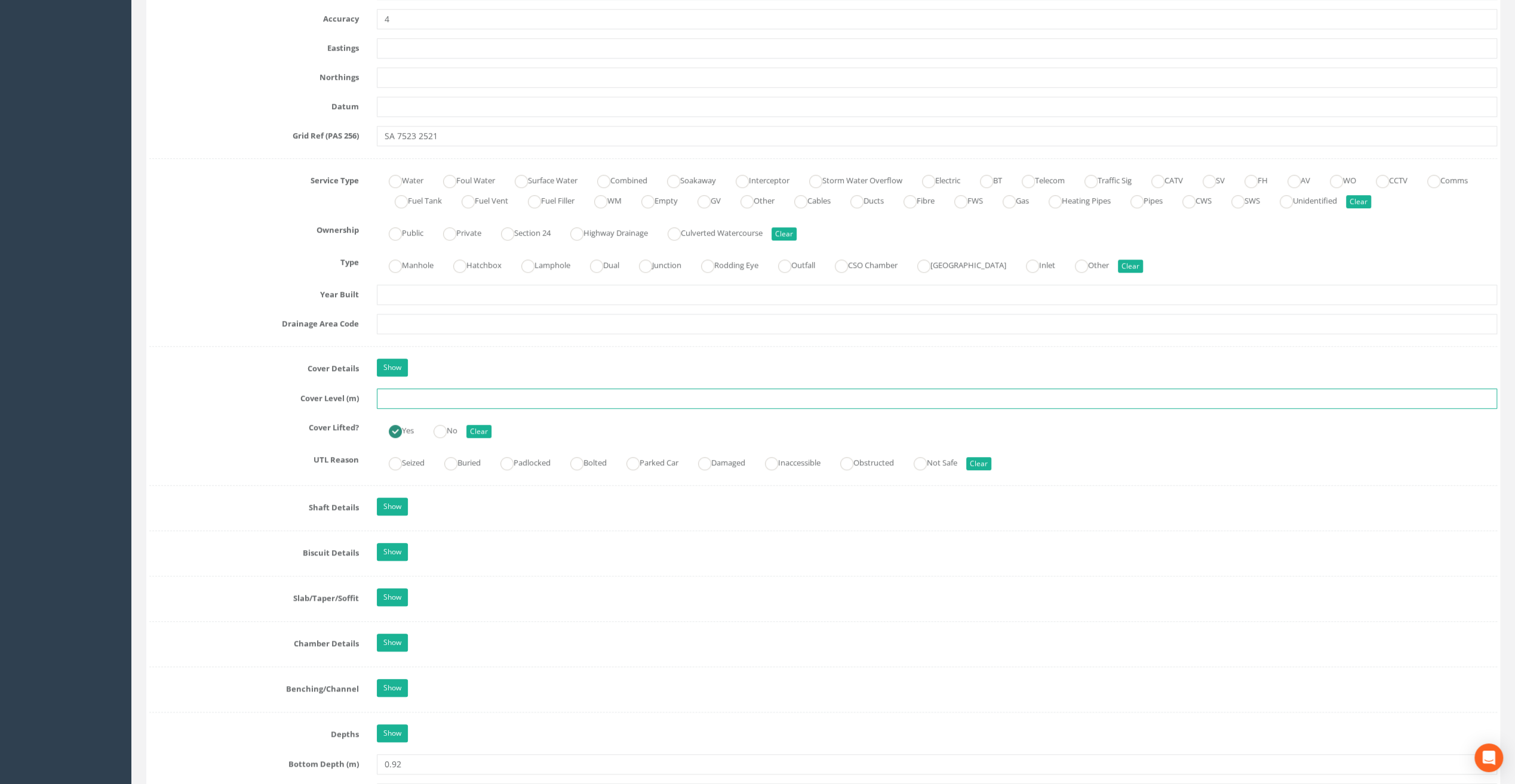
click at [397, 397] on input "text" at bounding box center [937, 399] width 1120 height 20
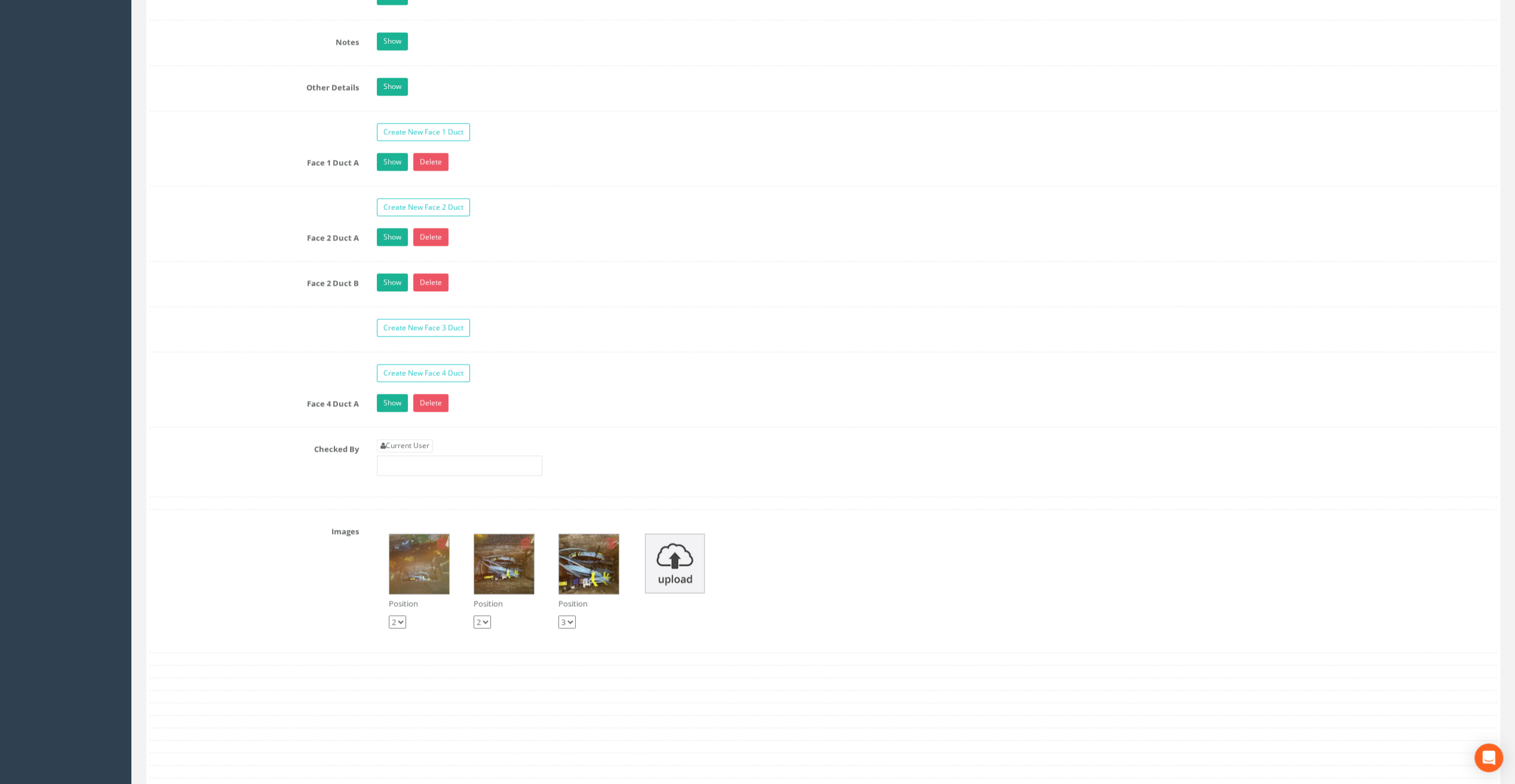
scroll to position [1805, 0]
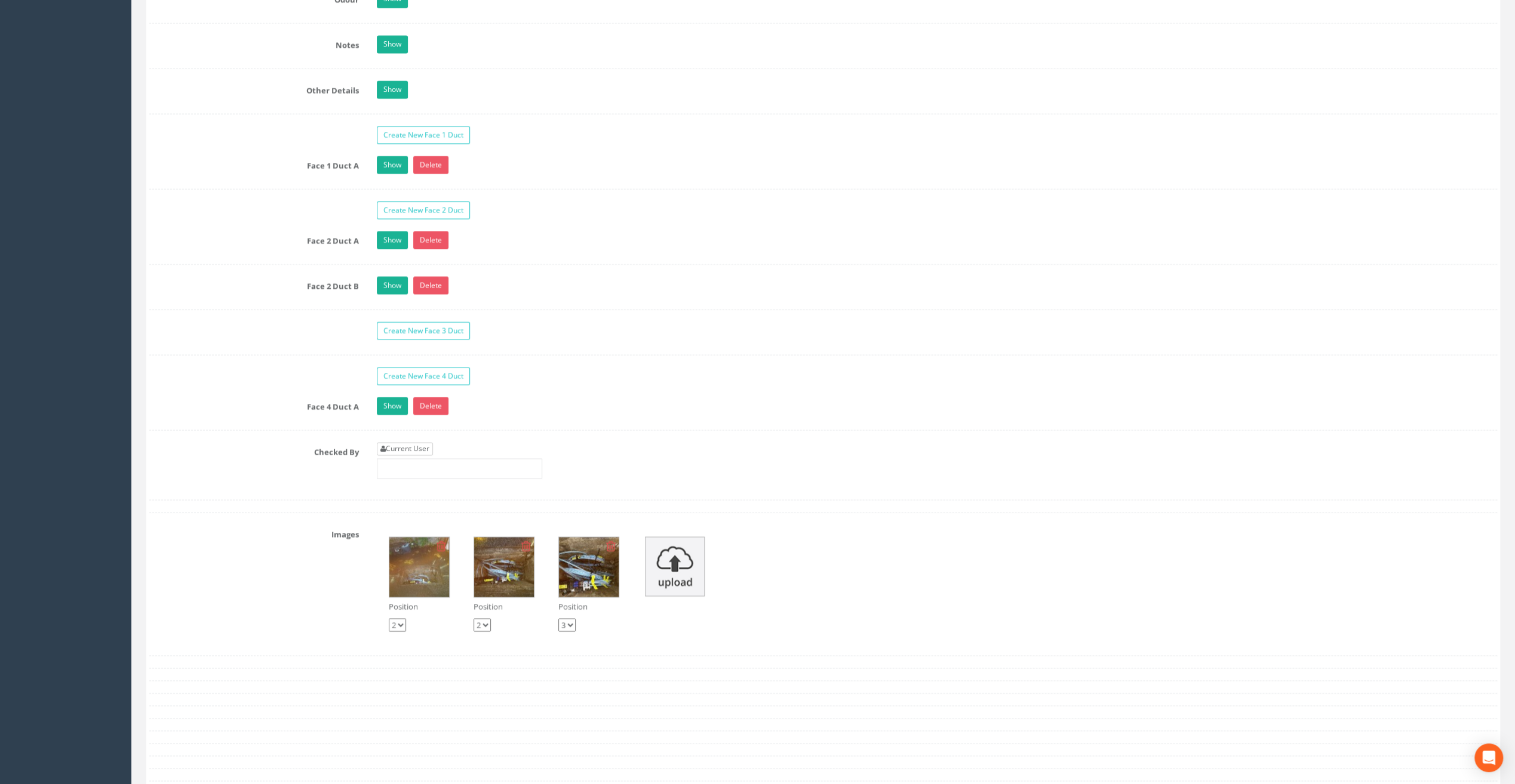
type input "66.22"
click at [413, 442] on link "Current User" at bounding box center [405, 449] width 56 height 13
type input "[PERSON_NAME]"
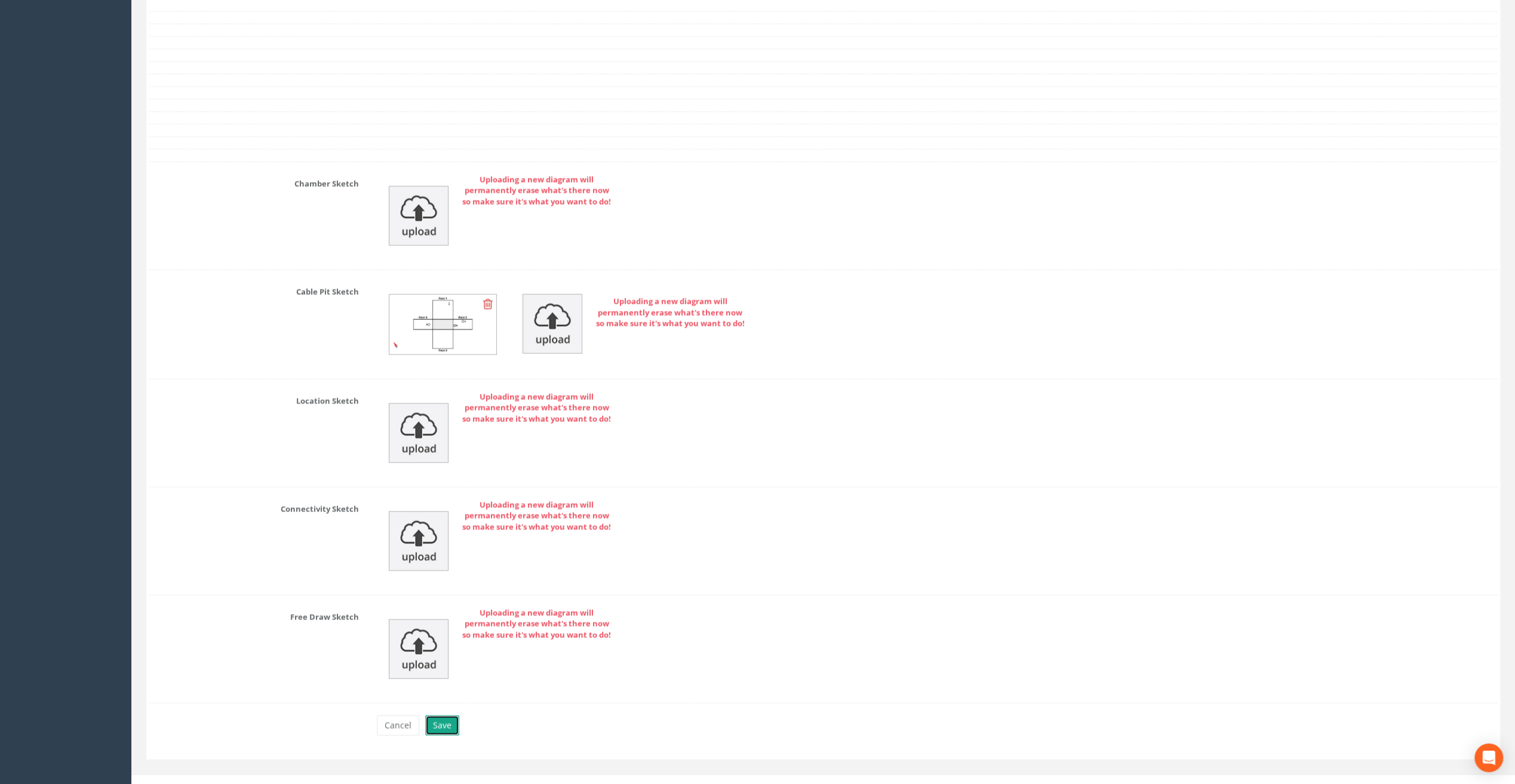
click at [441, 716] on button "Save" at bounding box center [442, 726] width 34 height 20
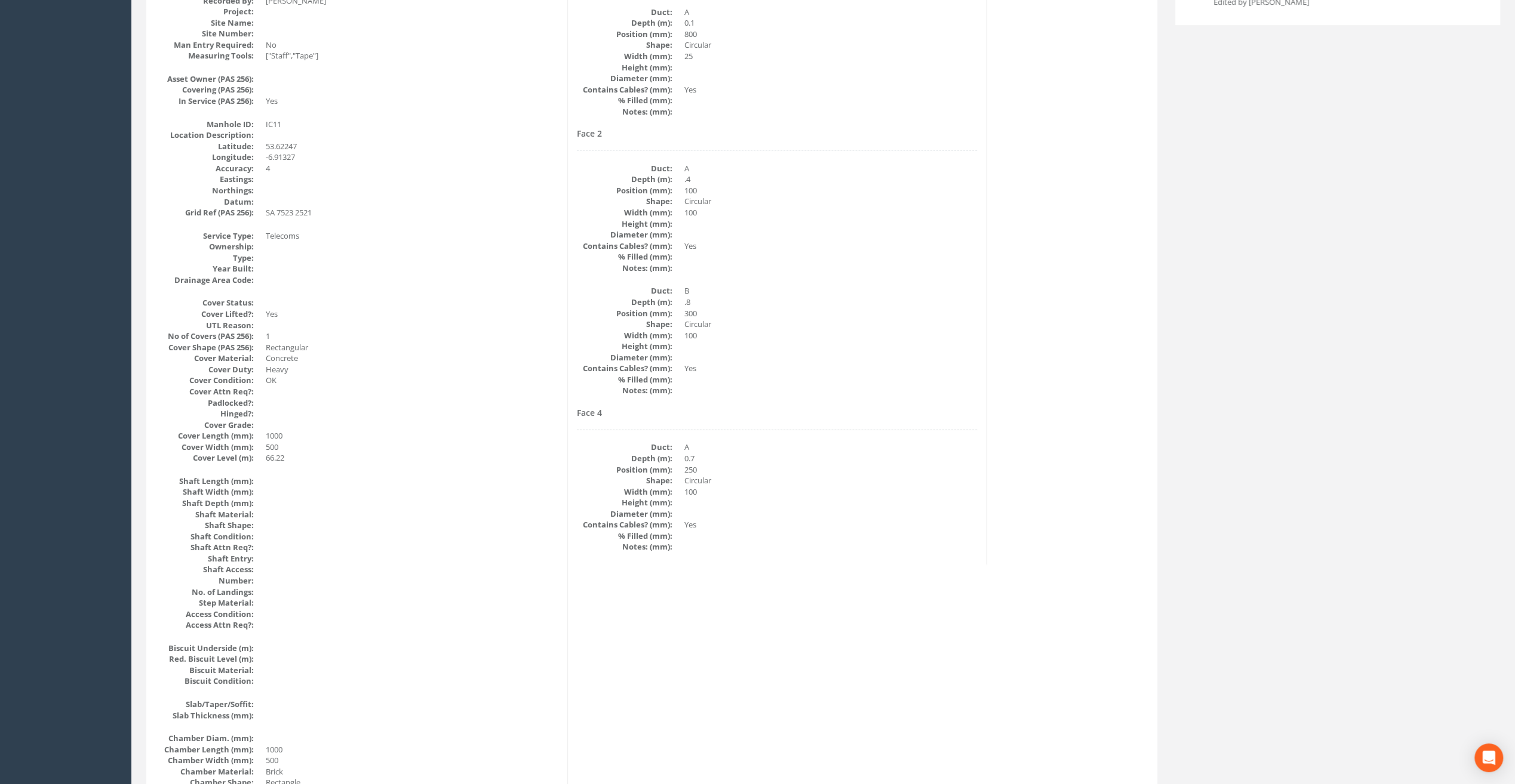
scroll to position [0, 0]
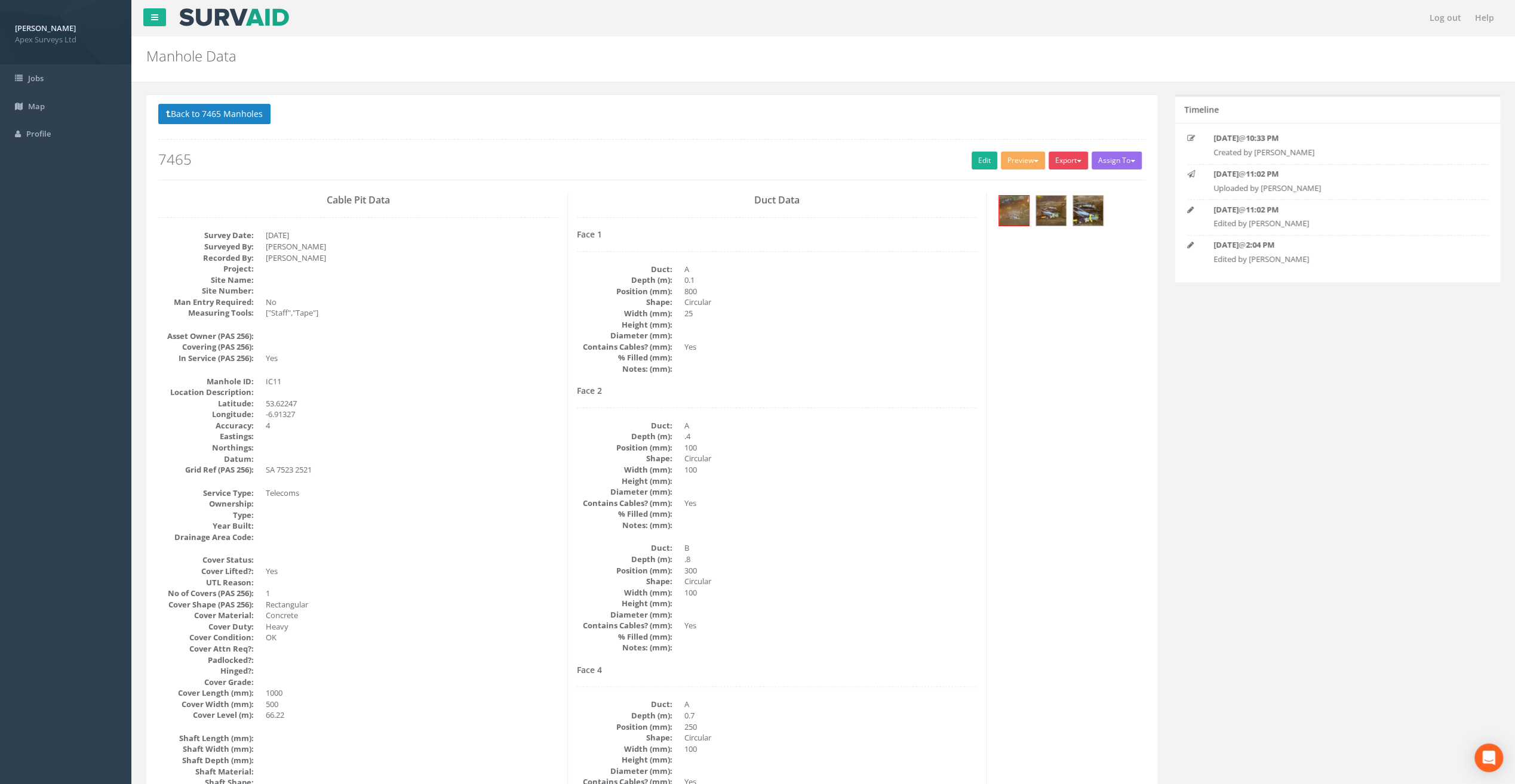
click at [1063, 163] on button "Export" at bounding box center [1068, 161] width 39 height 18
click at [1050, 232] on link "SurvAid IC" at bounding box center [1043, 236] width 91 height 19
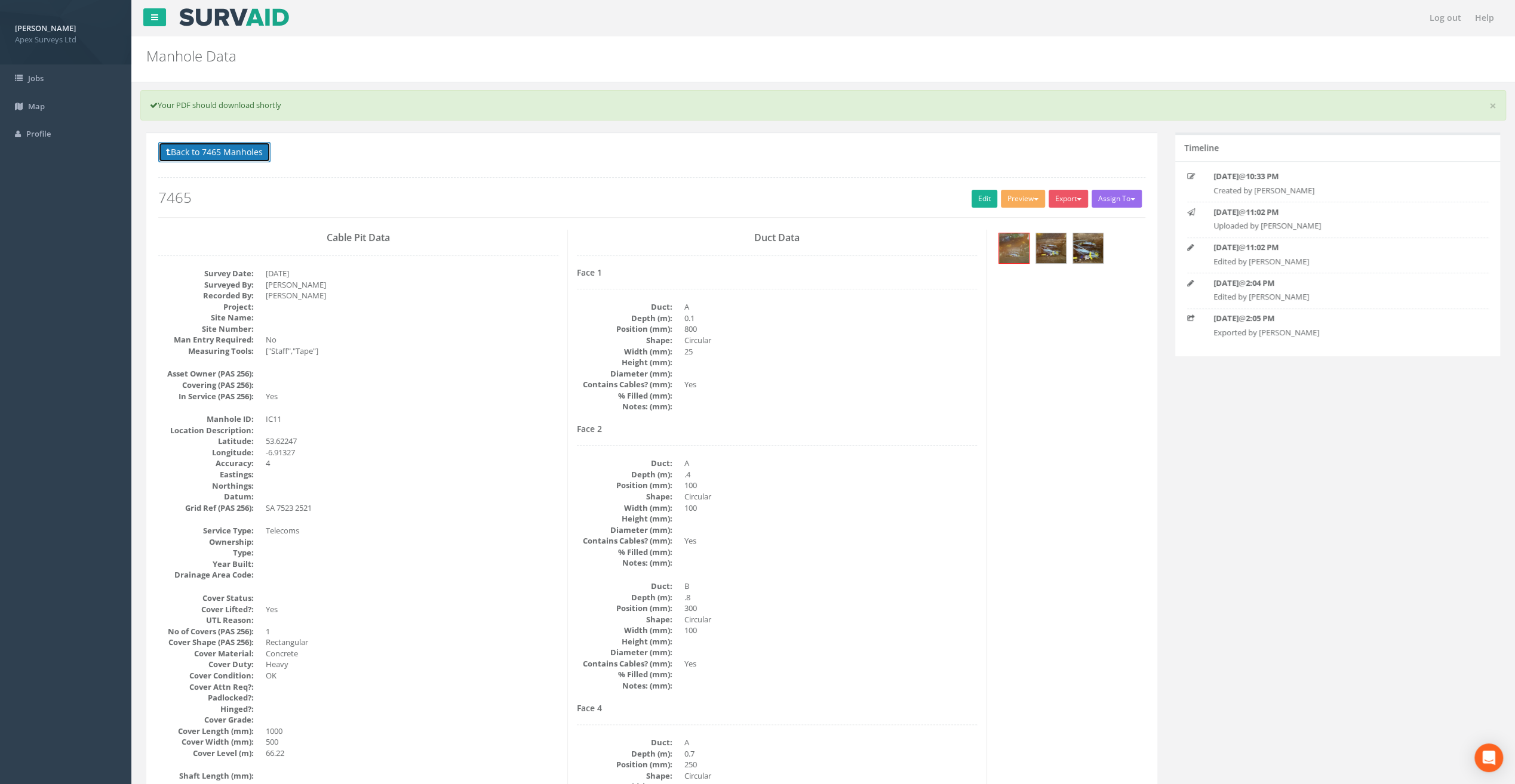
click at [245, 152] on button "Back to 7465 Manholes" at bounding box center [214, 152] width 112 height 20
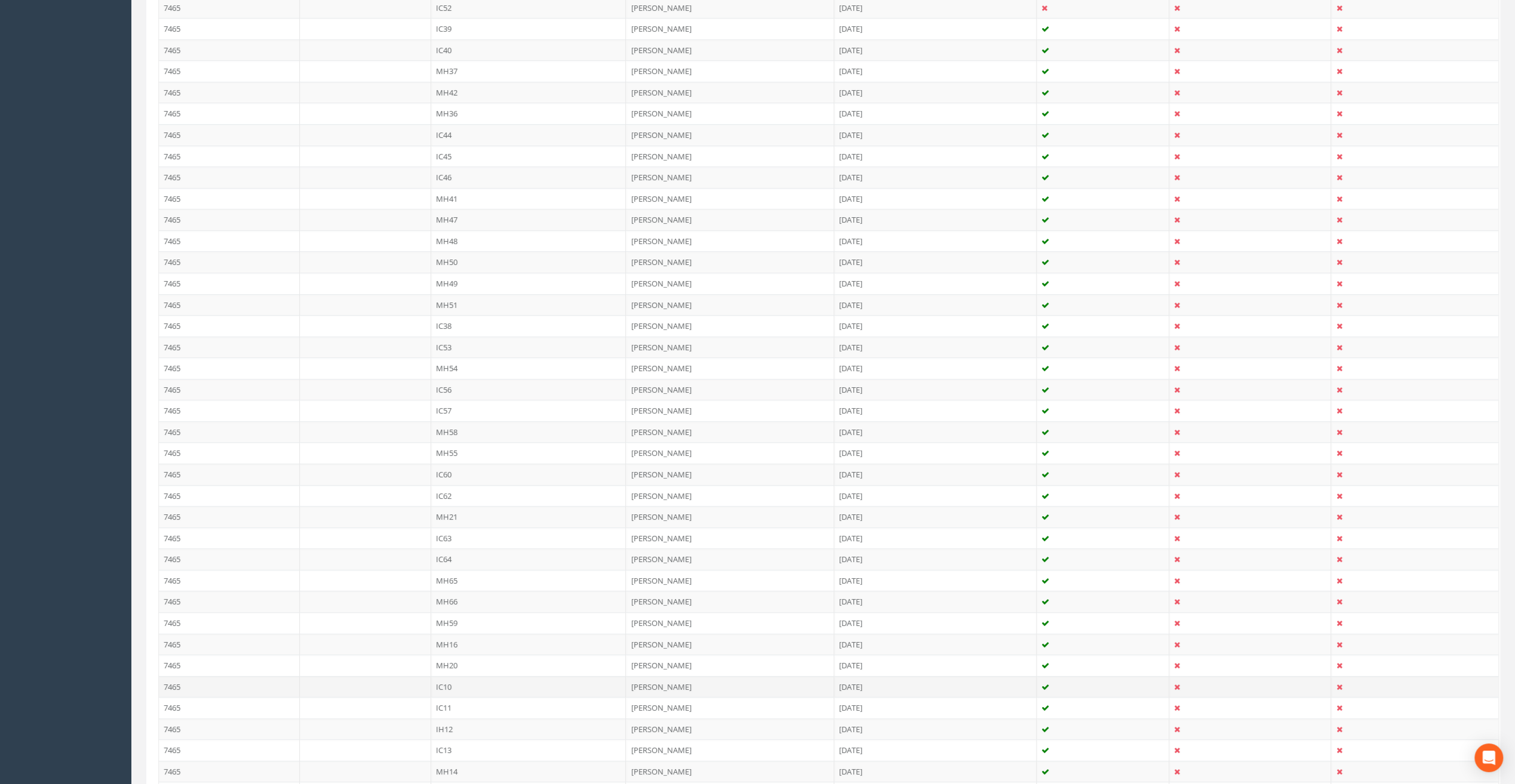
scroll to position [418, 0]
click at [448, 666] on td "IH12" at bounding box center [529, 673] width 196 height 21
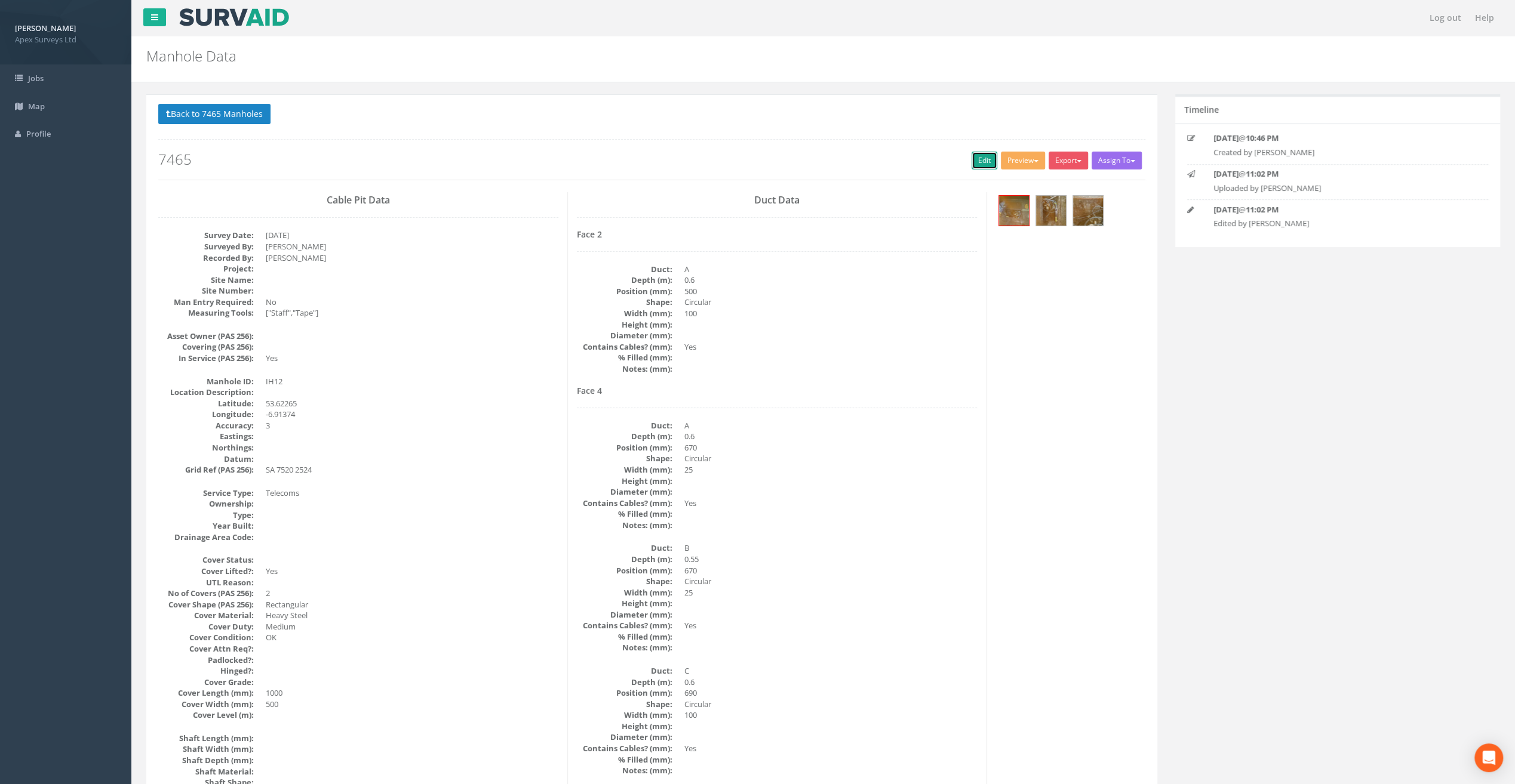
click at [979, 159] on link "Edit" at bounding box center [984, 161] width 26 height 18
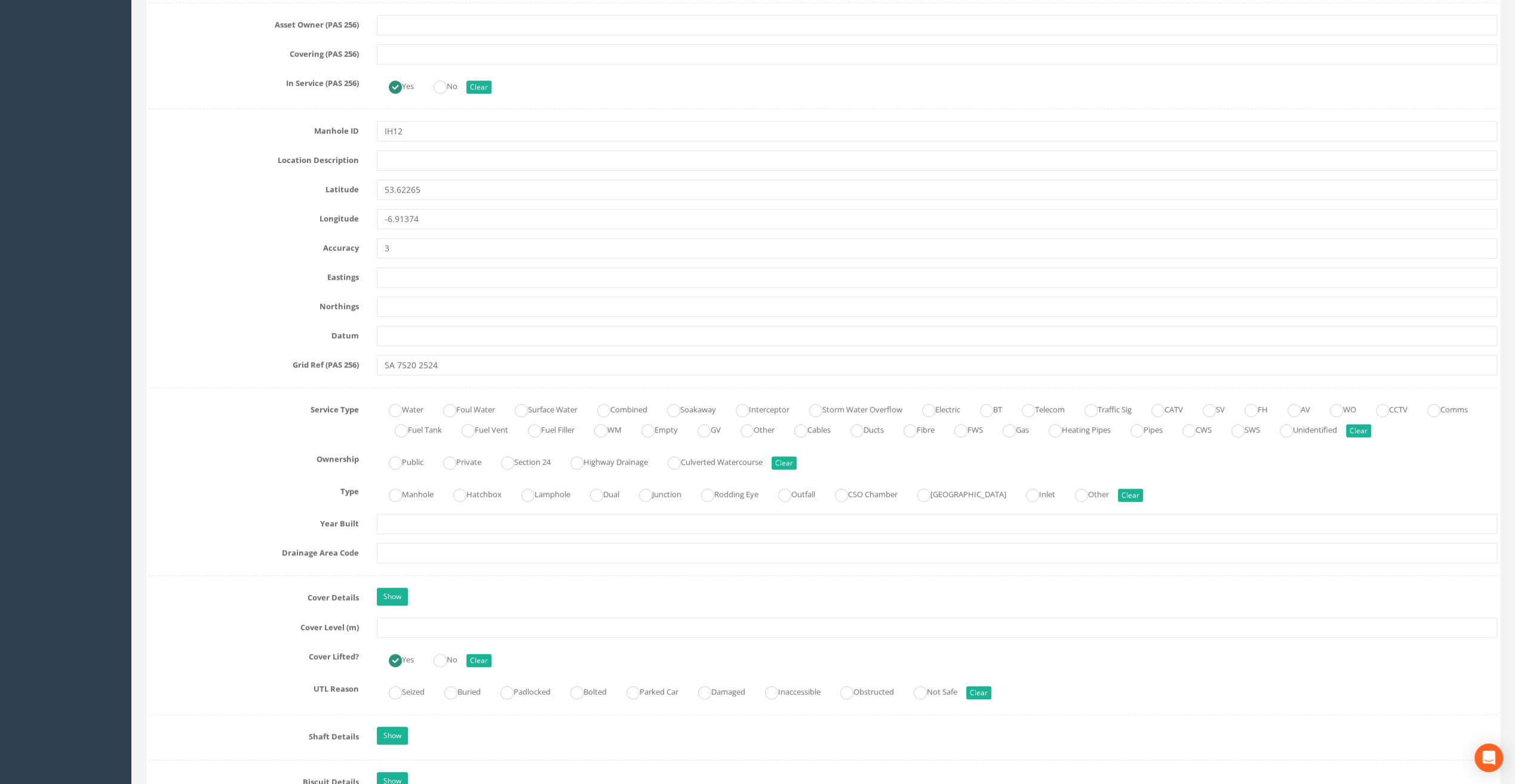
scroll to position [656, 0]
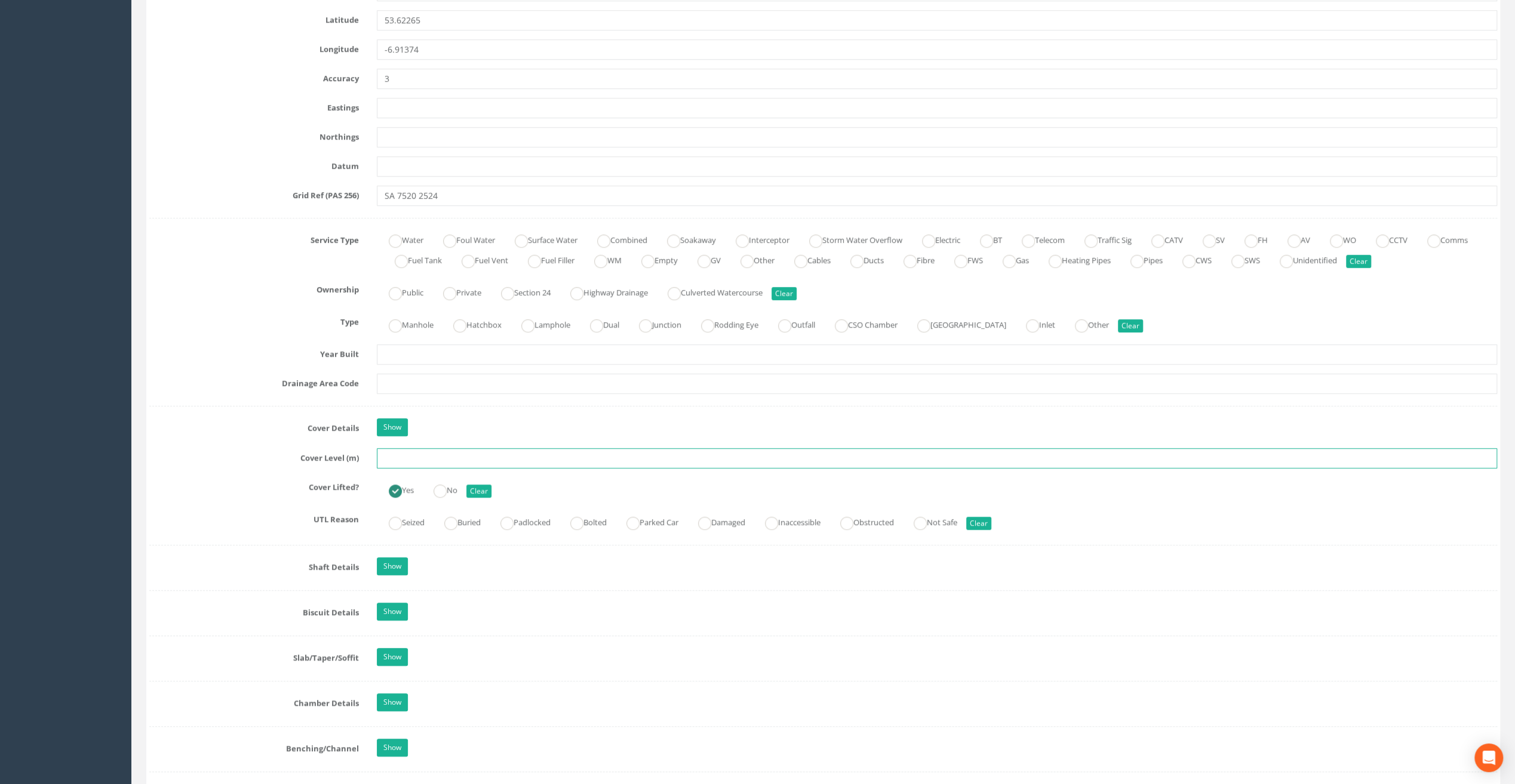
click at [406, 453] on input "text" at bounding box center [937, 458] width 1120 height 20
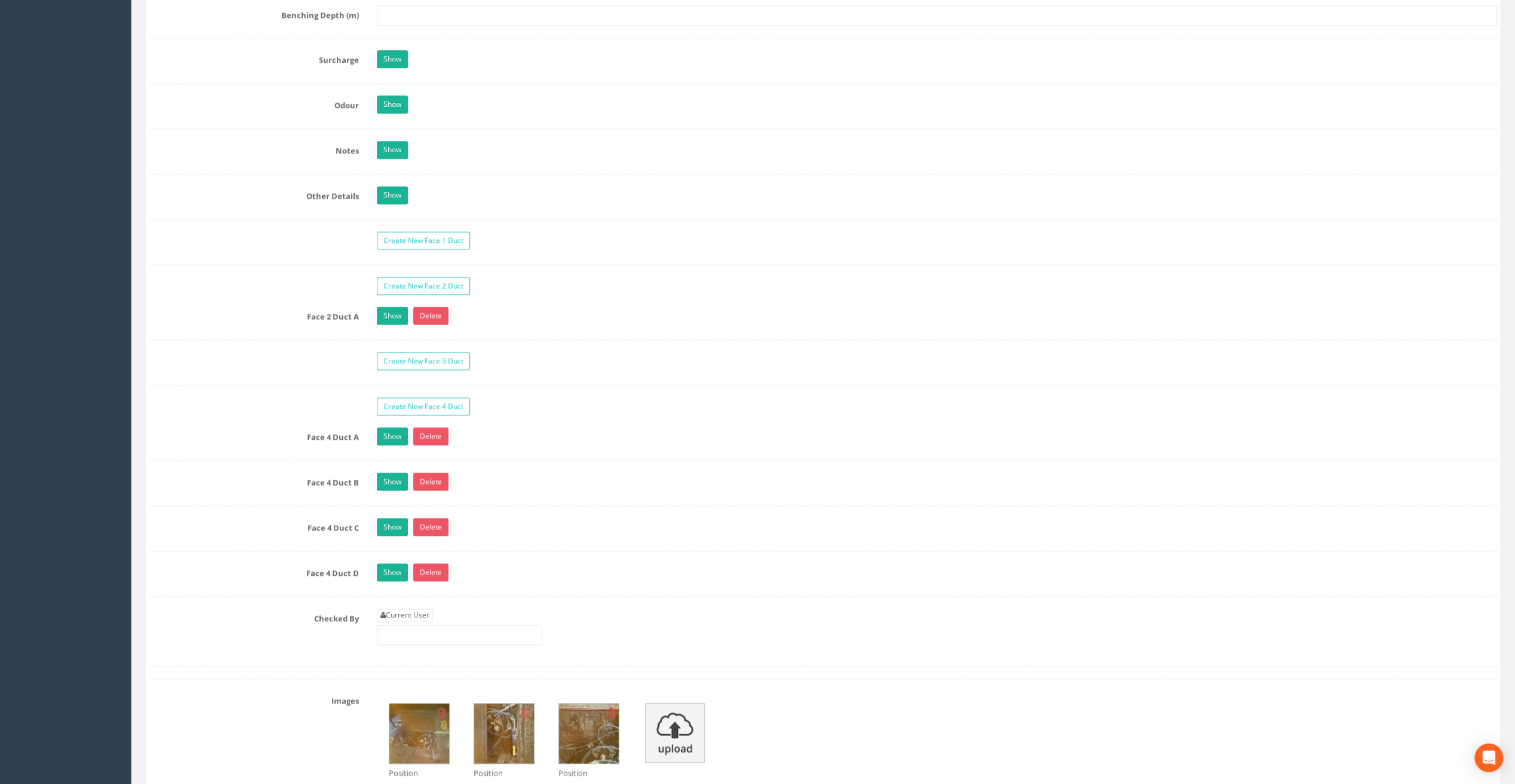
scroll to position [1791, 0]
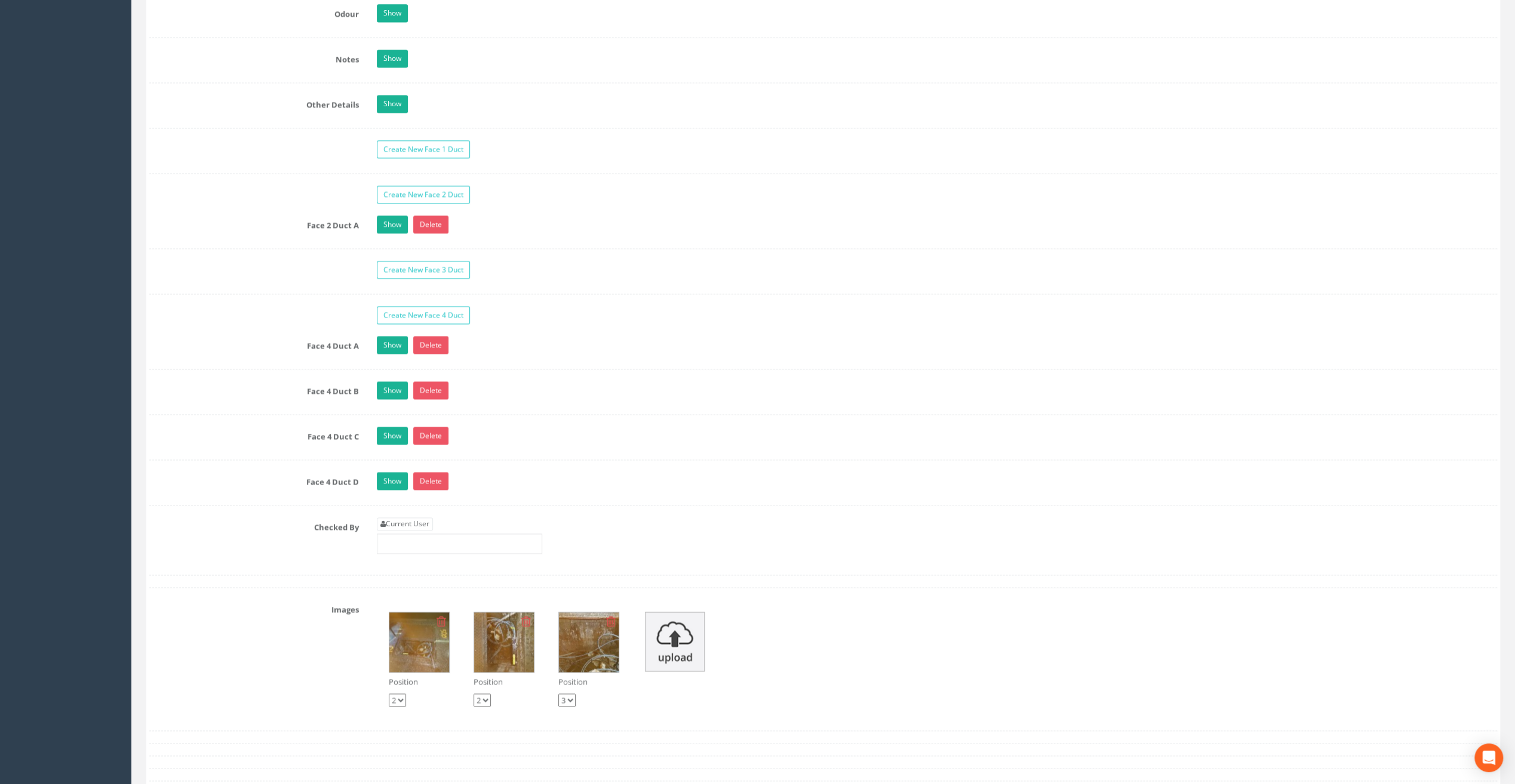
type input "65.53"
click at [411, 518] on div "Current User" at bounding box center [460, 535] width 166 height 36
click at [407, 517] on link "Current User" at bounding box center [405, 524] width 56 height 13
type input "[PERSON_NAME]"
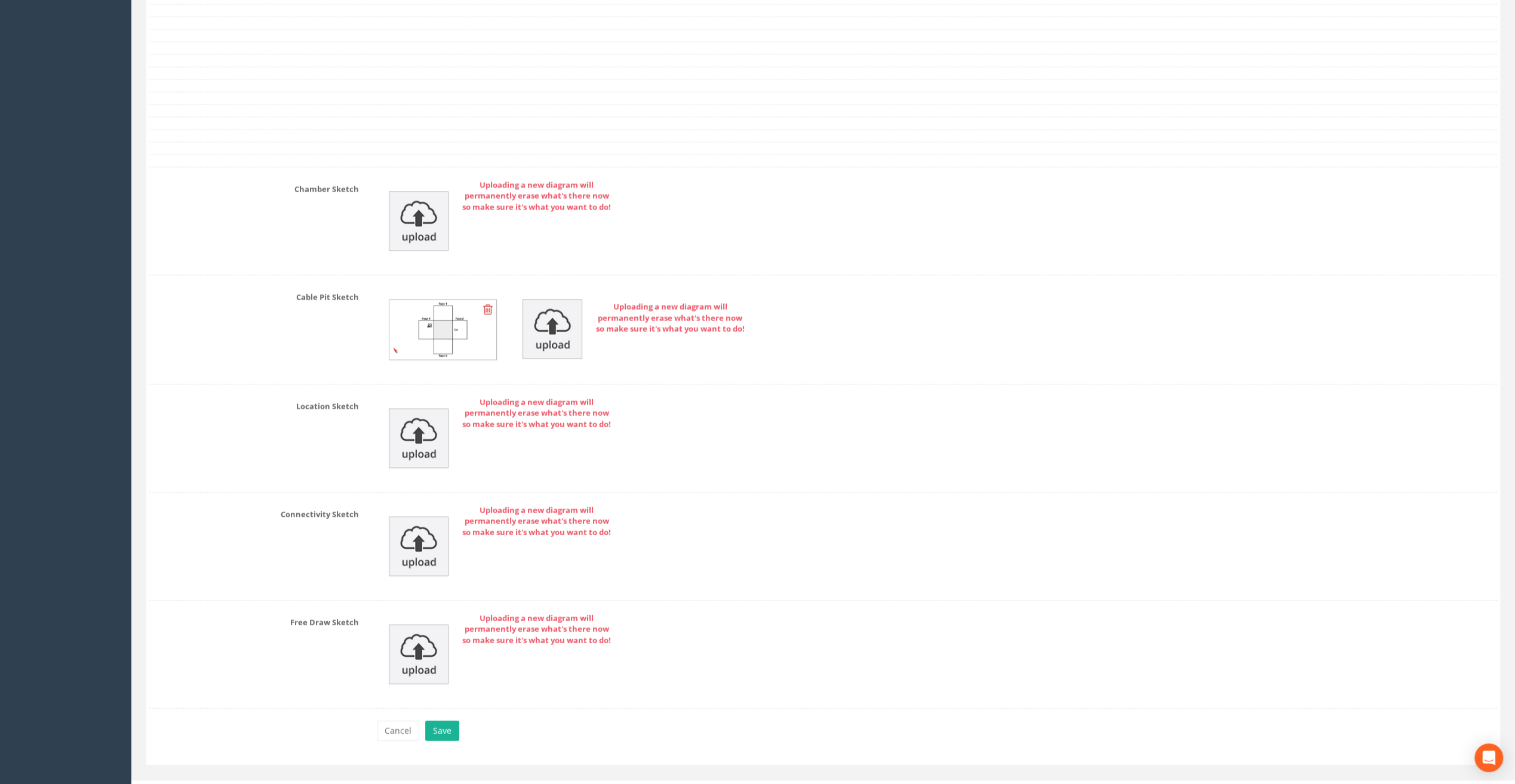
scroll to position [2522, 0]
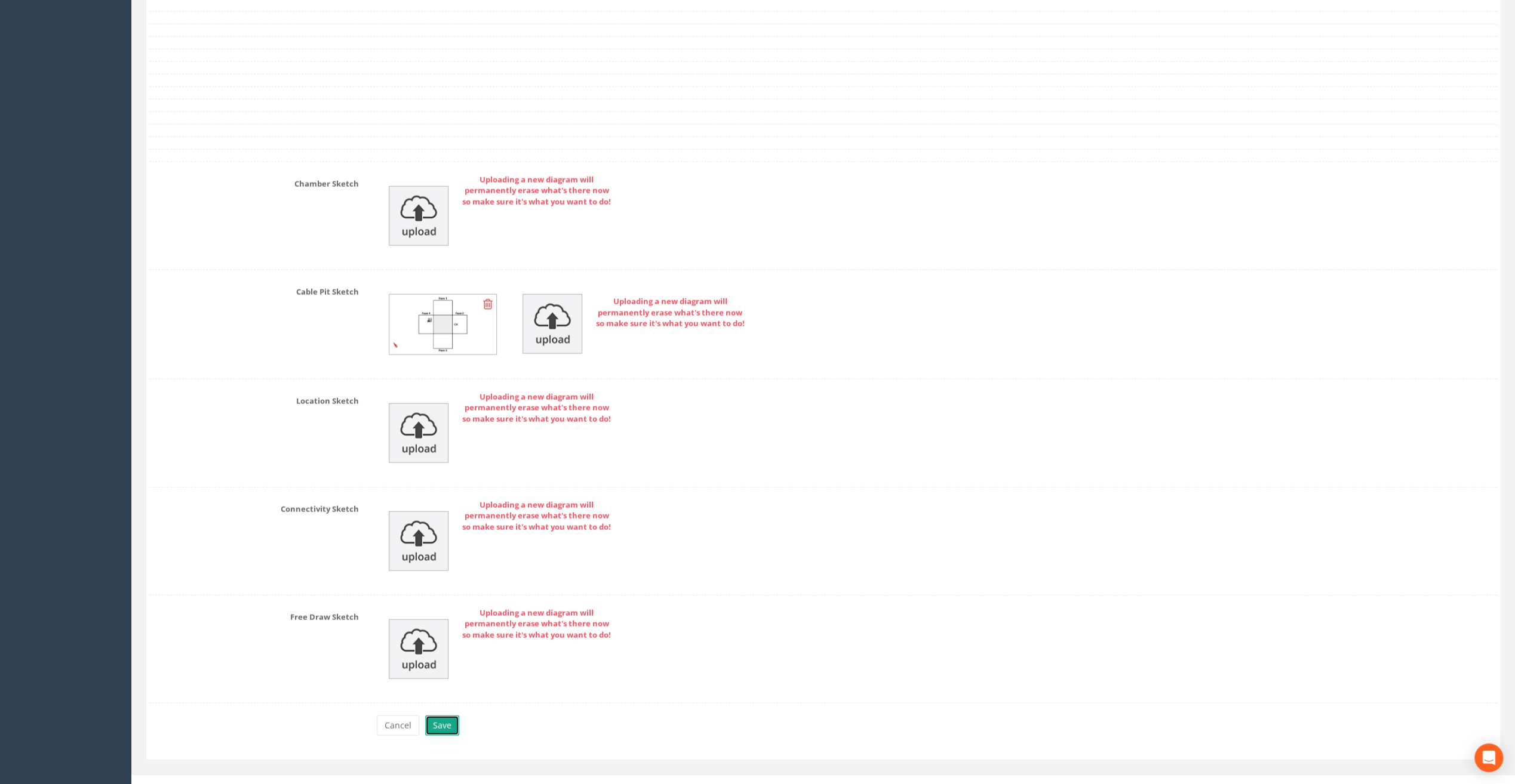
click at [441, 716] on button "Save" at bounding box center [442, 726] width 34 height 20
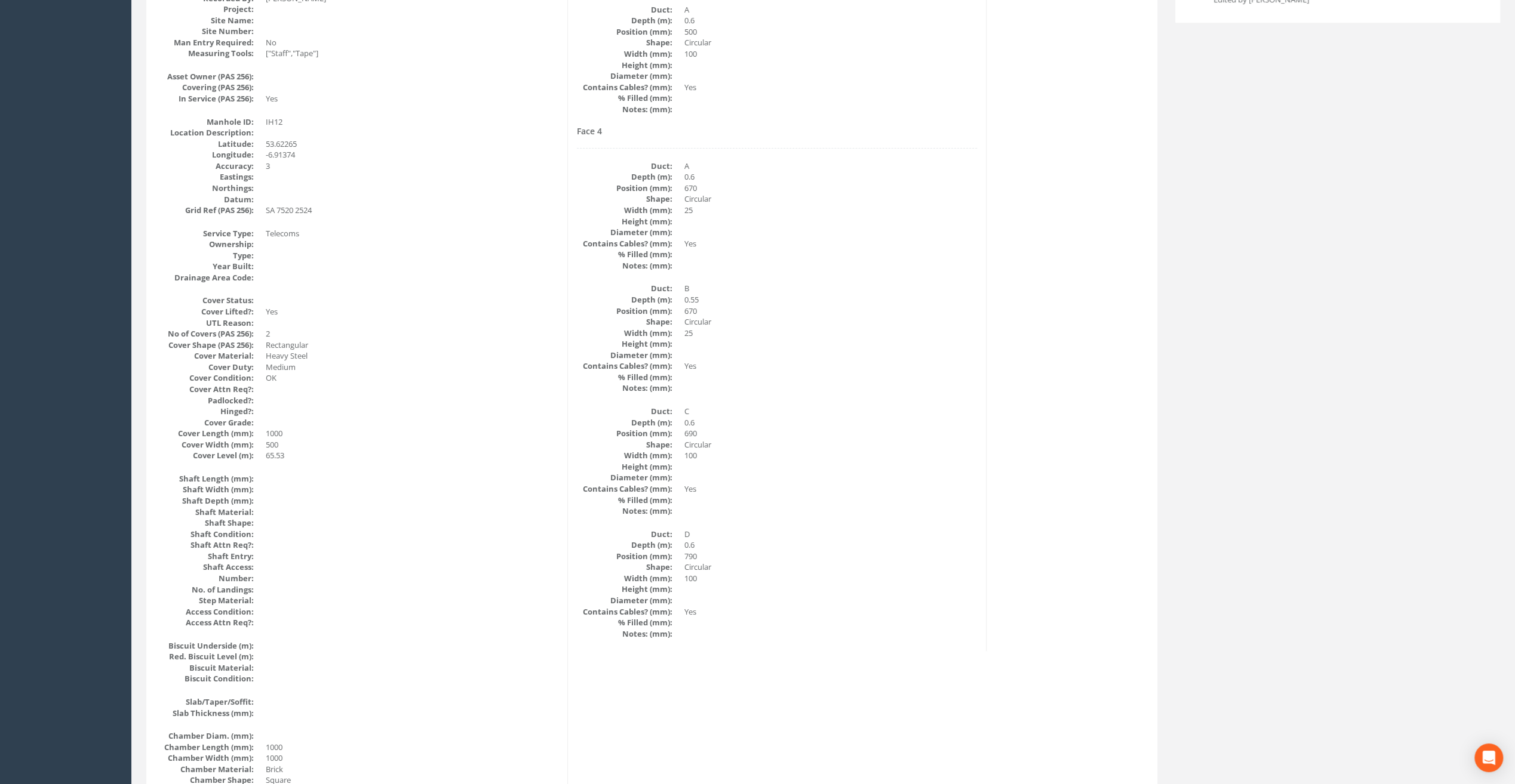
scroll to position [0, 0]
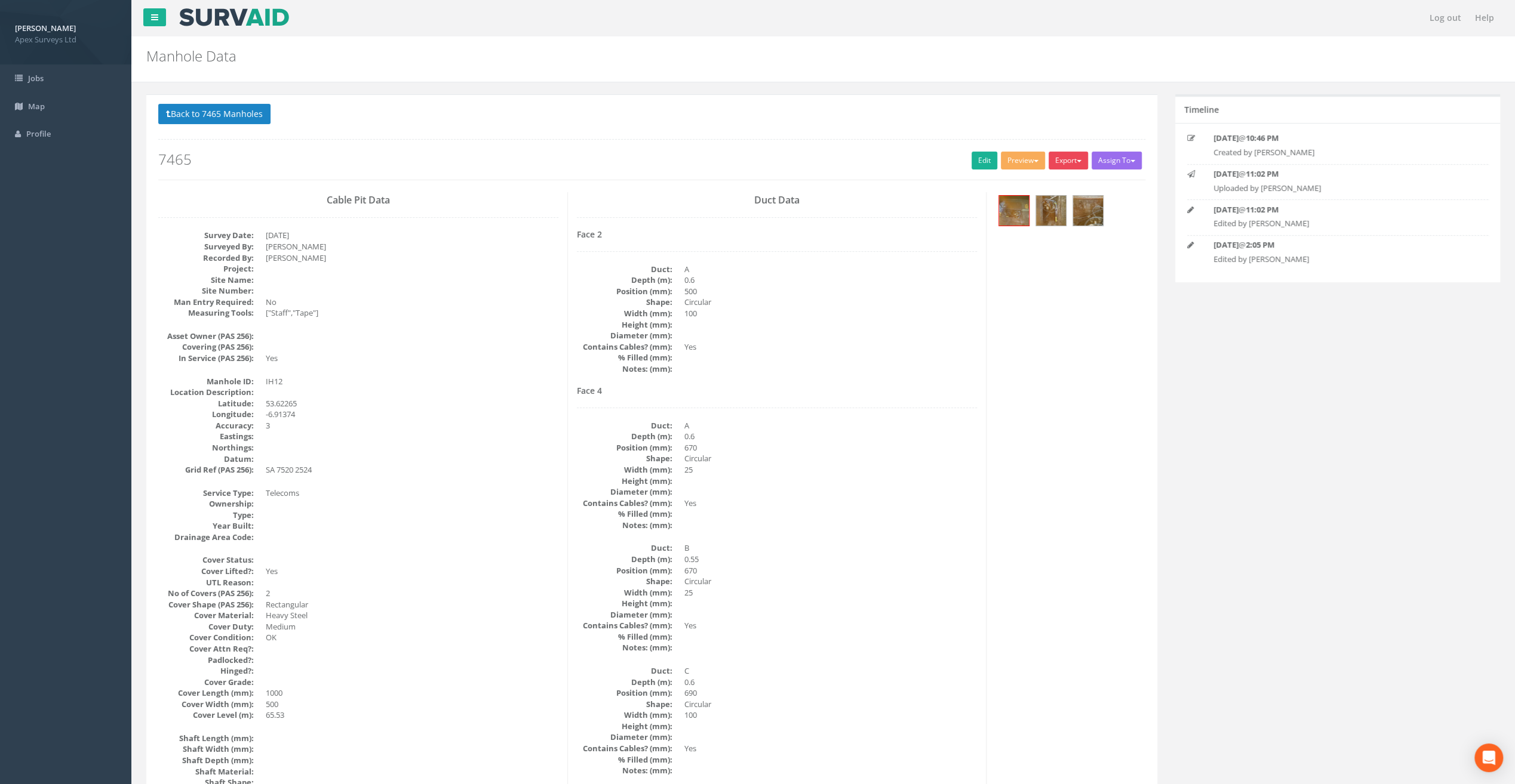
click at [1063, 159] on button "Export" at bounding box center [1068, 161] width 39 height 18
click at [1058, 228] on link "SurvAid IC" at bounding box center [1043, 236] width 91 height 19
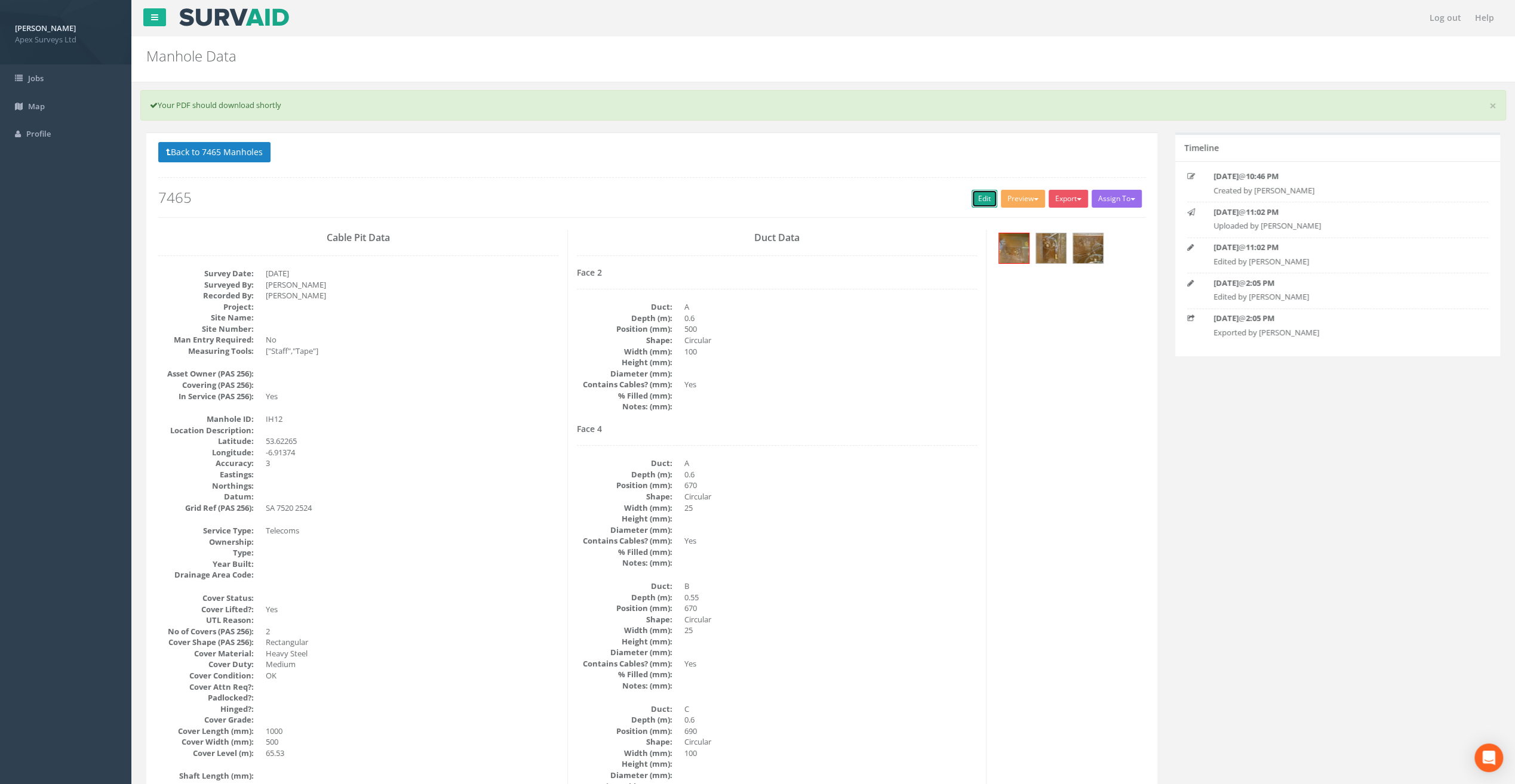
click at [978, 195] on link "Edit" at bounding box center [984, 198] width 26 height 18
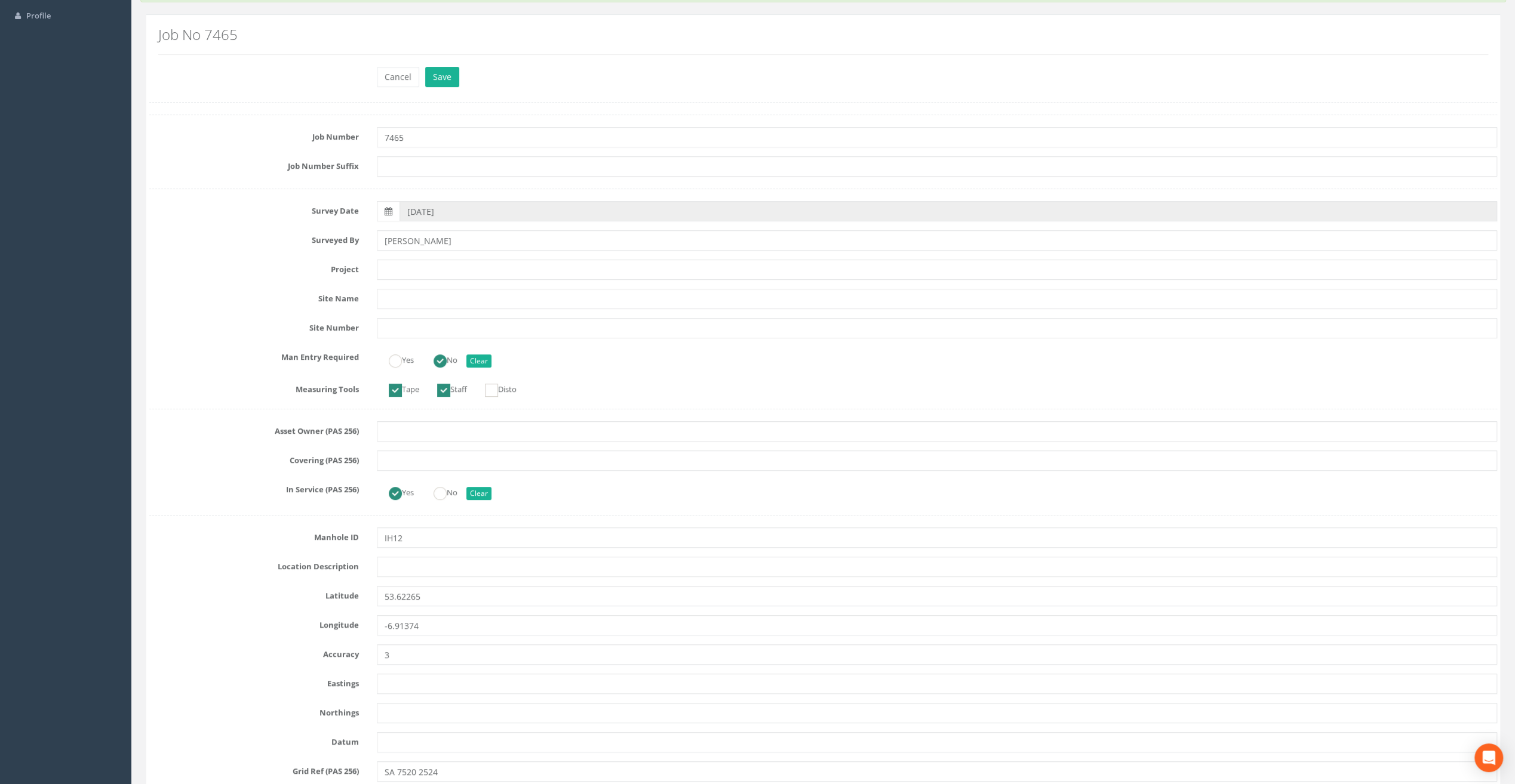
scroll to position [119, 0]
click at [392, 532] on input "IH12" at bounding box center [937, 536] width 1120 height 20
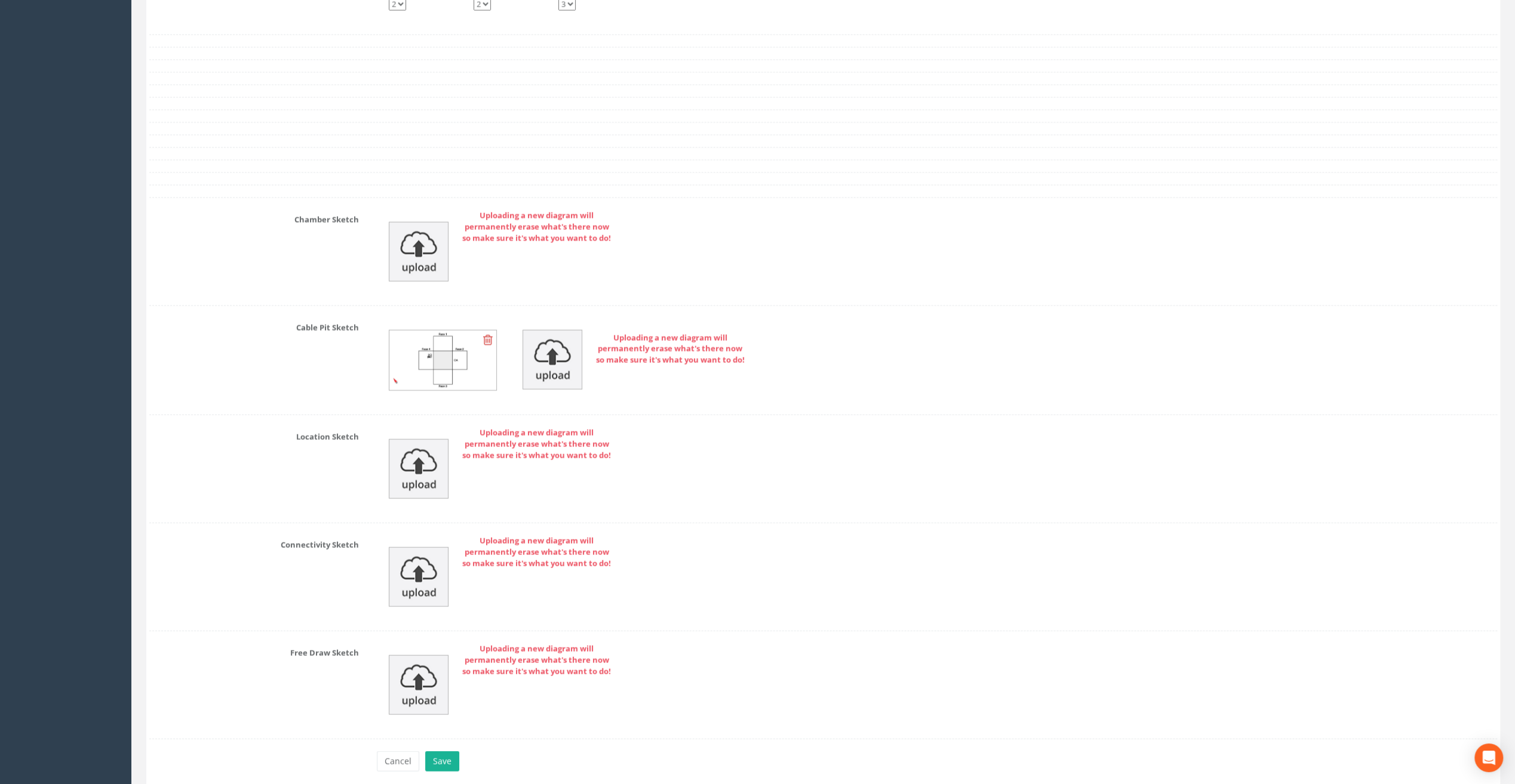
scroll to position [2560, 0]
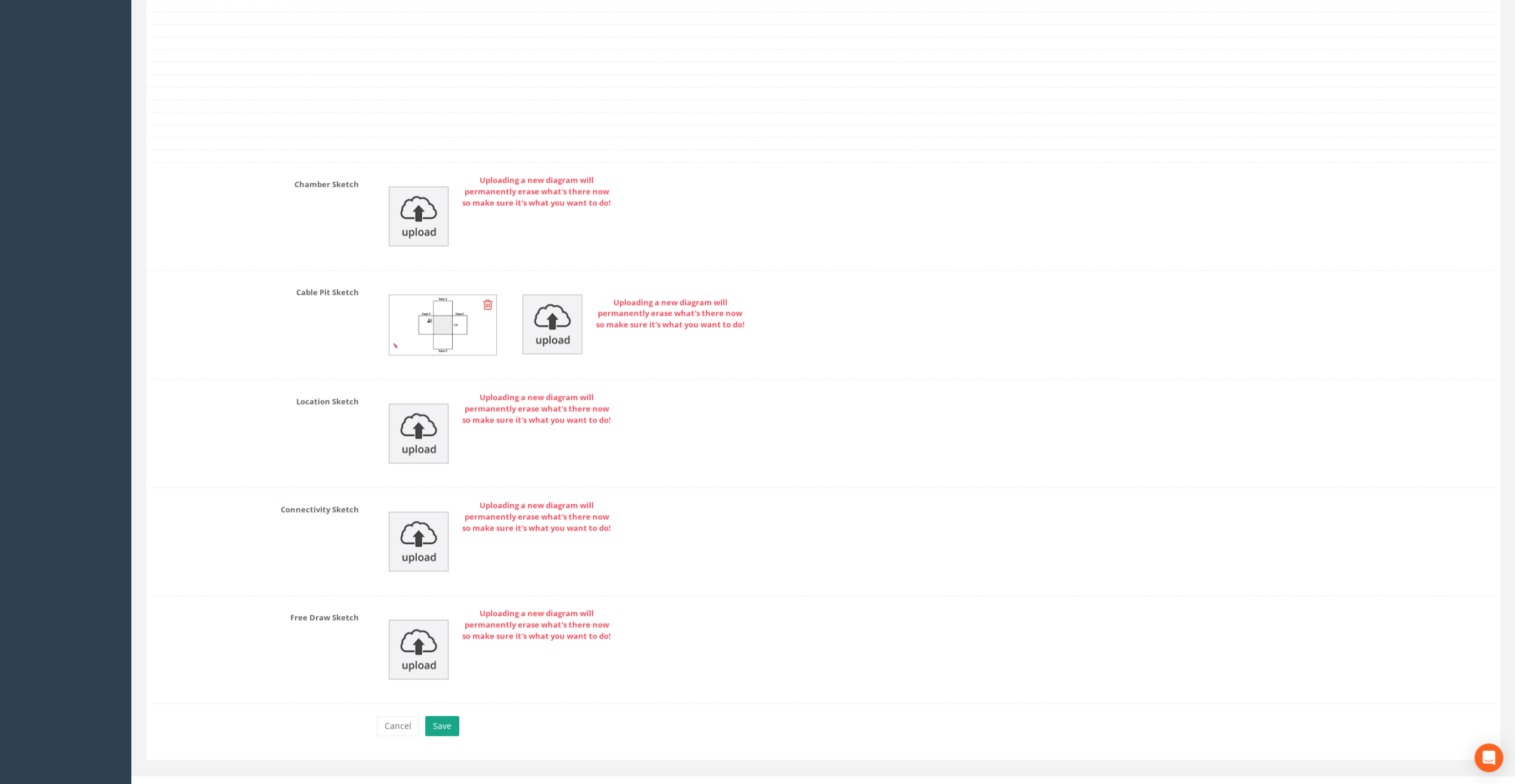
type input "IC12"
click at [454, 716] on button "Save" at bounding box center [442, 726] width 34 height 20
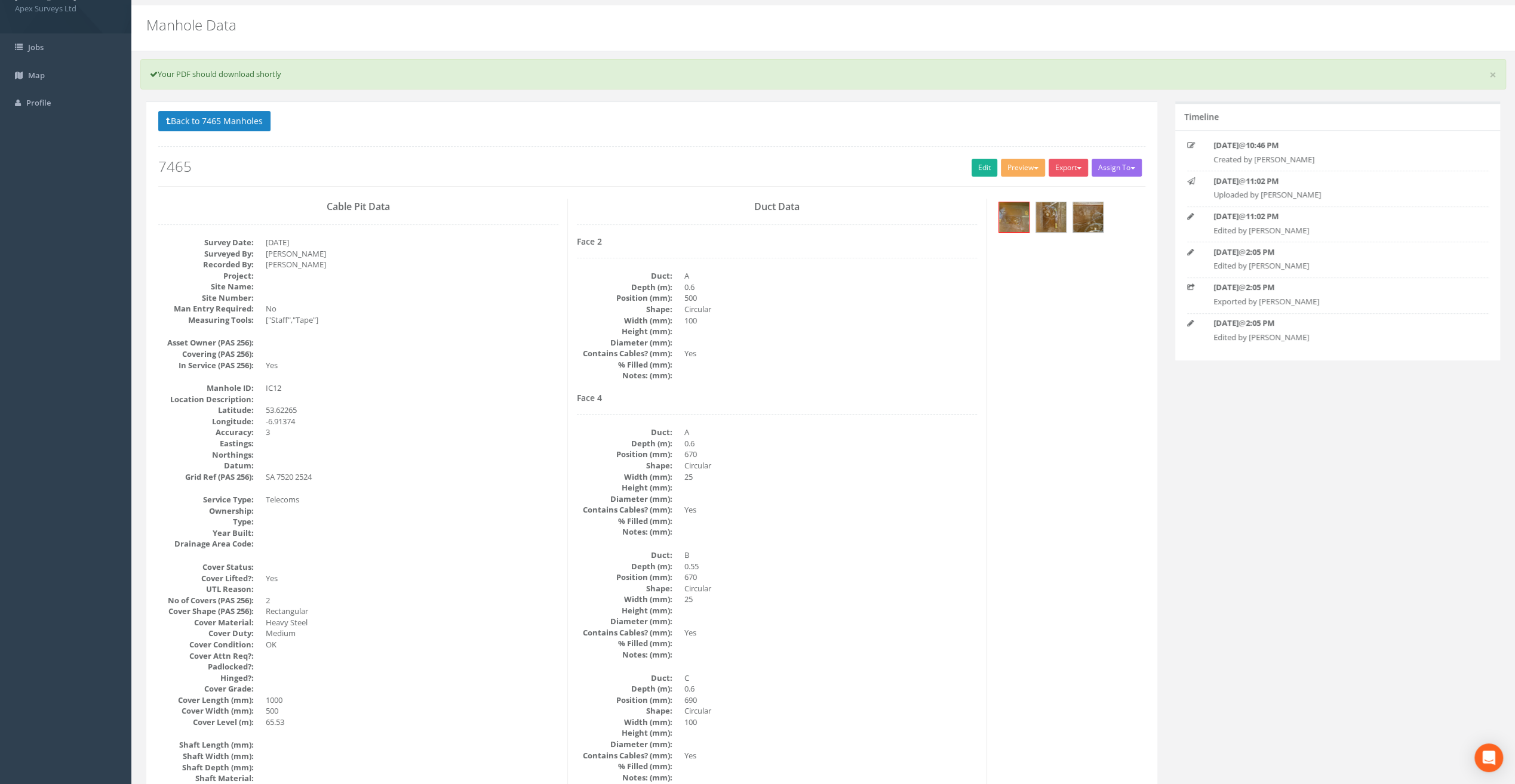
scroll to position [0, 0]
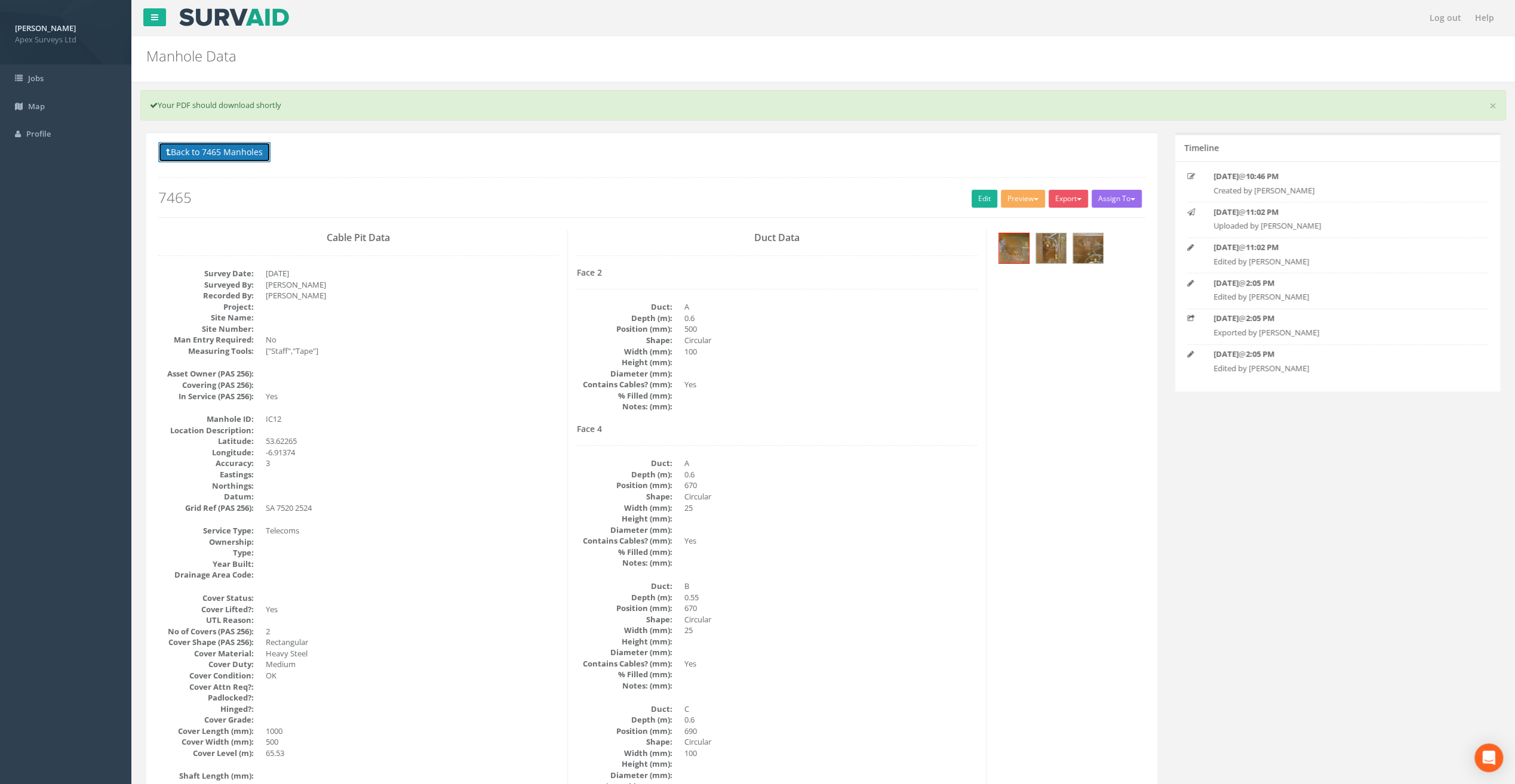
click at [214, 144] on button "Back to 7465 Manholes" at bounding box center [214, 152] width 112 height 20
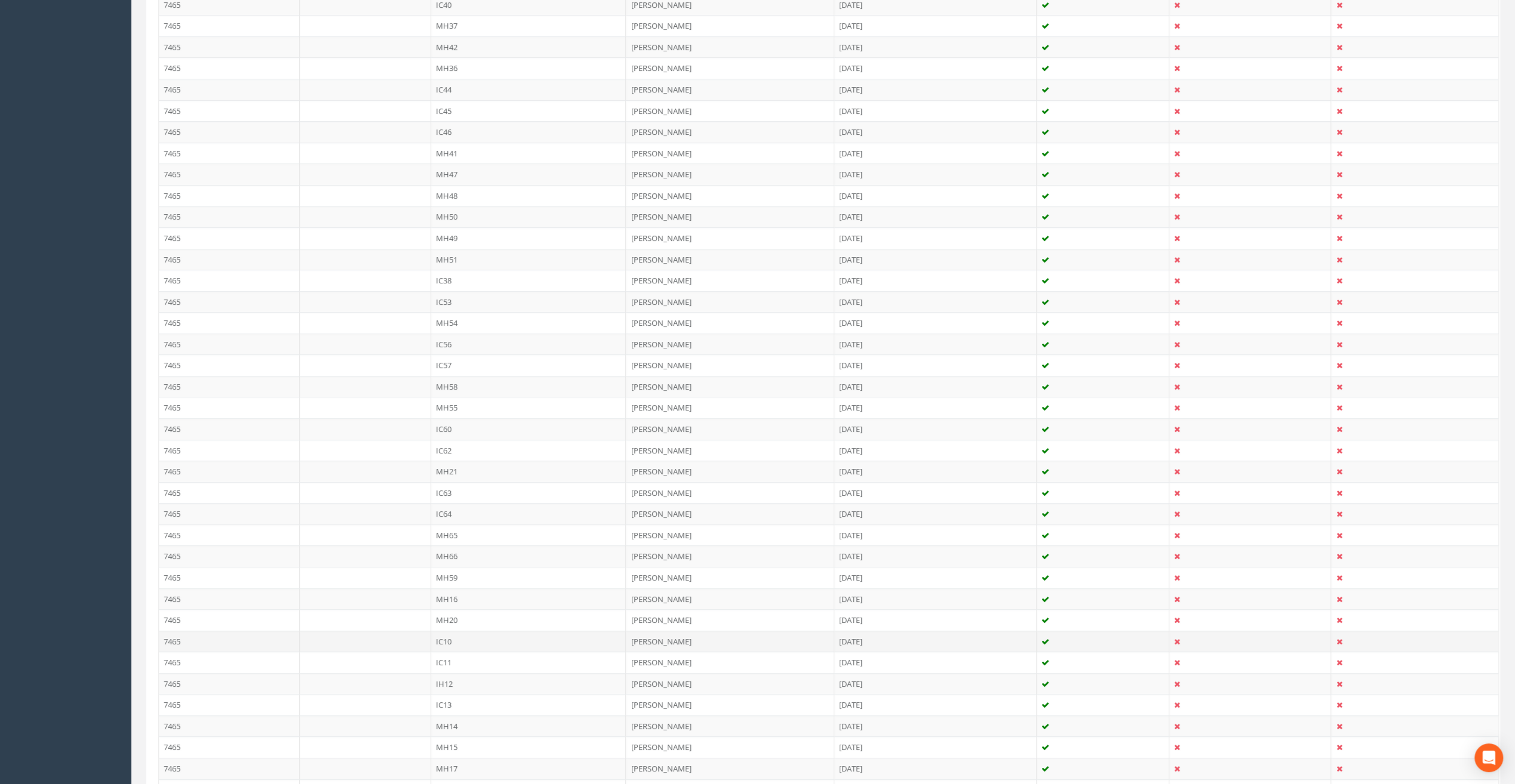
scroll to position [477, 0]
click at [448, 623] on td "IC13" at bounding box center [529, 634] width 196 height 21
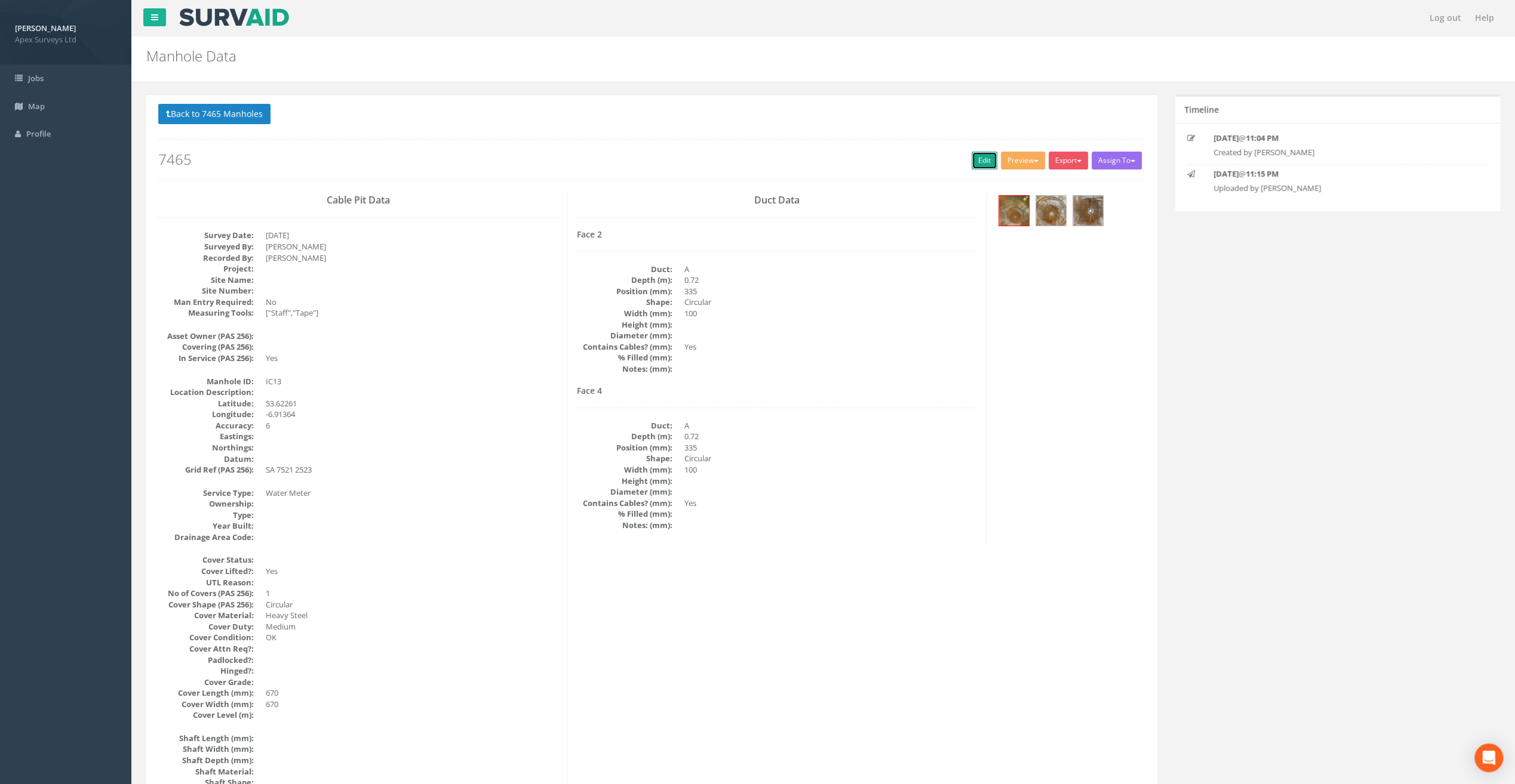
click at [981, 165] on link "Edit" at bounding box center [984, 161] width 26 height 18
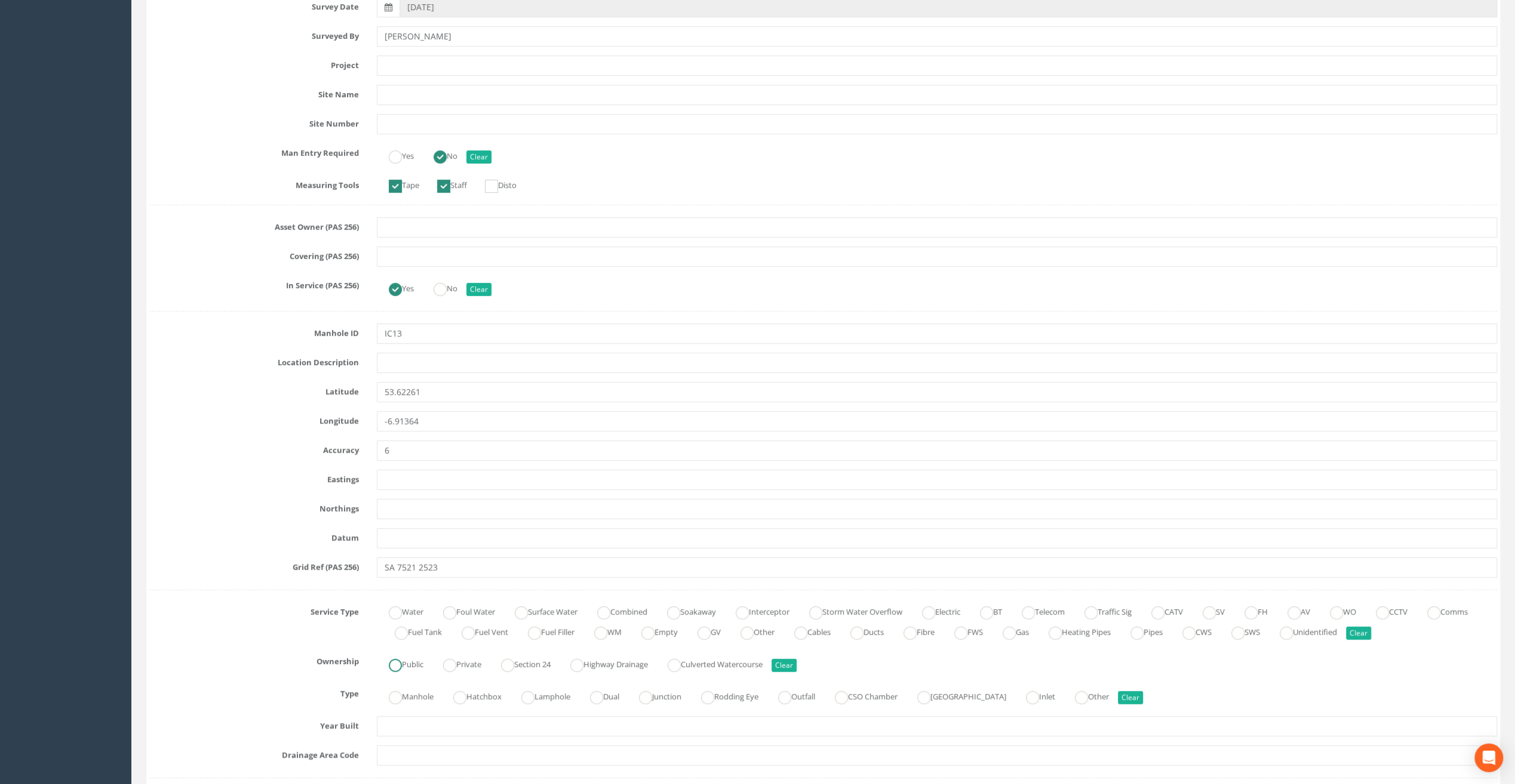
scroll to position [418, 0]
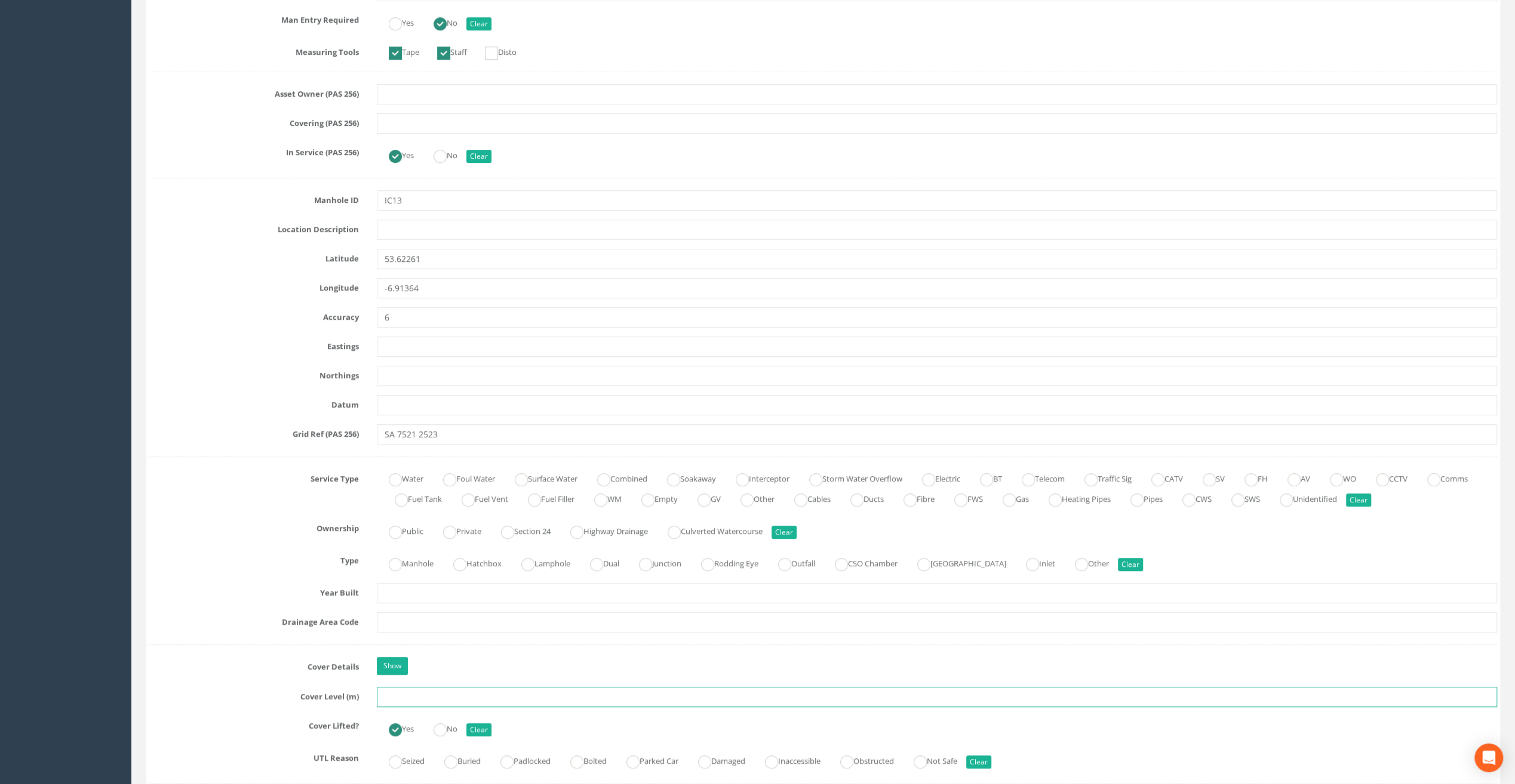
click at [406, 696] on input "text" at bounding box center [937, 697] width 1120 height 20
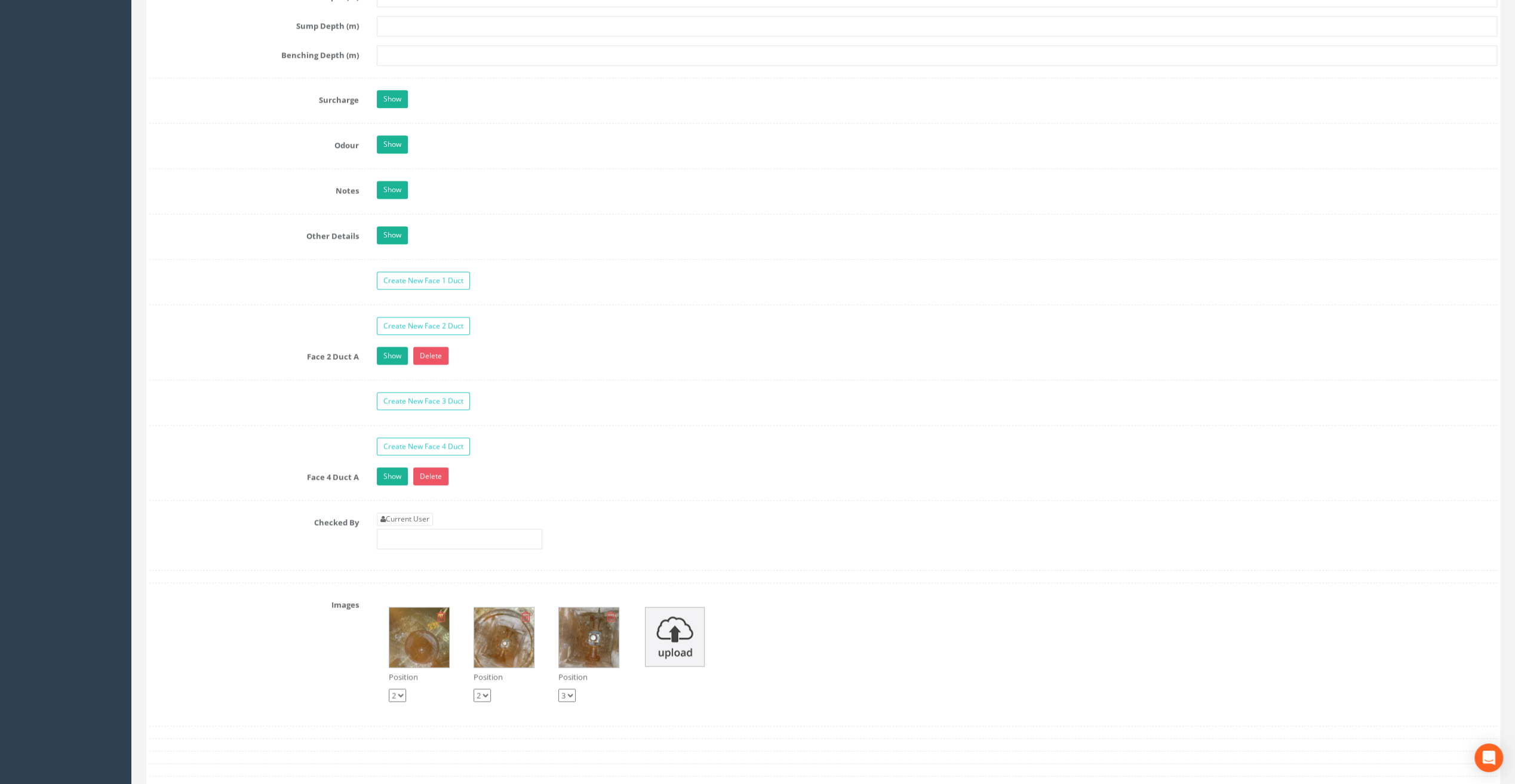
scroll to position [1731, 0]
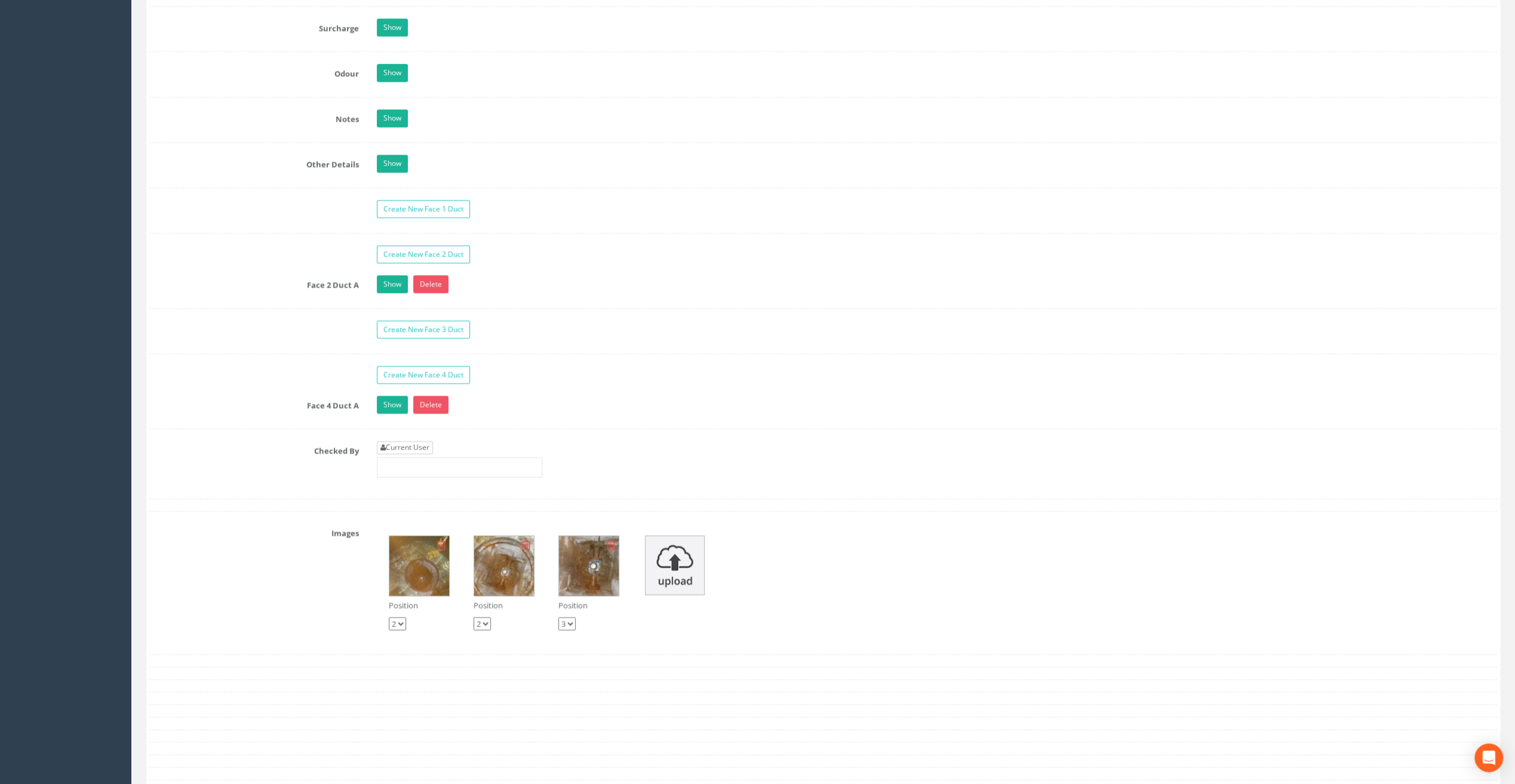
type input "65.81"
click at [402, 442] on link "Current User" at bounding box center [405, 447] width 56 height 13
type input "[PERSON_NAME]"
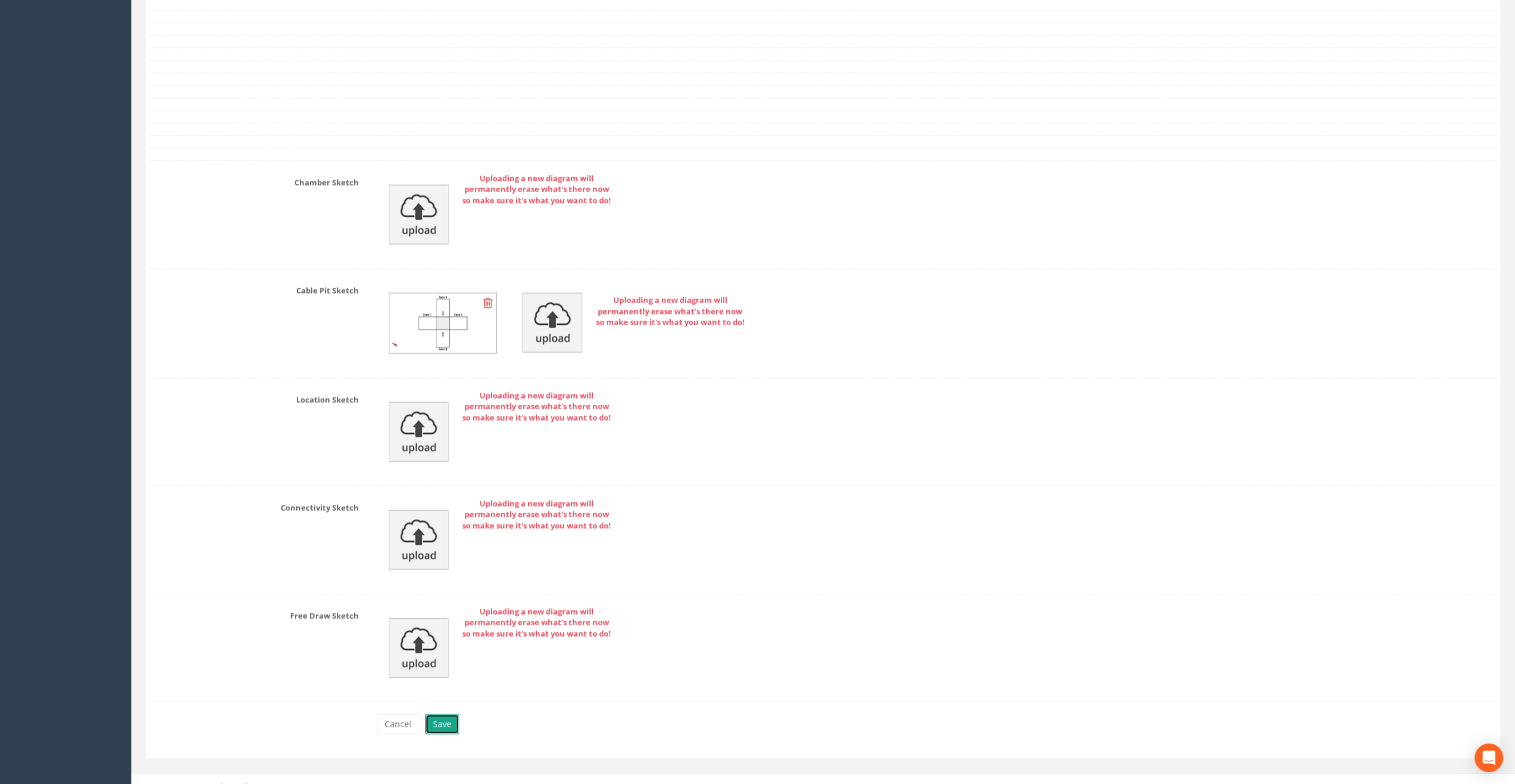
click at [440, 715] on button "Save" at bounding box center [442, 725] width 34 height 20
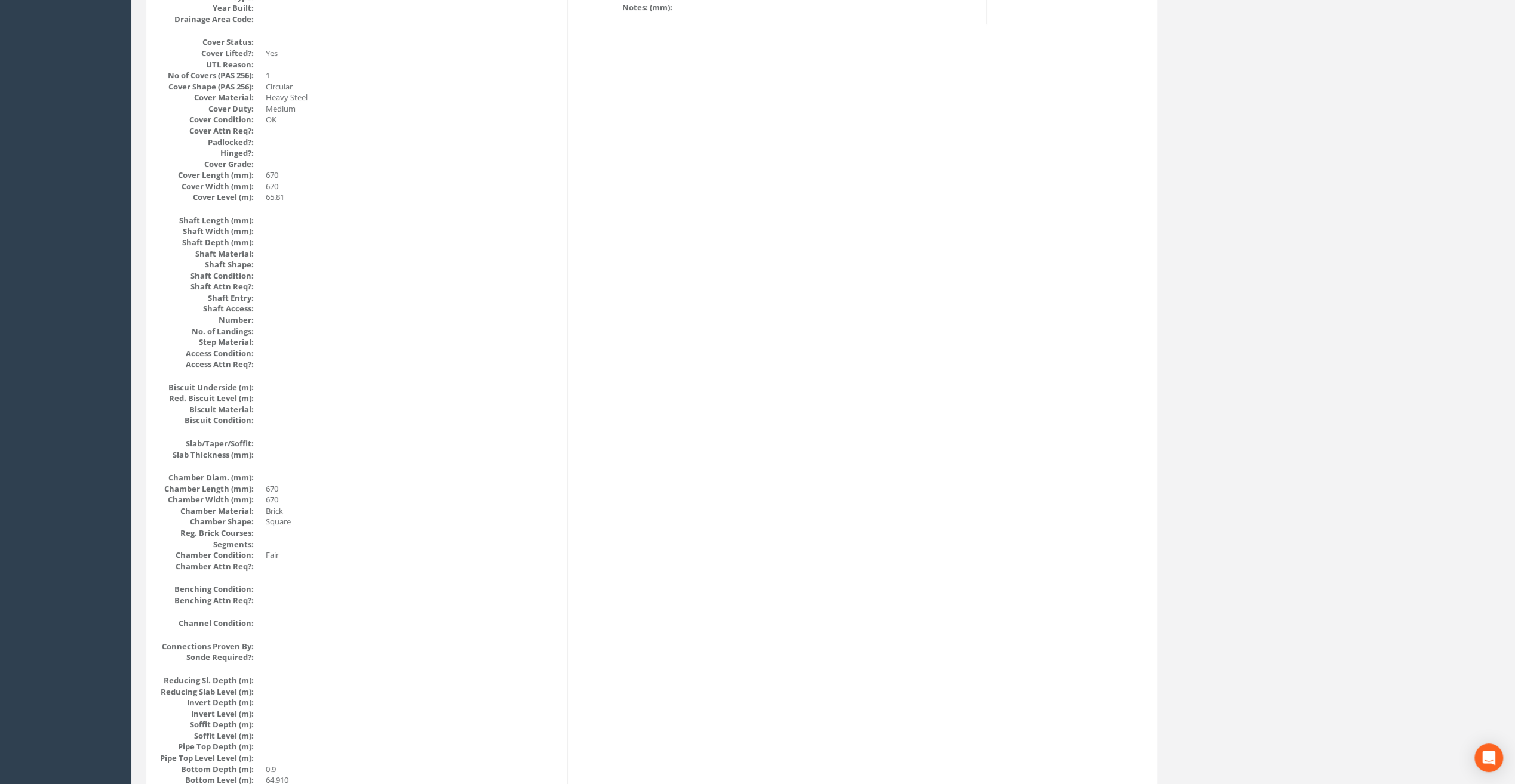
scroll to position [0, 0]
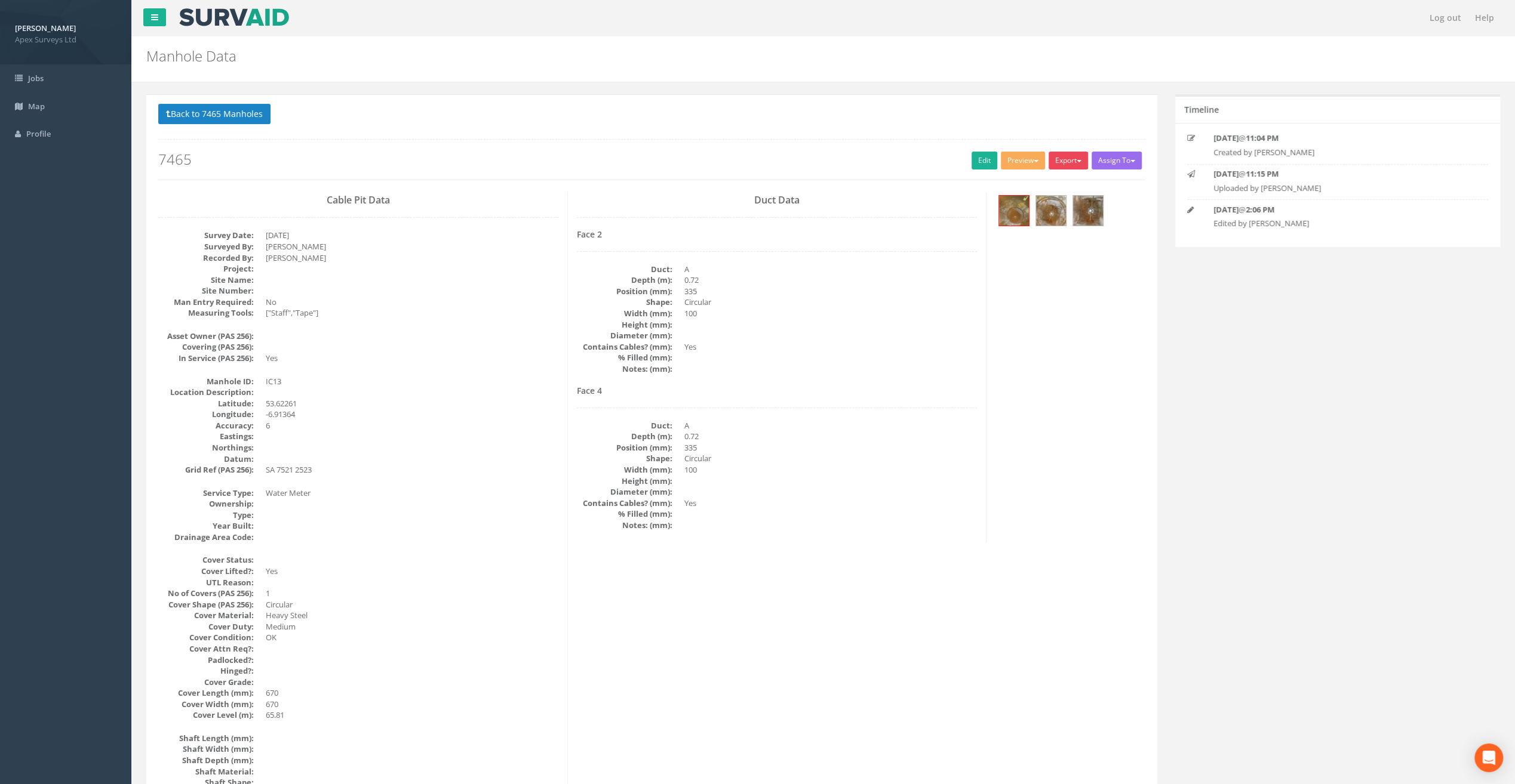
click at [1066, 159] on button "Export" at bounding box center [1068, 161] width 39 height 18
click at [1057, 233] on link "SurvAid IC" at bounding box center [1043, 236] width 91 height 19
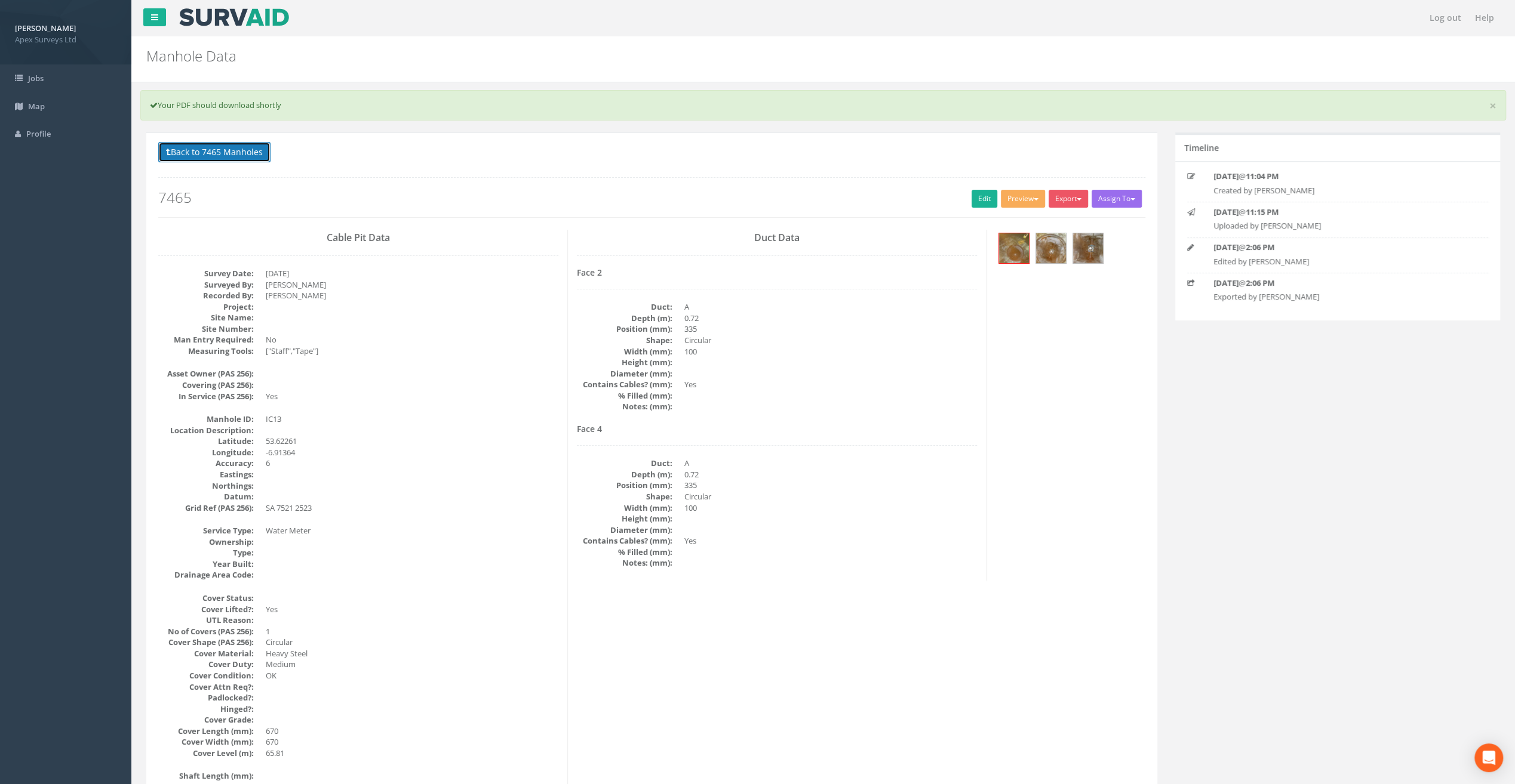
click at [185, 148] on button "Back to 7465 Manholes" at bounding box center [214, 152] width 112 height 20
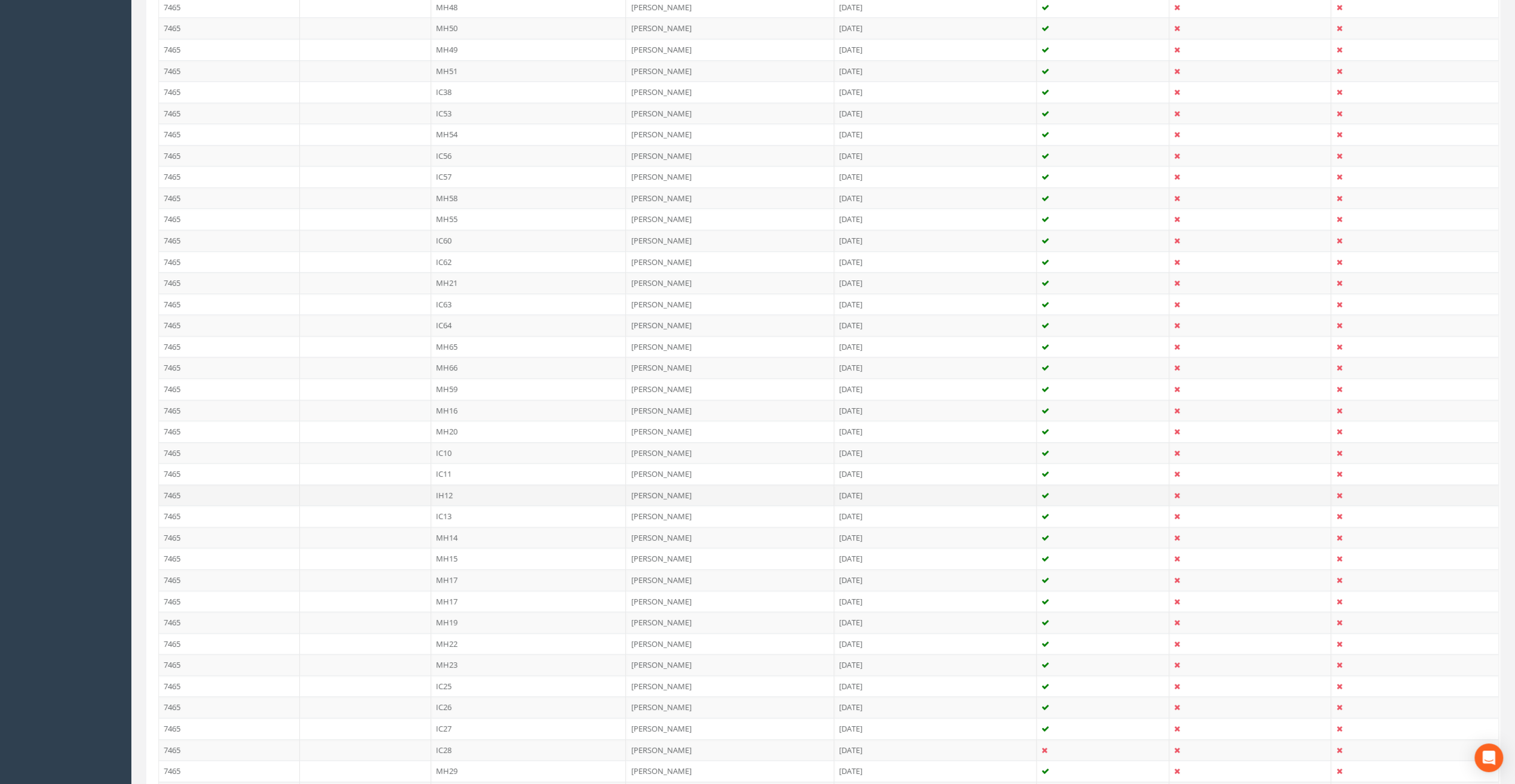
scroll to position [597, 0]
click at [447, 526] on td "MH14" at bounding box center [529, 536] width 196 height 21
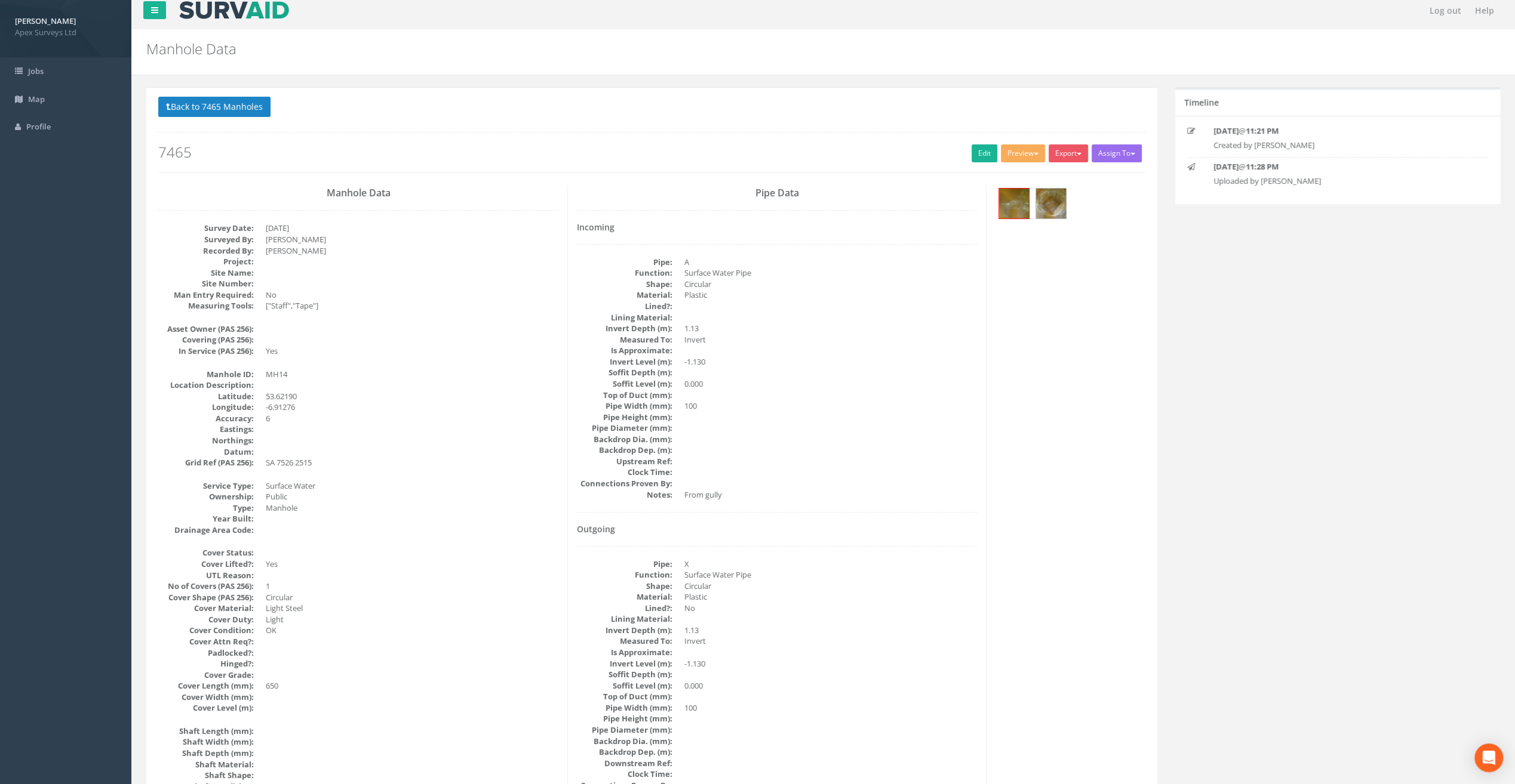
scroll to position [0, 0]
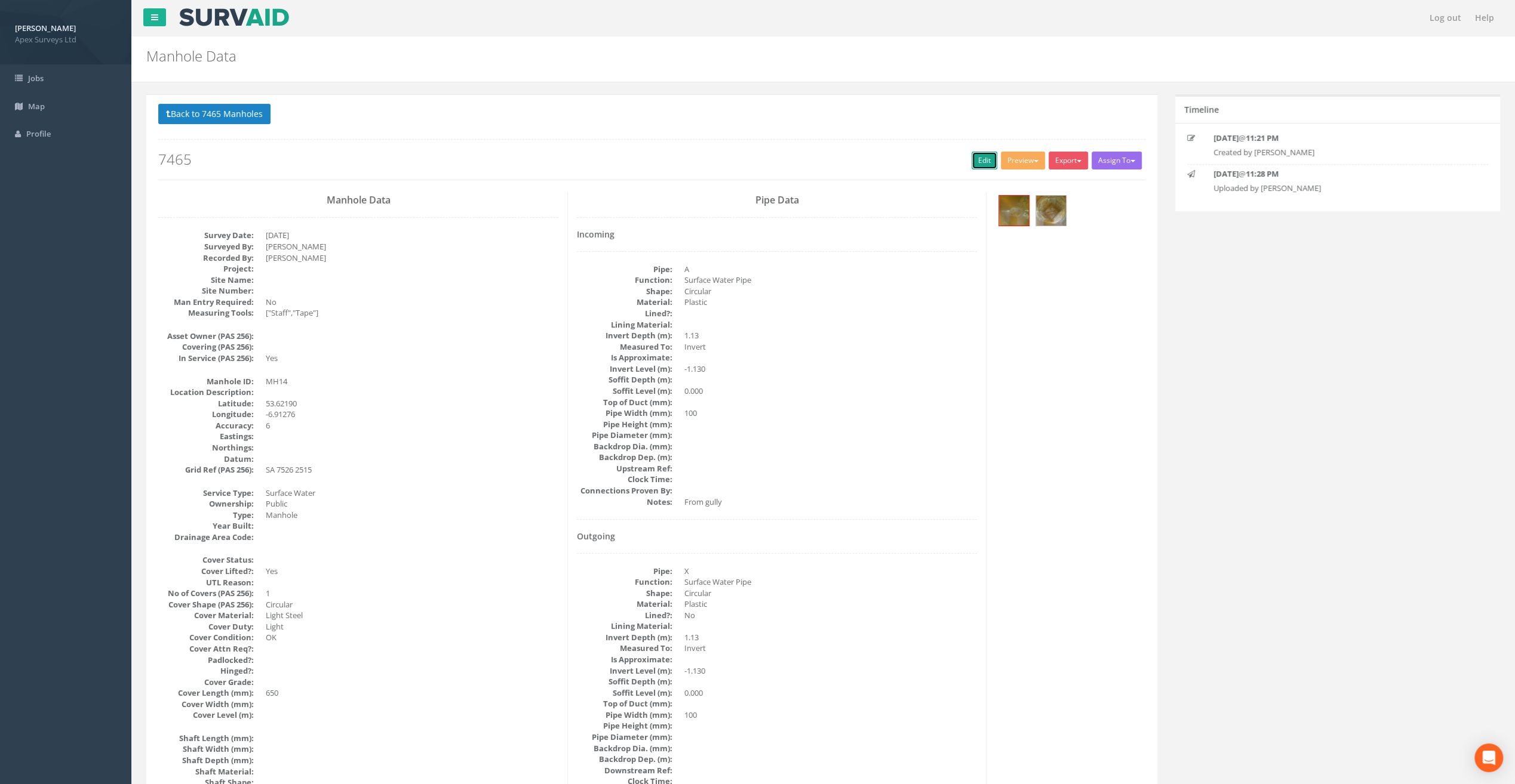
click at [975, 155] on link "Edit" at bounding box center [984, 161] width 26 height 18
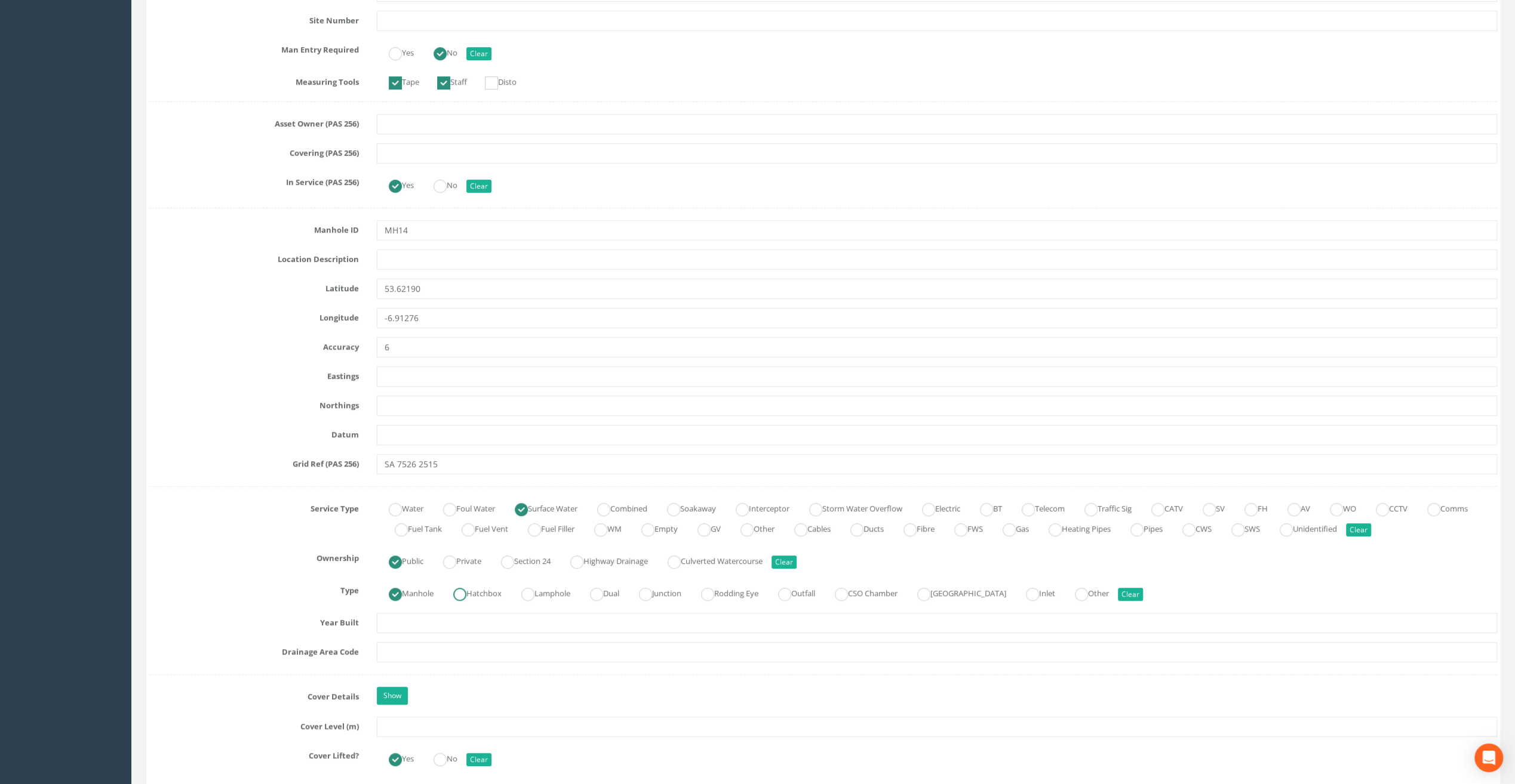
scroll to position [418, 0]
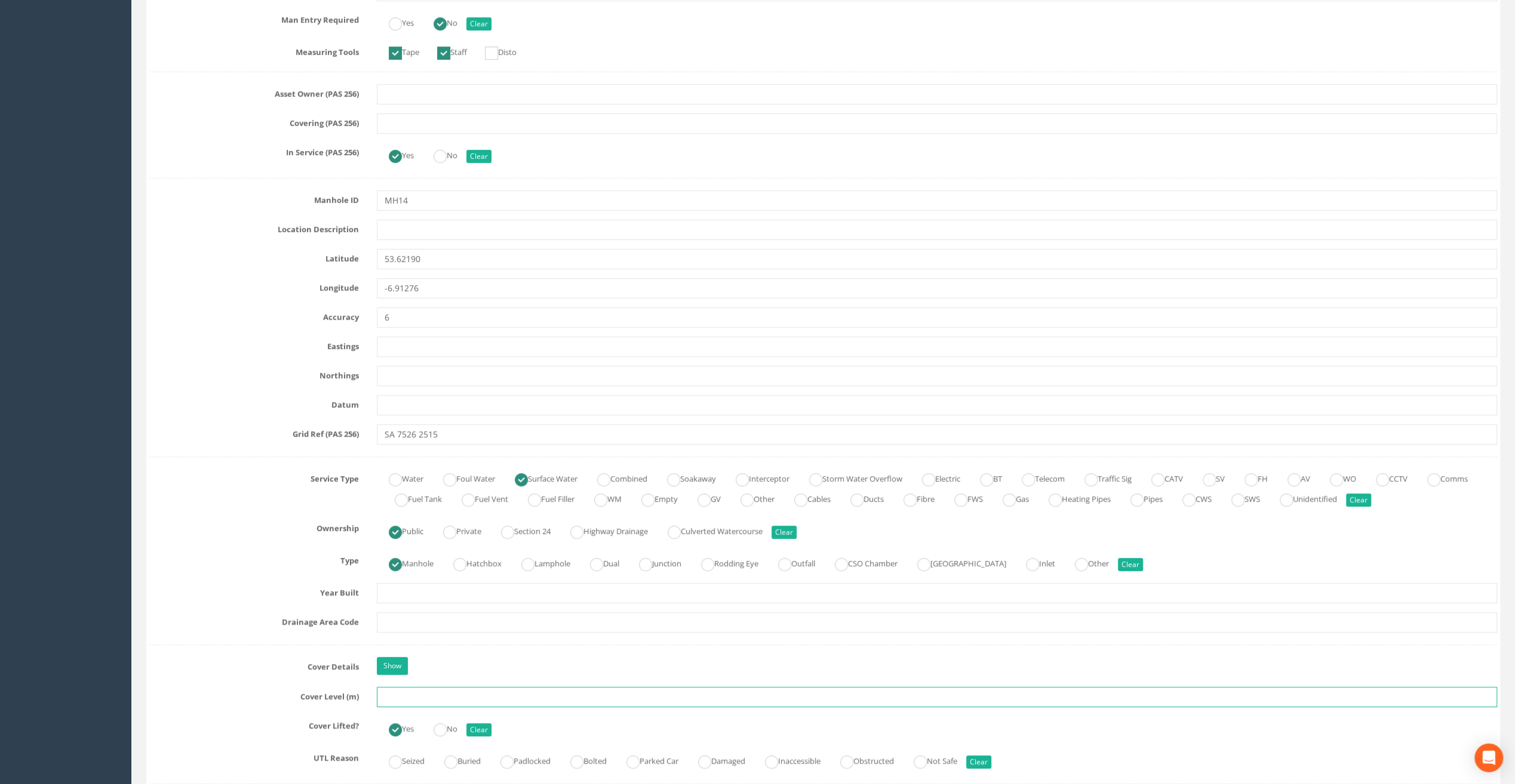
click at [407, 699] on input "text" at bounding box center [937, 697] width 1120 height 20
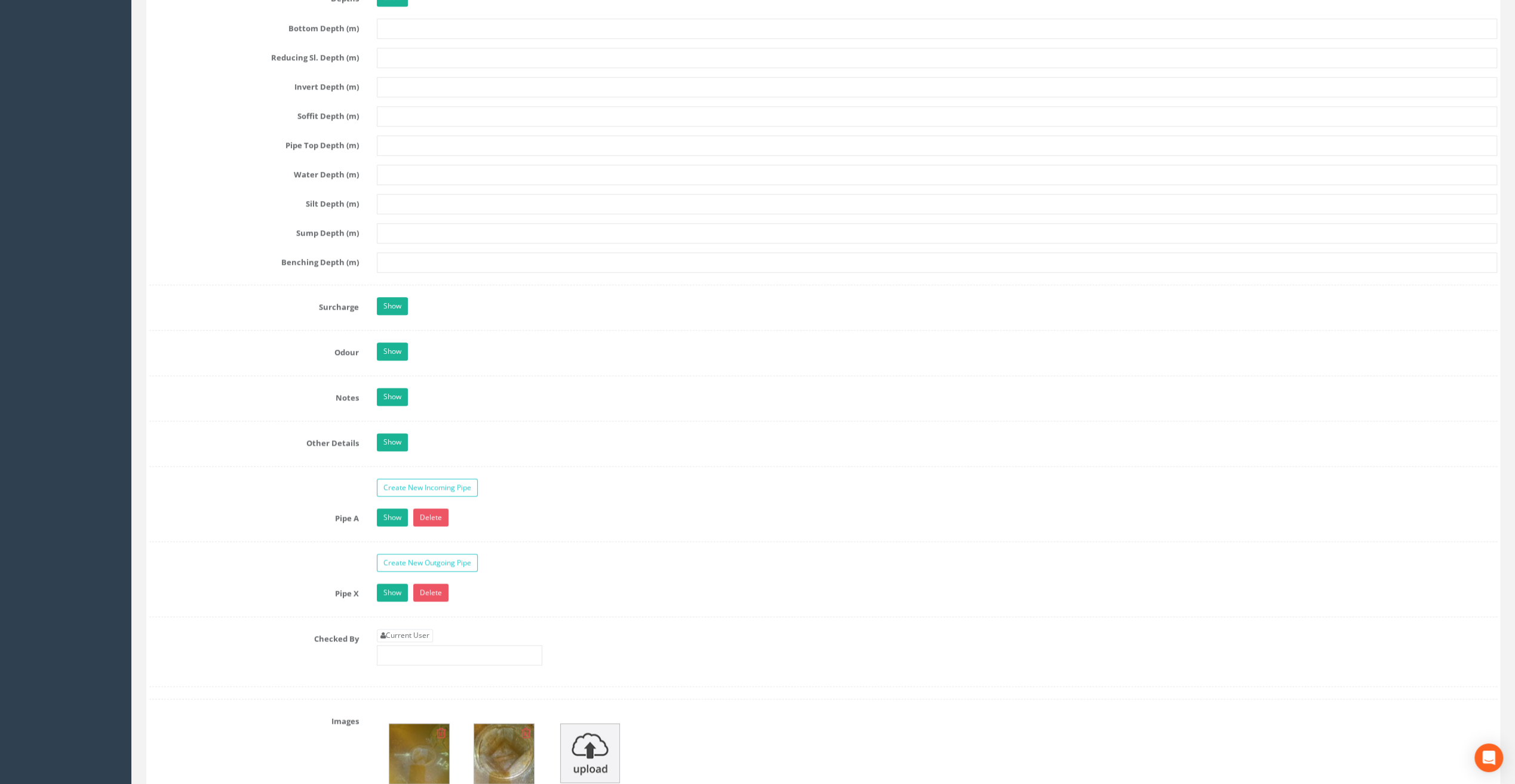
scroll to position [1492, 0]
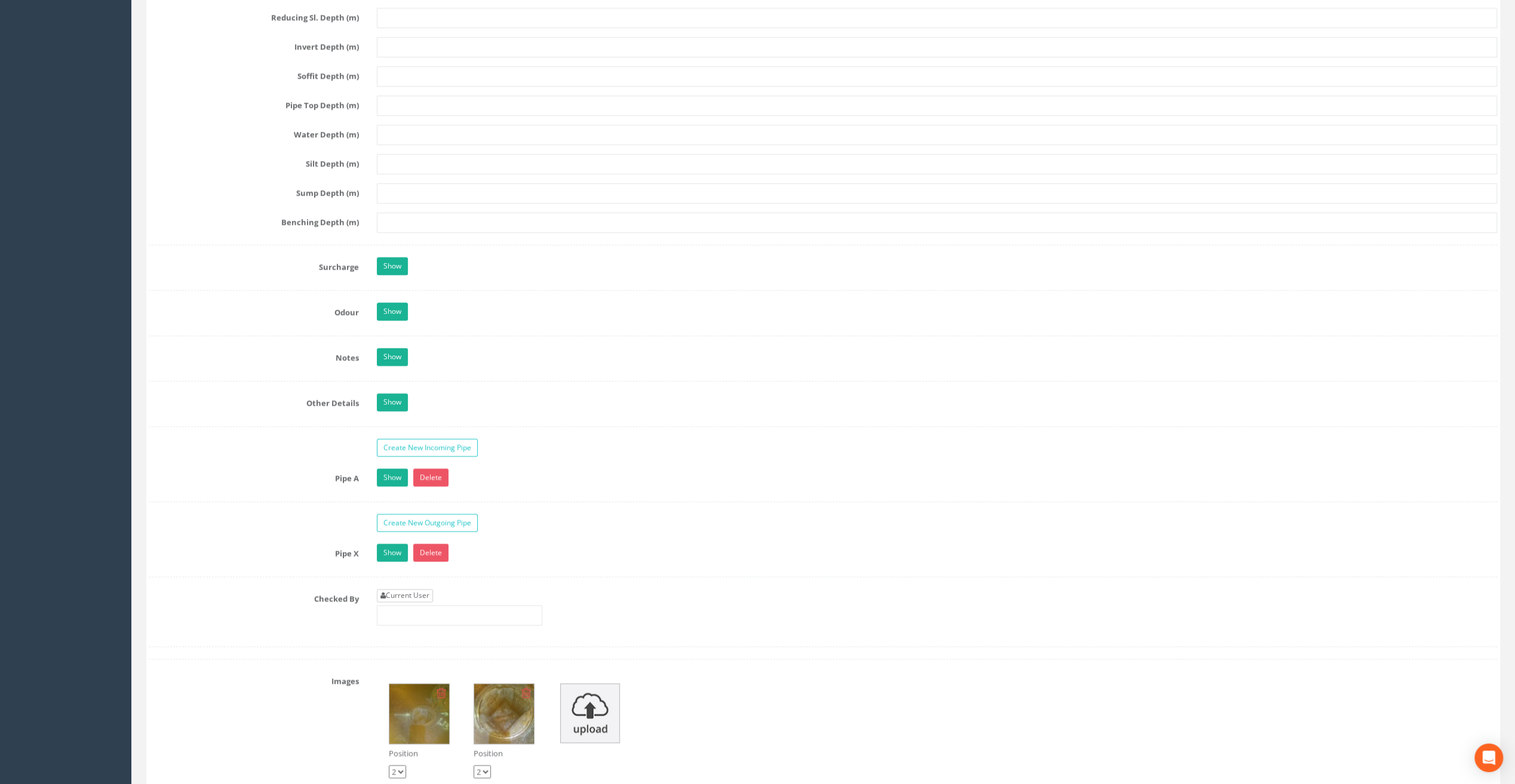
type input "67.36"
click at [412, 589] on link "Current User" at bounding box center [405, 596] width 56 height 13
type input "[PERSON_NAME]"
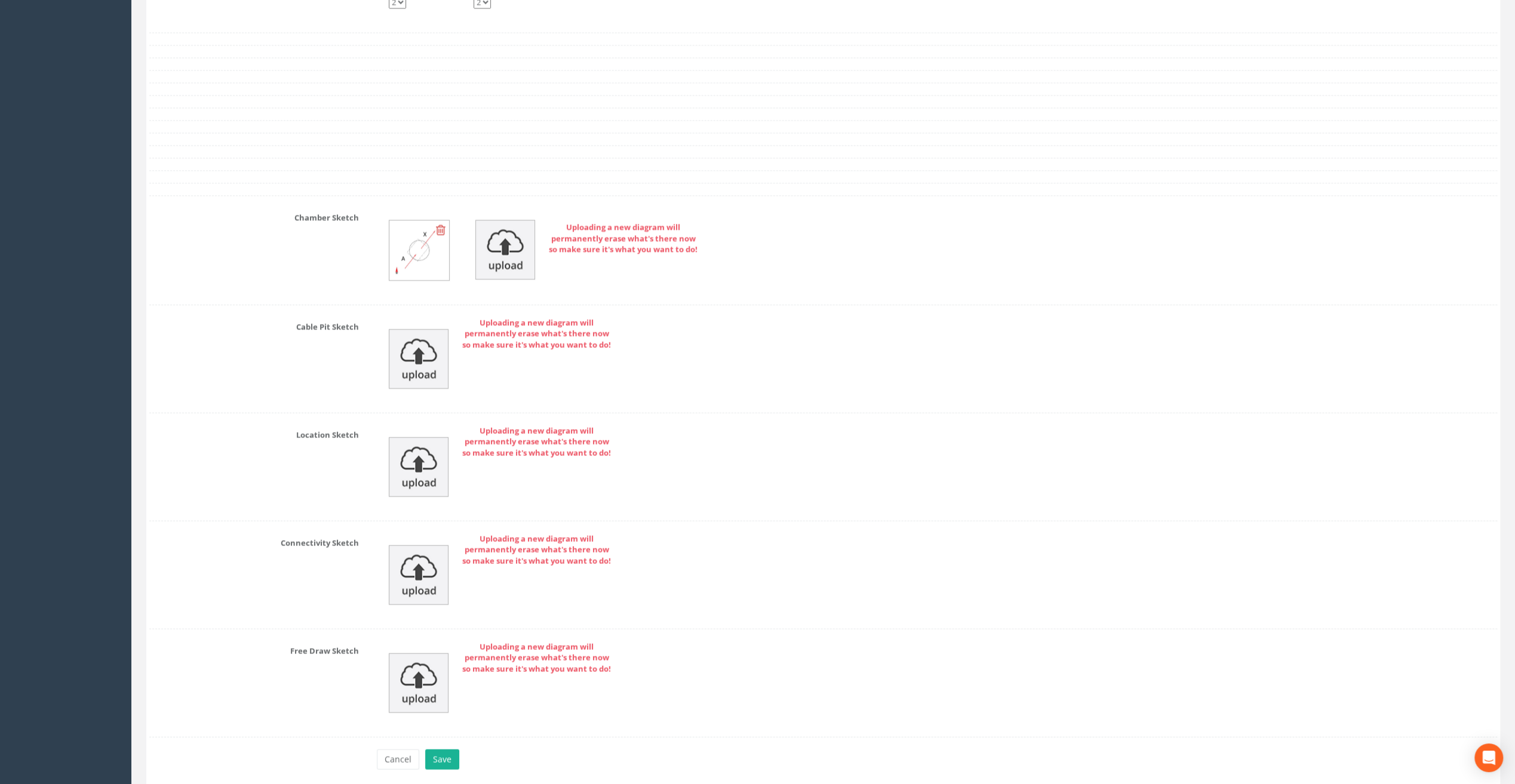
scroll to position [2298, 0]
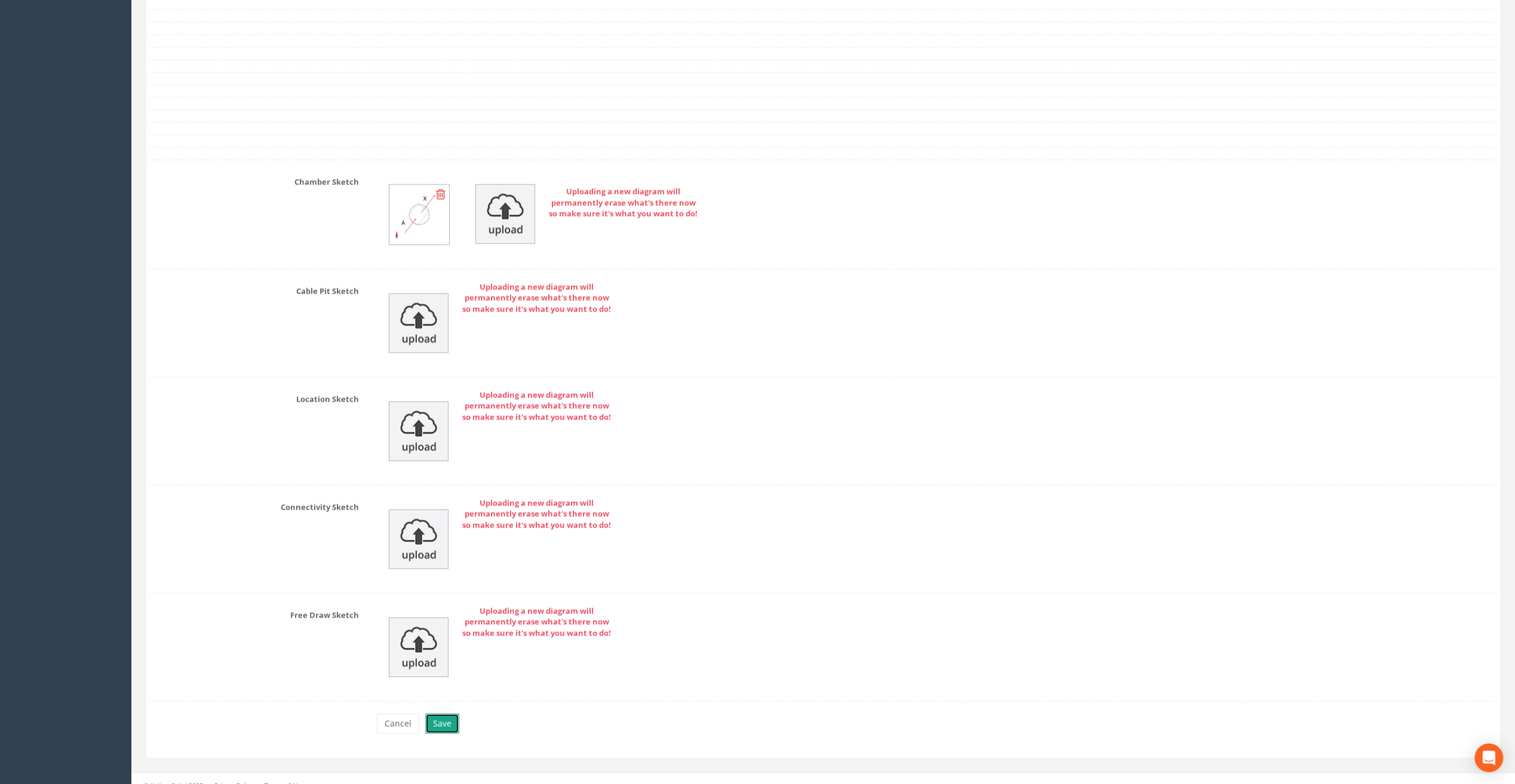
click at [448, 714] on button "Save" at bounding box center [442, 724] width 34 height 20
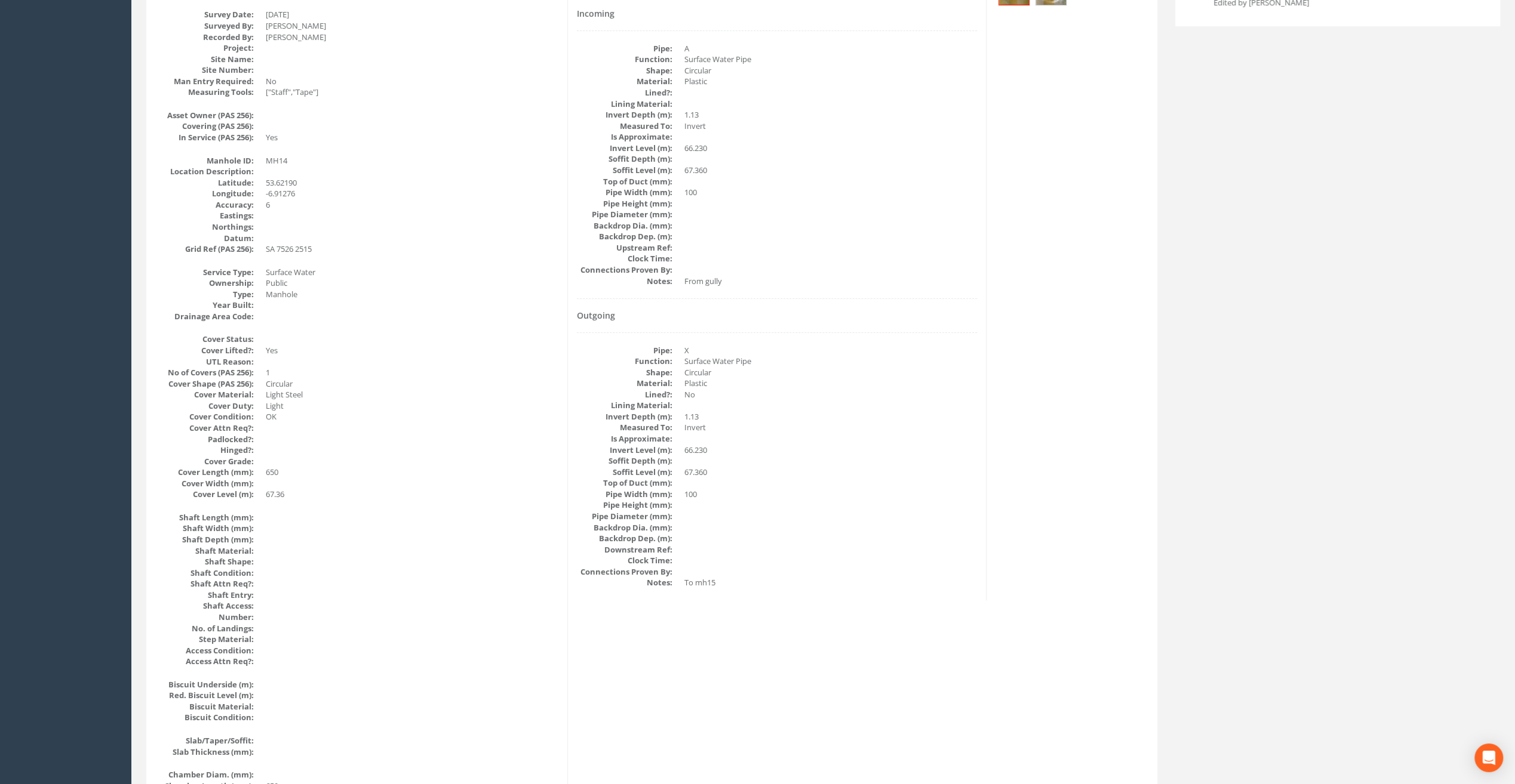
scroll to position [0, 0]
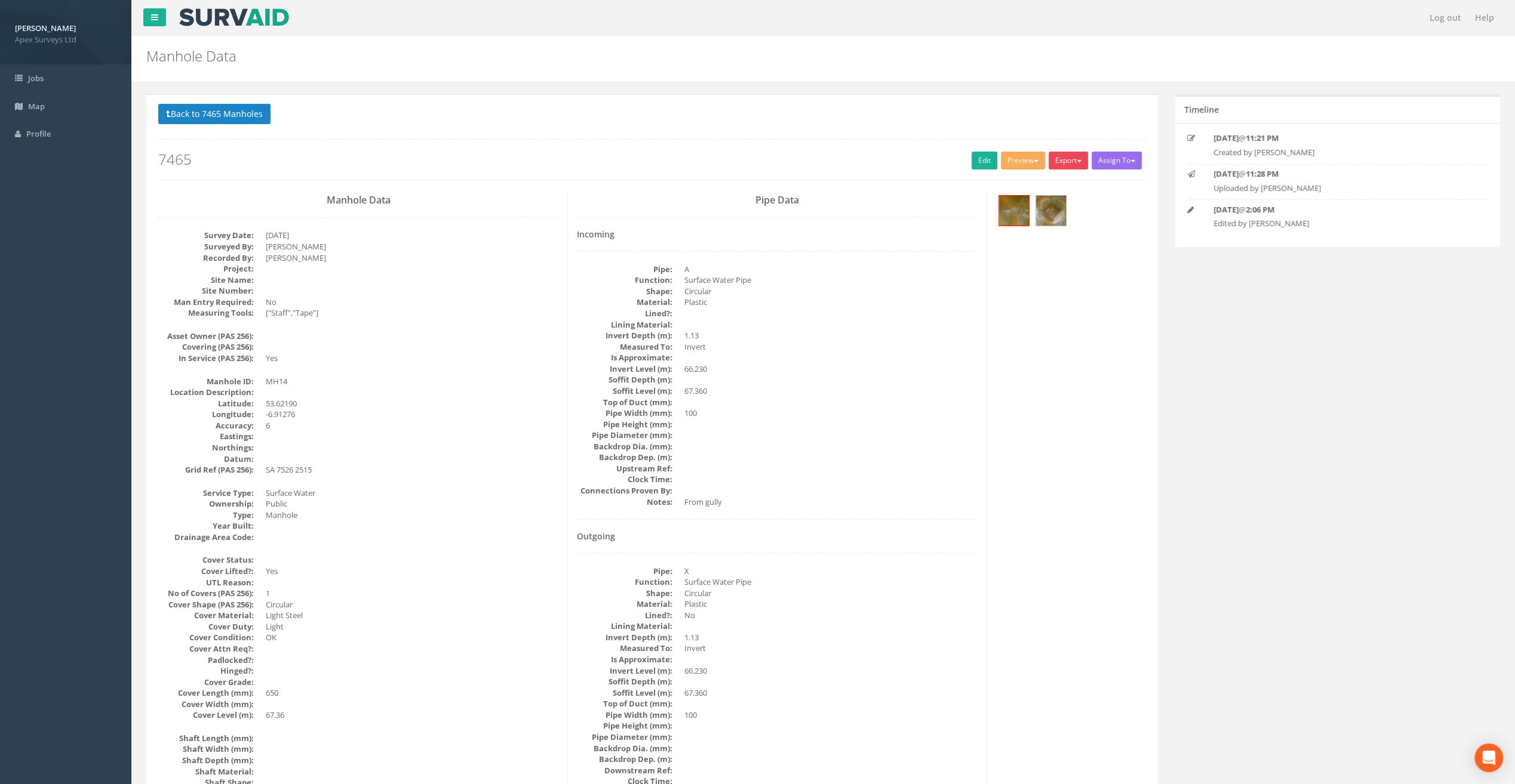
click at [1067, 160] on button "Export" at bounding box center [1068, 161] width 39 height 18
click at [1054, 254] on link "SurvAid Manhole" at bounding box center [1043, 257] width 91 height 19
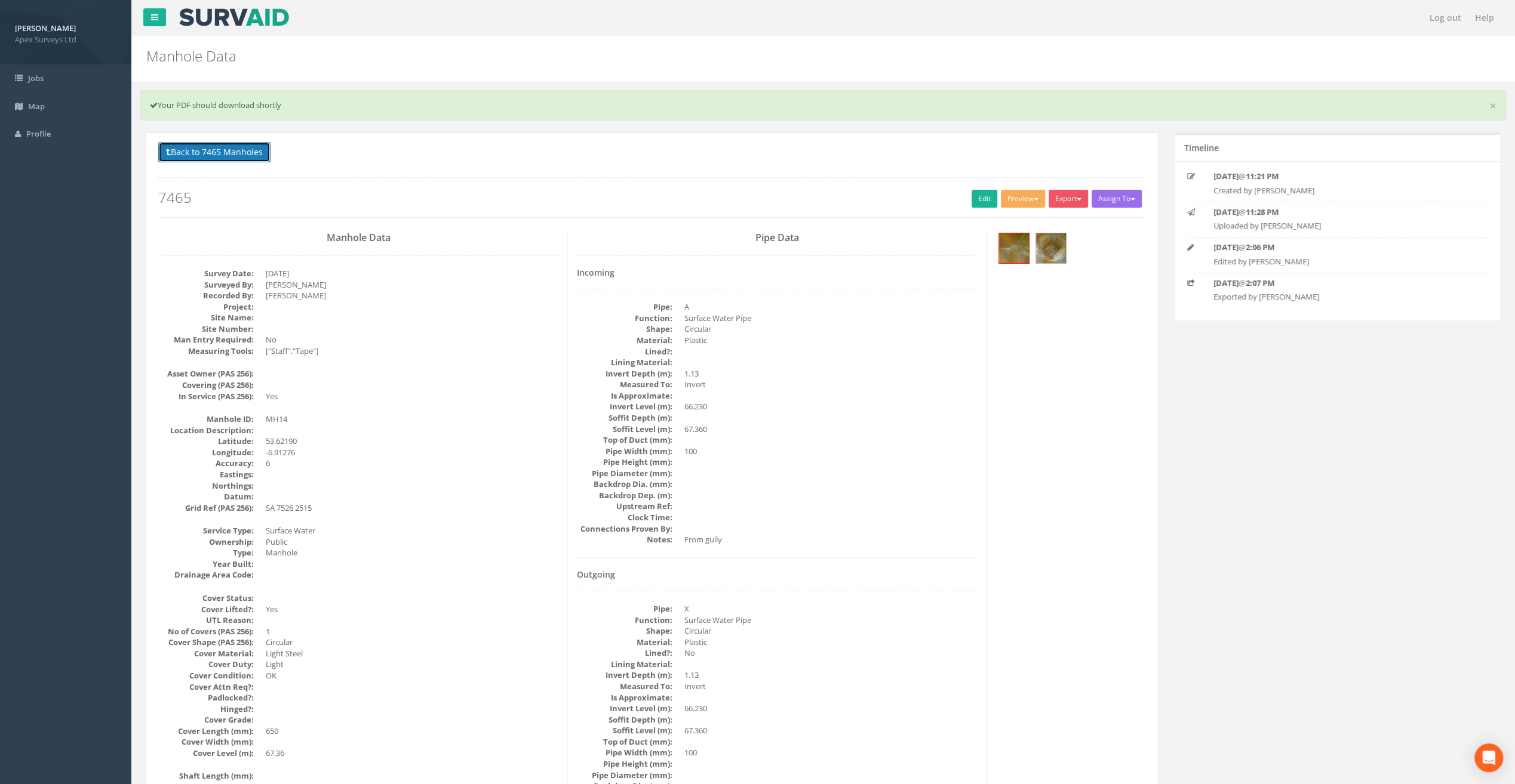
click at [211, 152] on button "Back to 7465 Manholes" at bounding box center [214, 152] width 112 height 20
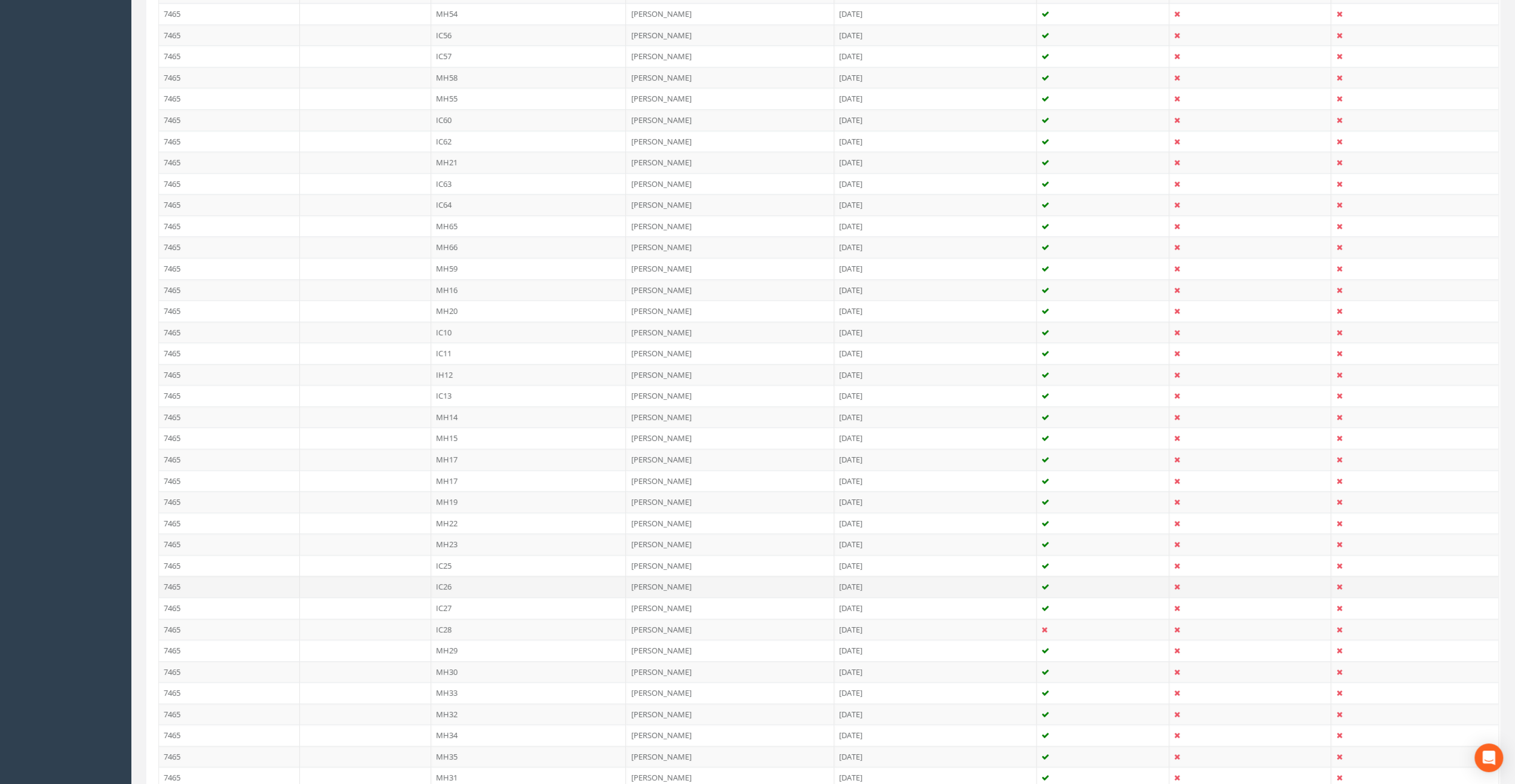
scroll to position [656, 0]
click at [462, 489] on td "MH15" at bounding box center [529, 498] width 196 height 21
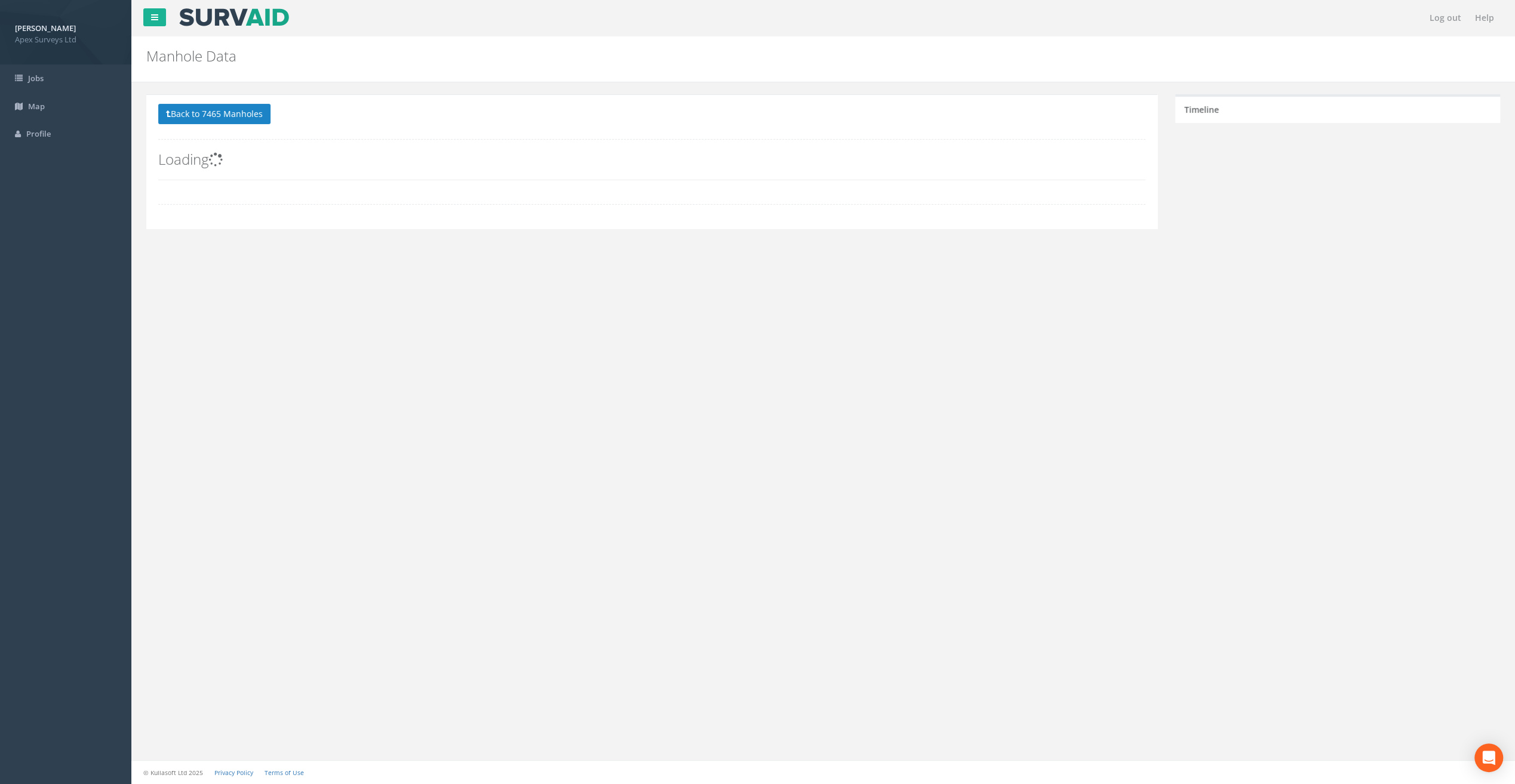
scroll to position [0, 0]
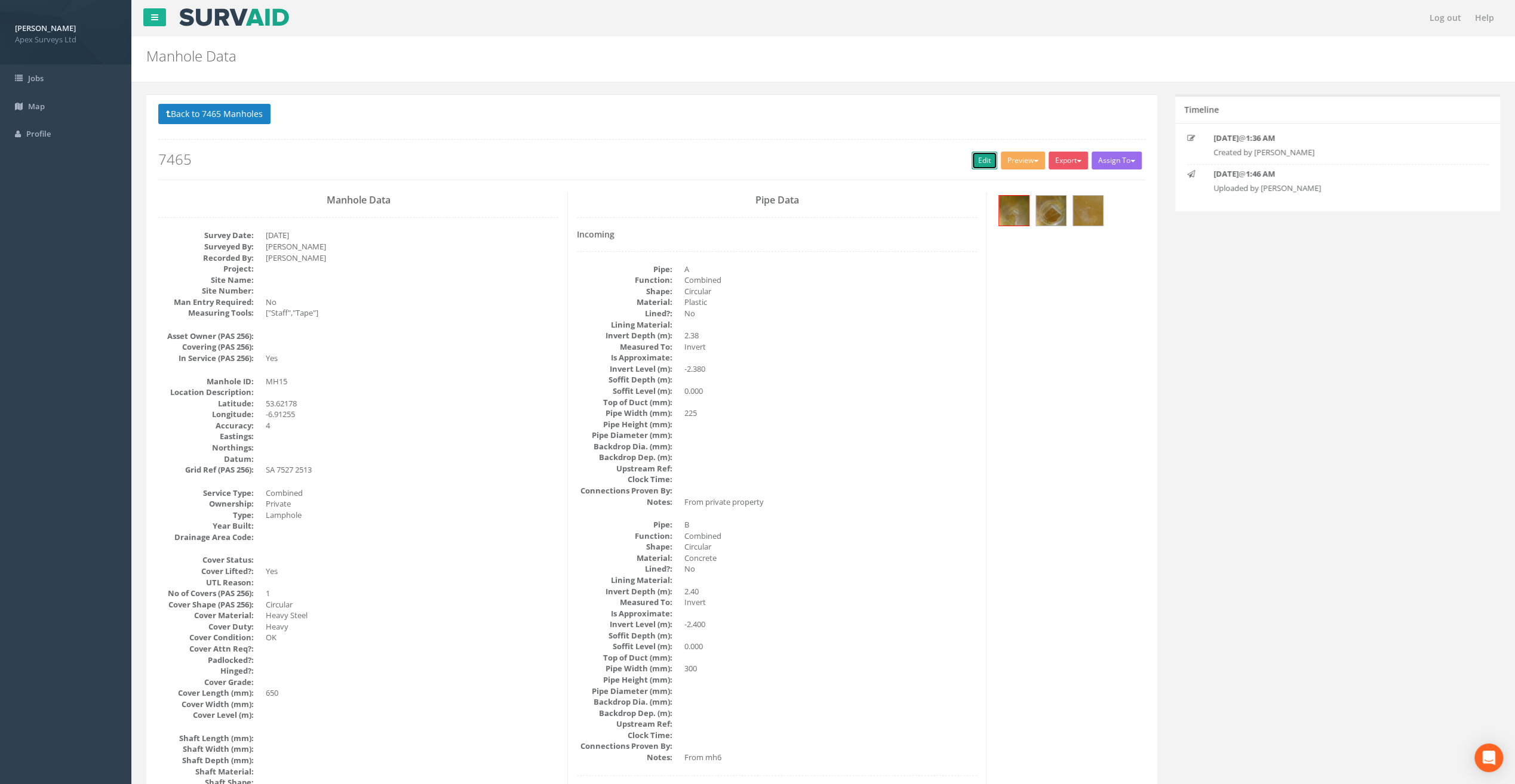
click at [981, 156] on link "Edit" at bounding box center [984, 161] width 26 height 18
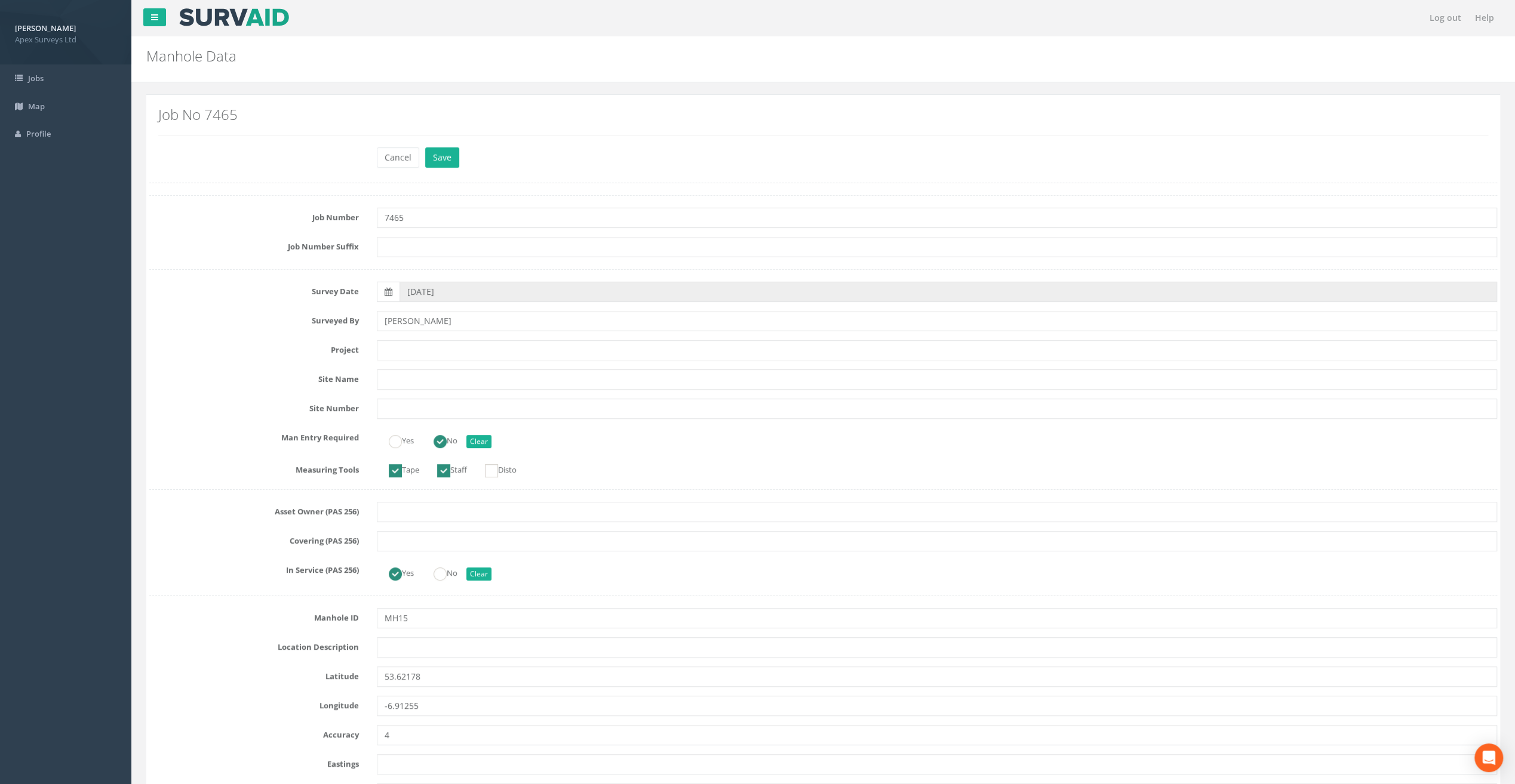
scroll to position [418, 0]
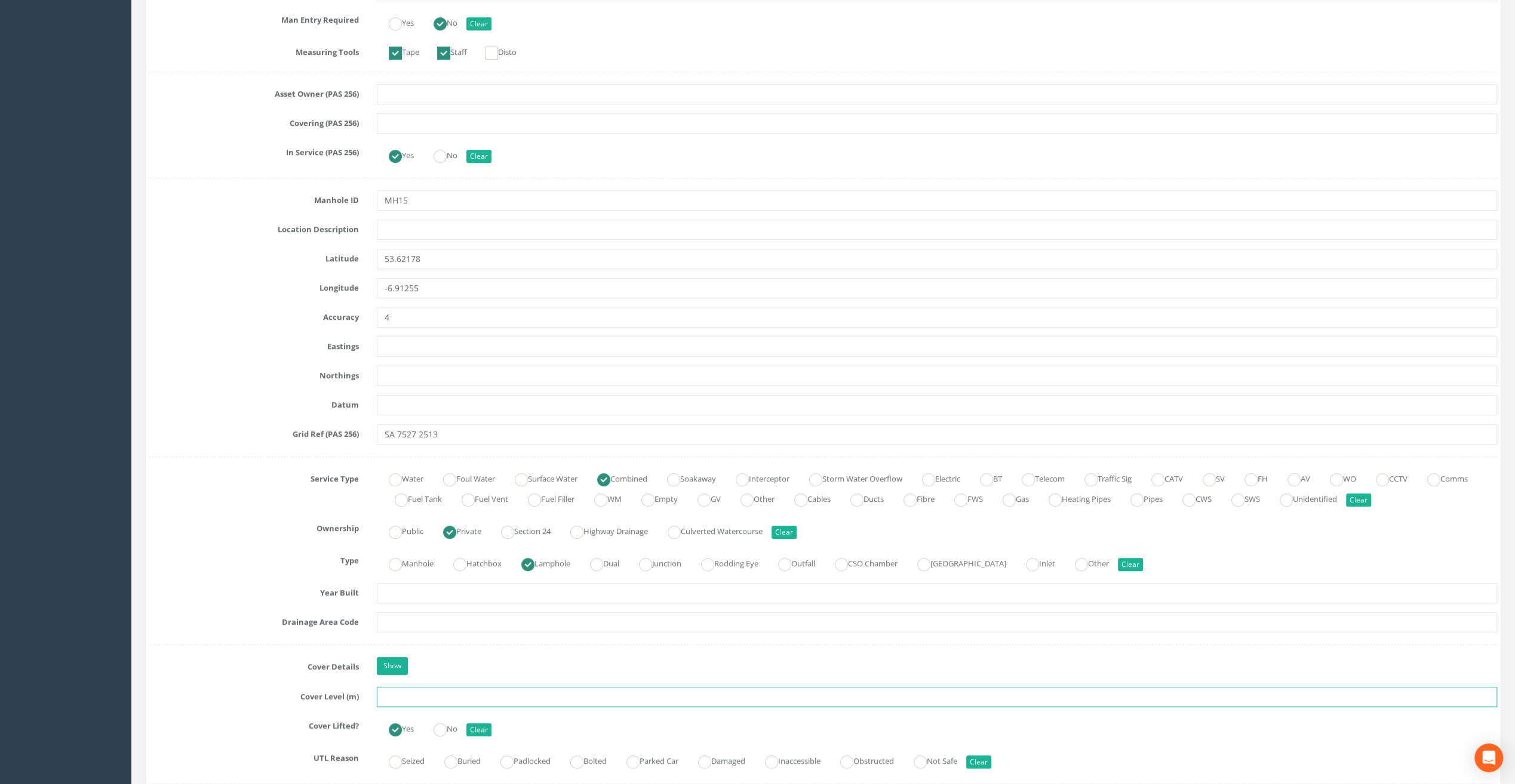
click at [404, 697] on input "text" at bounding box center [937, 697] width 1120 height 20
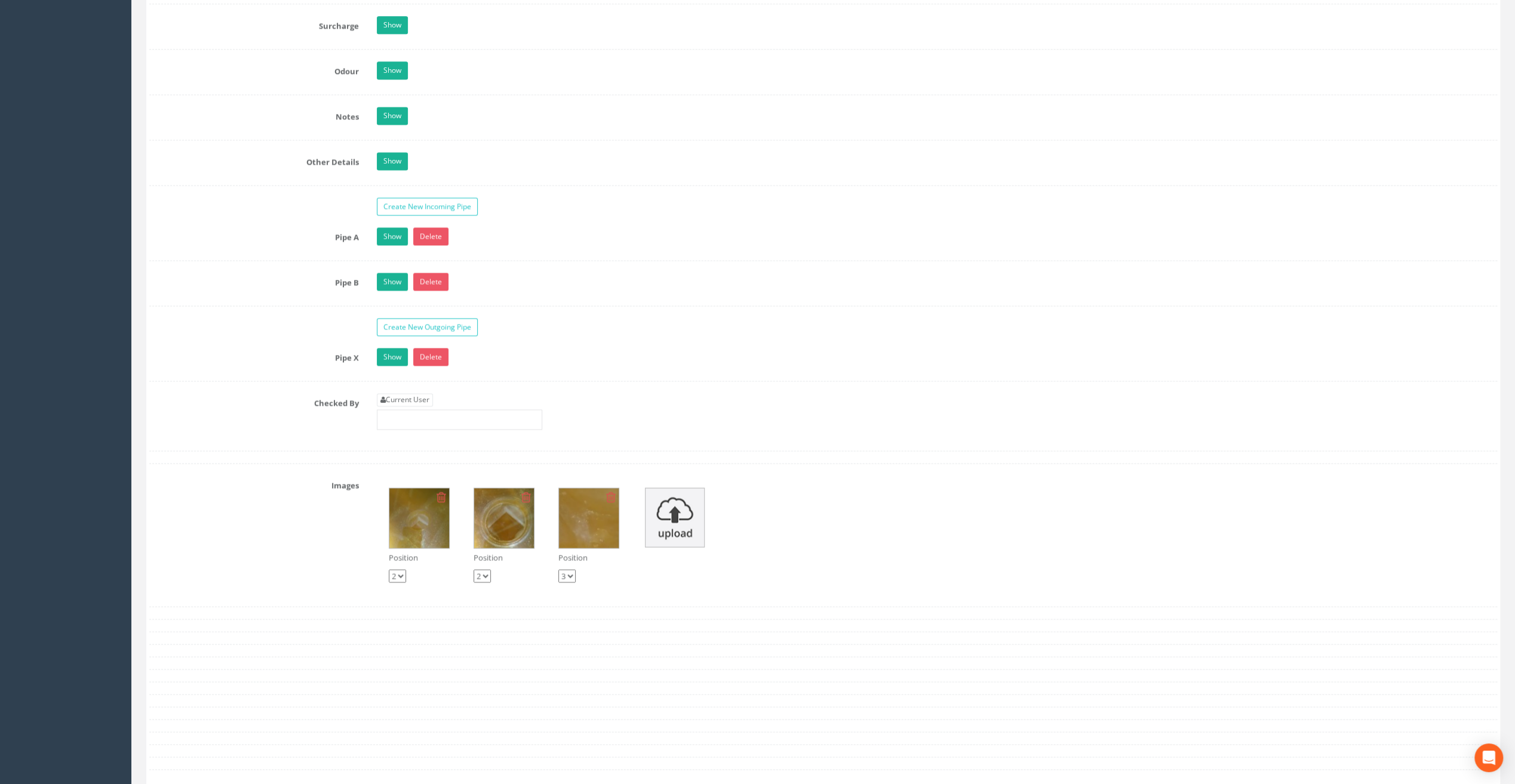
scroll to position [1910, 0]
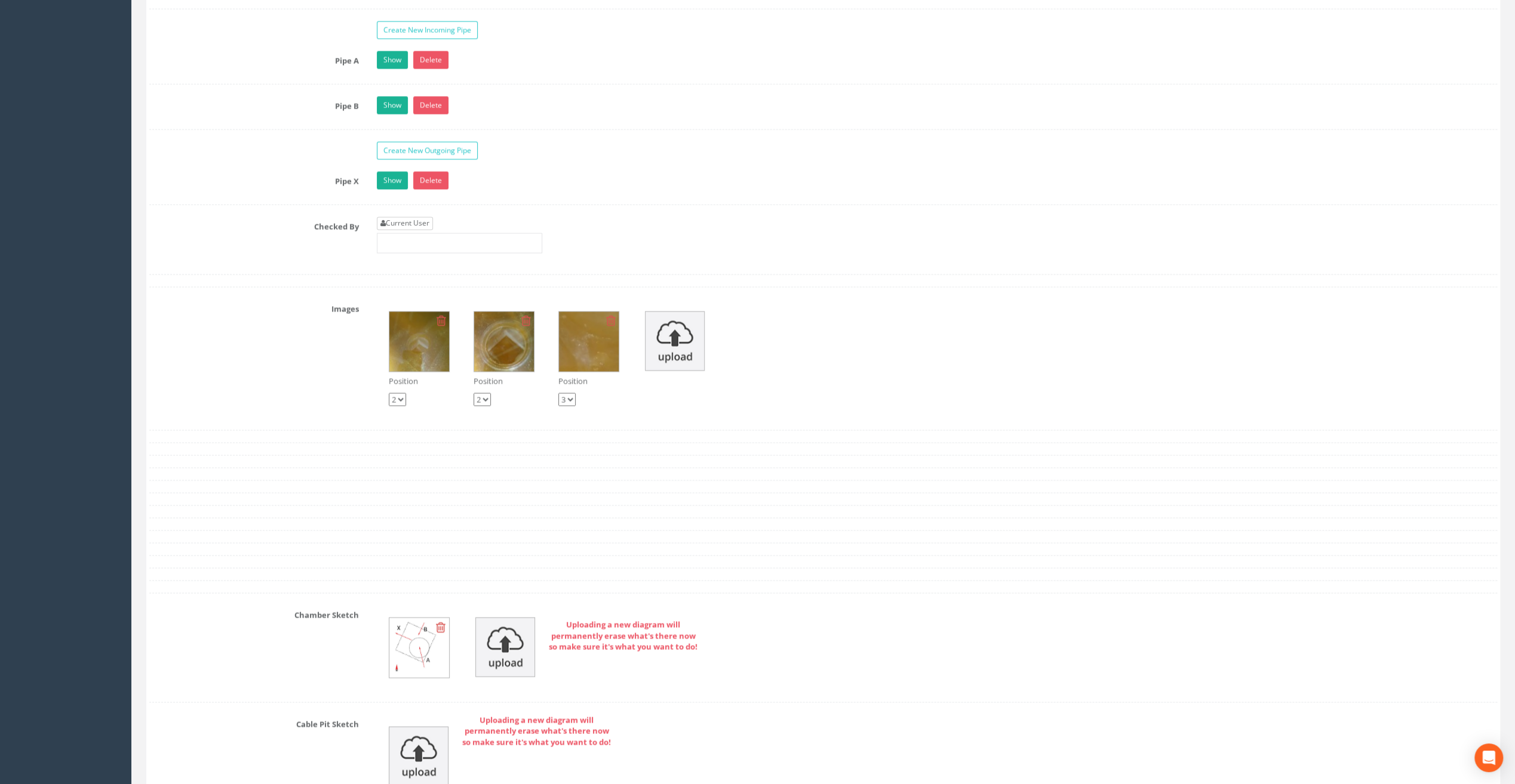
type input "67.14"
click at [392, 218] on link "Current User" at bounding box center [405, 223] width 56 height 13
type input "[PERSON_NAME]"
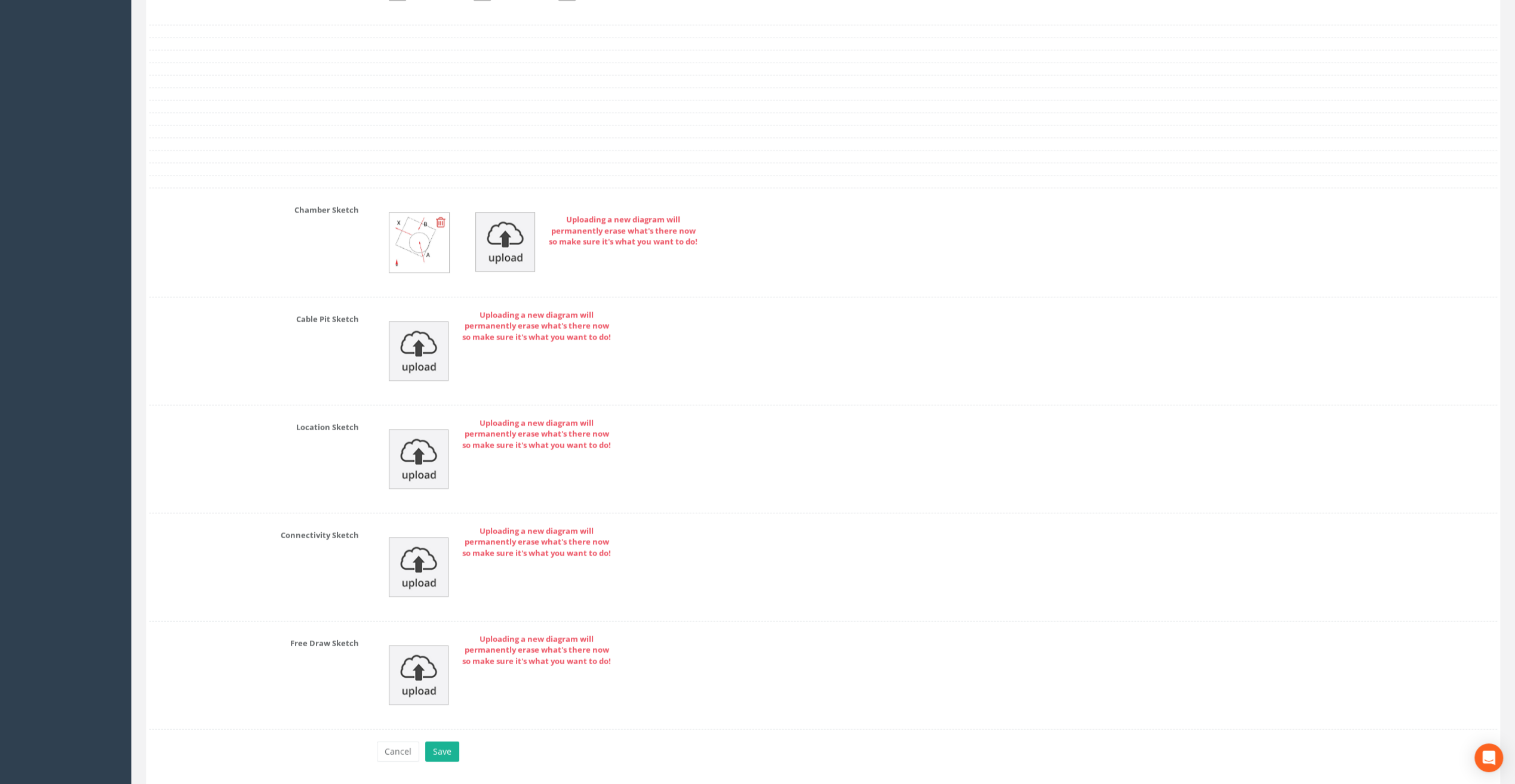
scroll to position [2342, 0]
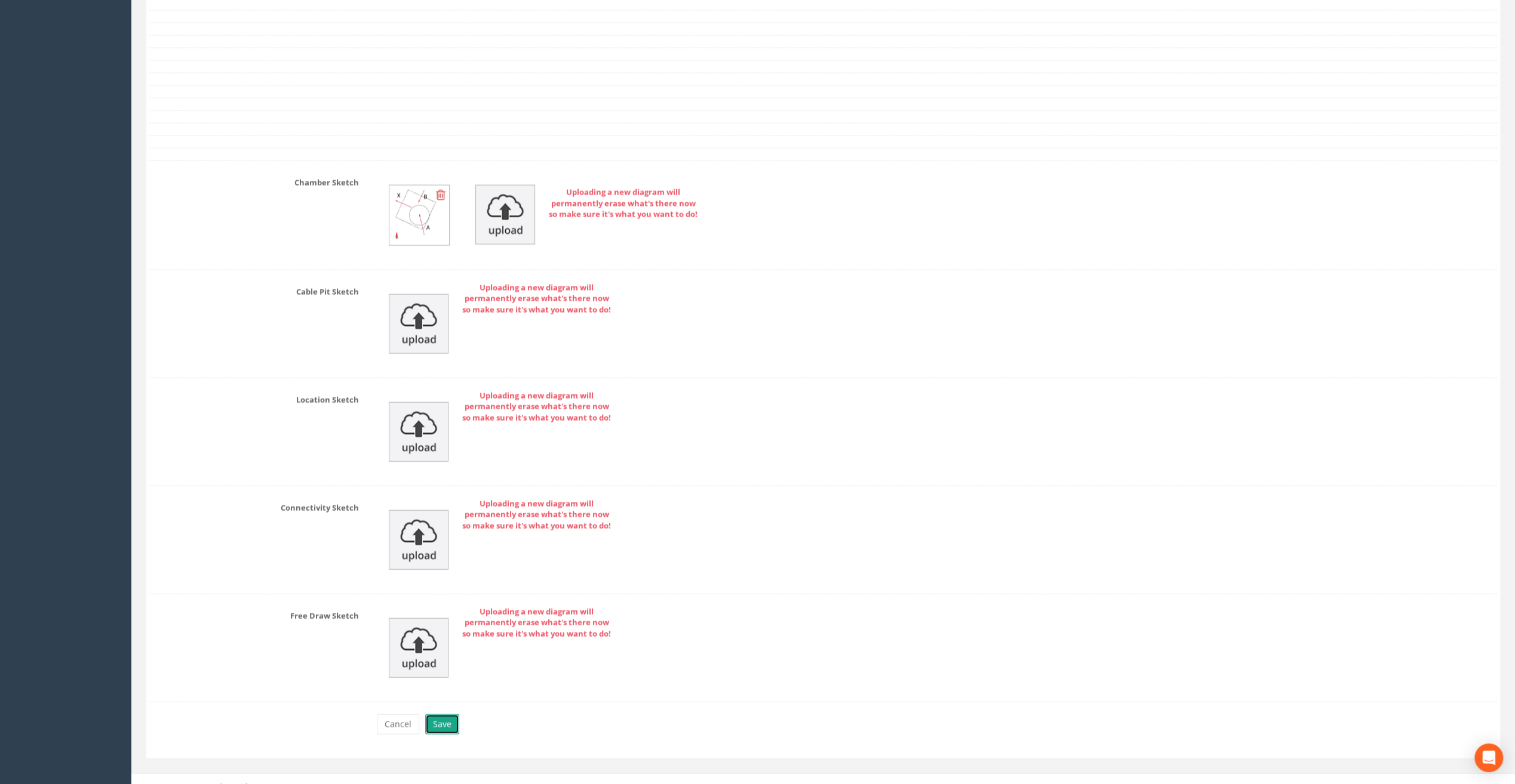
click at [437, 718] on button "Save" at bounding box center [442, 725] width 34 height 20
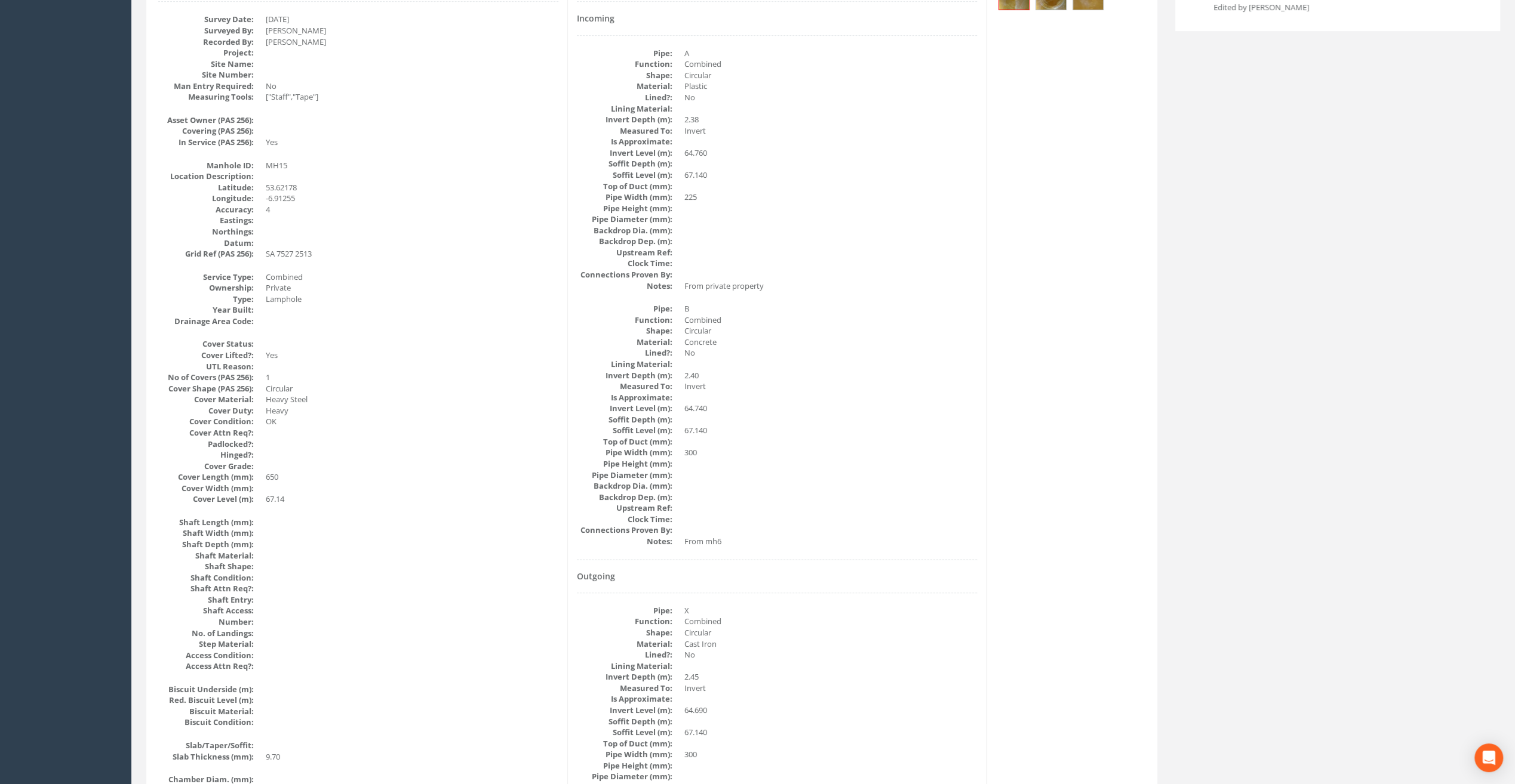
scroll to position [0, 0]
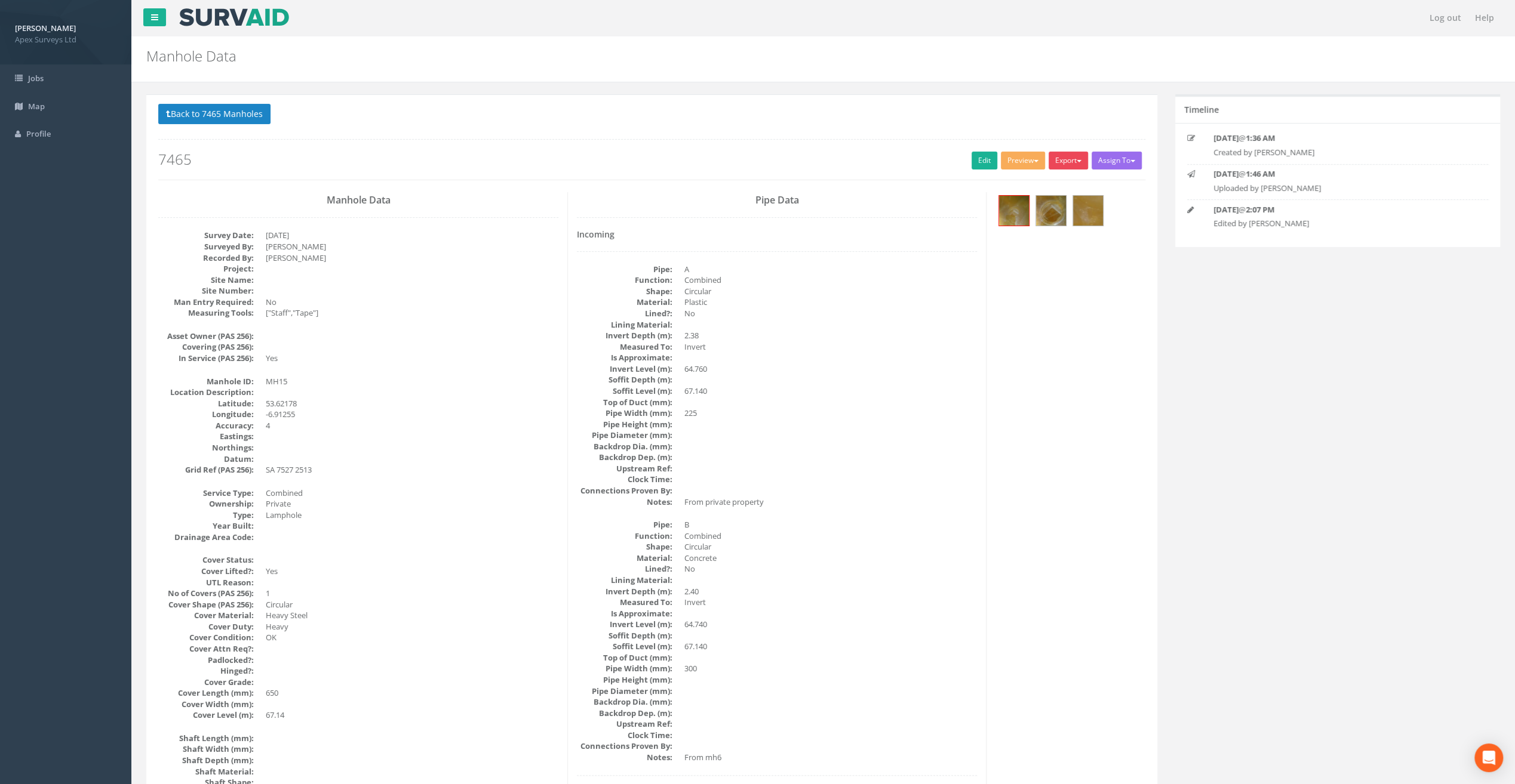
click at [1064, 158] on button "Export" at bounding box center [1068, 161] width 39 height 18
click at [1049, 250] on link "SurvAid Manhole" at bounding box center [1043, 257] width 91 height 19
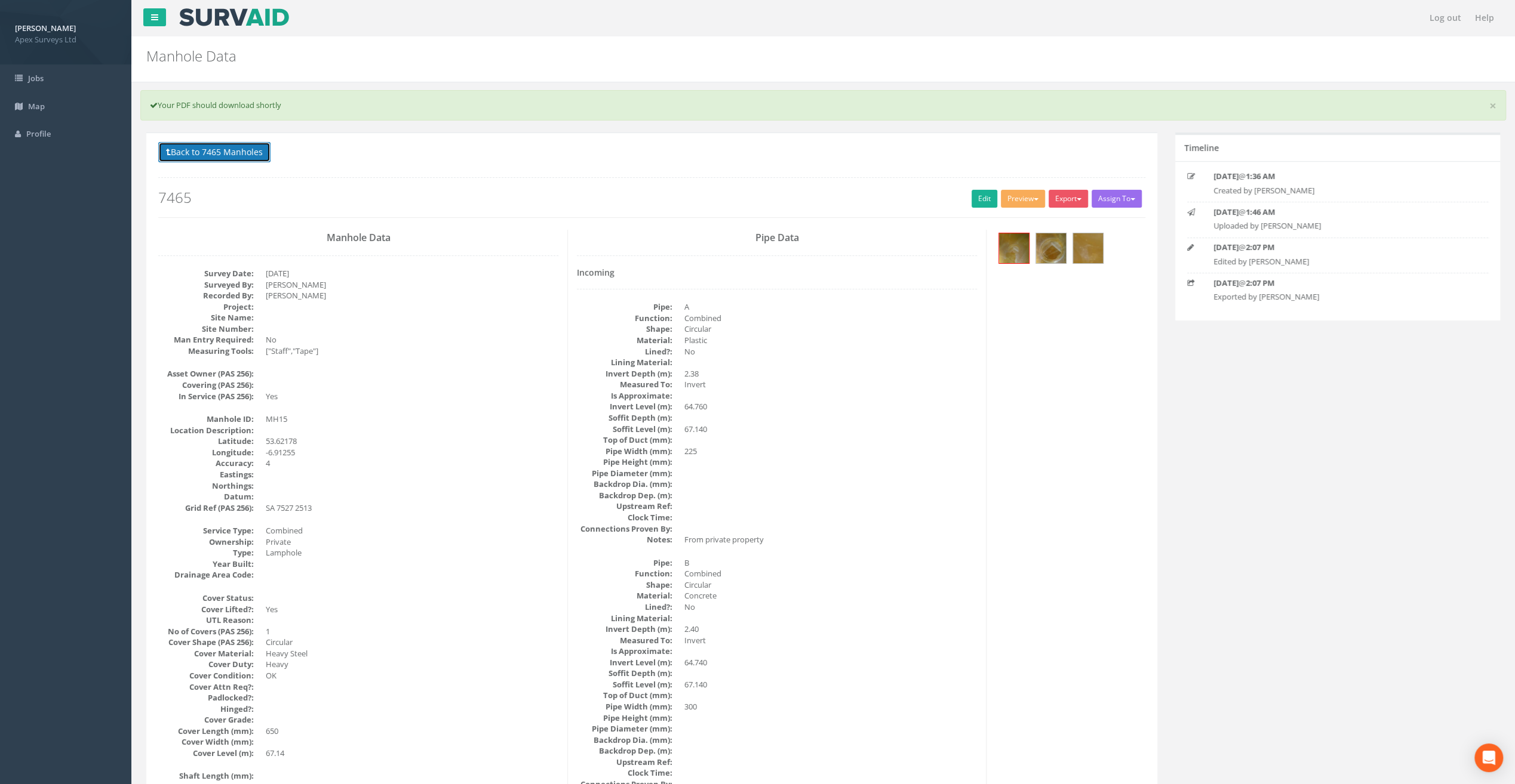
click at [235, 145] on button "Back to 7465 Manholes" at bounding box center [214, 152] width 112 height 20
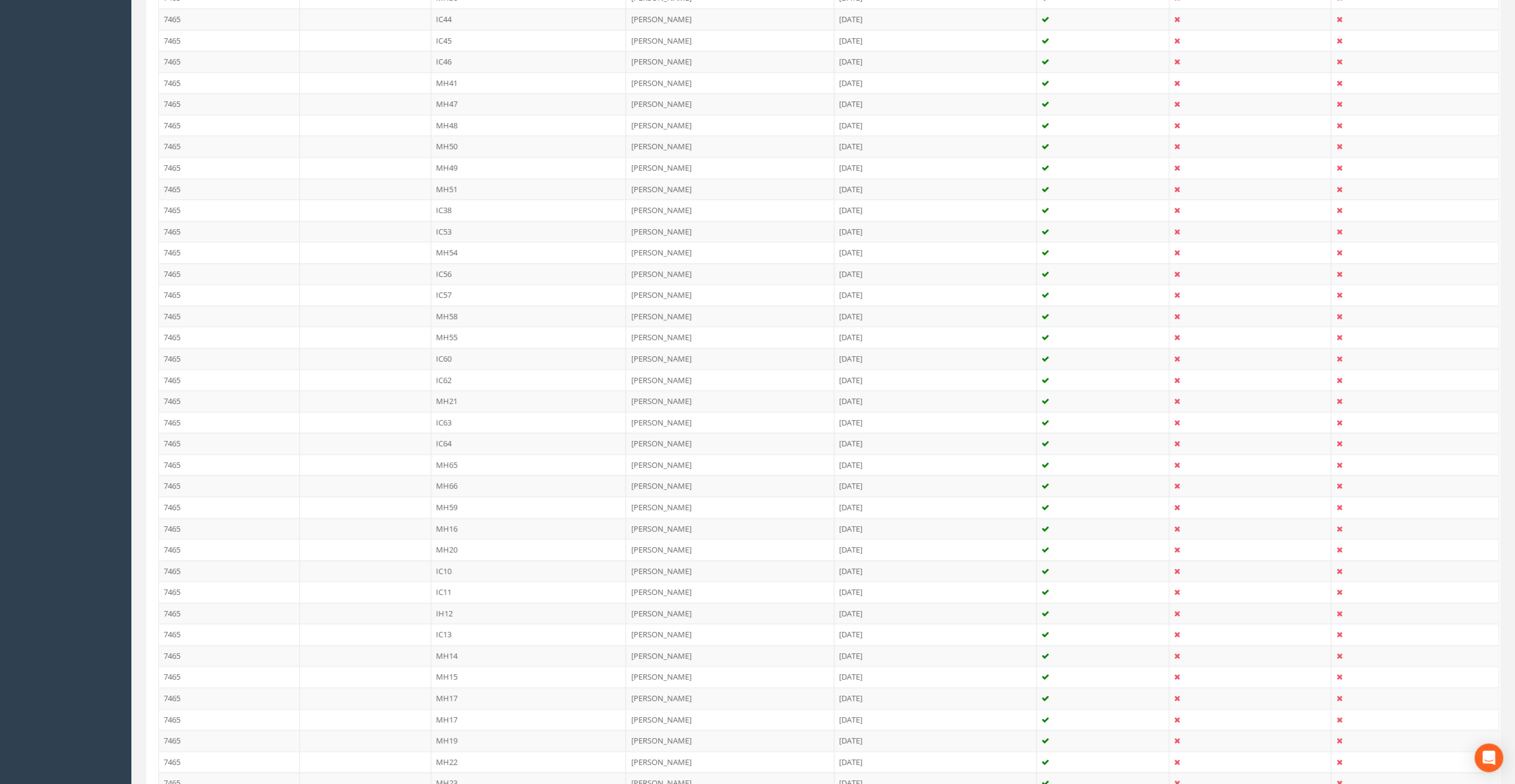
scroll to position [716, 0]
